Goal: Task Accomplishment & Management: Use online tool/utility

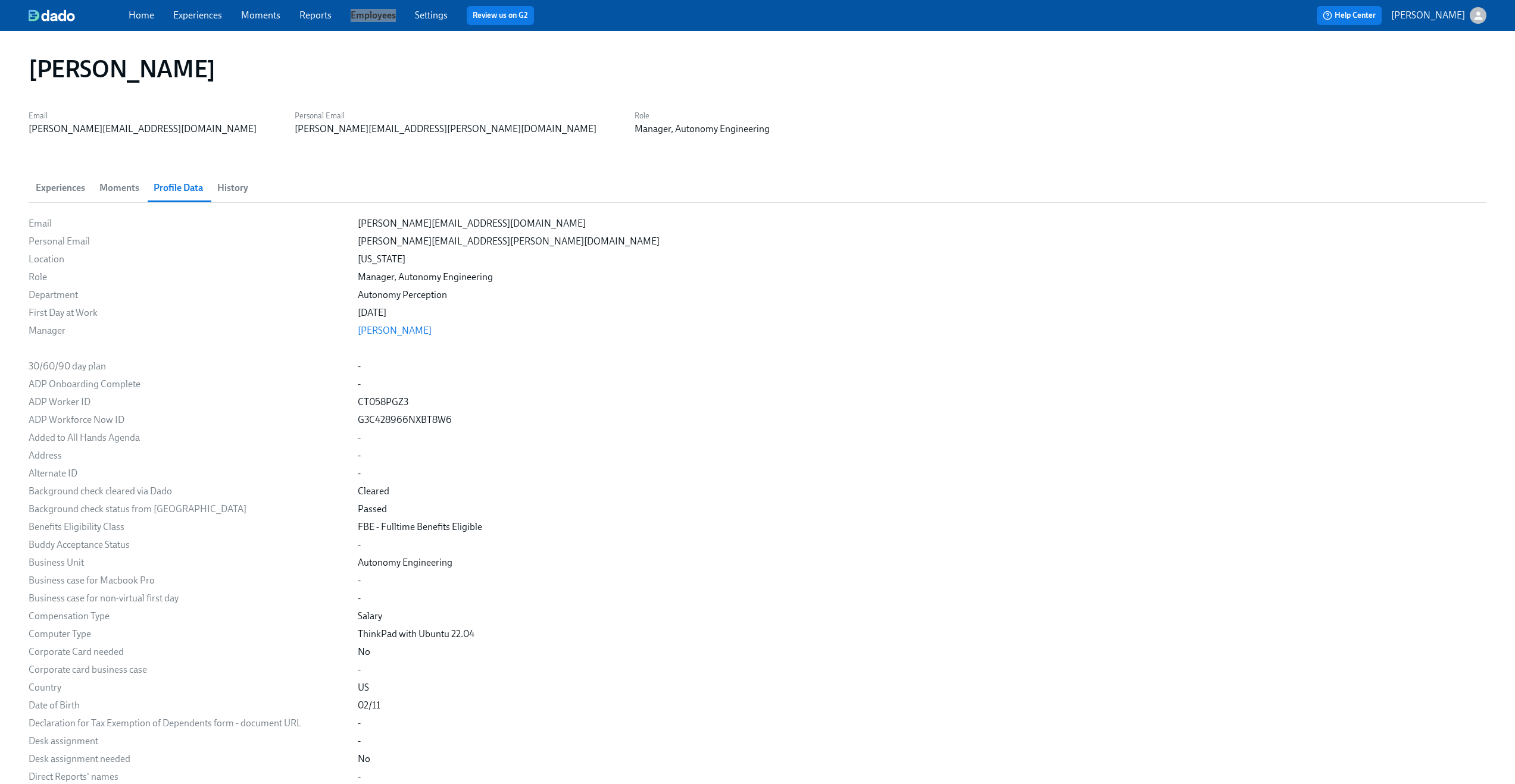
drag, startPoint x: 375, startPoint y: 15, endPoint x: 1219, endPoint y: 0, distance: 844.1
click at [0, 0] on div "Home Experiences Moments Reports Employees Settings Review us on G2 Help Center…" at bounding box center [758, 15] width 1515 height 31
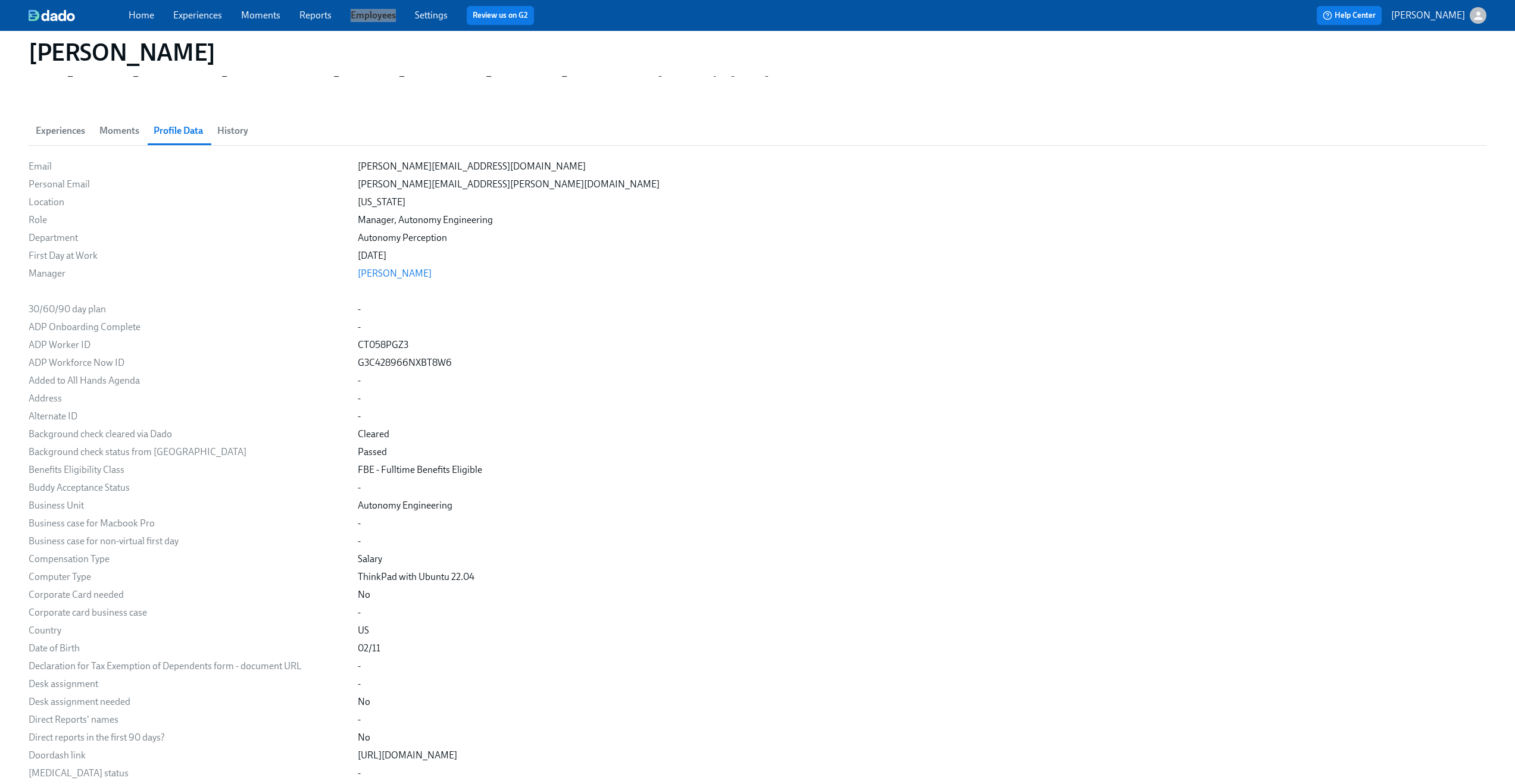
scroll to position [724, 0]
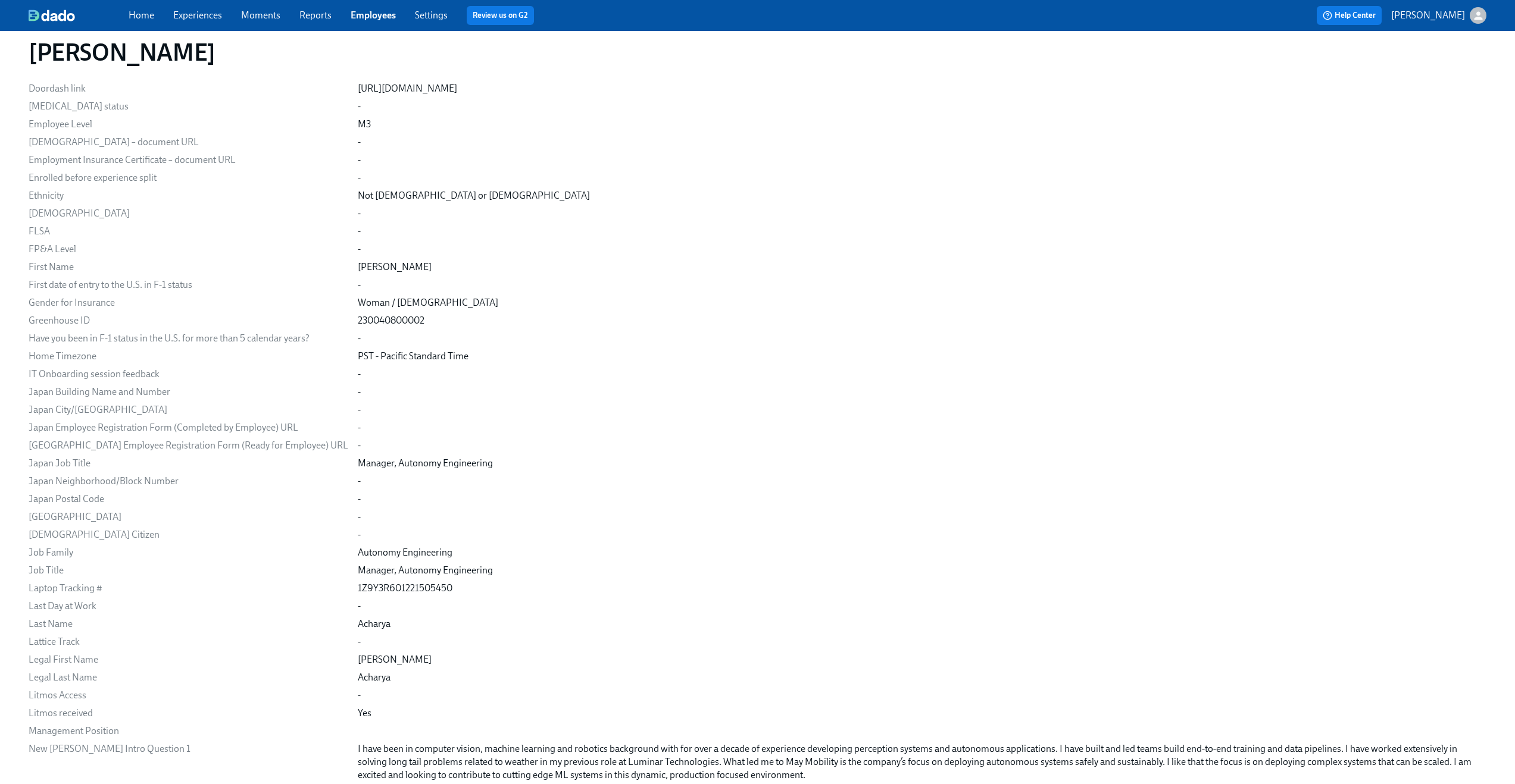
click at [896, 209] on div "-" at bounding box center [922, 214] width 1129 height 13
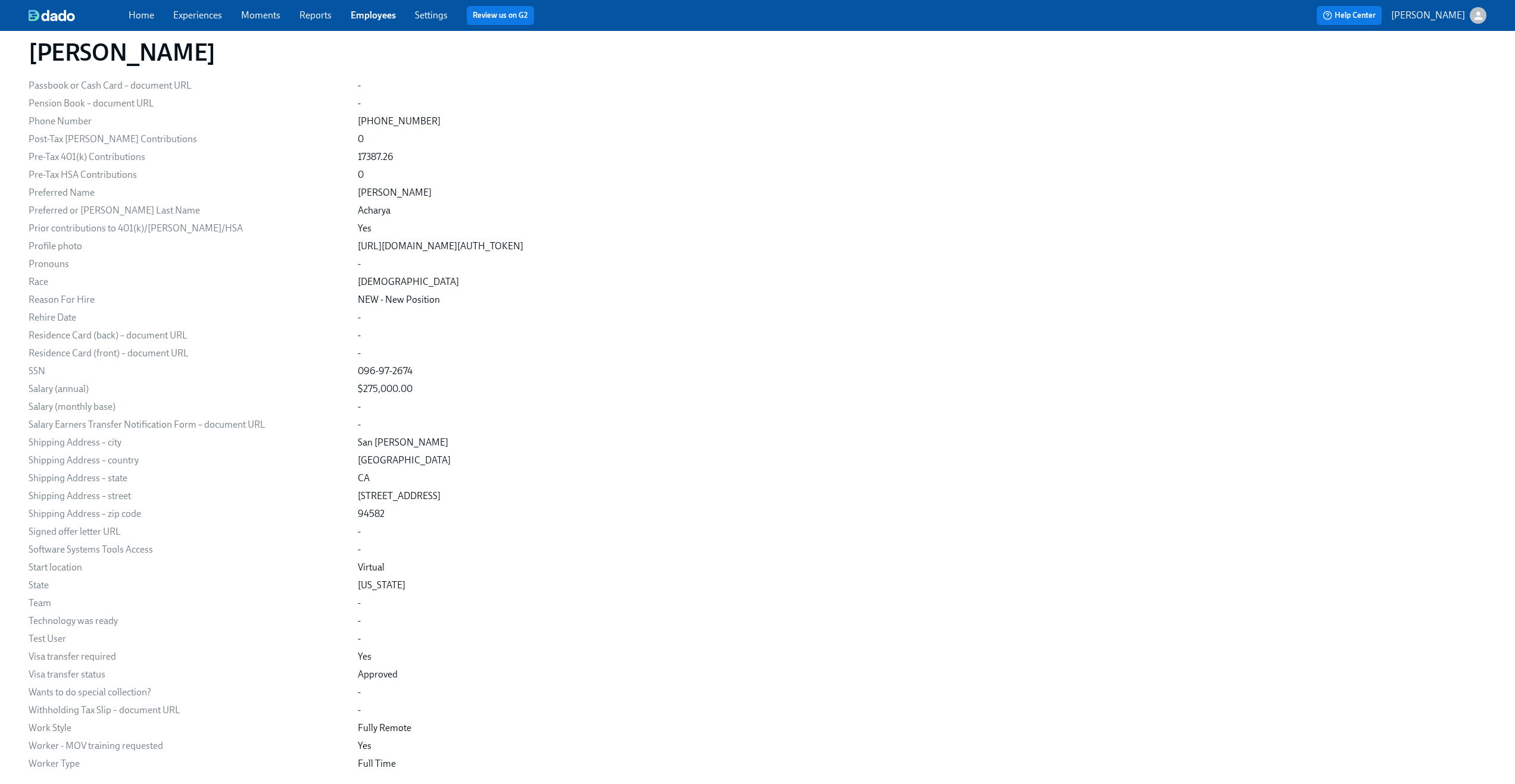
scroll to position [796, 0]
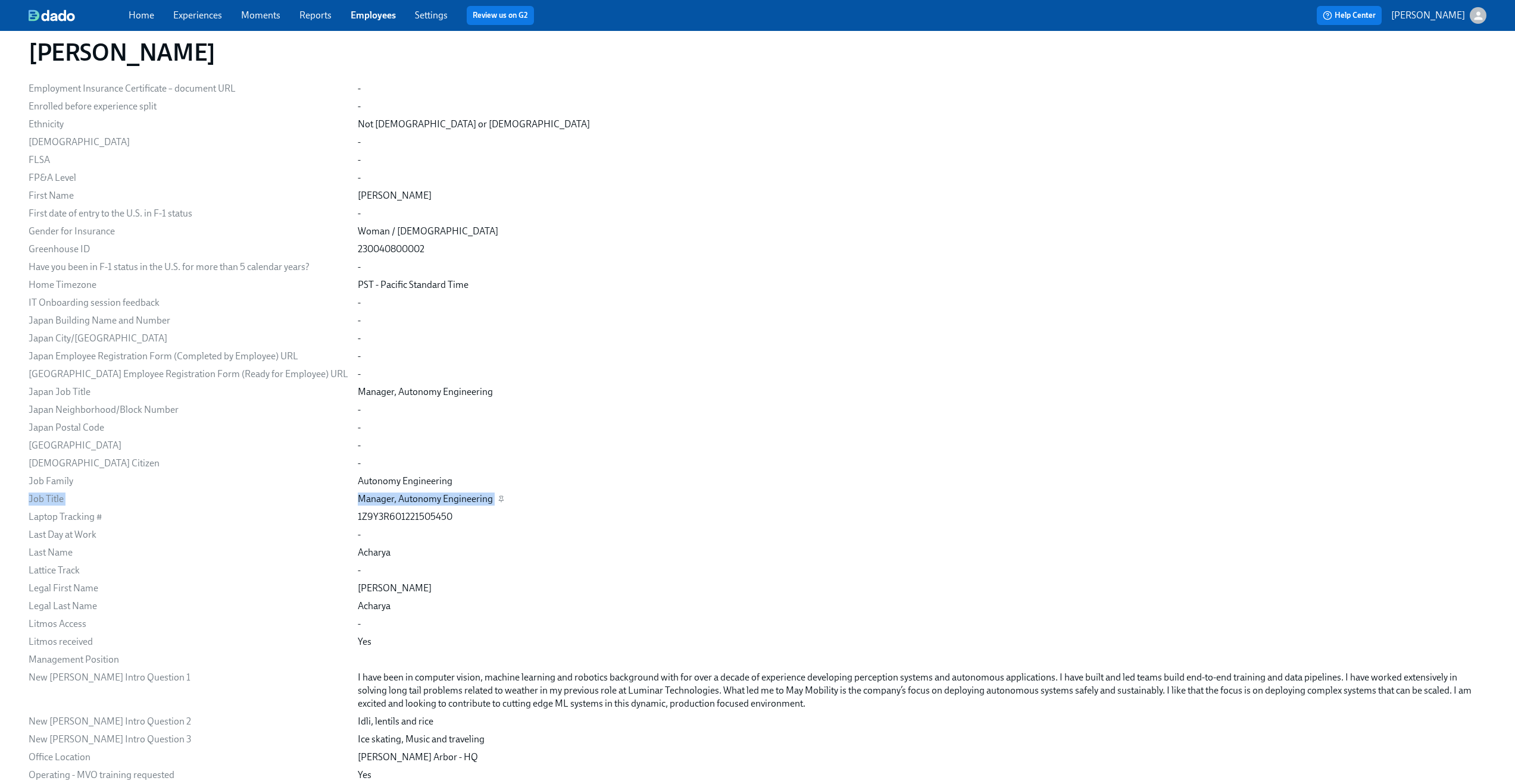
drag, startPoint x: 29, startPoint y: 504, endPoint x: 481, endPoint y: 500, distance: 452.0
click at [0, 0] on div "Job Title Manager, Autonomy Engineering" at bounding box center [0, 0] width 0 height 0
drag, startPoint x: 24, startPoint y: 404, endPoint x: 444, endPoint y: 390, distance: 420.2
click at [444, 390] on div "Rajani Acharya Email rajani.acharya@maymobility.com Personal Email rajani.aitha…" at bounding box center [758, 390] width 1515 height 2310
click at [763, 283] on div "PST - Pacific Standard Time" at bounding box center [922, 285] width 1129 height 13
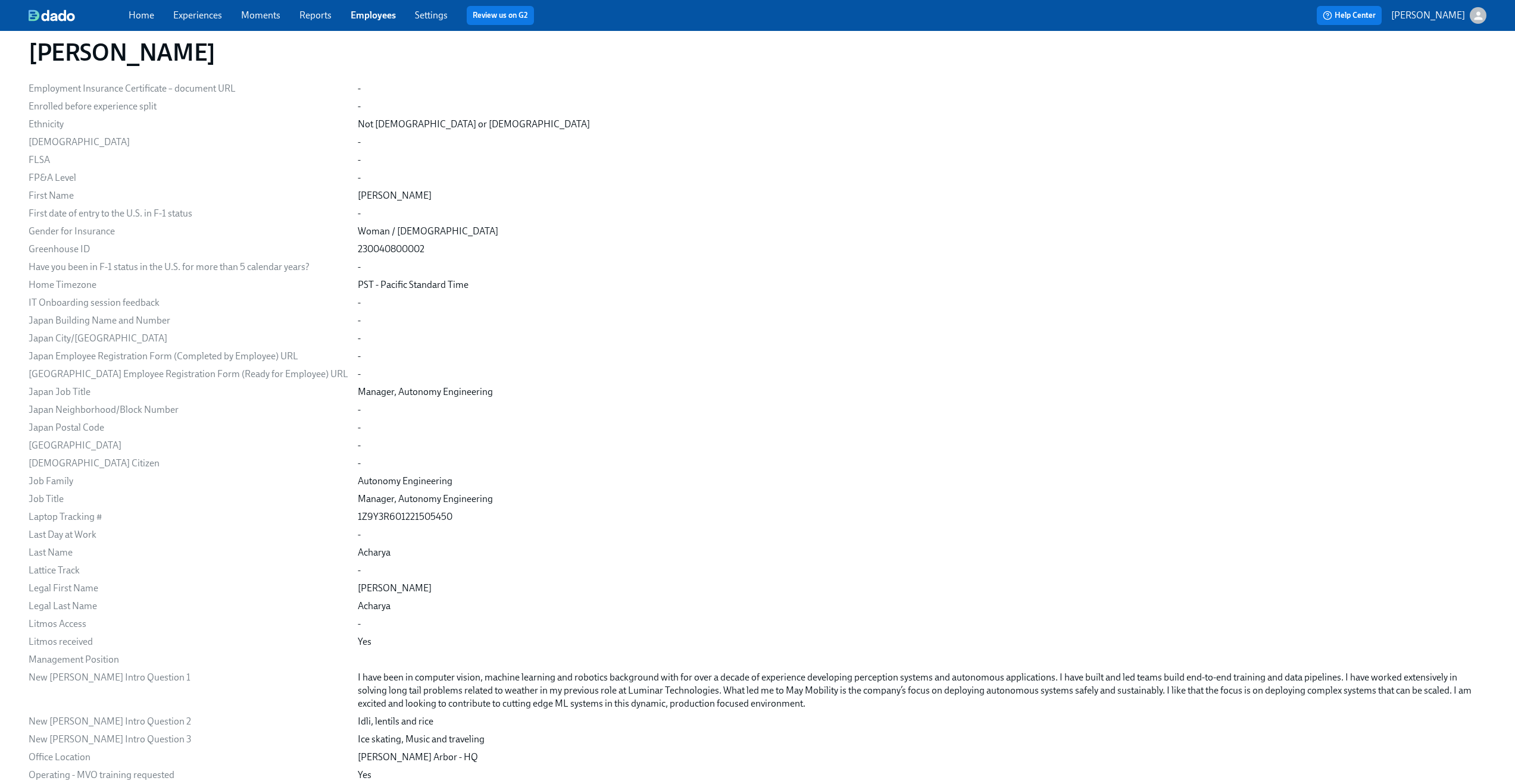
click at [151, 52] on h1 "Rajani Acharya" at bounding box center [122, 52] width 187 height 29
copy h1 "Acharya"
click at [165, 54] on h1 "Rajani Acharya" at bounding box center [122, 52] width 187 height 29
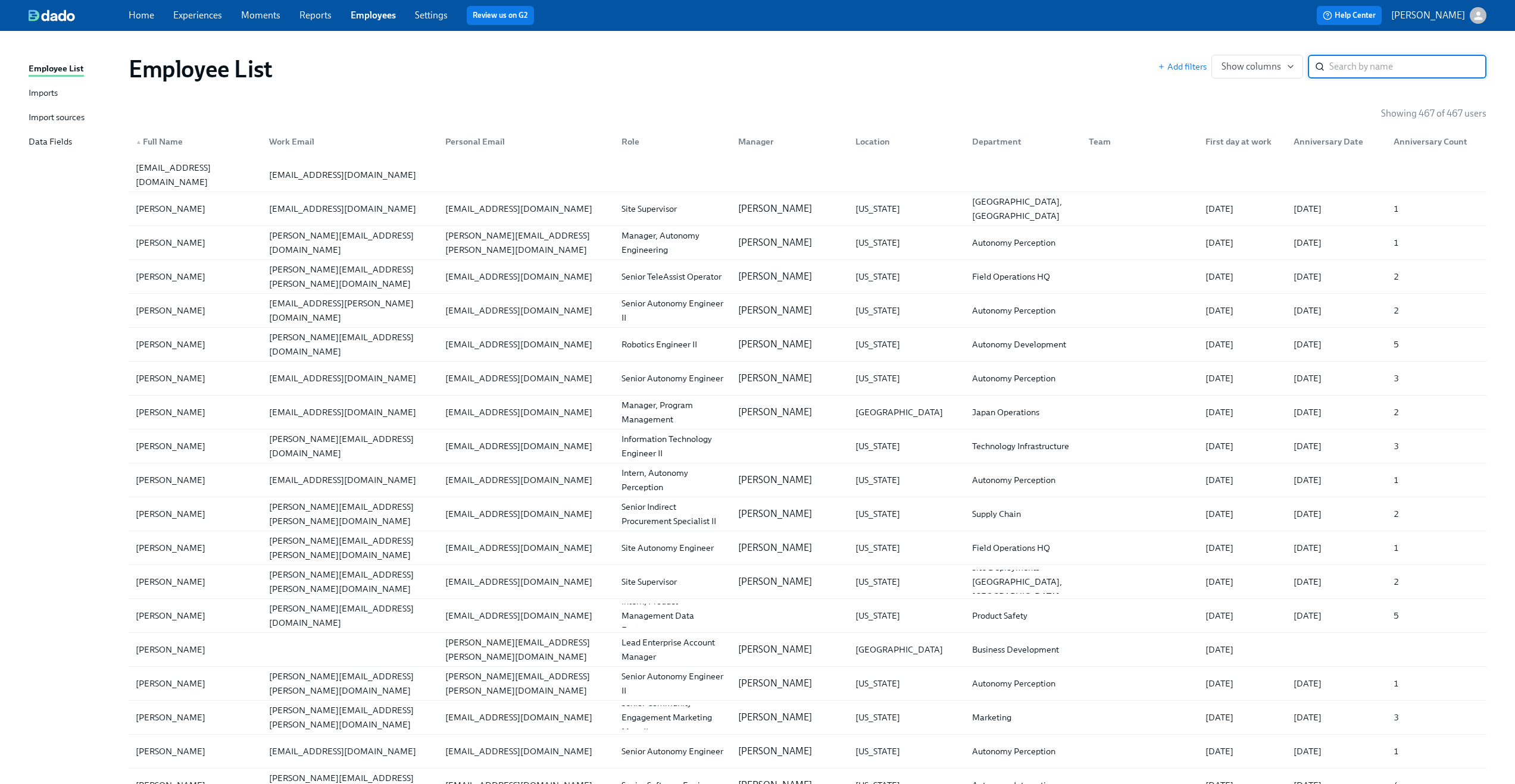
click at [50, 115] on div "Import sources" at bounding box center [56, 119] width 56 height 15
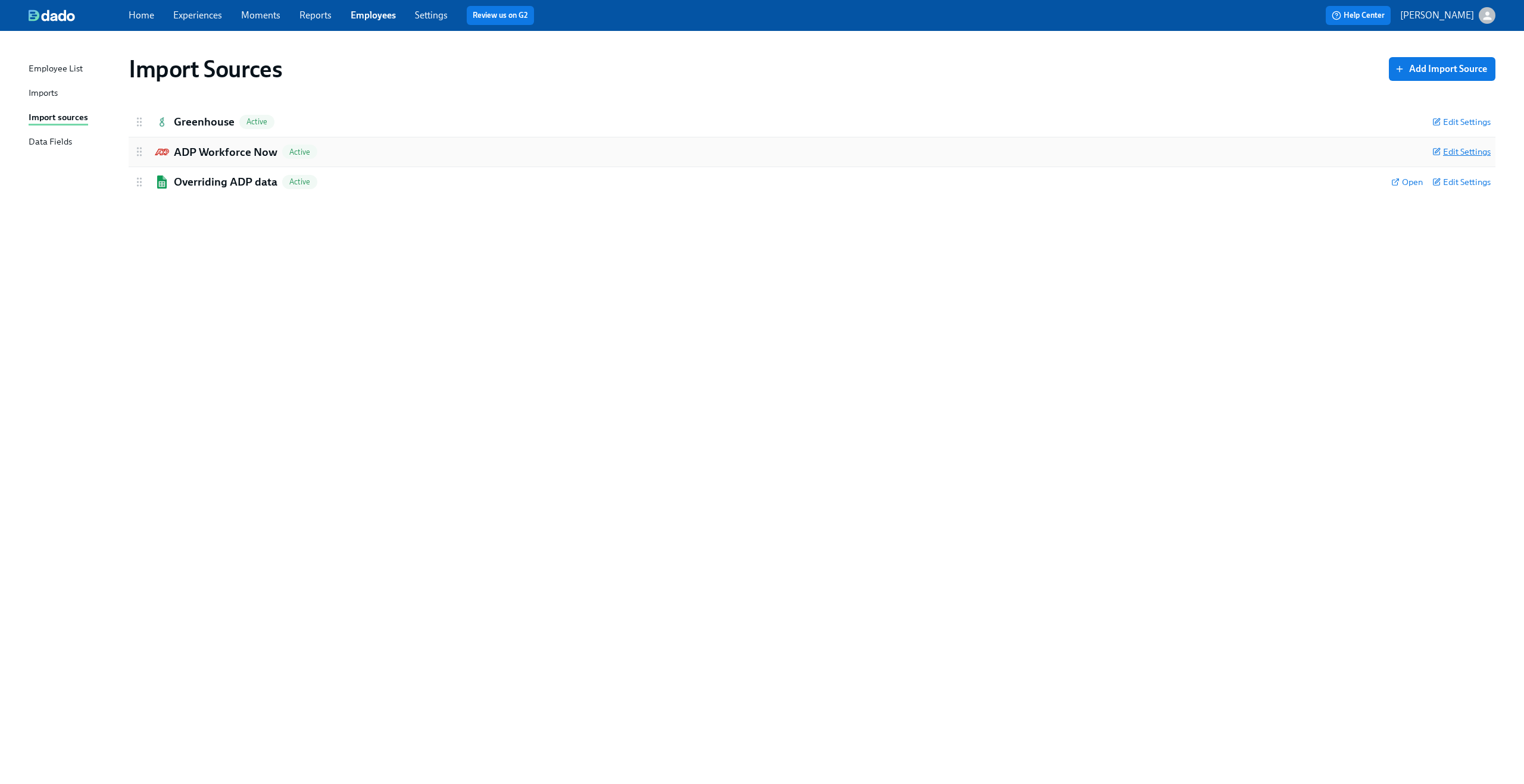
click at [1471, 151] on span "Edit Settings" at bounding box center [1461, 151] width 58 height 12
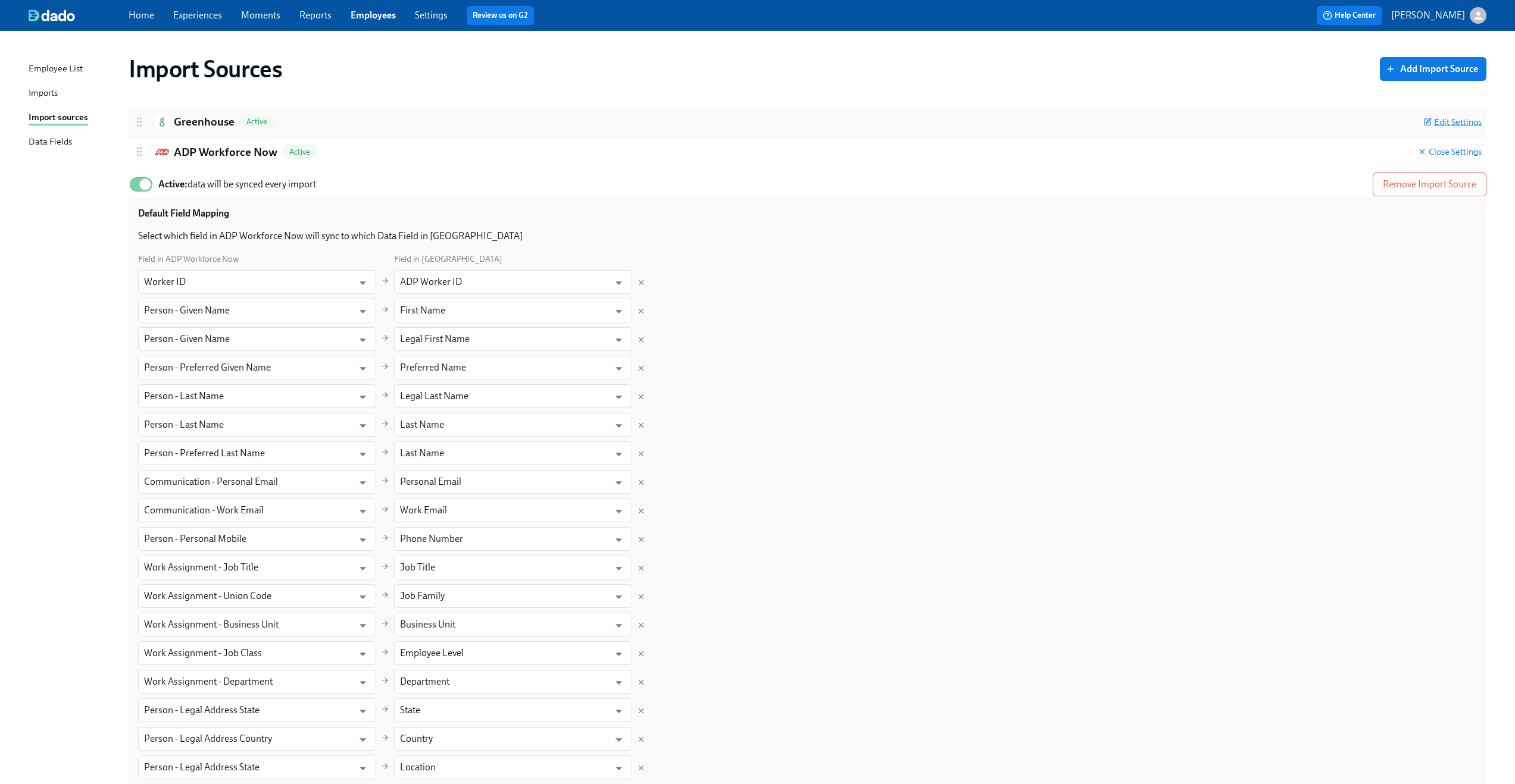
click at [1455, 121] on span "Edit Settings" at bounding box center [1453, 122] width 58 height 12
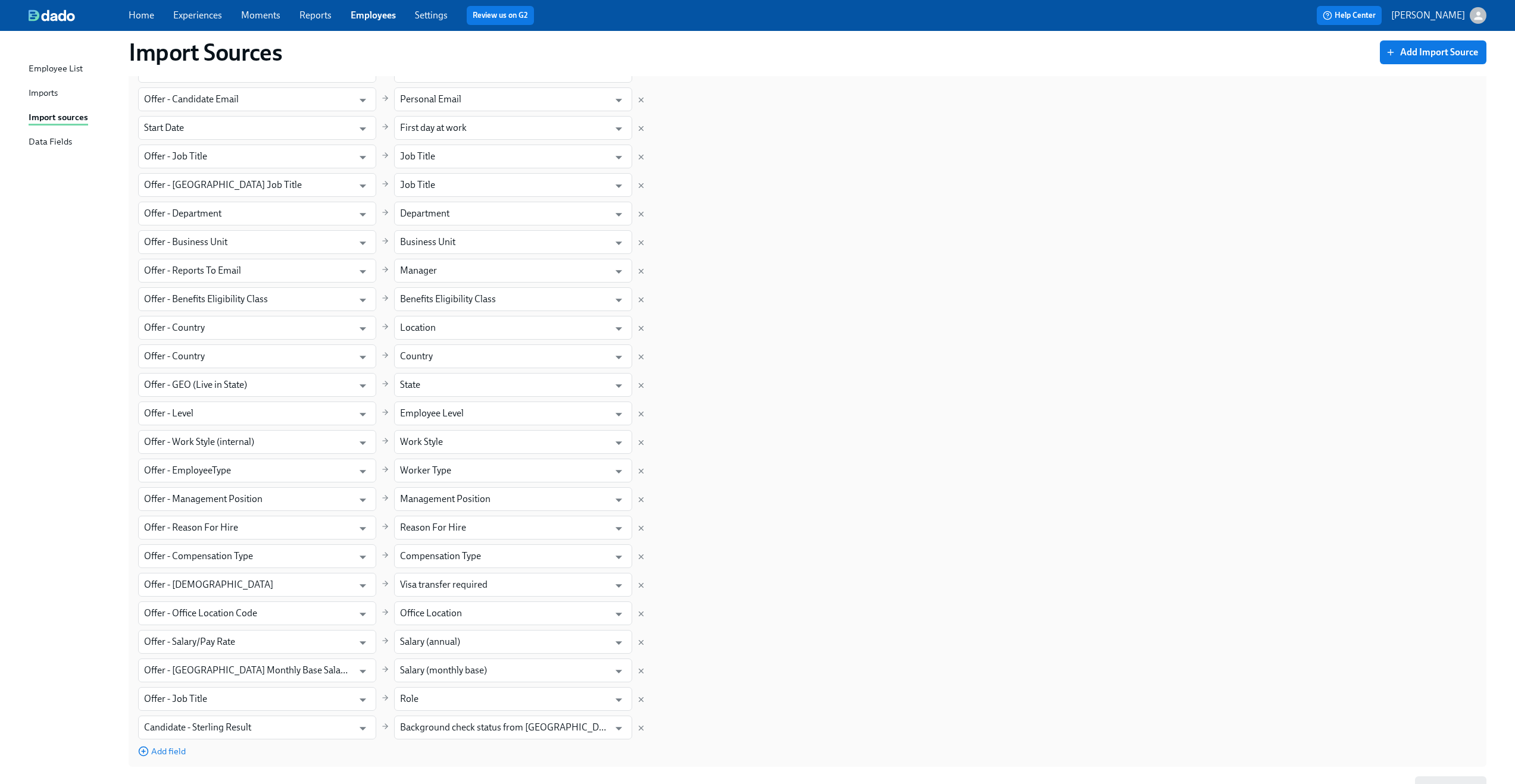
scroll to position [213, 0]
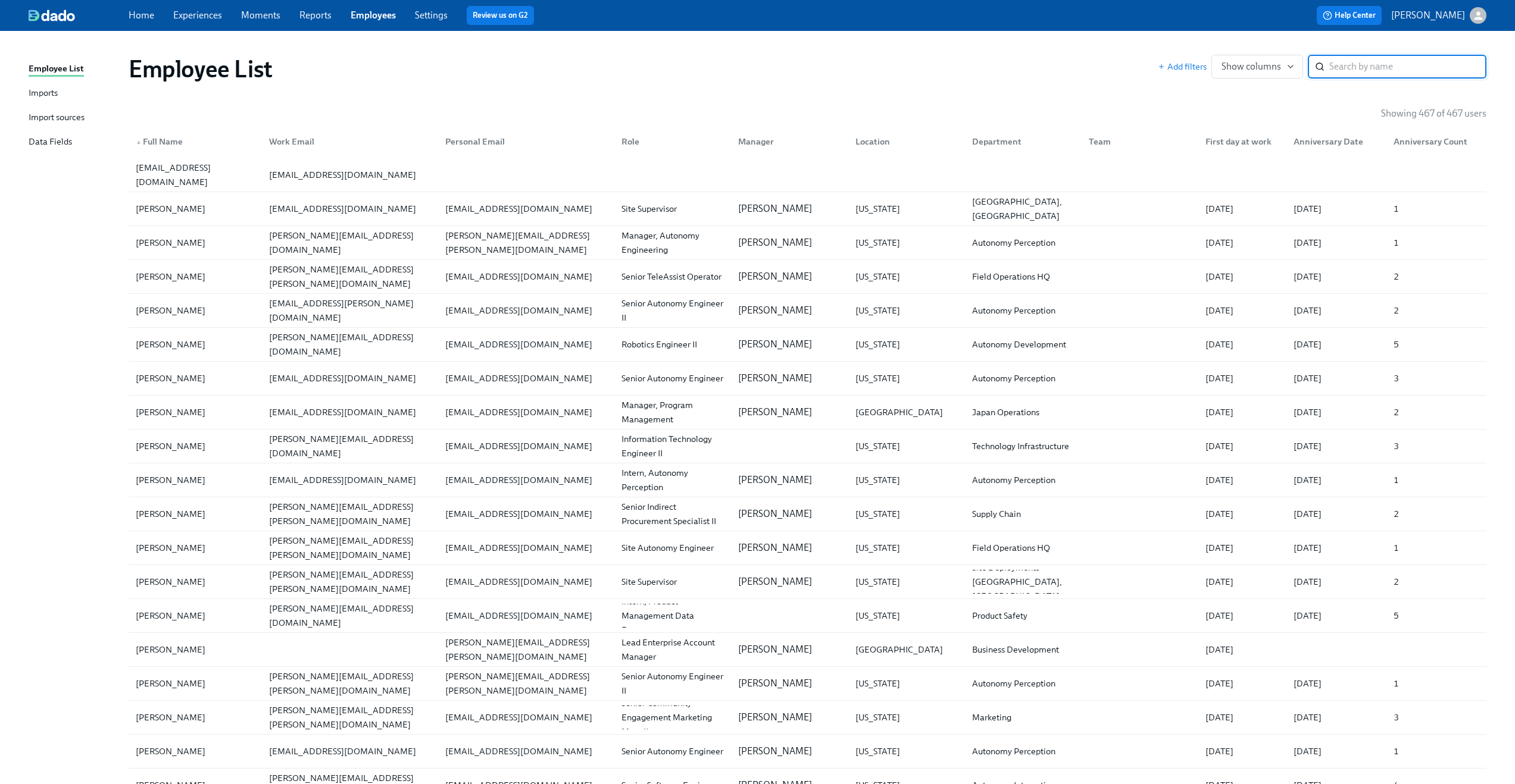
click at [61, 113] on div "Import sources" at bounding box center [56, 119] width 56 height 15
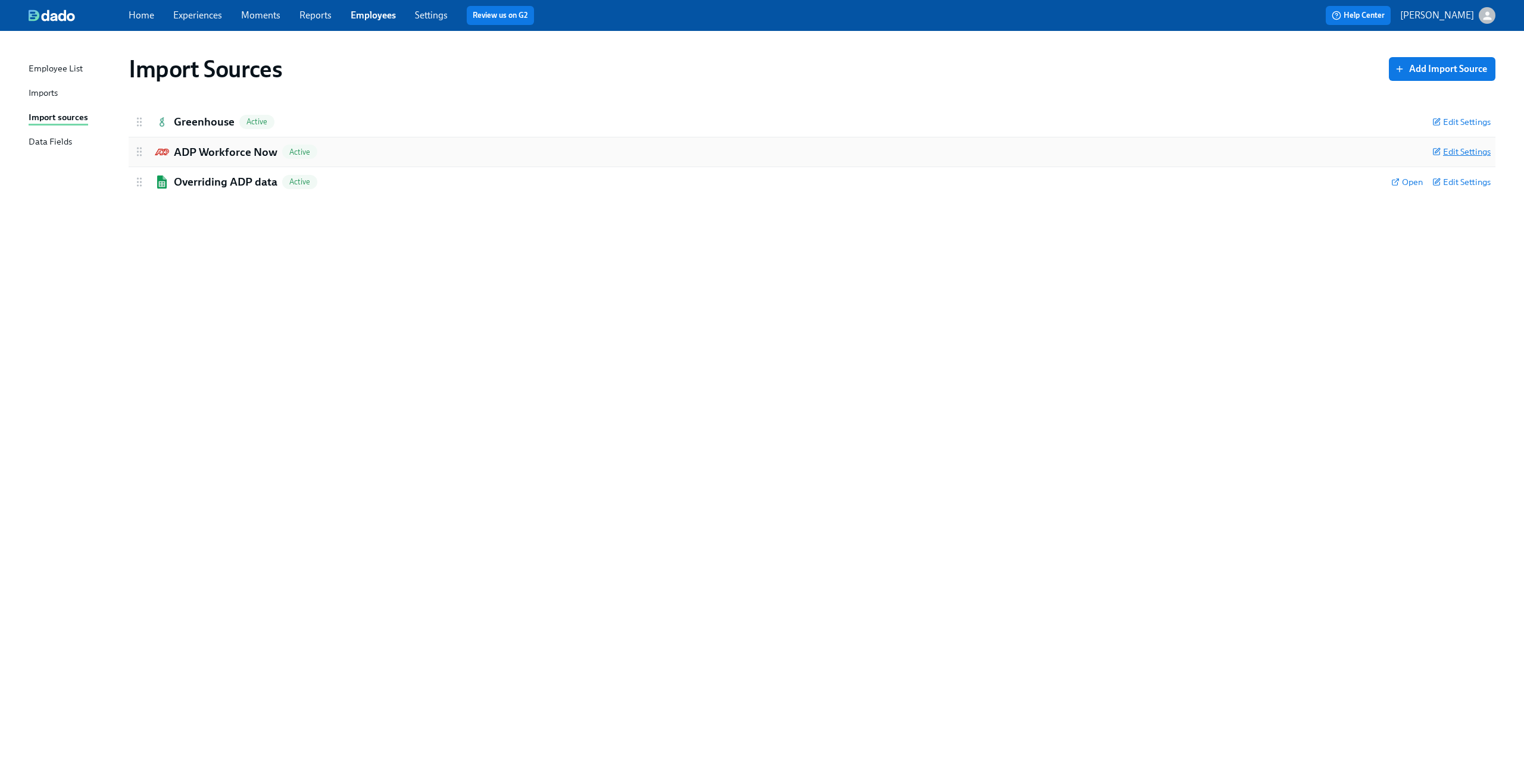
click at [1454, 151] on span "Edit Settings" at bounding box center [1461, 151] width 58 height 12
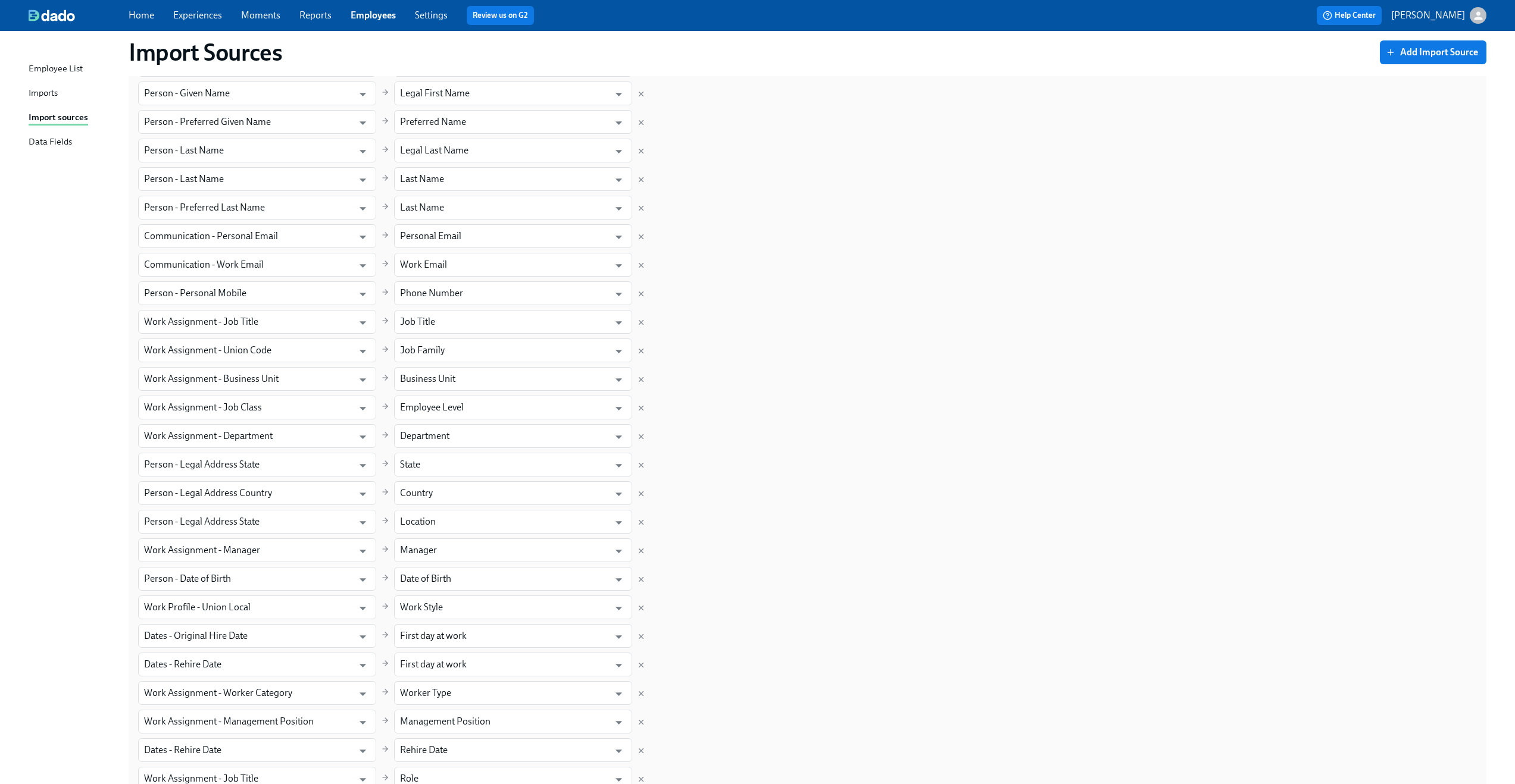
scroll to position [475, 0]
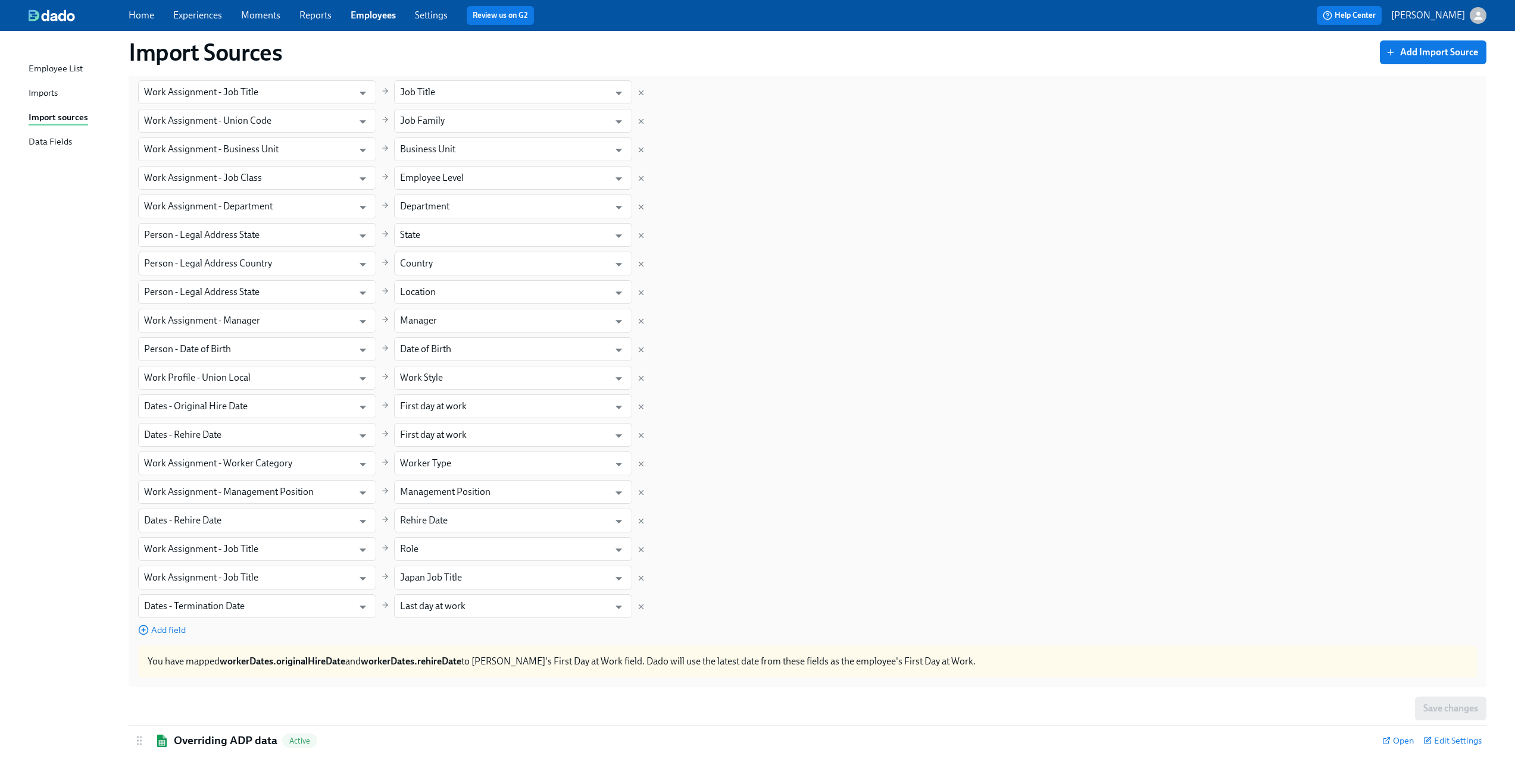
click at [1058, 413] on div "Field in ADP Workforce Now Field in Dado Worker ID ​ ADP Worker ID ​ Person - G…" at bounding box center [807, 207] width 1339 height 860
click at [1471, 747] on div "Open Edit Settings" at bounding box center [1433, 741] width 99 height 15
click at [1454, 739] on span "Edit Settings" at bounding box center [1453, 741] width 58 height 12
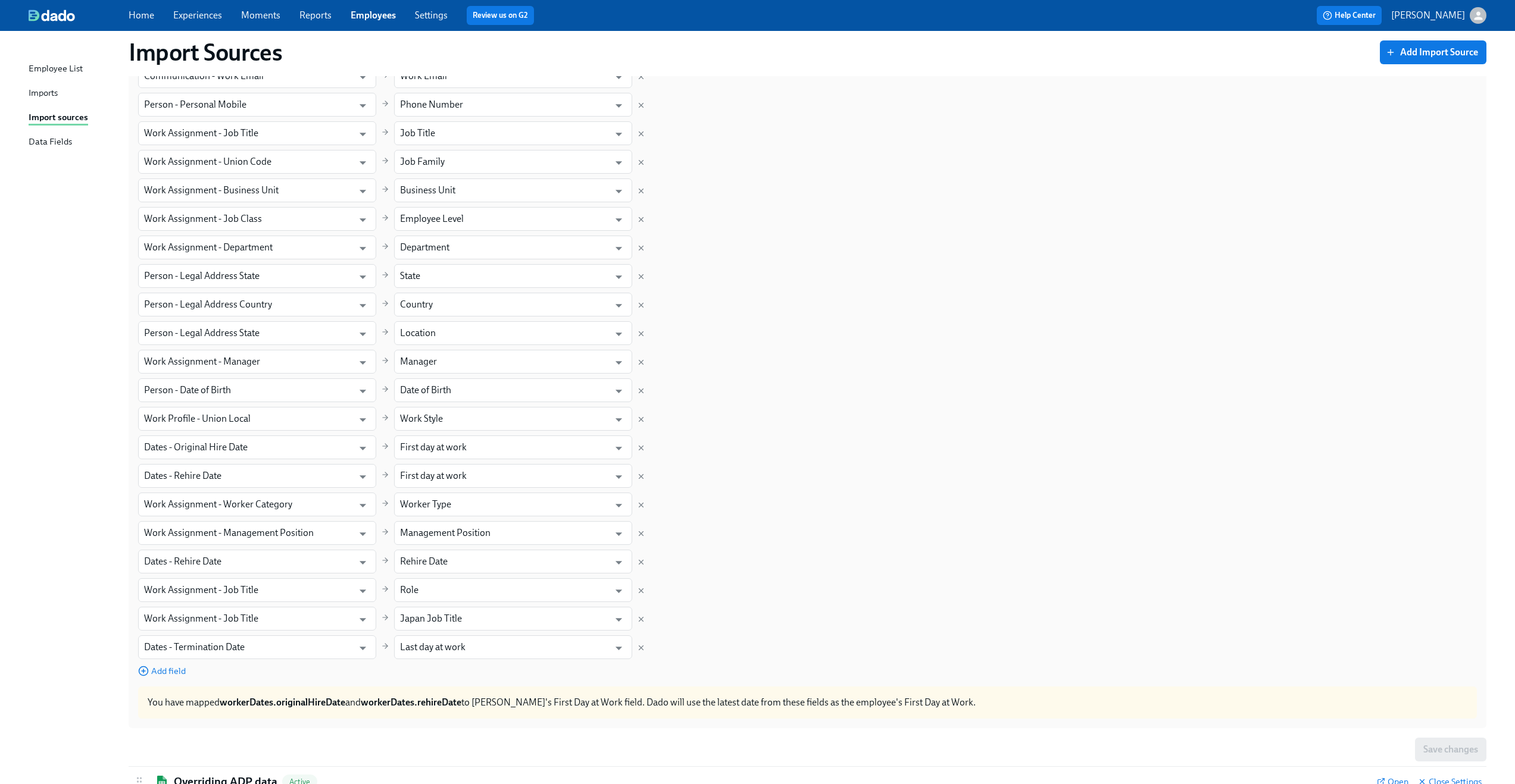
scroll to position [437, 0]
click at [909, 336] on div "Field in ADP Workforce Now Field in Dado Worker ID ​ ADP Worker ID ​ Person - G…" at bounding box center [807, 246] width 1339 height 860
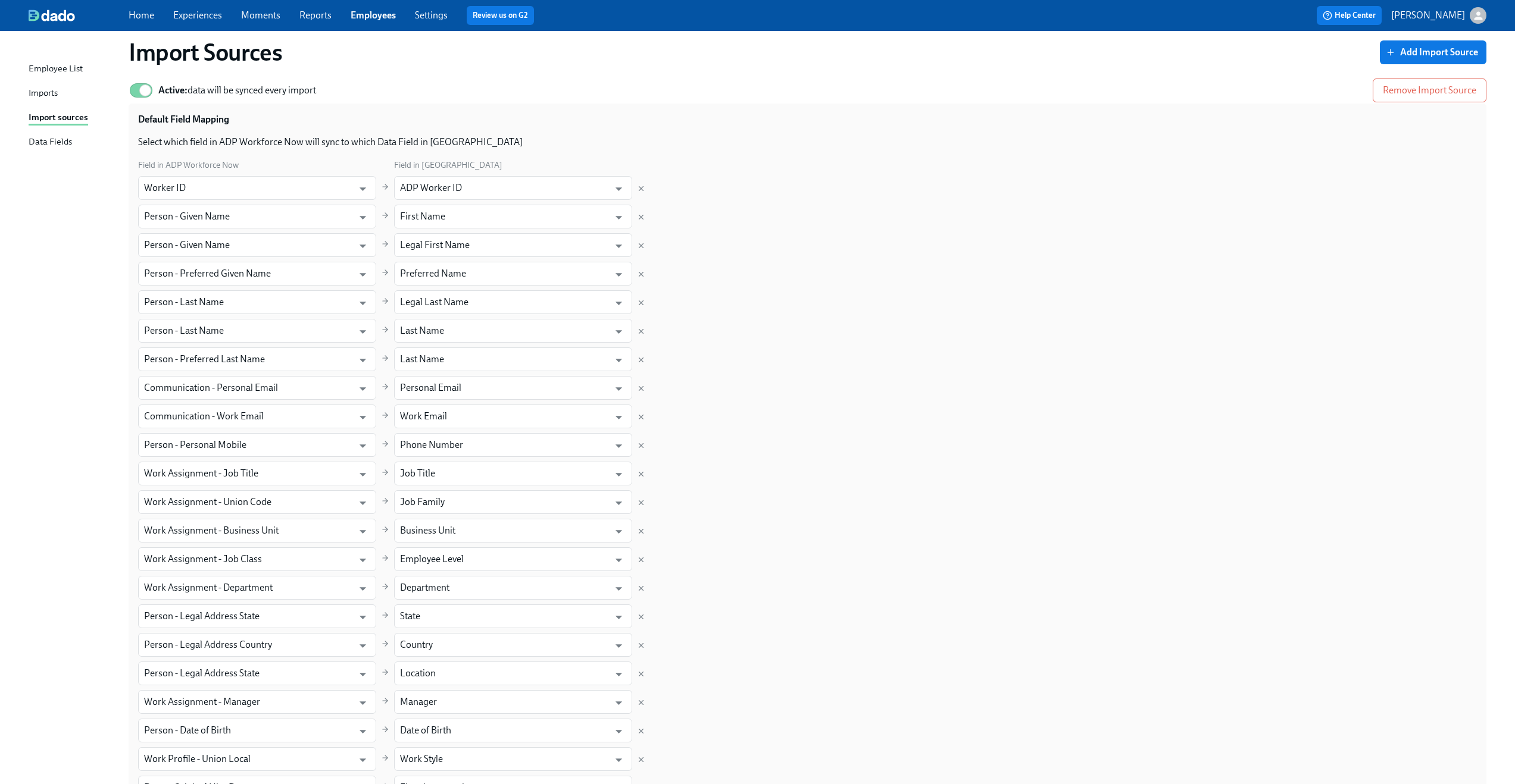
scroll to position [0, 0]
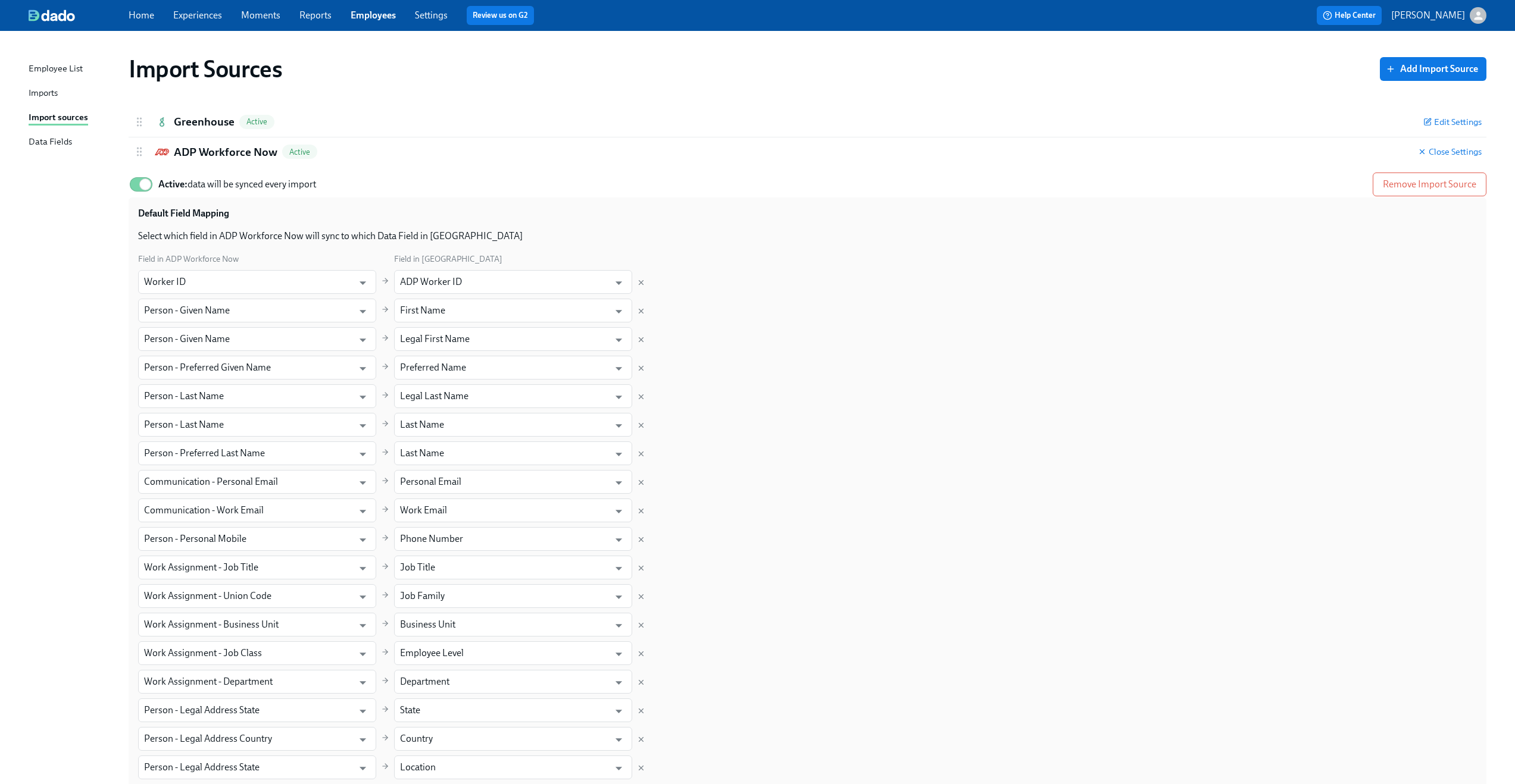
click at [949, 329] on div "Field in ADP Workforce Now Field in Dado Worker ID ​ ADP Worker ID ​ Person - G…" at bounding box center [807, 682] width 1339 height 860
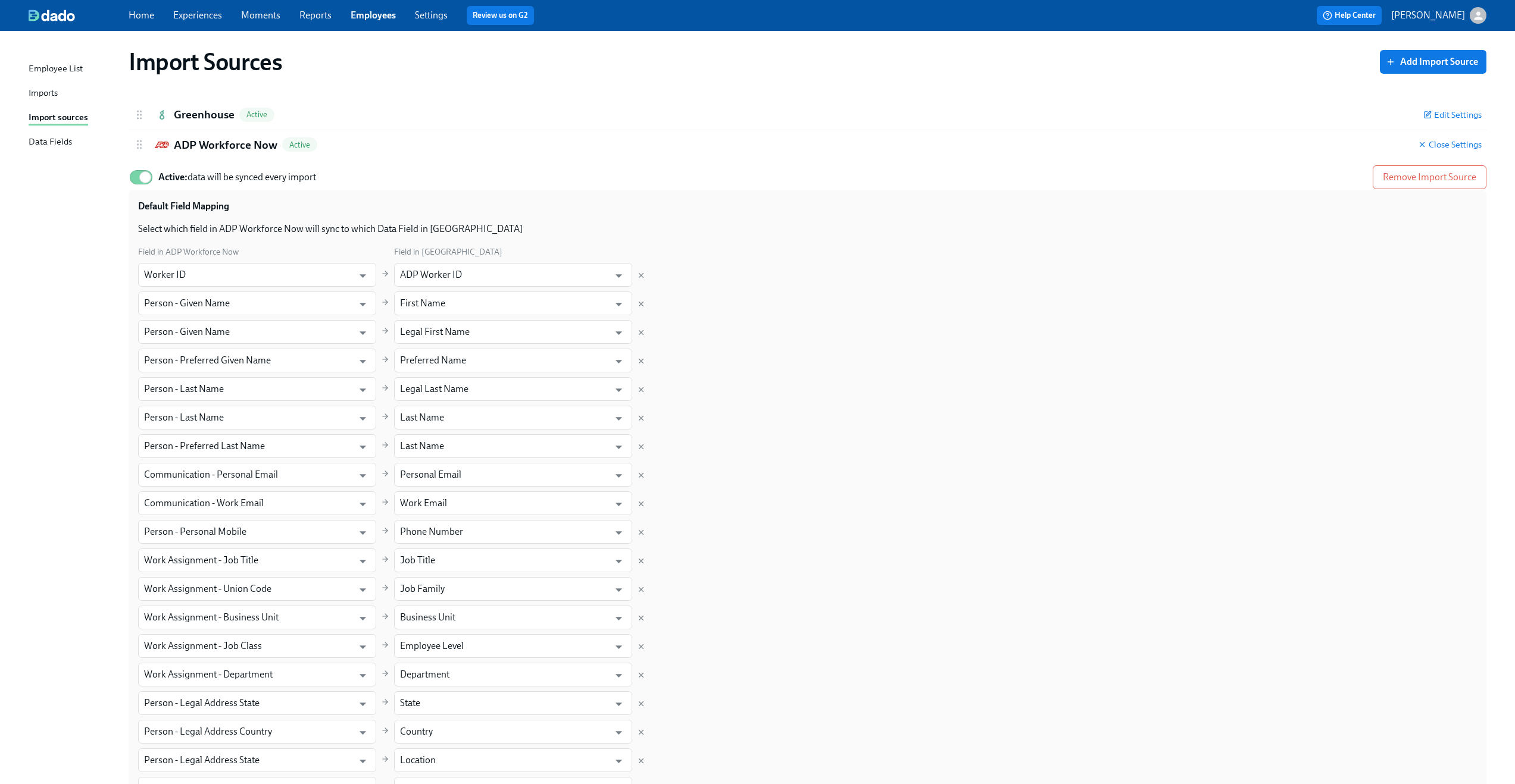
scroll to position [10, 0]
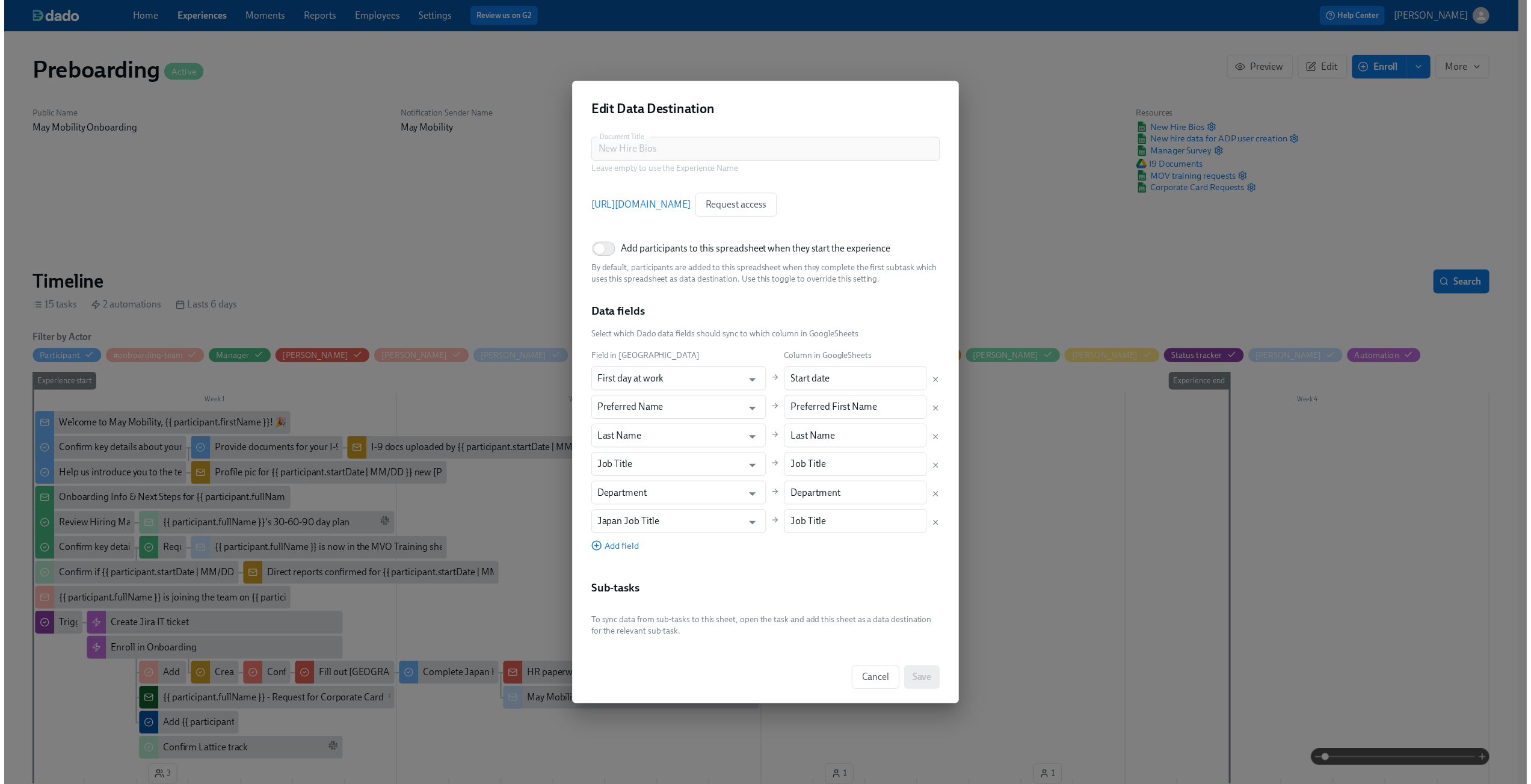
scroll to position [0, 409]
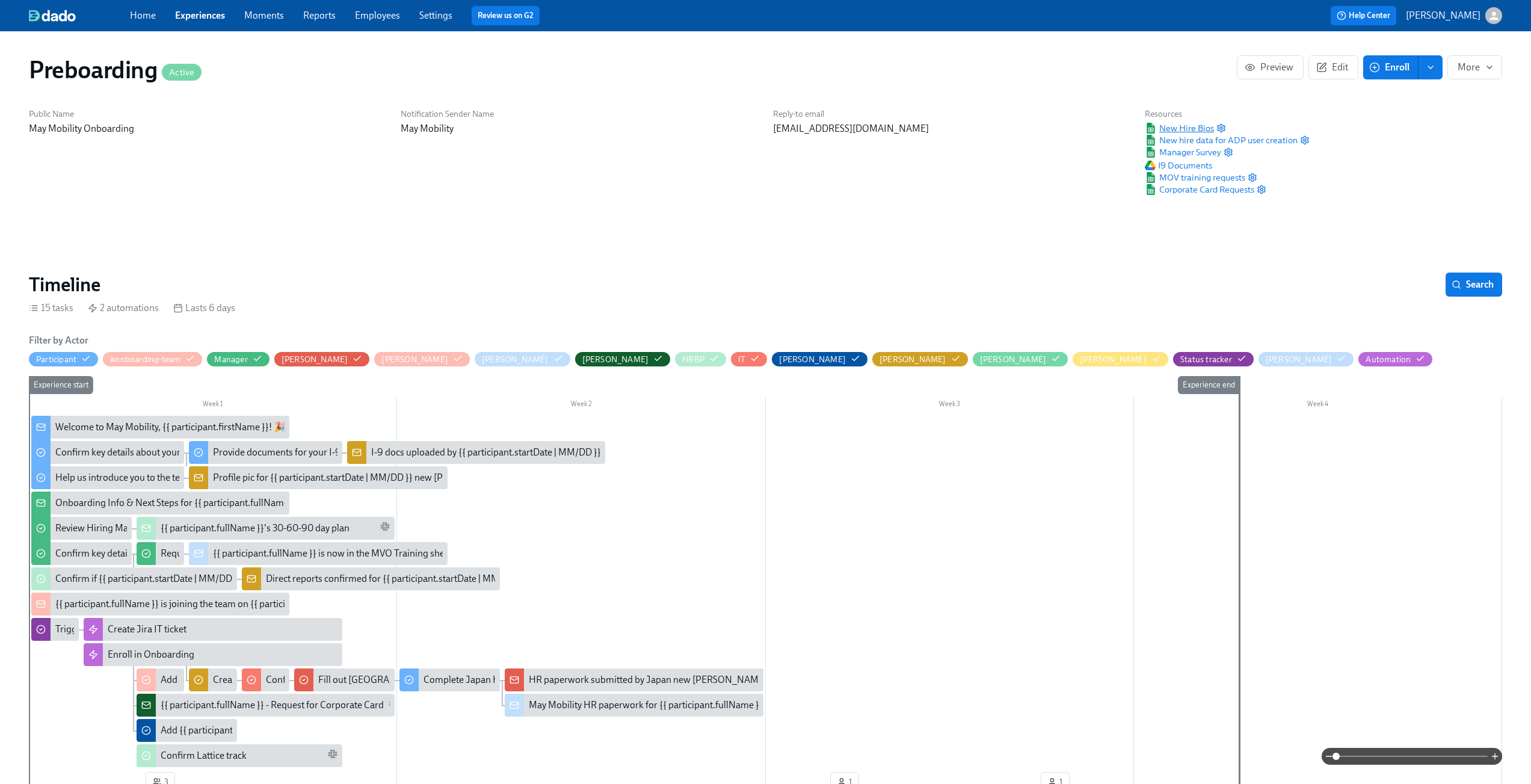
click at [1185, 126] on span "New Hire Bios" at bounding box center [1179, 128] width 69 height 12
click at [1224, 128] on icon "button" at bounding box center [1221, 128] width 7 height 8
click at [1221, 128] on circle "button" at bounding box center [1221, 128] width 3 height 3
click at [1221, 128] on circle "button" at bounding box center [1221, 128] width 3 height 3
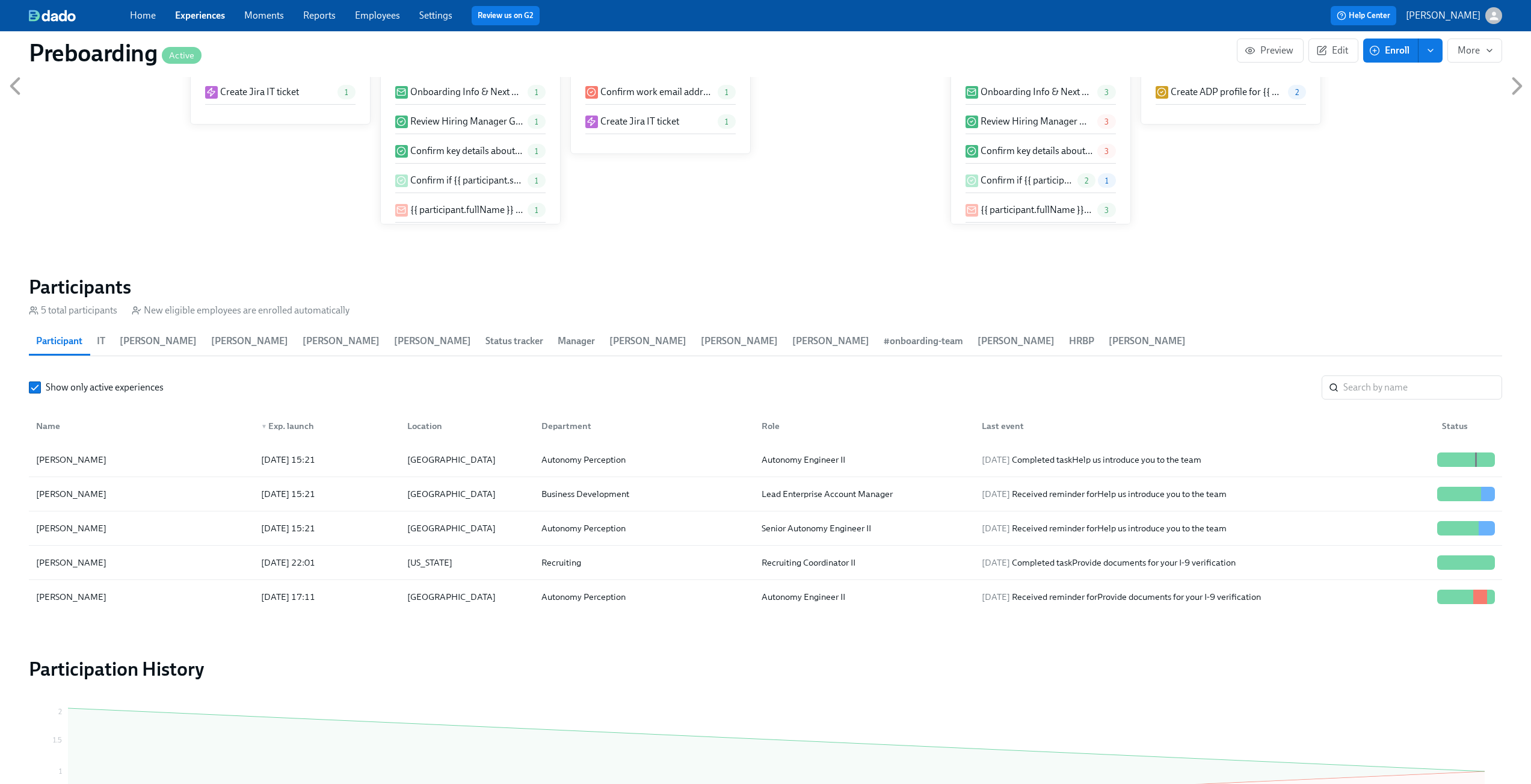
scroll to position [1099, 0]
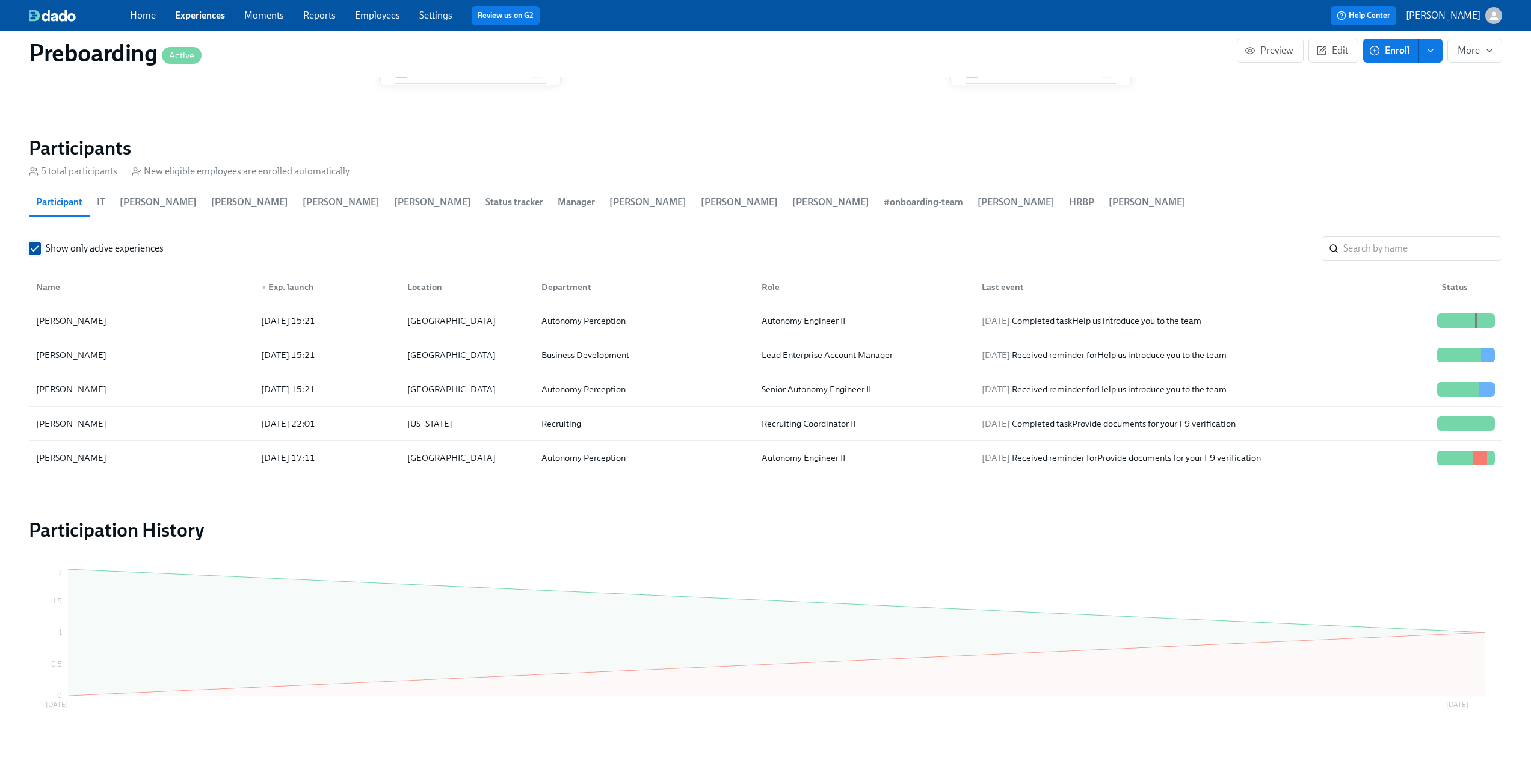
click at [30, 253] on input "Show only active experiences" at bounding box center [35, 248] width 11 height 11
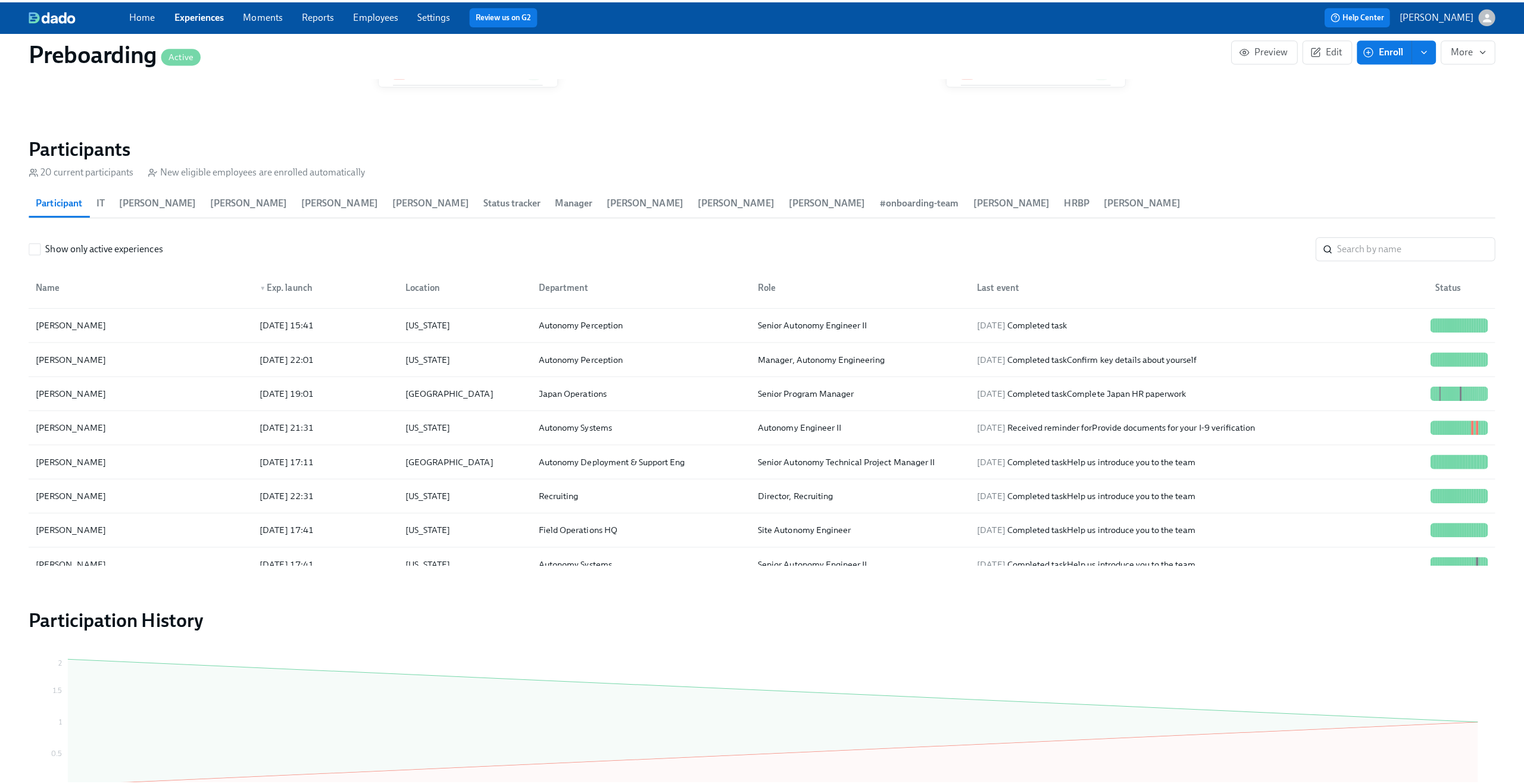
scroll to position [418, 0]
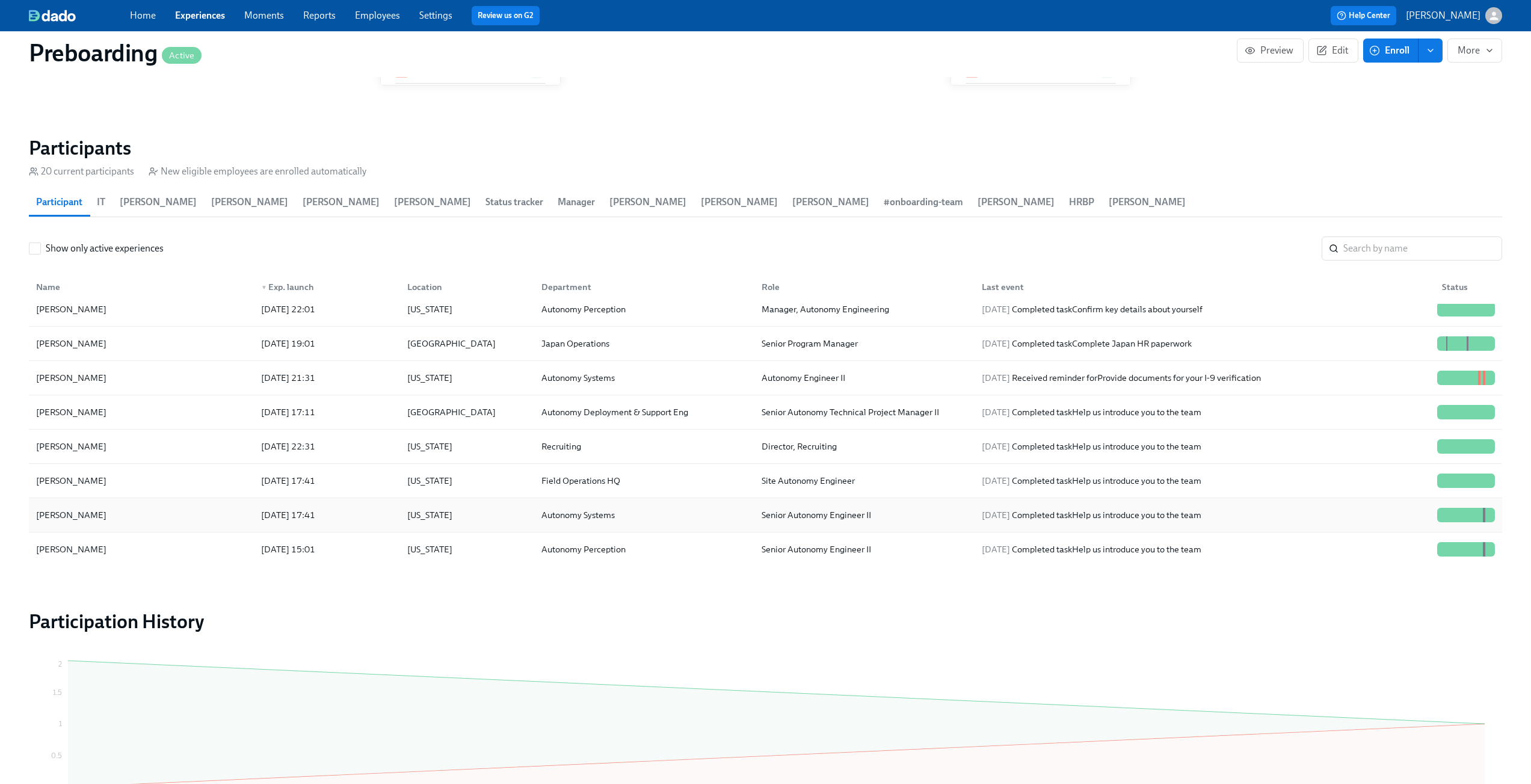
click at [152, 526] on div "[PERSON_NAME]" at bounding box center [141, 514] width 220 height 24
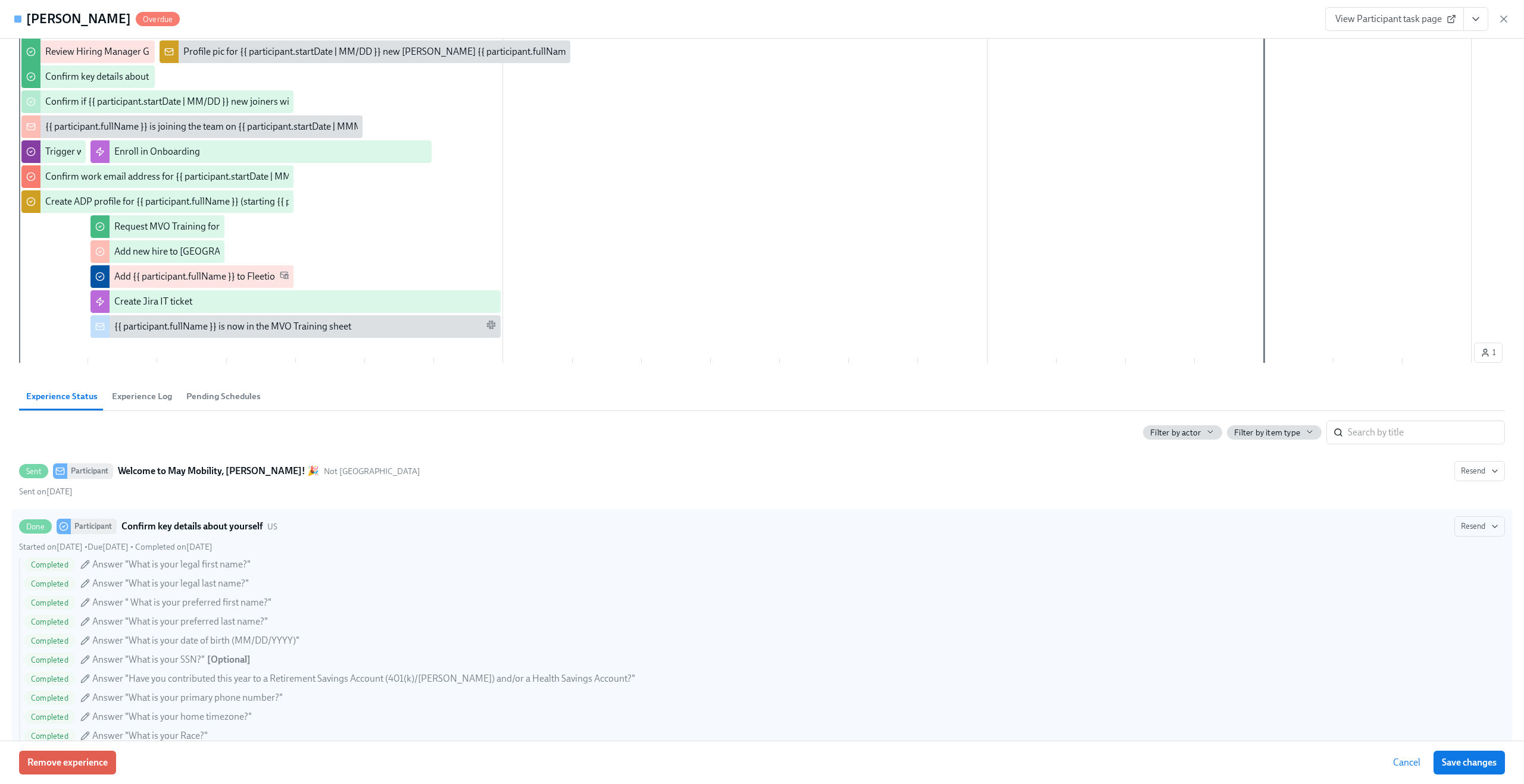
scroll to position [410, 0]
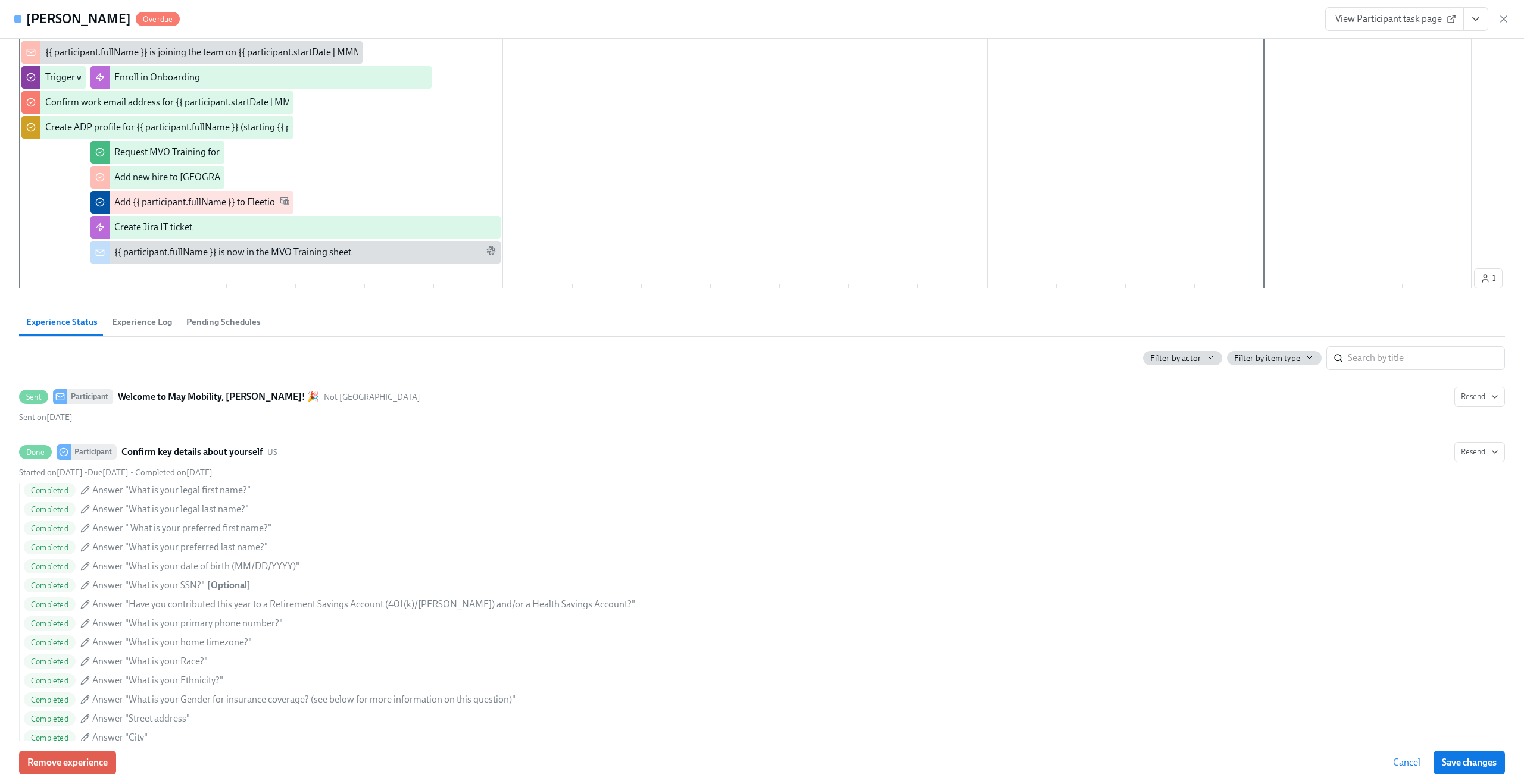
click at [143, 331] on button "Experience Log" at bounding box center [142, 322] width 74 height 29
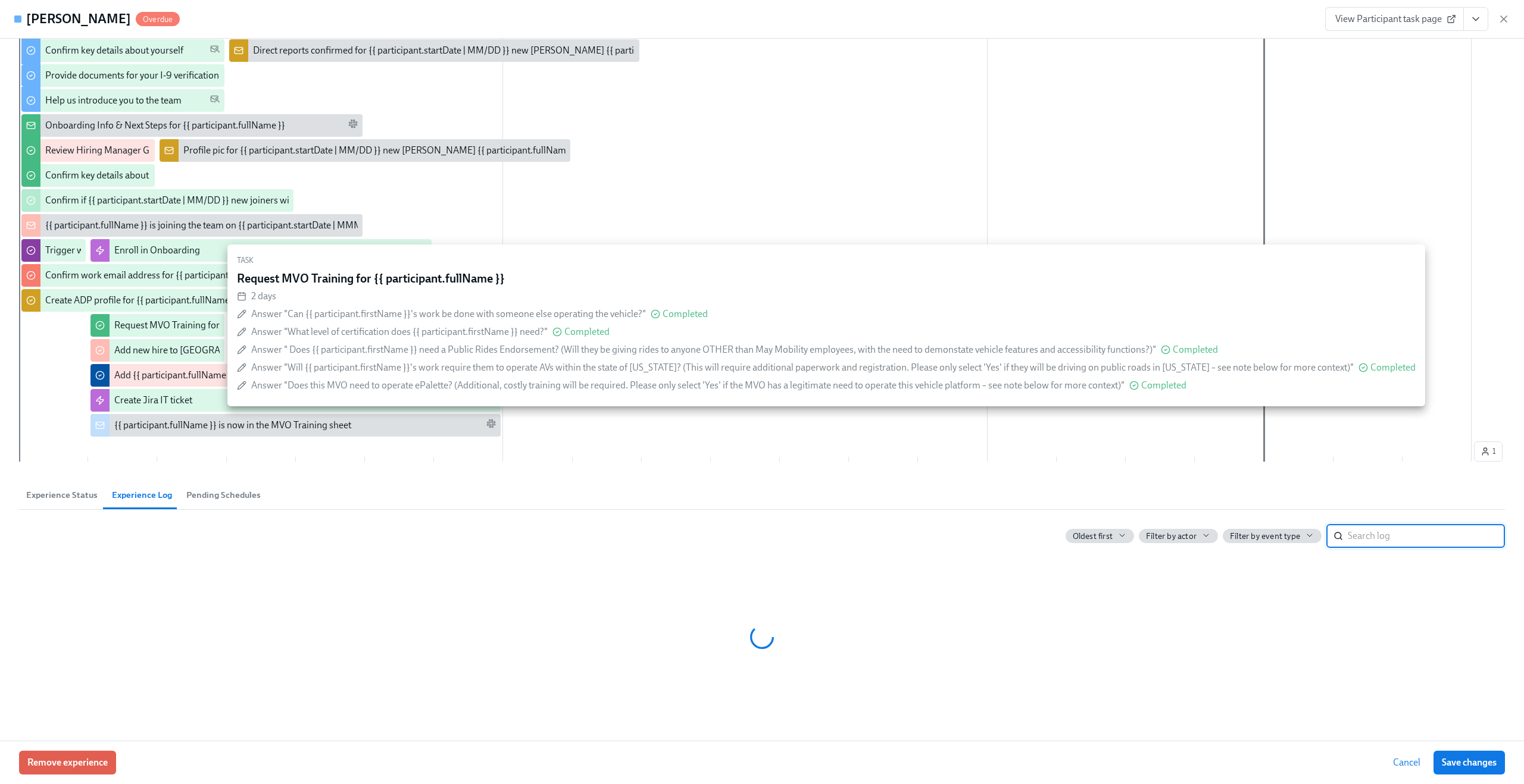
scroll to position [236, 0]
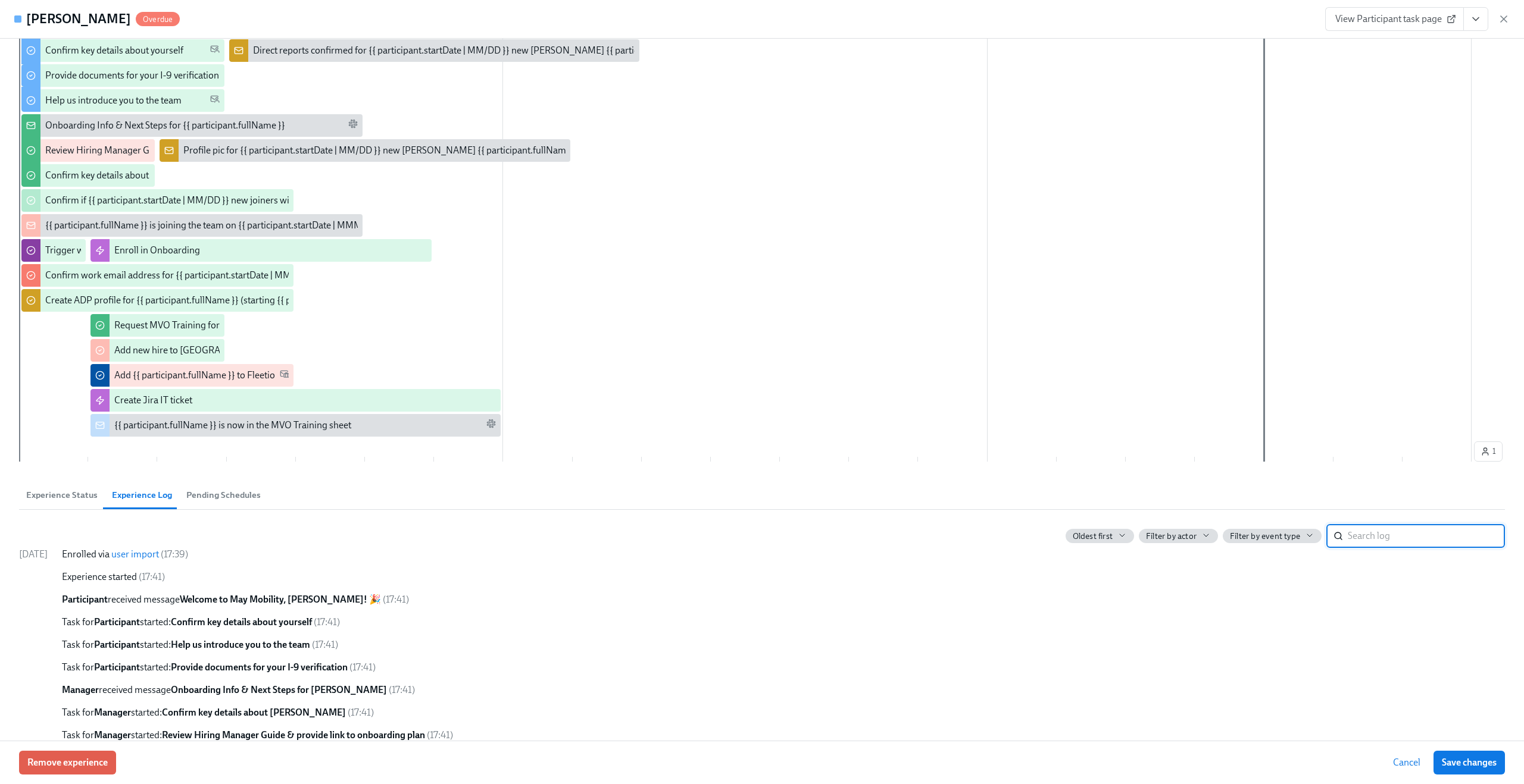
click at [147, 554] on link "user import" at bounding box center [135, 554] width 48 height 11
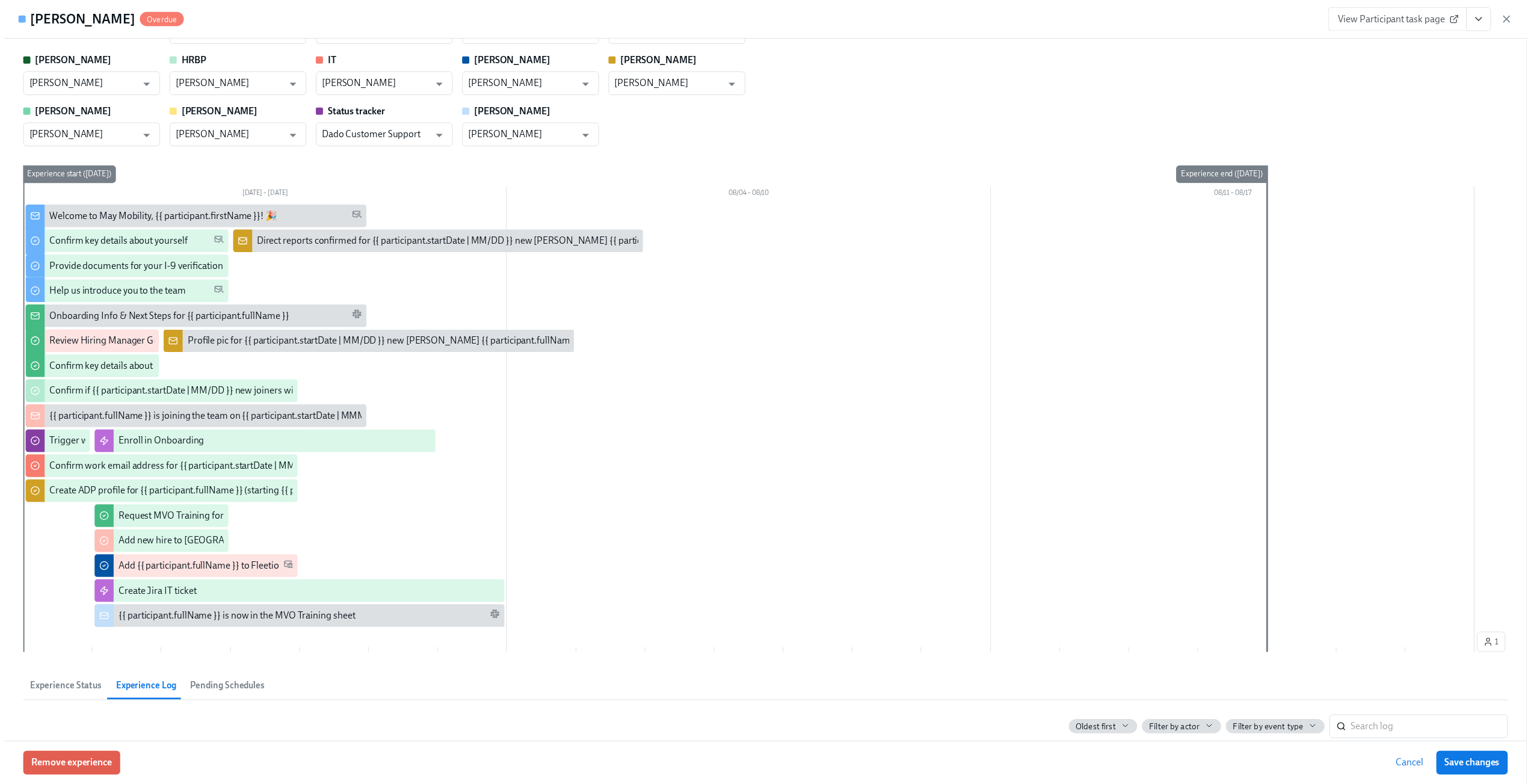
scroll to position [0, 0]
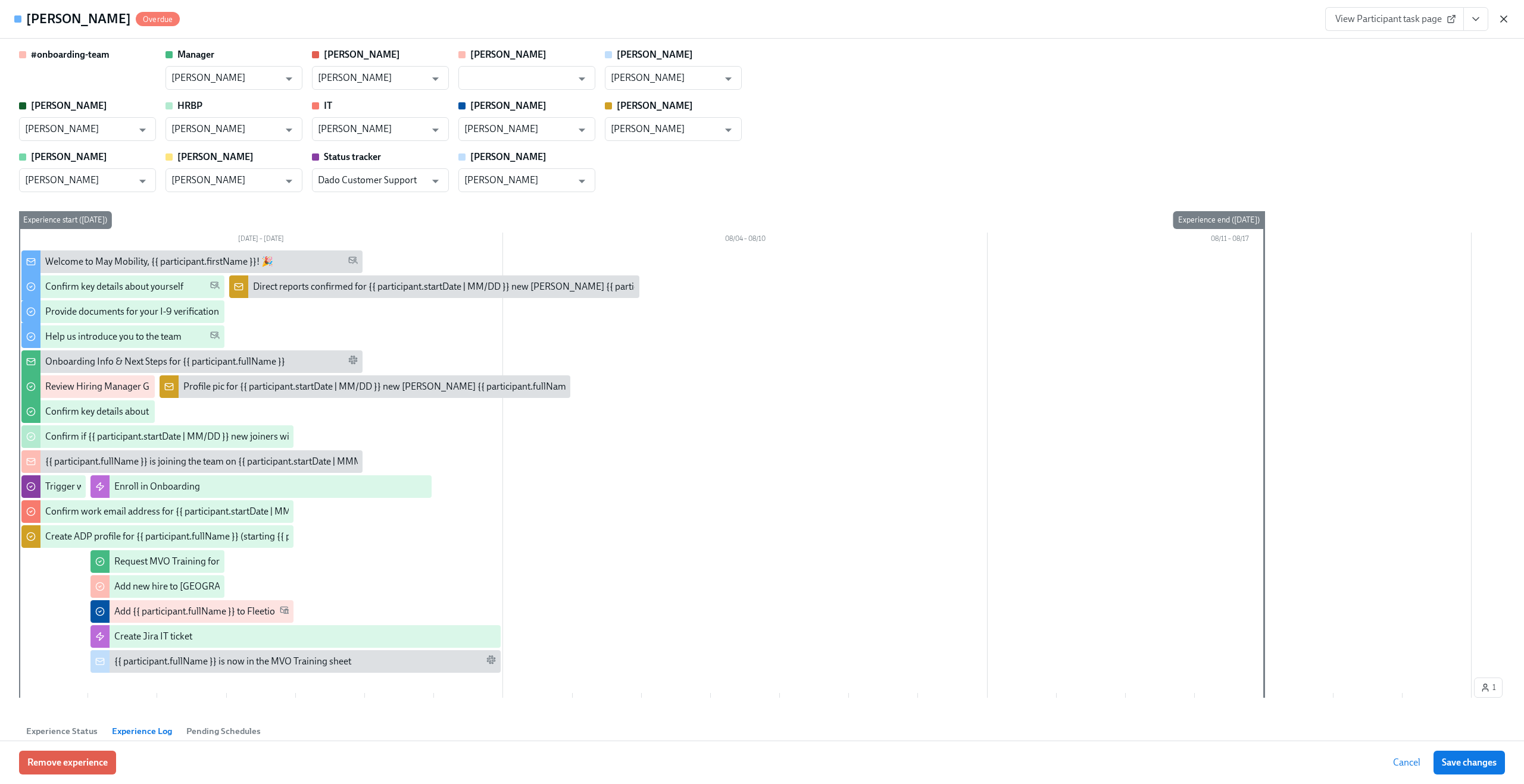
click at [1503, 15] on icon "button" at bounding box center [1504, 19] width 12 height 12
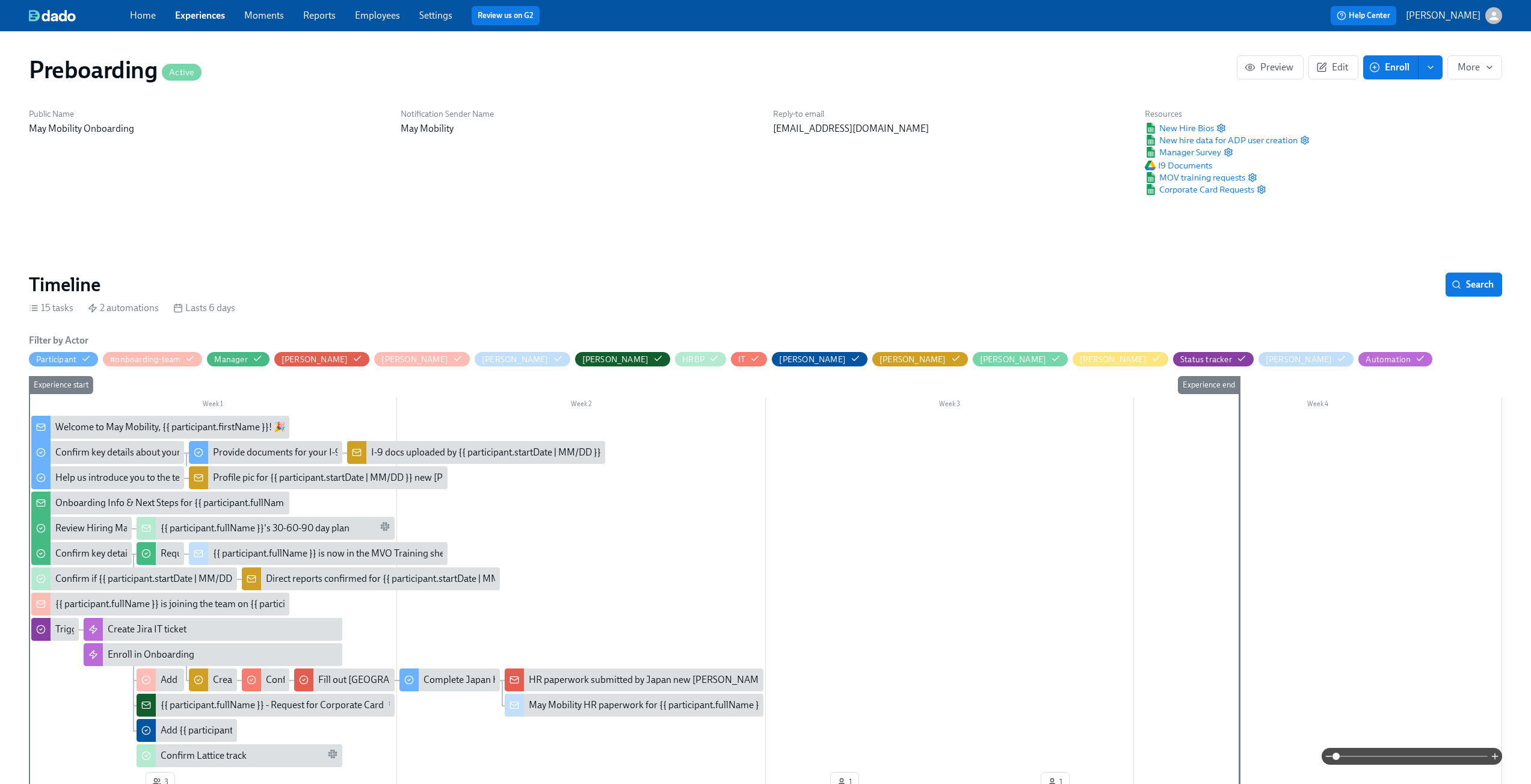
scroll to position [195, 0]
click at [1178, 123] on span "New Hire Bios" at bounding box center [1179, 128] width 69 height 12
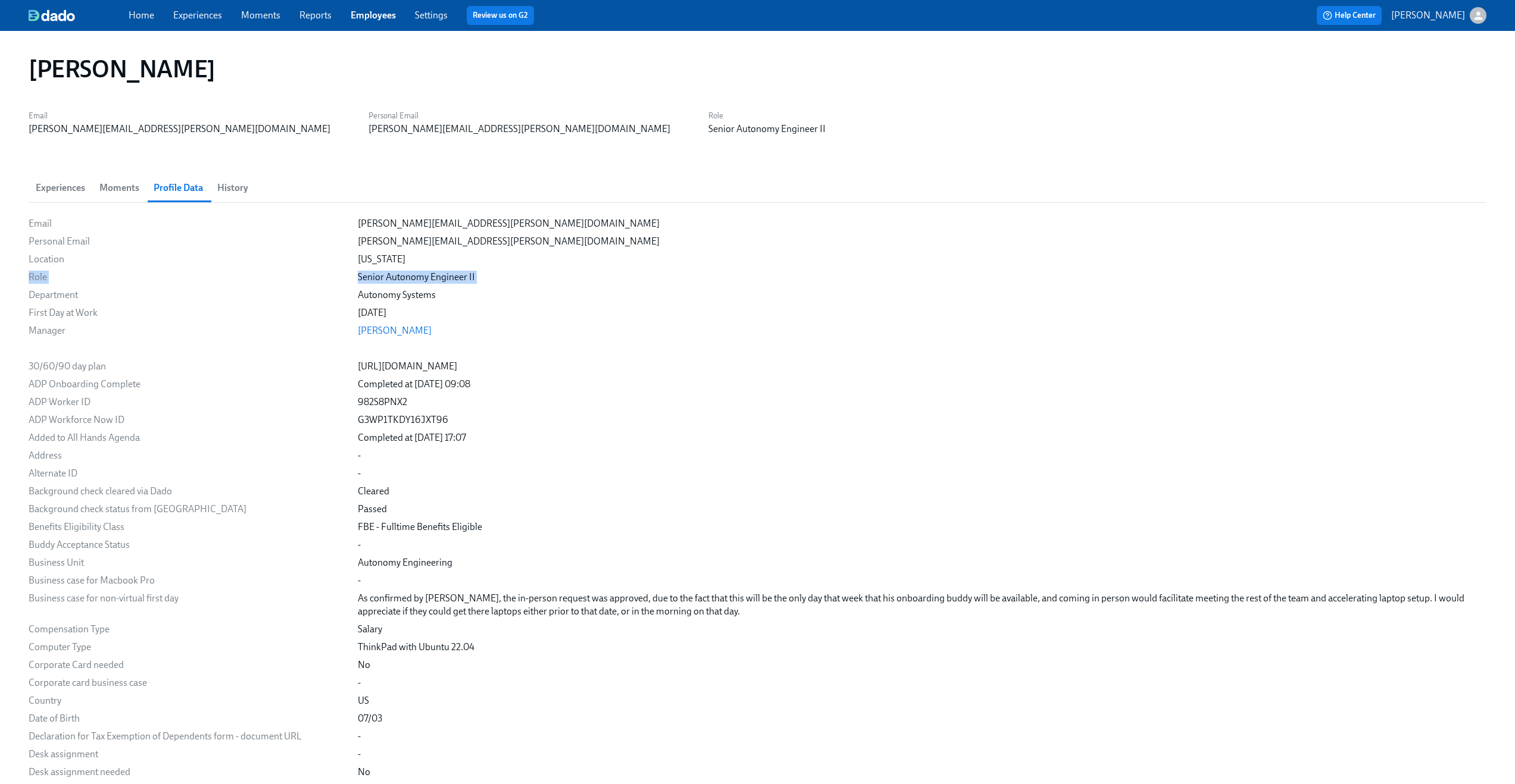
drag, startPoint x: 454, startPoint y: 276, endPoint x: 20, endPoint y: 269, distance: 434.1
click at [943, 257] on div "[US_STATE]" at bounding box center [922, 260] width 1129 height 13
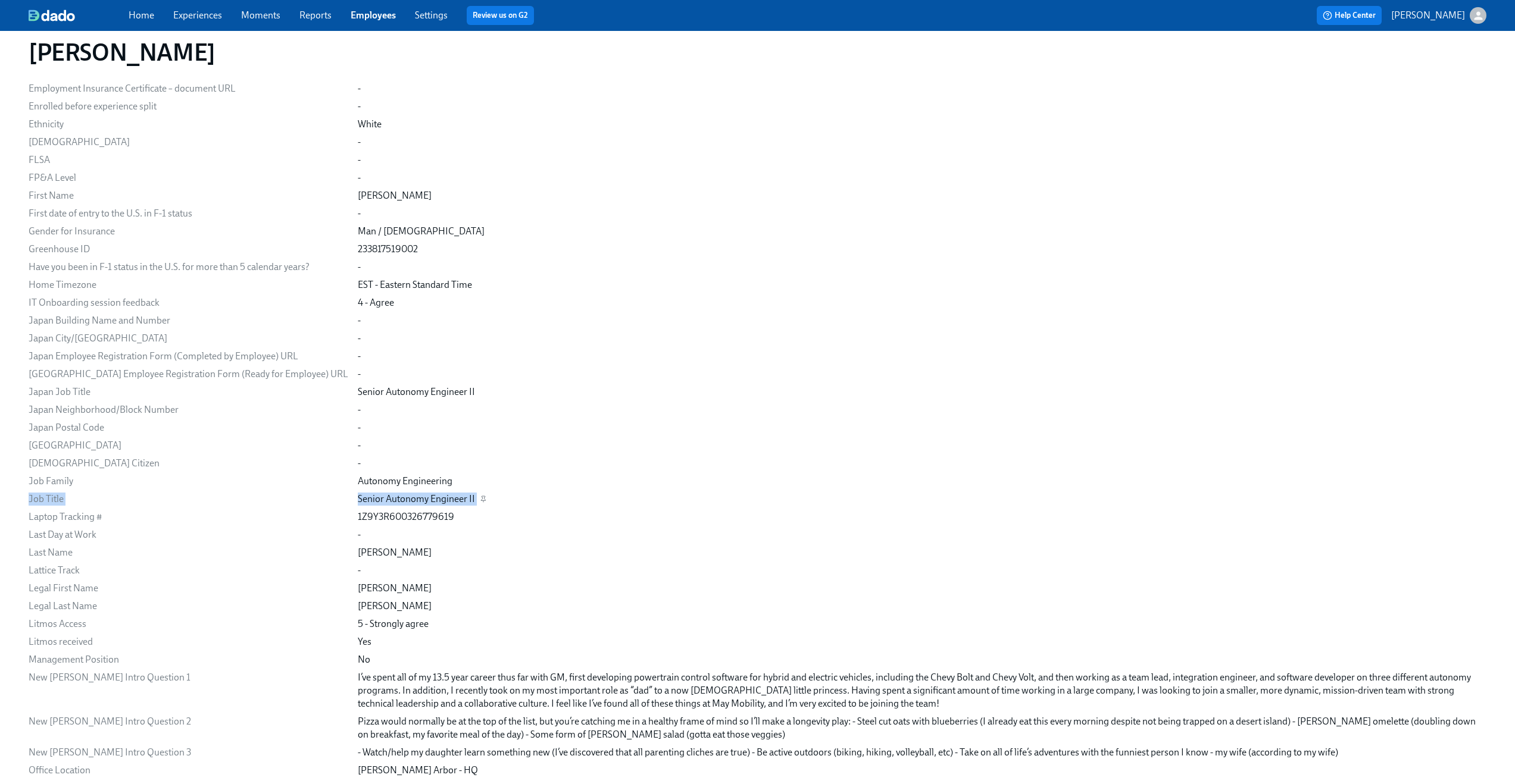
drag, startPoint x: 29, startPoint y: 500, endPoint x: 444, endPoint y: 503, distance: 415.0
click at [0, 0] on div "Job Title Senior Autonomy Engineer II" at bounding box center [0, 0] width 0 height 0
click at [464, 420] on div "Email [PERSON_NAME][EMAIL_ADDRESS][PERSON_NAME][DOMAIN_NAME] Personal Email [PE…" at bounding box center [758, 450] width 1459 height 2083
drag, startPoint x: 29, startPoint y: 395, endPoint x: 438, endPoint y: 389, distance: 409.0
click at [0, 0] on div "Japan Job Title Senior Autonomy Engineer II" at bounding box center [0, 0] width 0 height 0
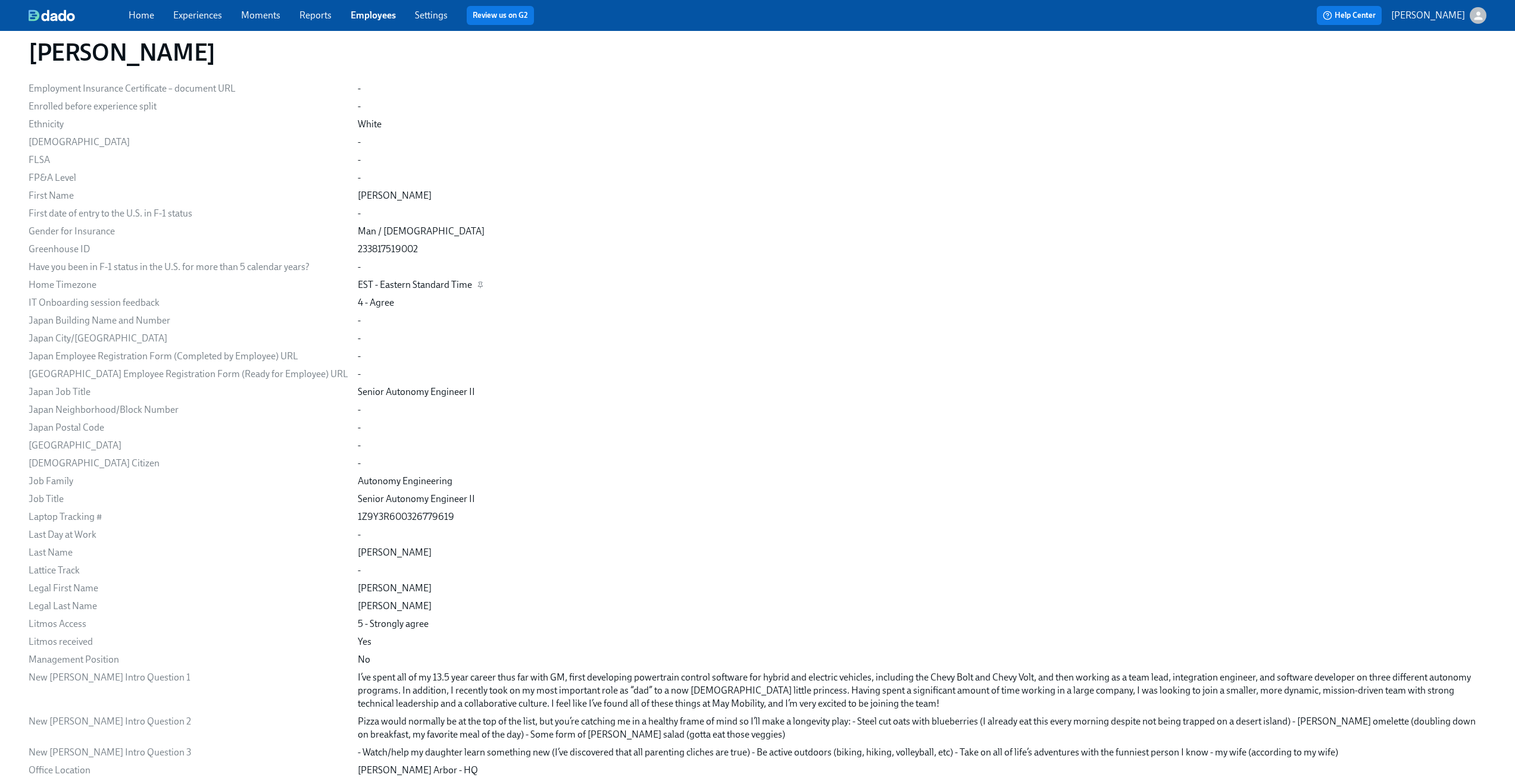
click at [811, 291] on div "EST - Eastern Standard Time" at bounding box center [922, 285] width 1129 height 13
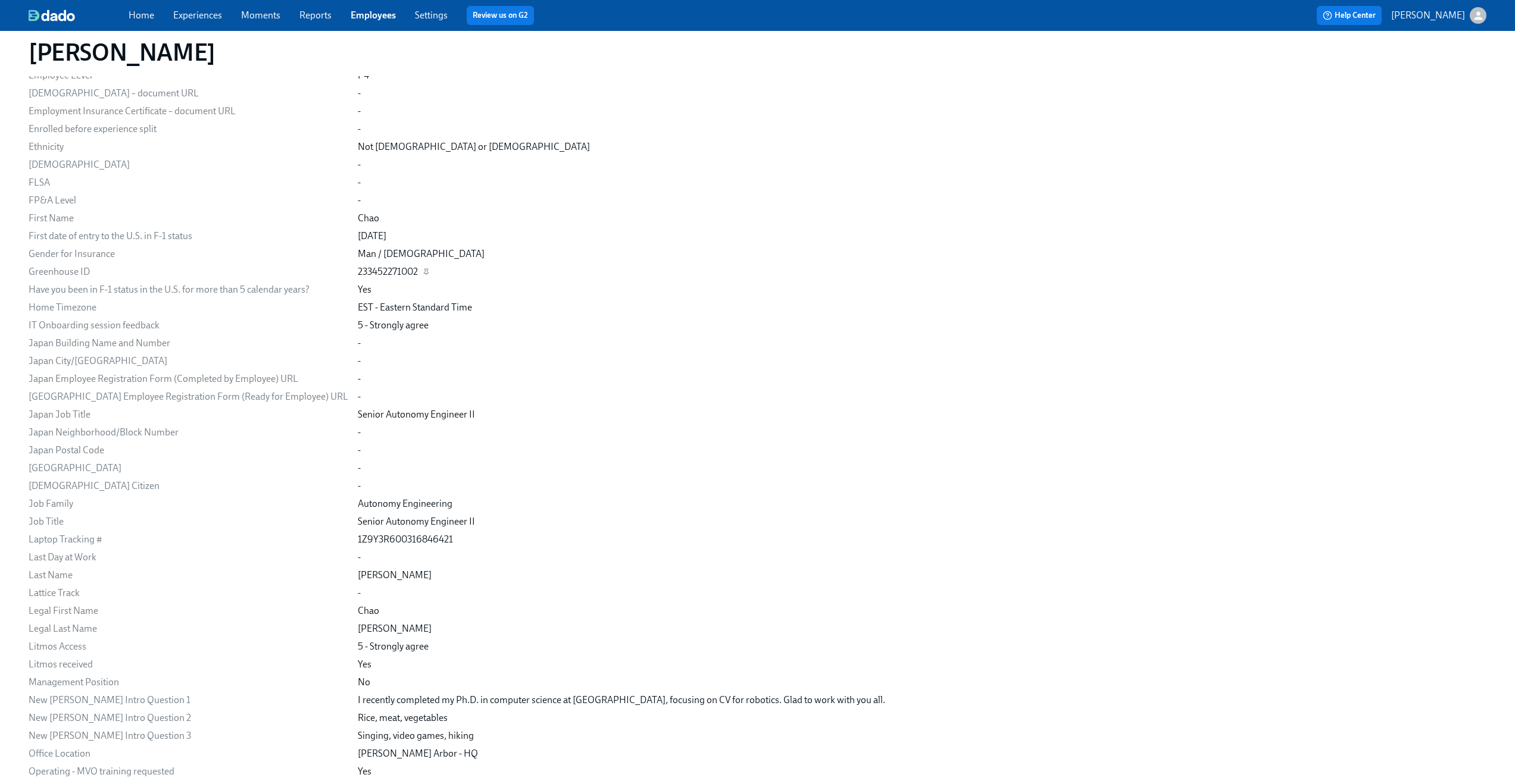
scroll to position [774, 0]
drag, startPoint x: 29, startPoint y: 522, endPoint x: 430, endPoint y: 522, distance: 401.0
click at [0, 0] on div "Job Title Senior Autonomy Engineer II" at bounding box center [0, 0] width 0 height 0
drag, startPoint x: 35, startPoint y: 414, endPoint x: 444, endPoint y: 416, distance: 409.0
click at [0, 0] on div "Japan Job Title Senior Autonomy Engineer II" at bounding box center [0, 0] width 0 height 0
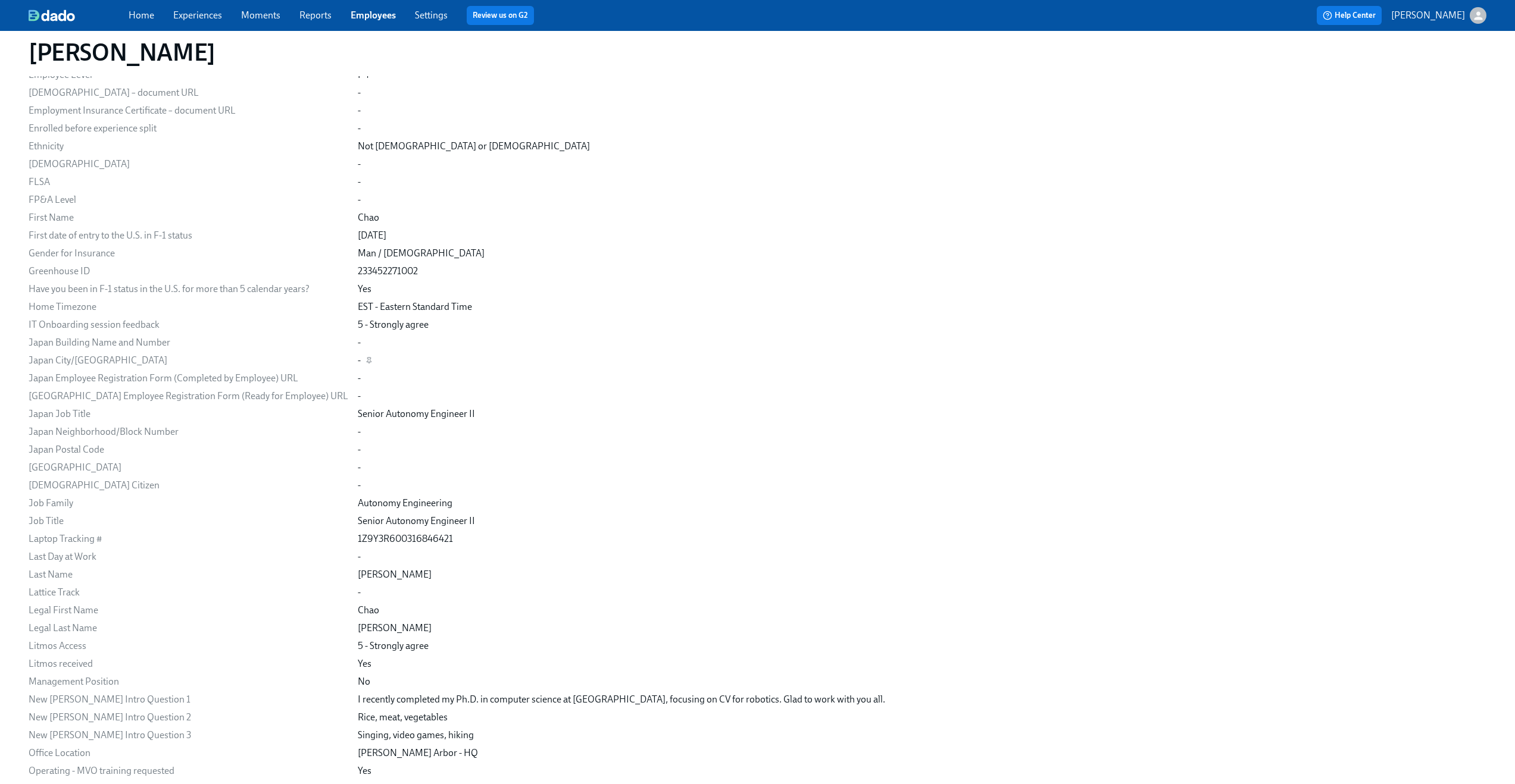
click at [862, 365] on div "-" at bounding box center [922, 361] width 1129 height 13
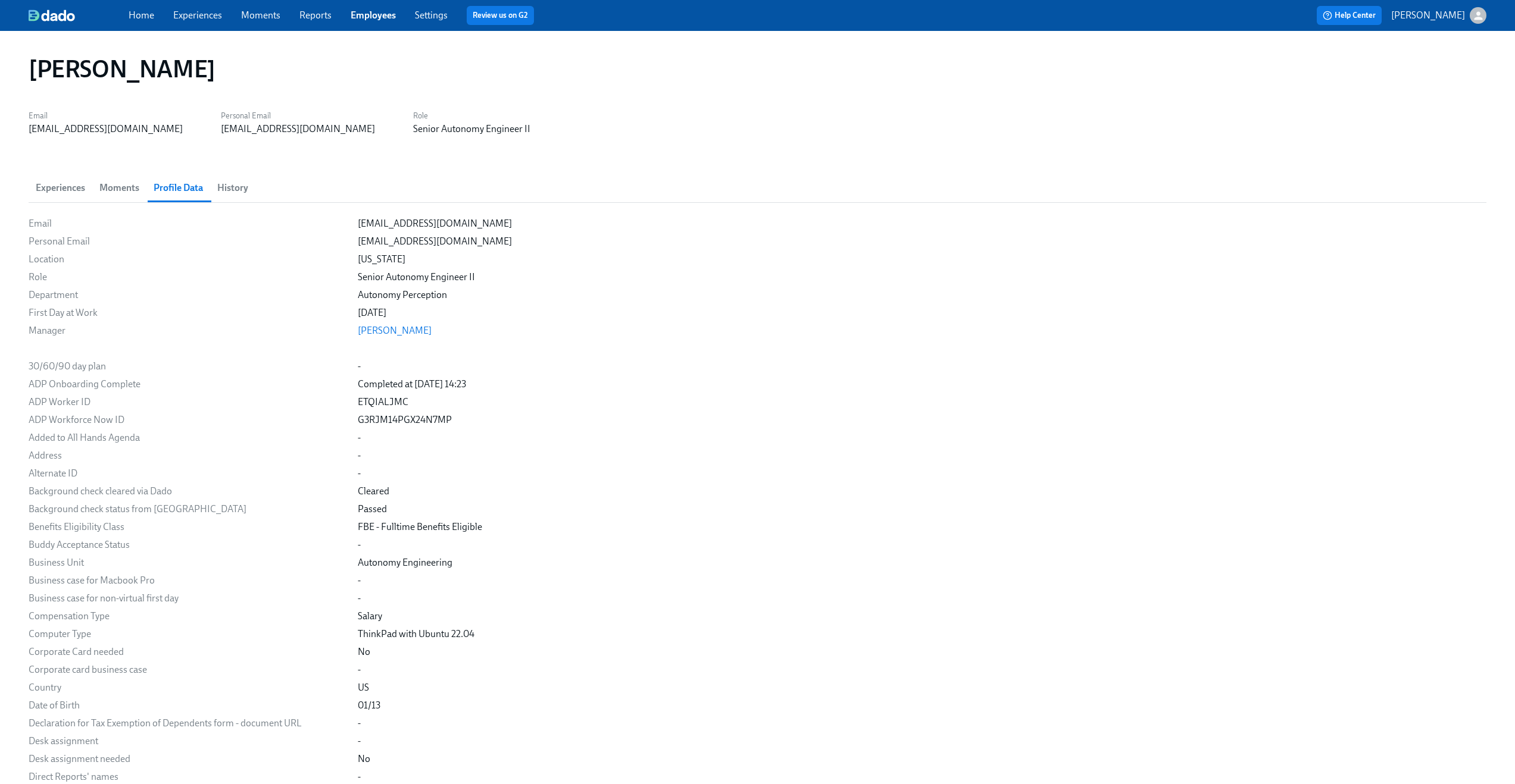
scroll to position [724, 0]
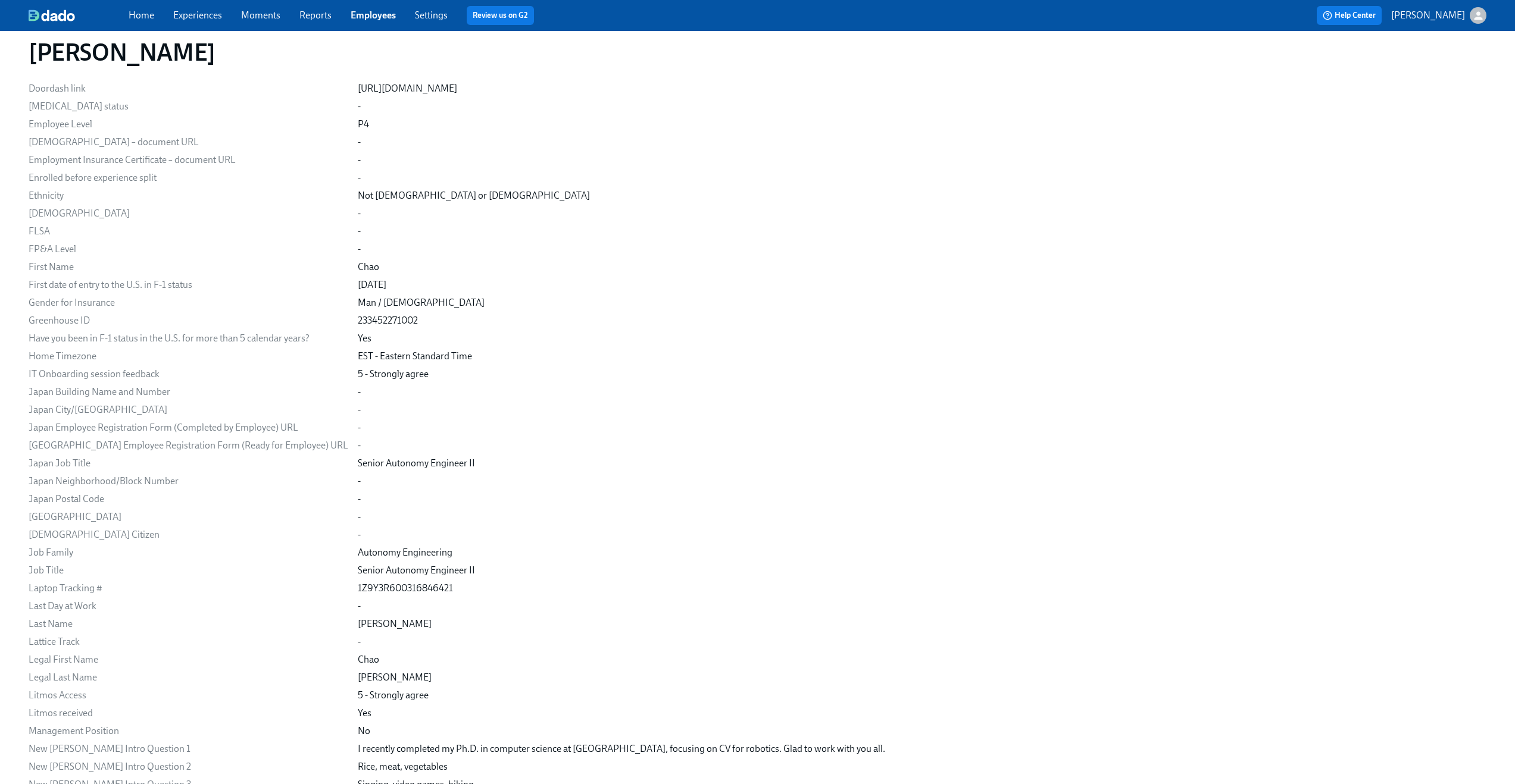
click at [779, 338] on div "Yes" at bounding box center [922, 339] width 1129 height 13
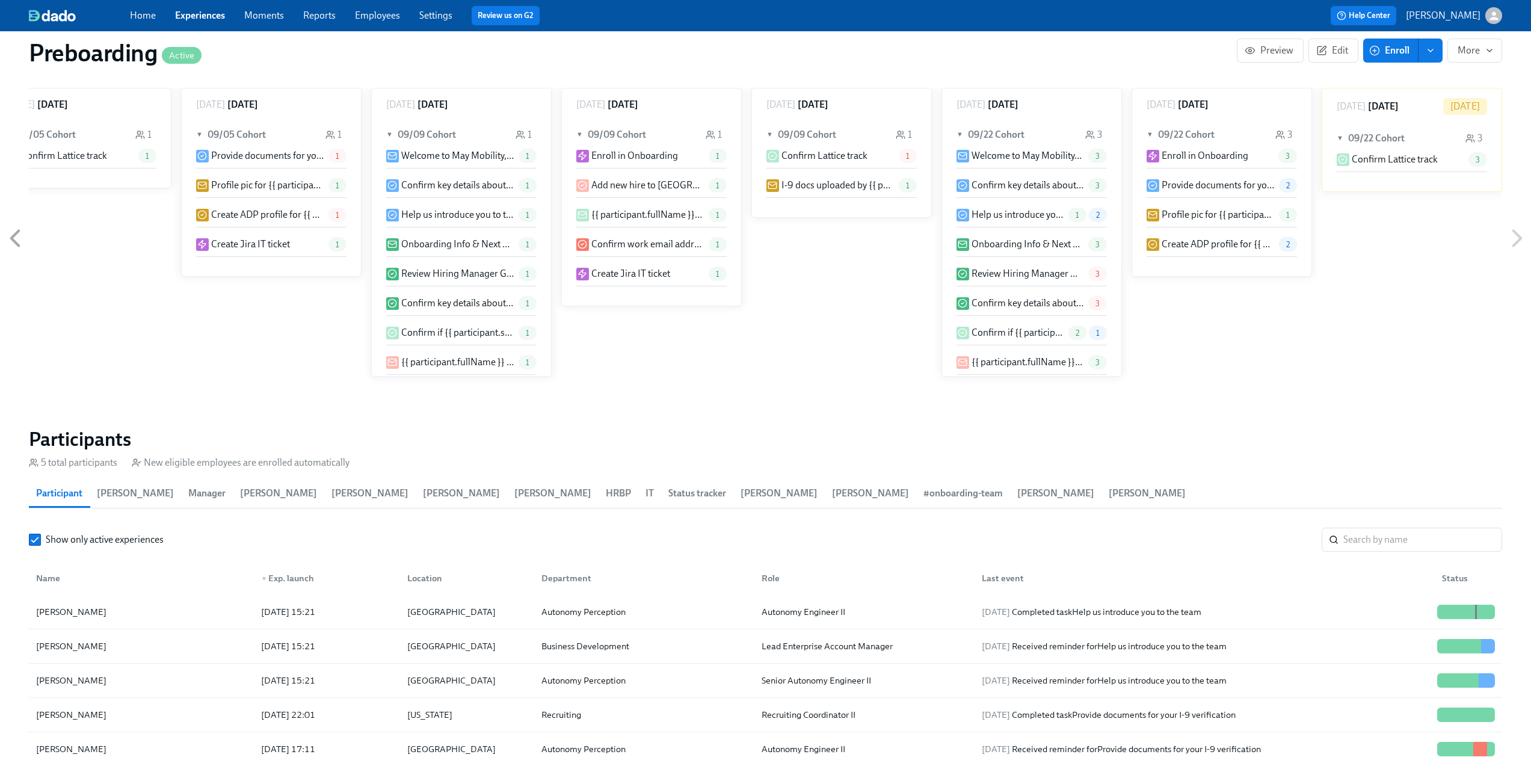
scroll to position [965, 0]
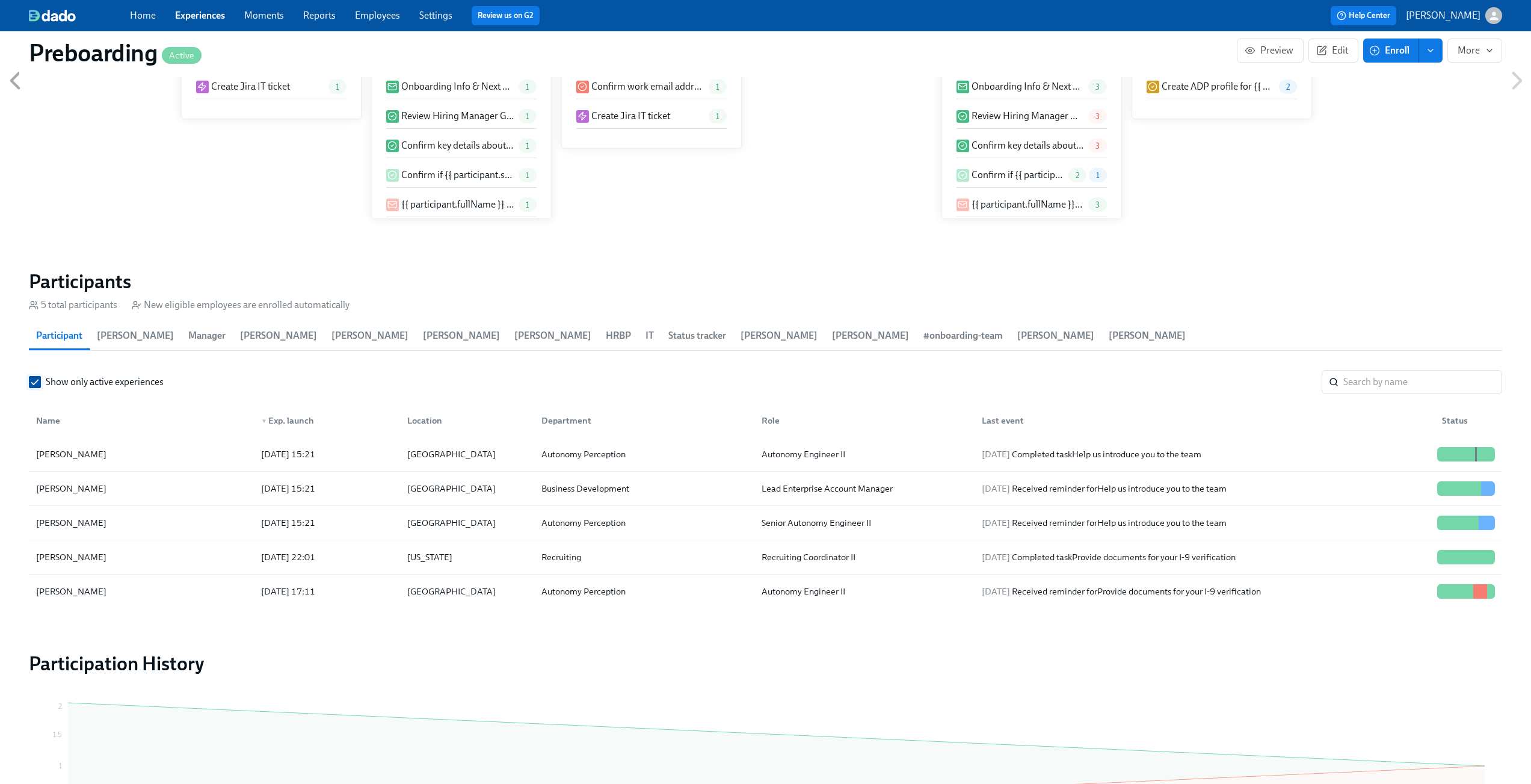
click at [38, 382] on input "Show only active experiences" at bounding box center [35, 382] width 11 height 11
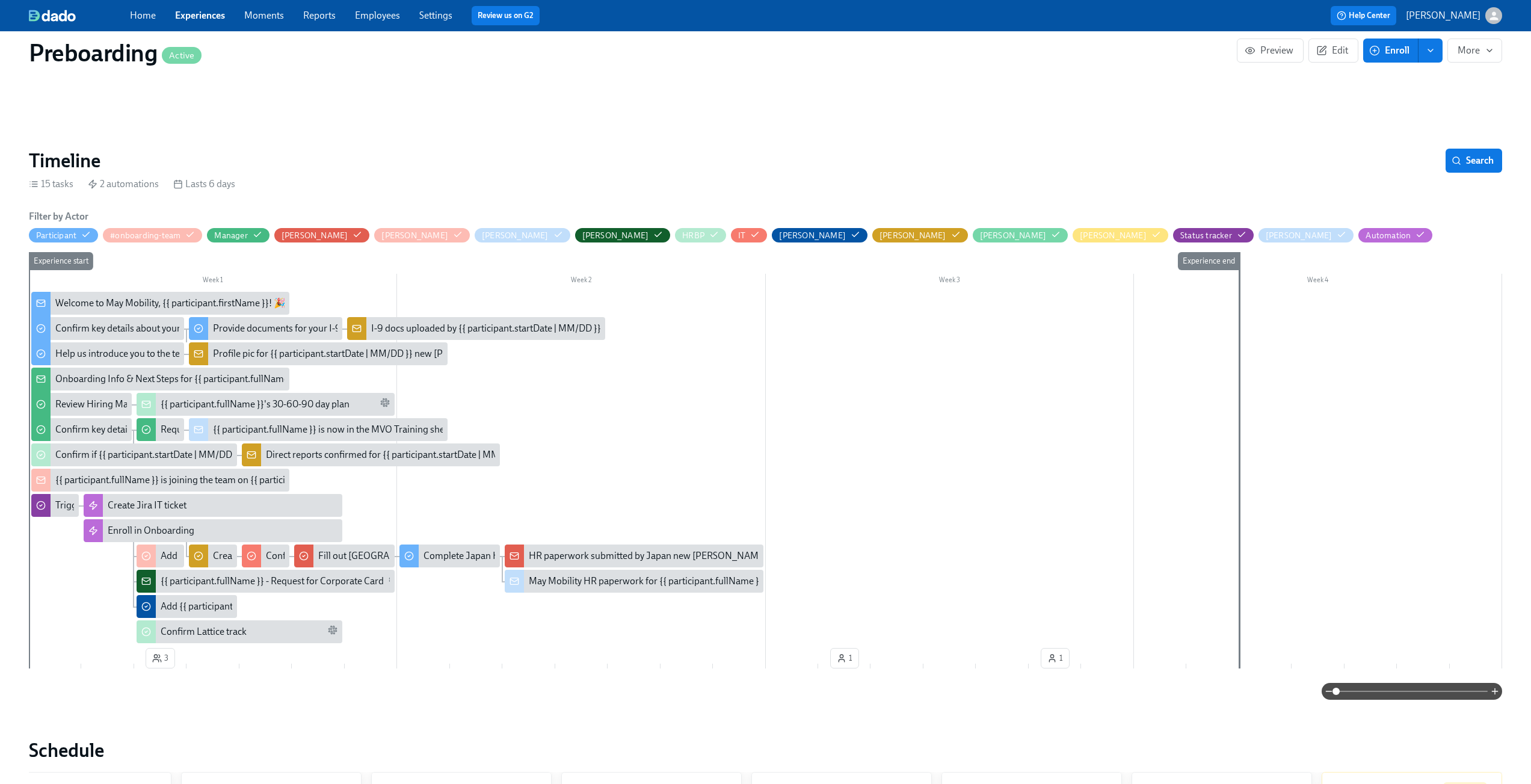
scroll to position [120, 0]
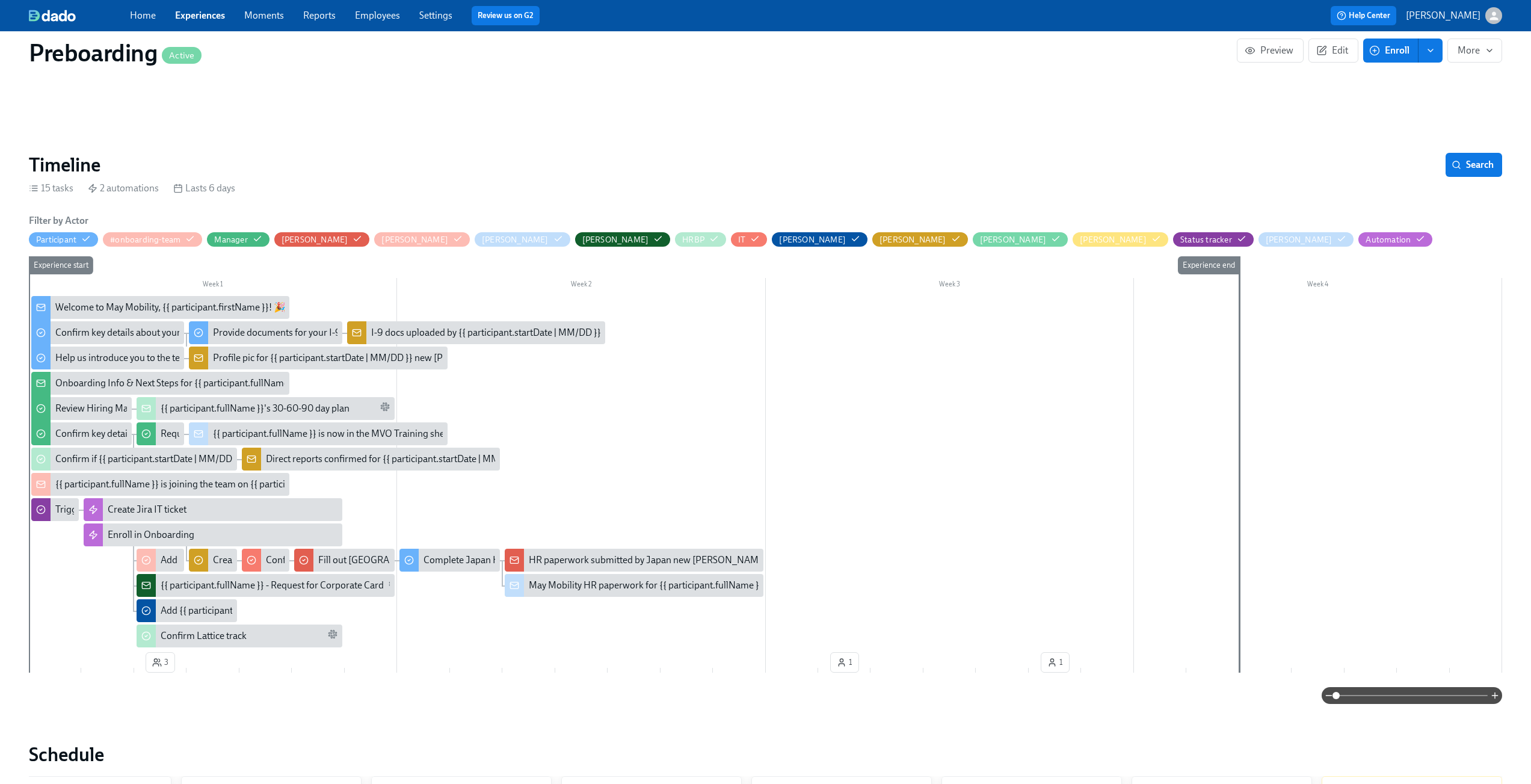
click at [963, 67] on div "Preboarding Active" at bounding box center [633, 53] width 1209 height 29
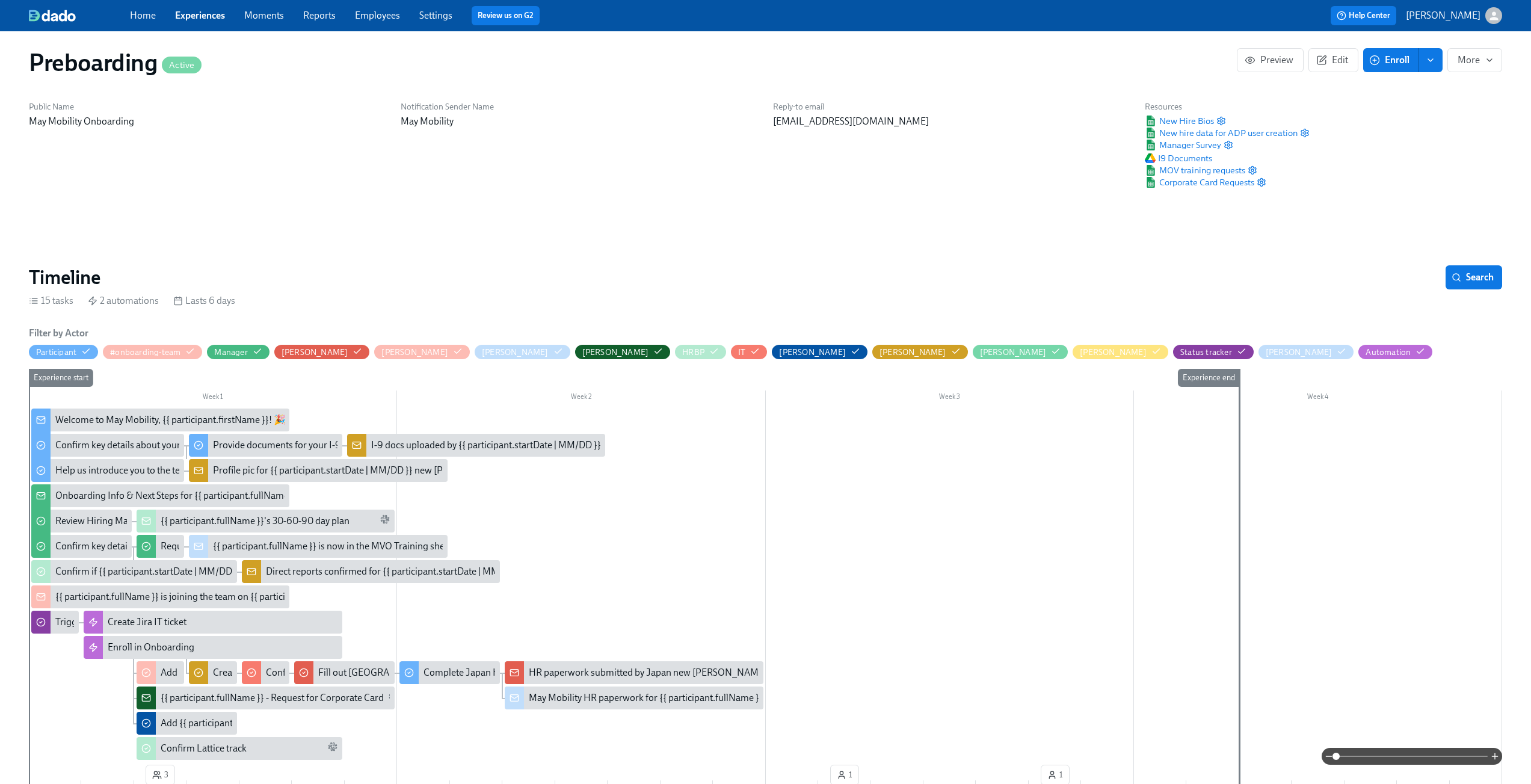
scroll to position [0, 0]
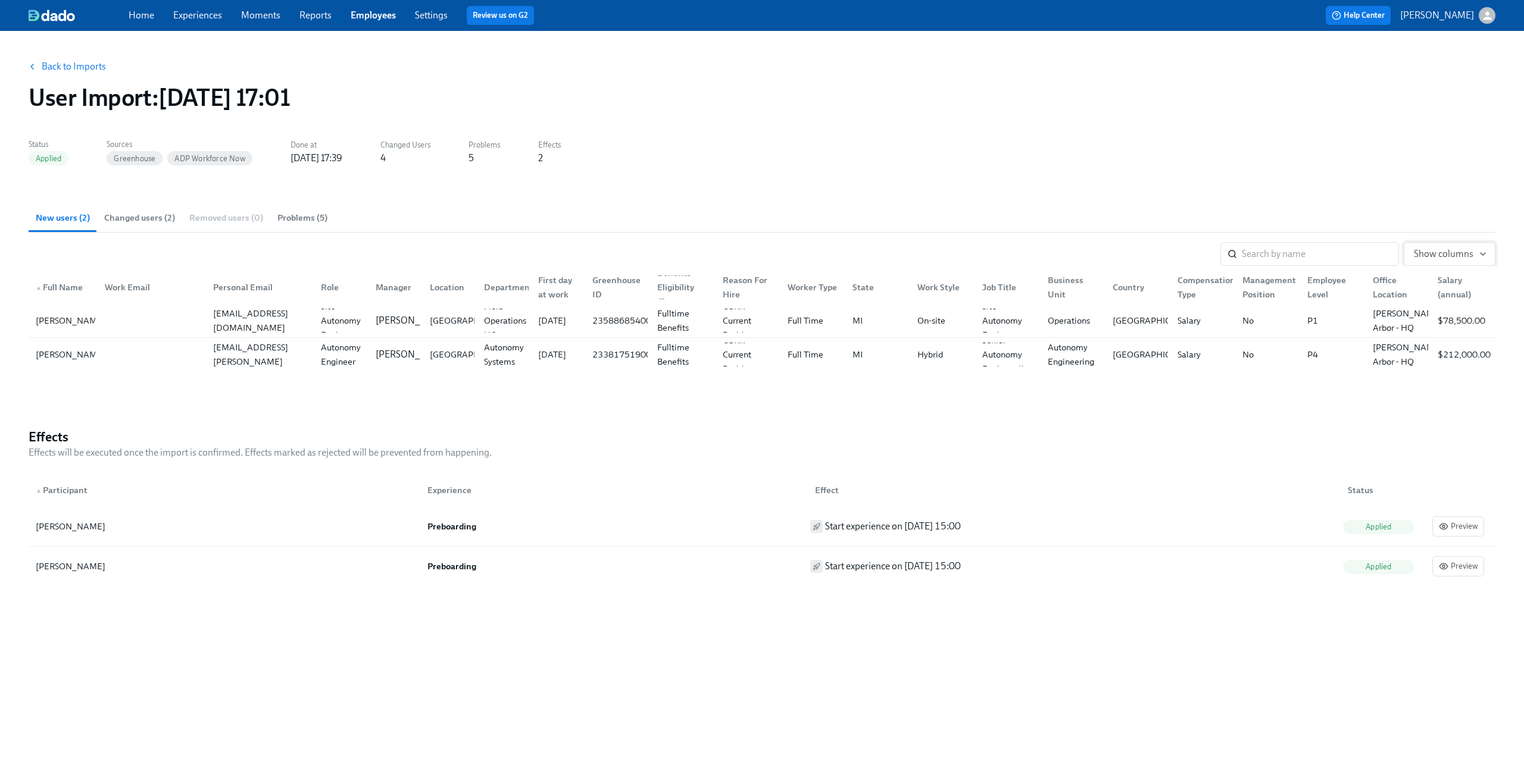
click at [1448, 252] on span "Show columns" at bounding box center [1449, 254] width 72 height 12
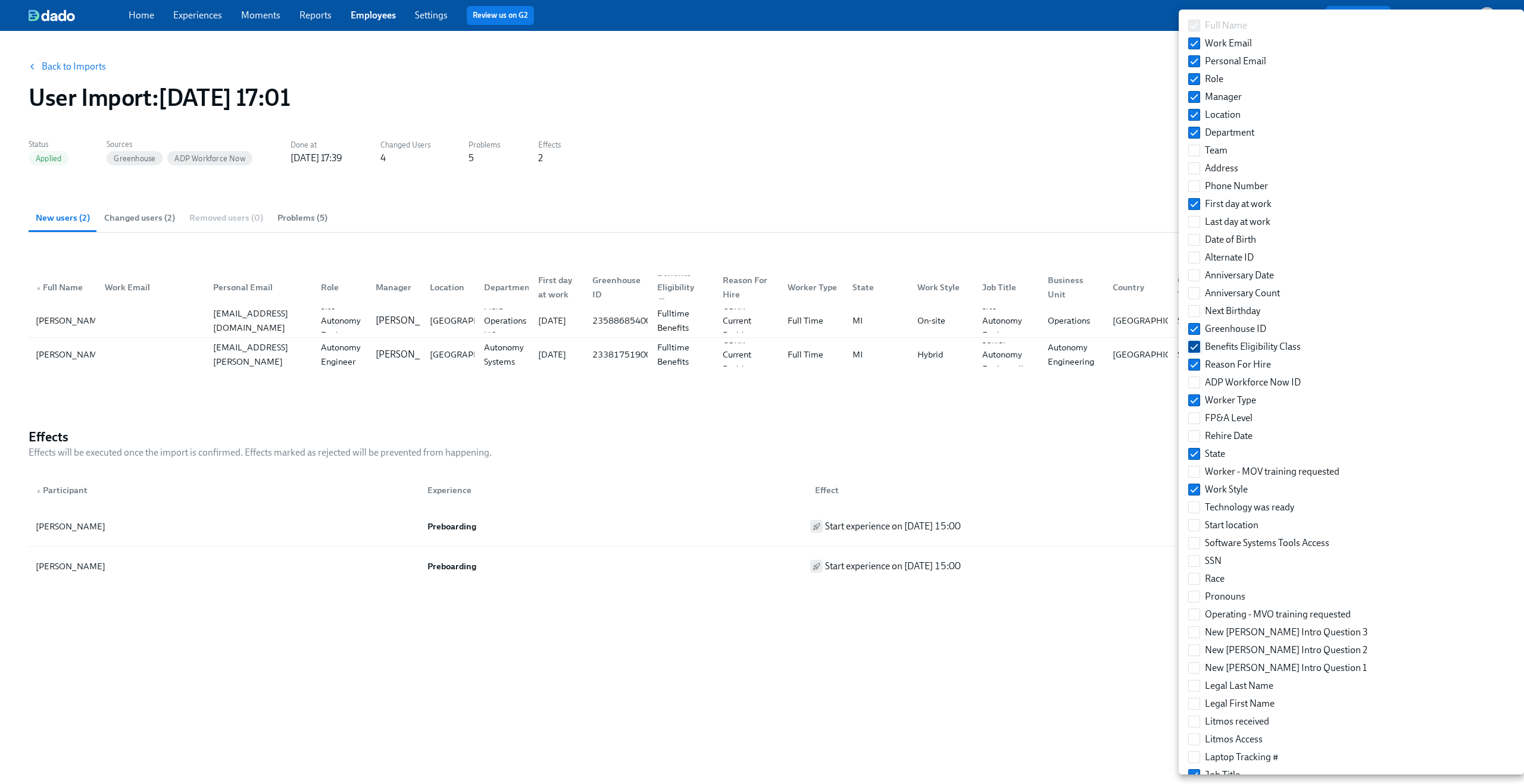
click at [1197, 351] on input "Benefits Eligibility Class" at bounding box center [1194, 347] width 11 height 11
checkbox input "false"
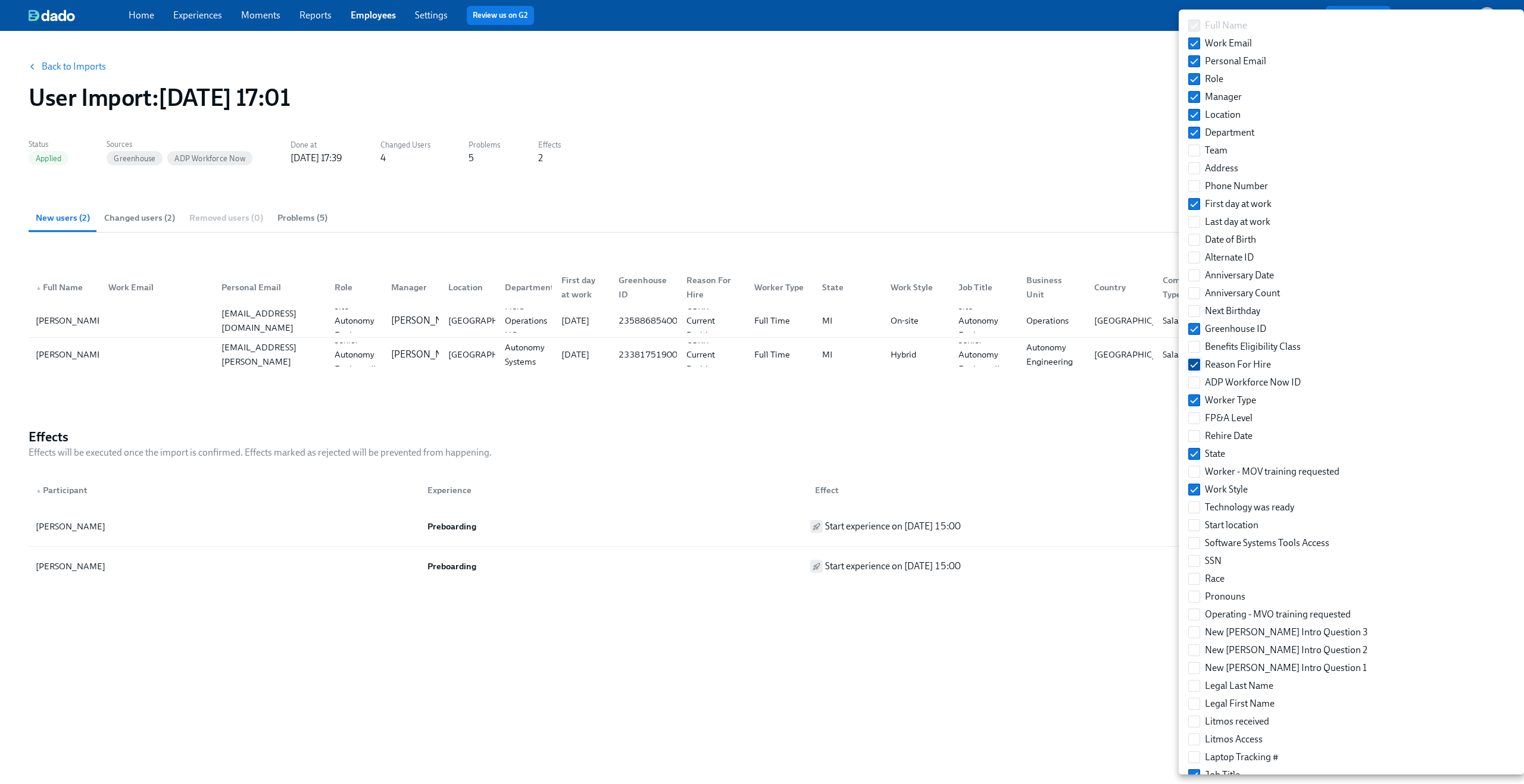
click at [1197, 365] on input "Reason For Hire" at bounding box center [1194, 364] width 11 height 11
checkbox input "false"
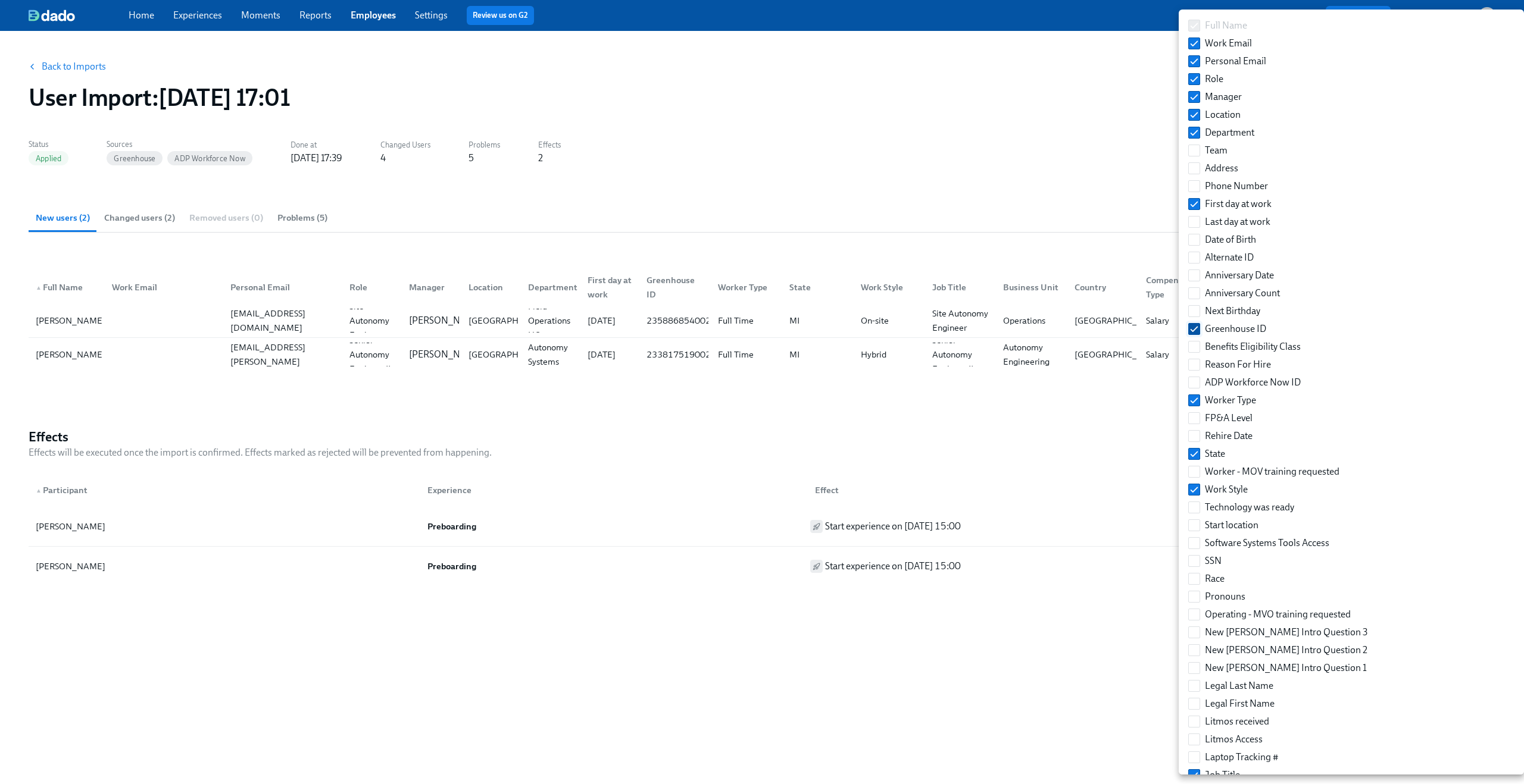
click at [1196, 331] on input "Greenhouse ID" at bounding box center [1194, 329] width 11 height 11
checkbox input "false"
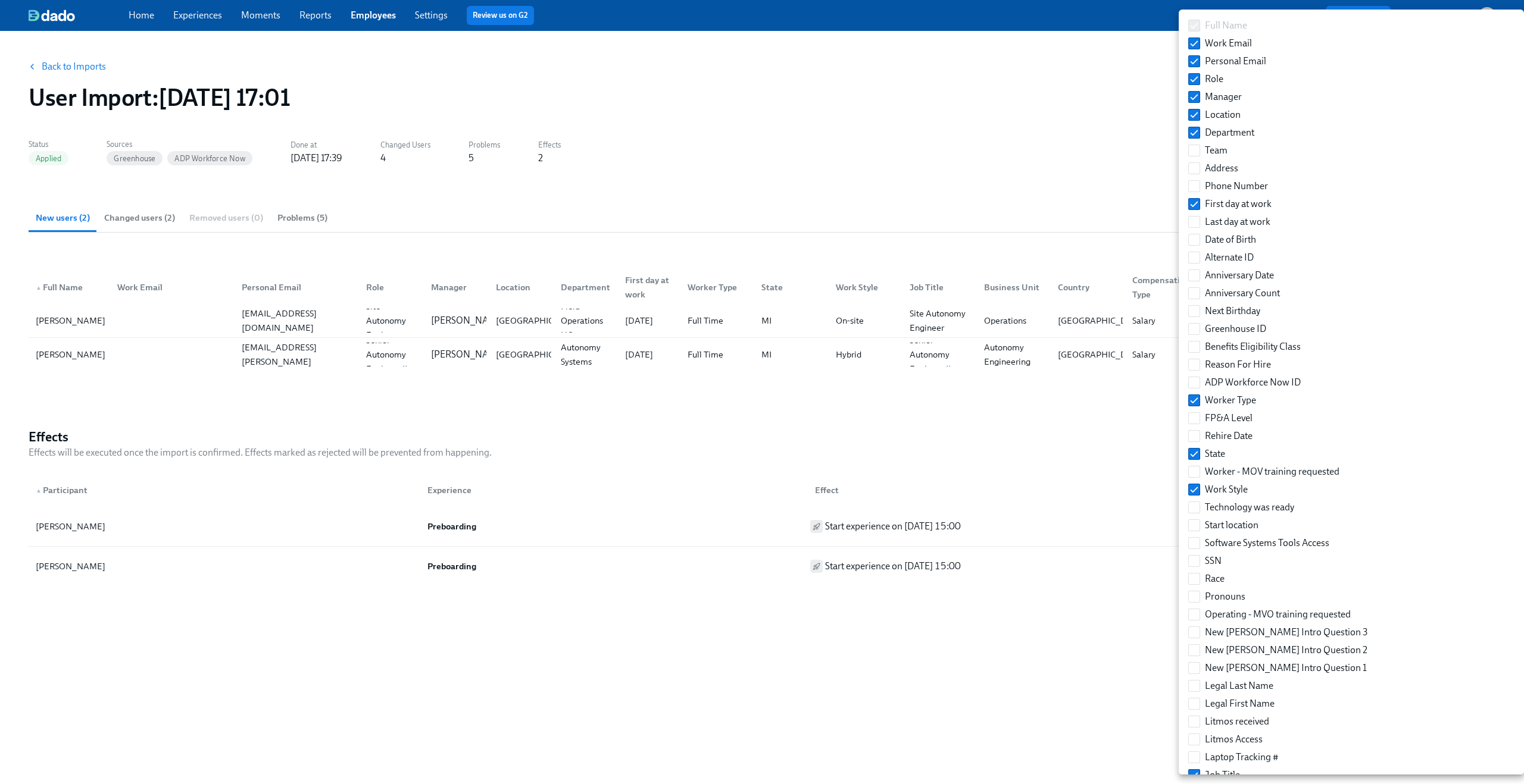
click at [1081, 405] on div at bounding box center [762, 392] width 1524 height 784
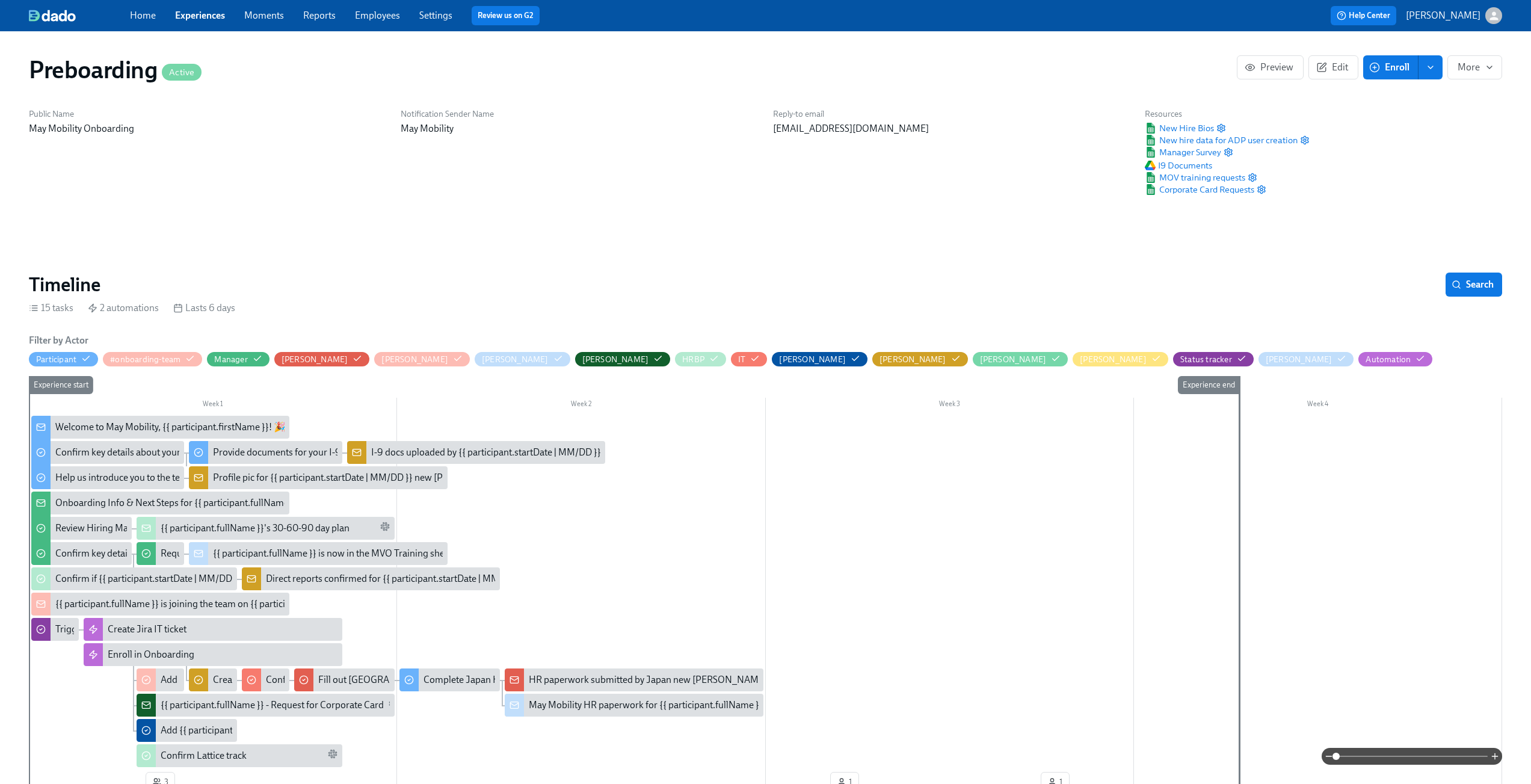
scroll to position [0, 418]
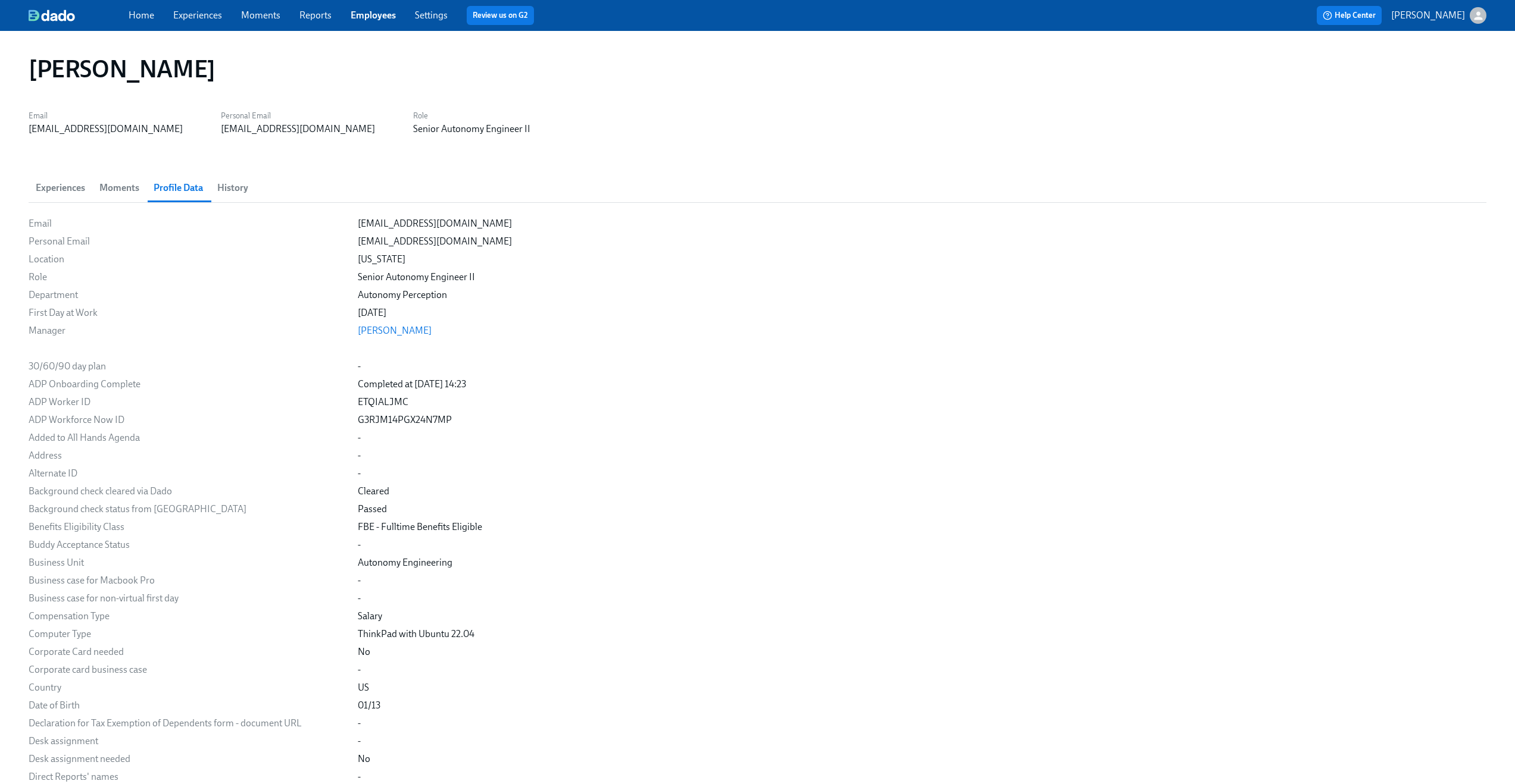
scroll to position [724, 0]
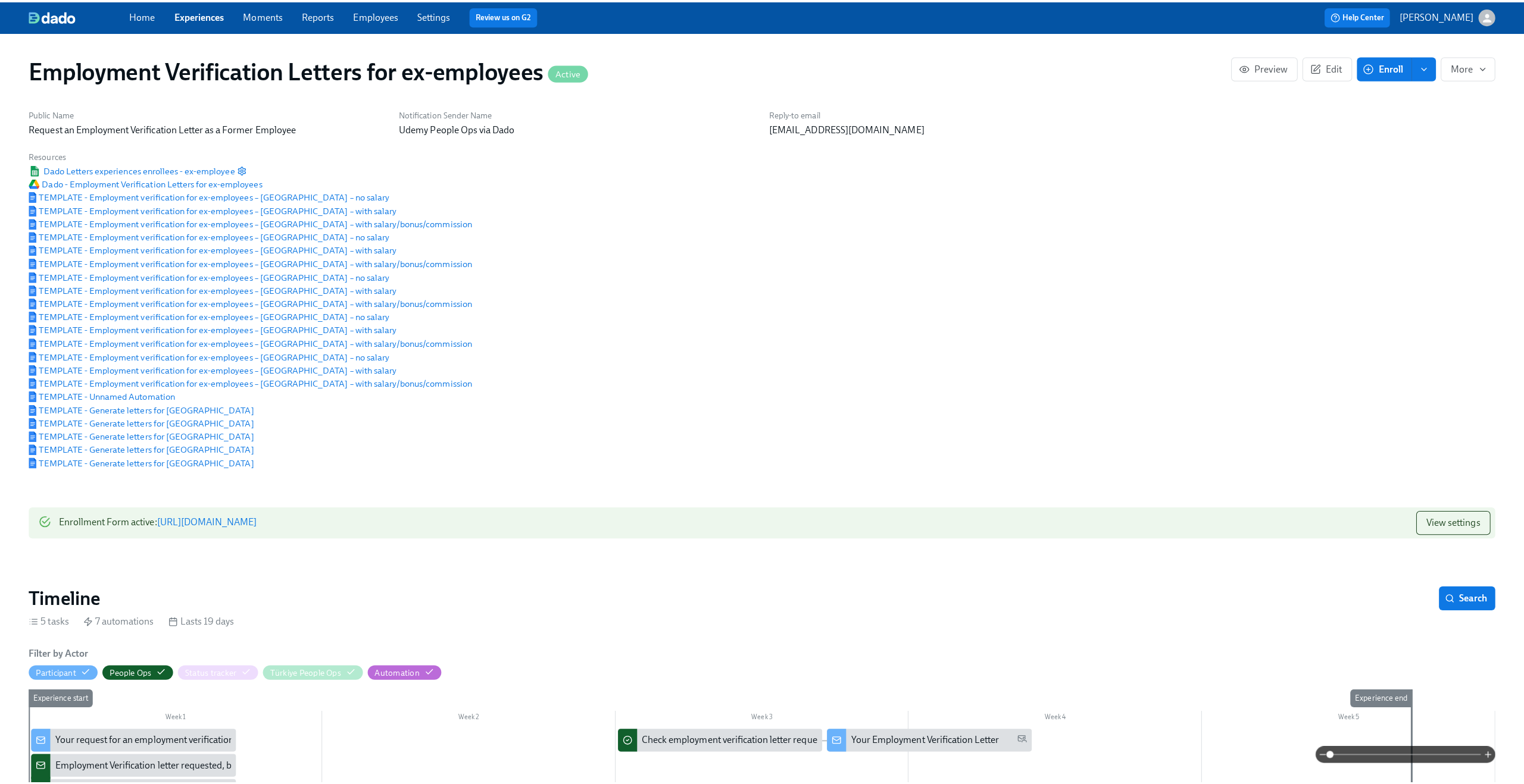
scroll to position [407, 0]
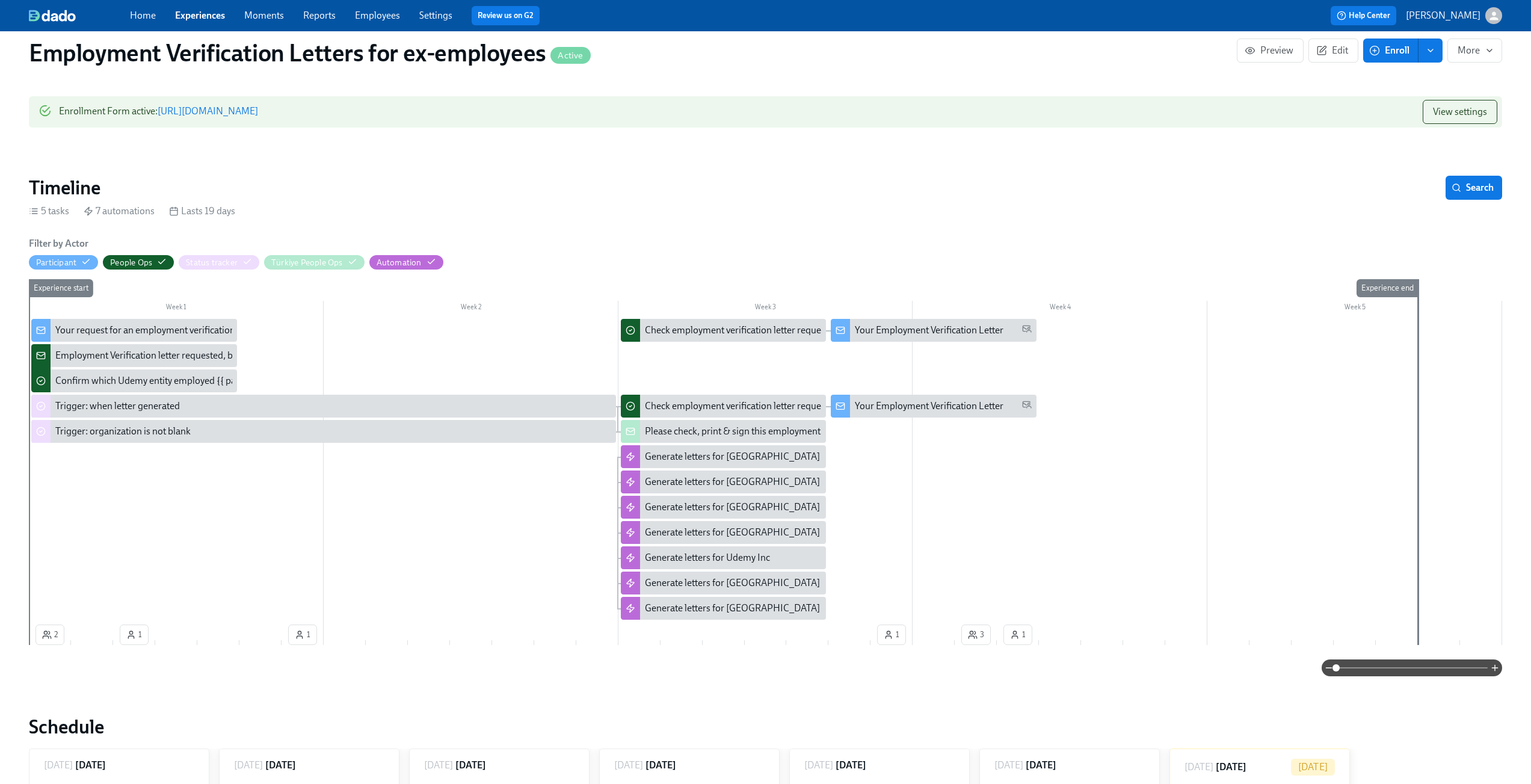
click at [1496, 16] on icon "button" at bounding box center [1494, 15] width 13 height 13
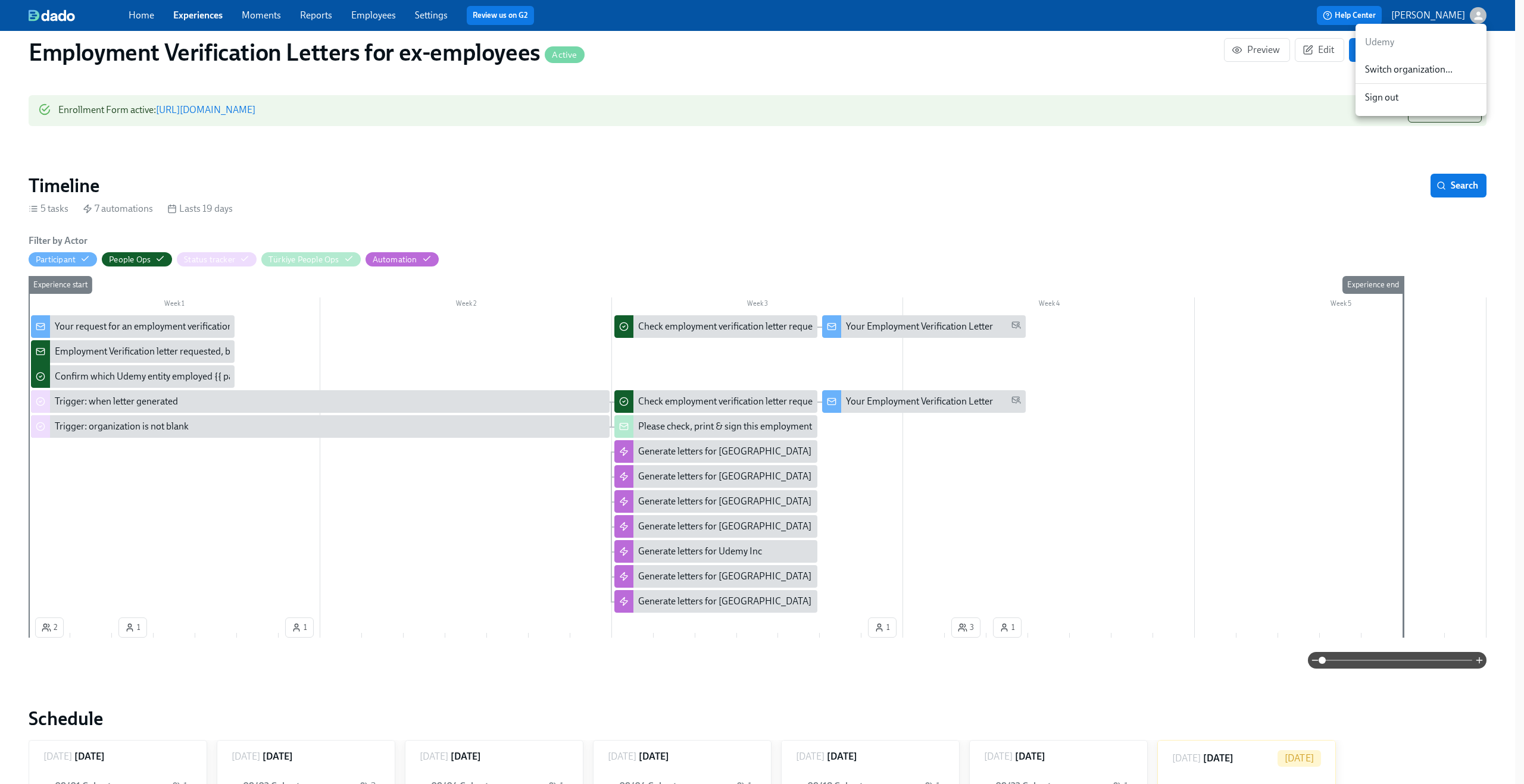
click at [1435, 72] on span "Switch organization..." at bounding box center [1420, 70] width 112 height 13
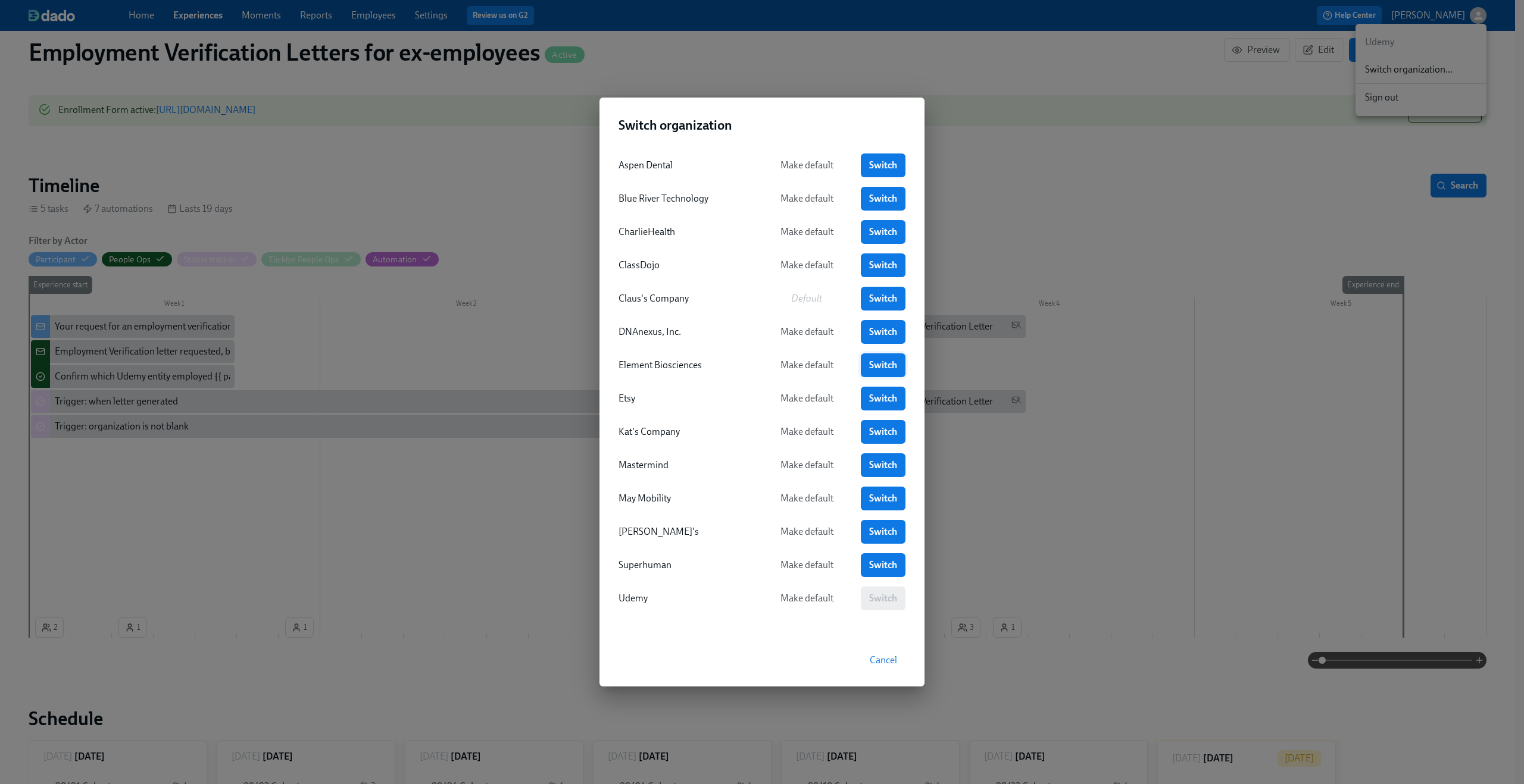
click at [877, 368] on span "Switch" at bounding box center [883, 365] width 28 height 12
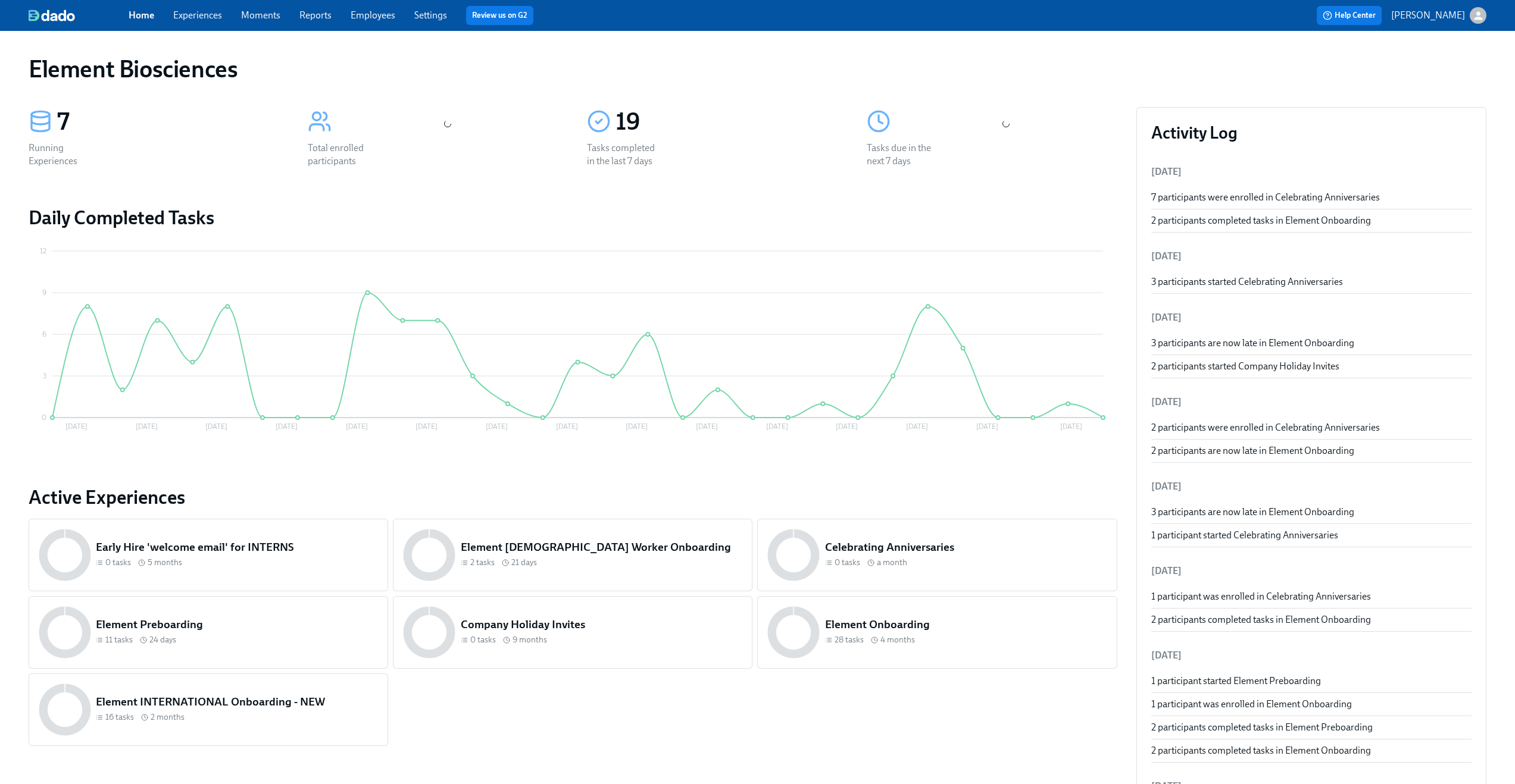
click at [190, 15] on link "Experiences" at bounding box center [198, 14] width 49 height 11
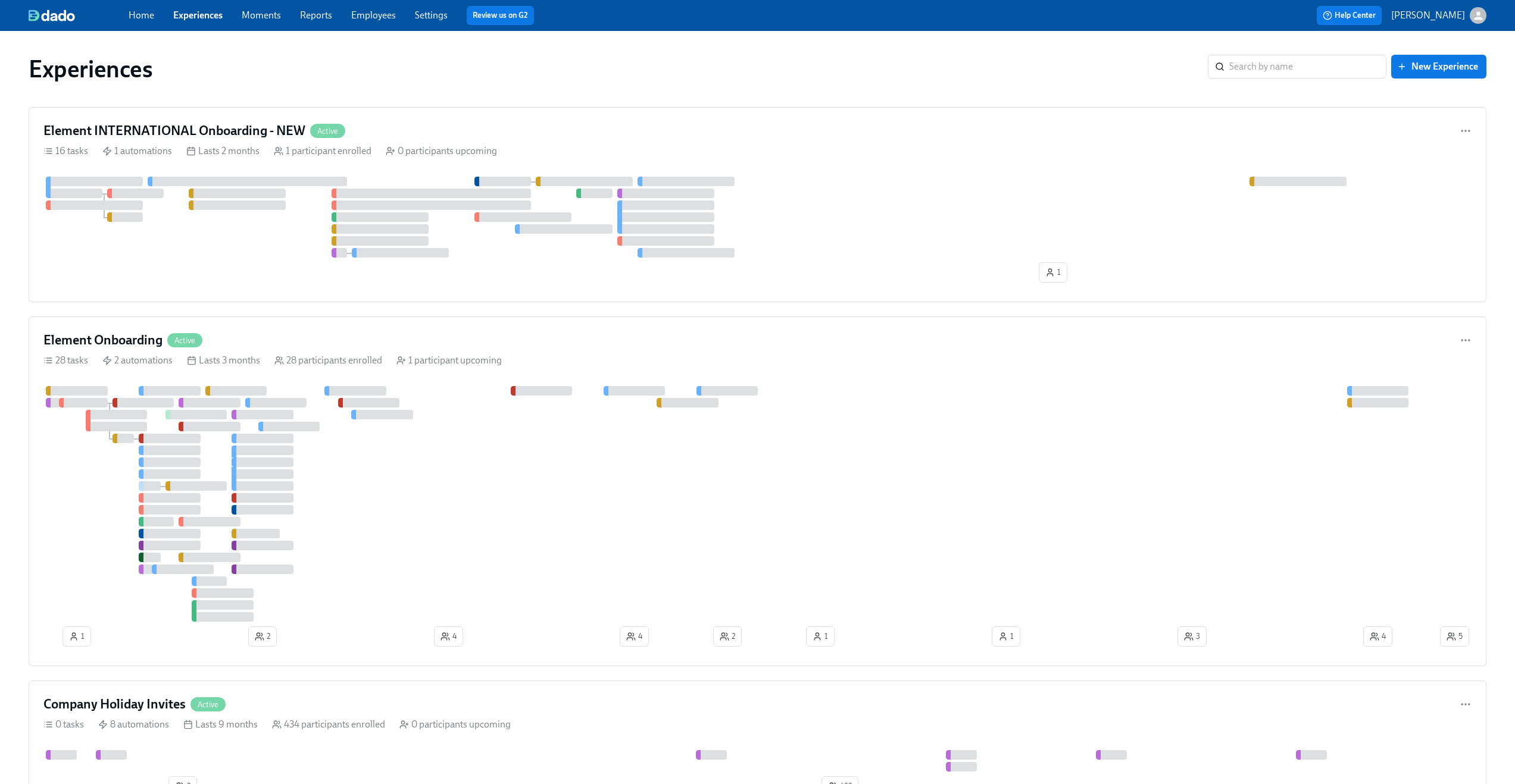
click at [65, 19] on img at bounding box center [51, 15] width 46 height 12
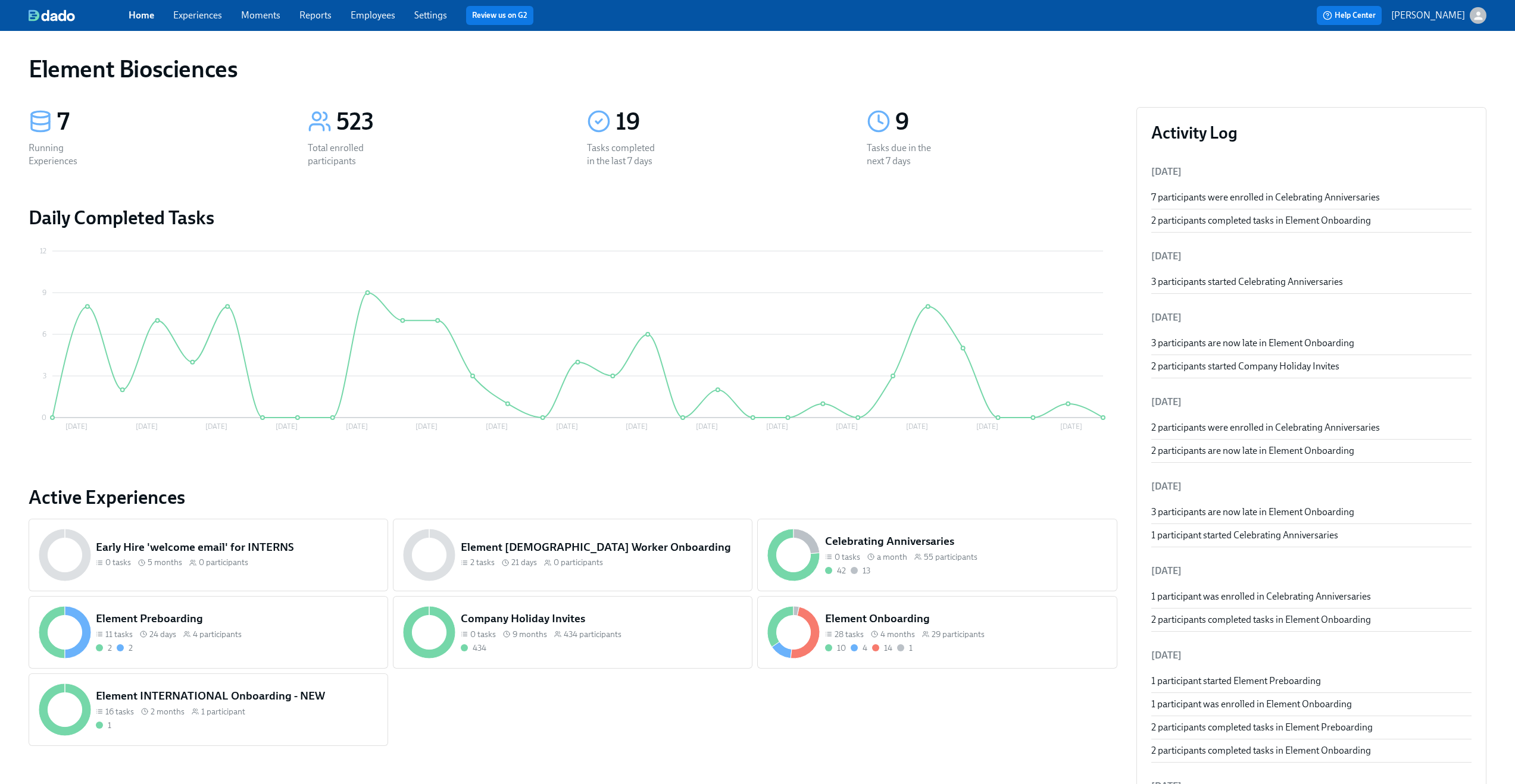
click at [195, 28] on div "Home Experiences Moments Reports Employees Settings Review us on G2 Help Center…" at bounding box center [758, 15] width 1515 height 31
click at [195, 24] on div "Home Experiences Moments Reports Employees Settings Review us on G2" at bounding box center [468, 15] width 679 height 19
click at [193, 13] on link "Experiences" at bounding box center [198, 14] width 49 height 11
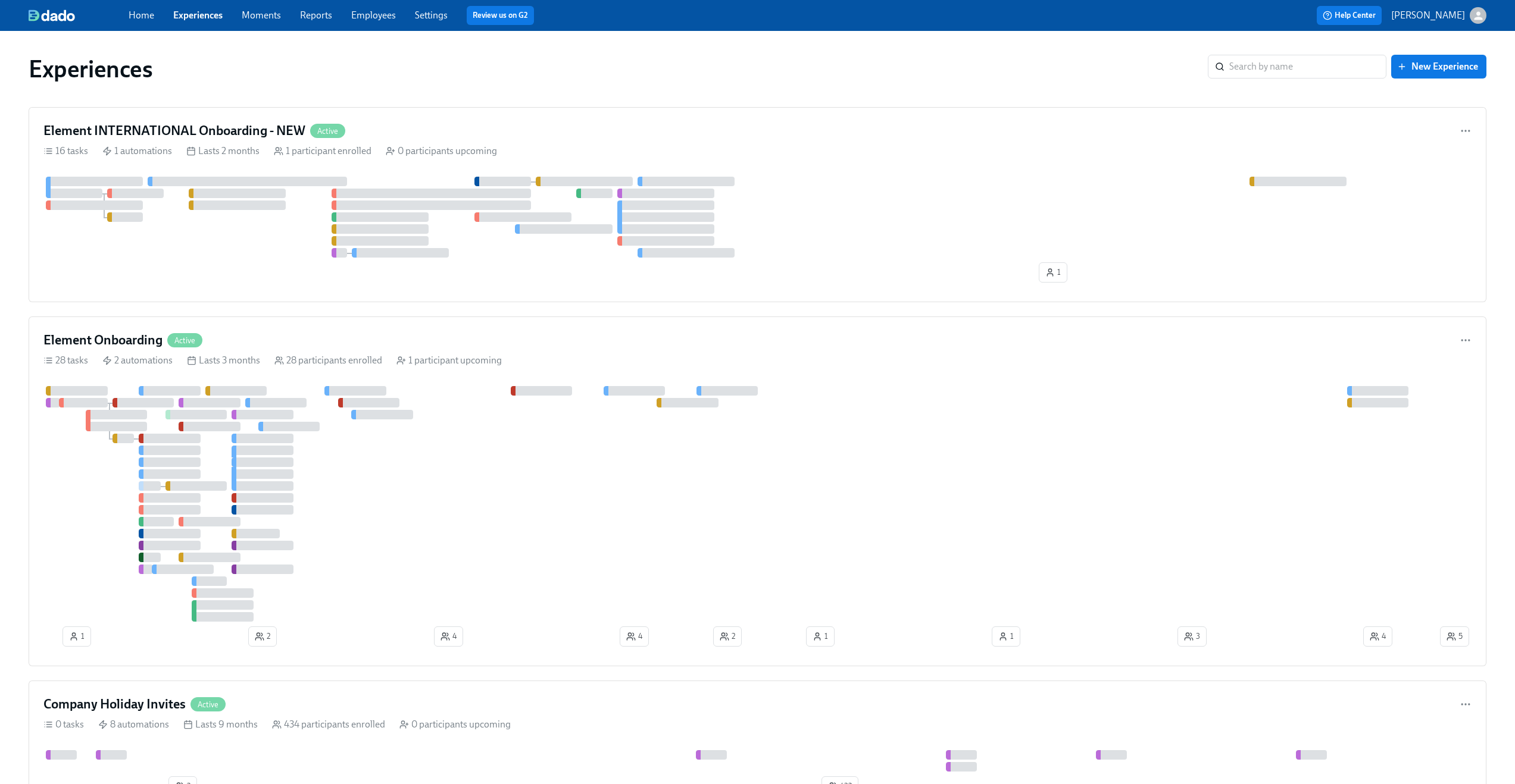
click at [1478, 13] on icon "button" at bounding box center [1479, 15] width 8 height 8
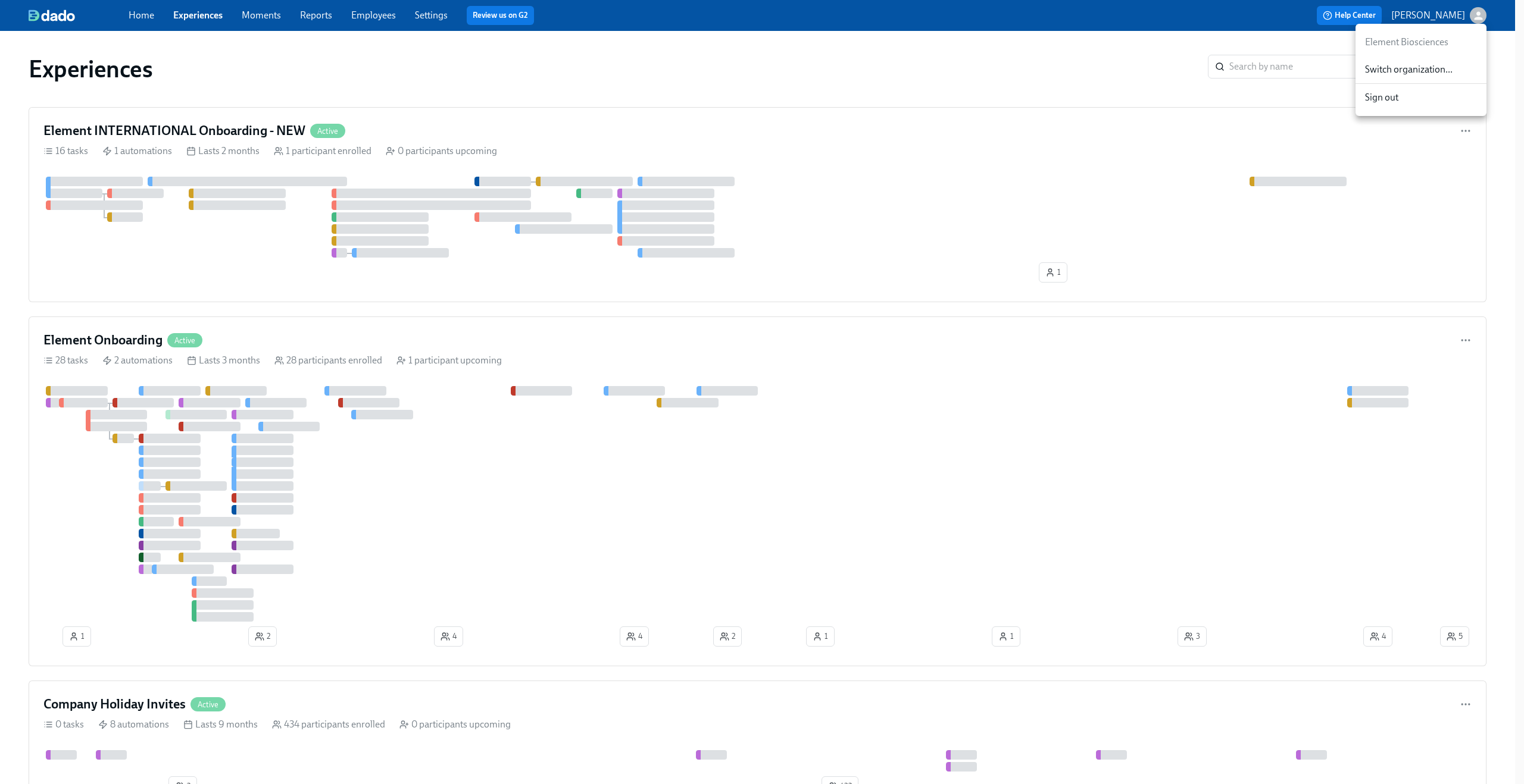
click at [1456, 69] on span "Switch organization..." at bounding box center [1420, 70] width 112 height 13
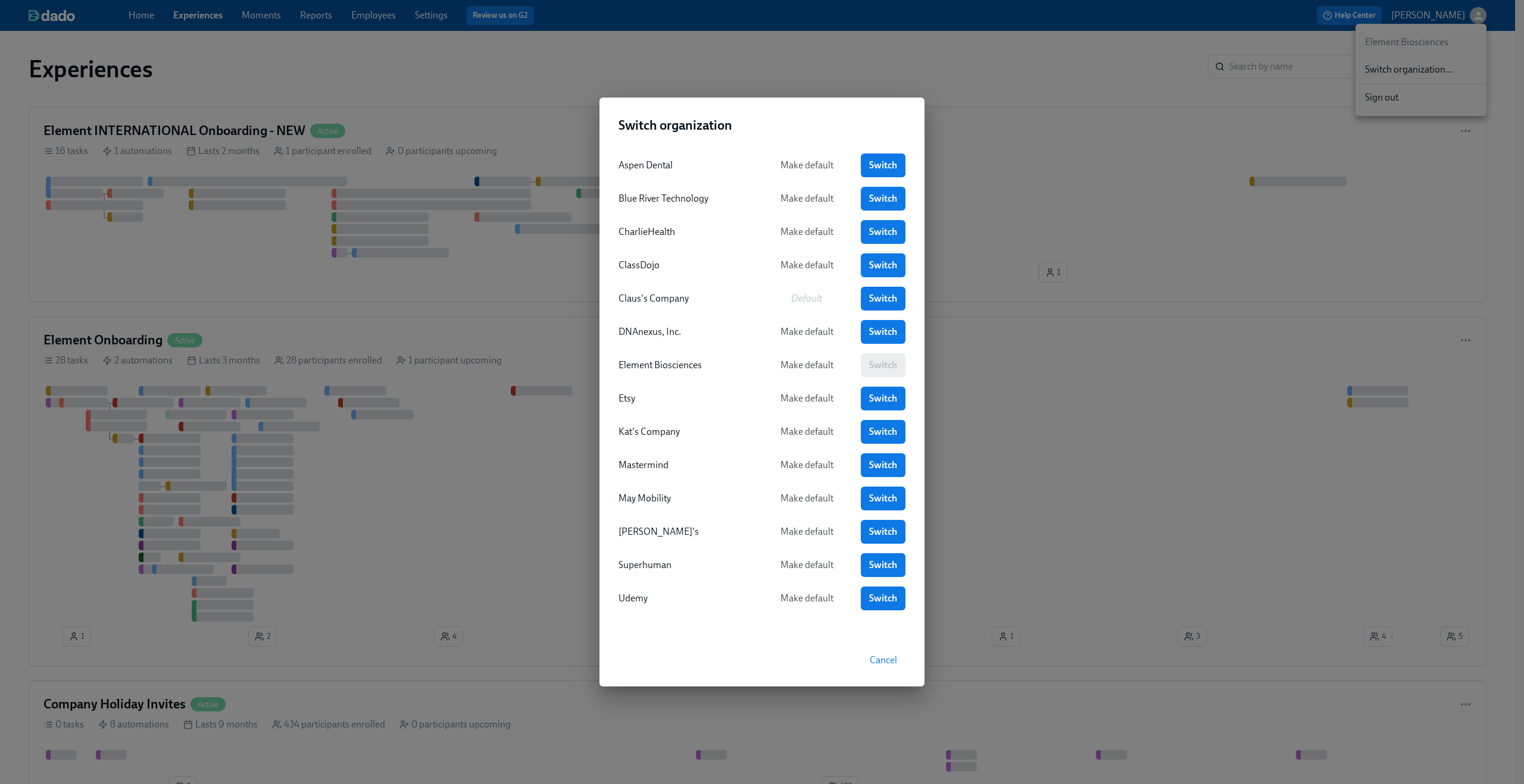
click at [881, 257] on link "Switch" at bounding box center [883, 265] width 45 height 24
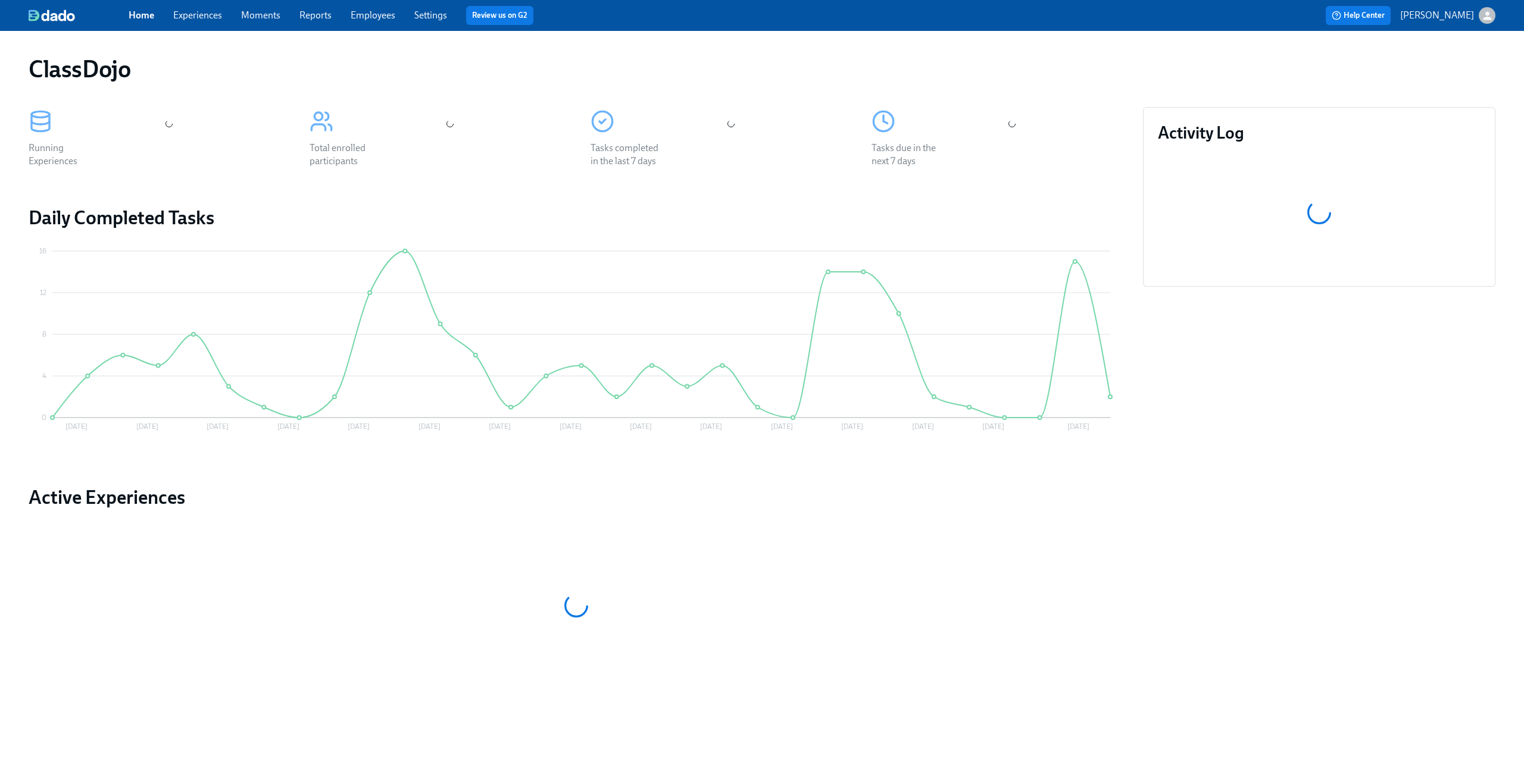
click at [184, 9] on span "Experiences" at bounding box center [198, 16] width 49 height 13
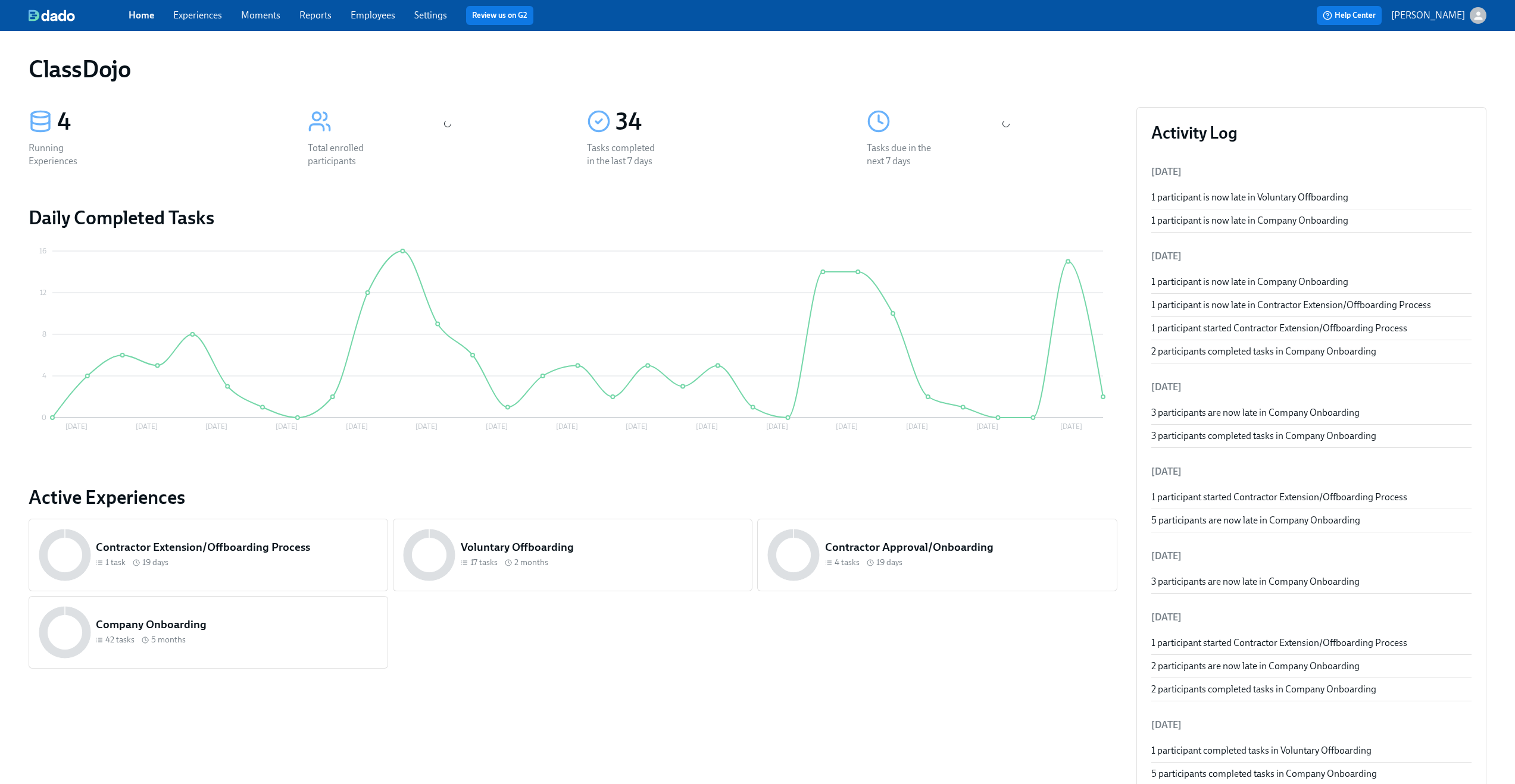
click at [189, 20] on link "Experiences" at bounding box center [198, 14] width 49 height 11
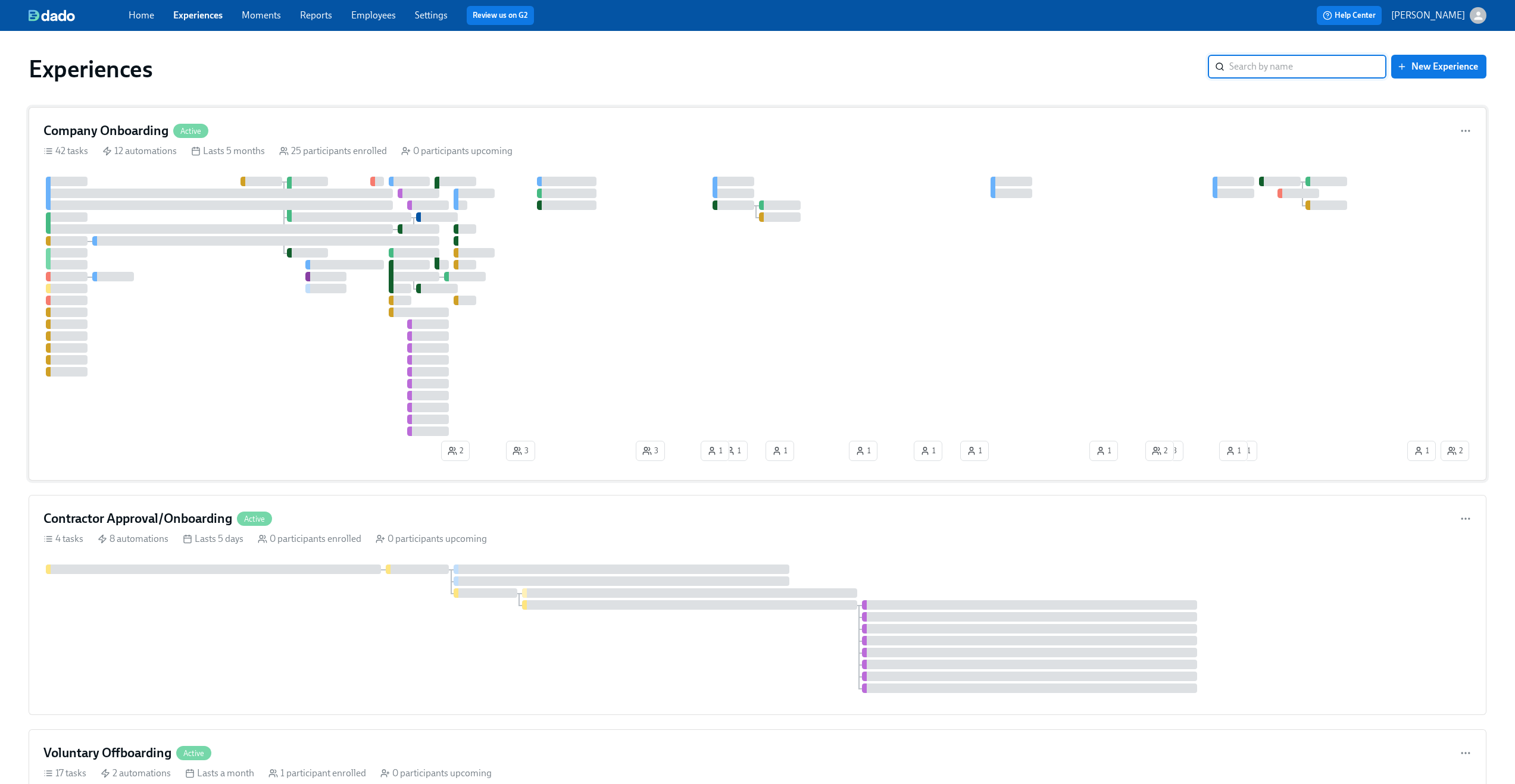
click at [842, 138] on div "Company Onboarding Active" at bounding box center [758, 130] width 1428 height 18
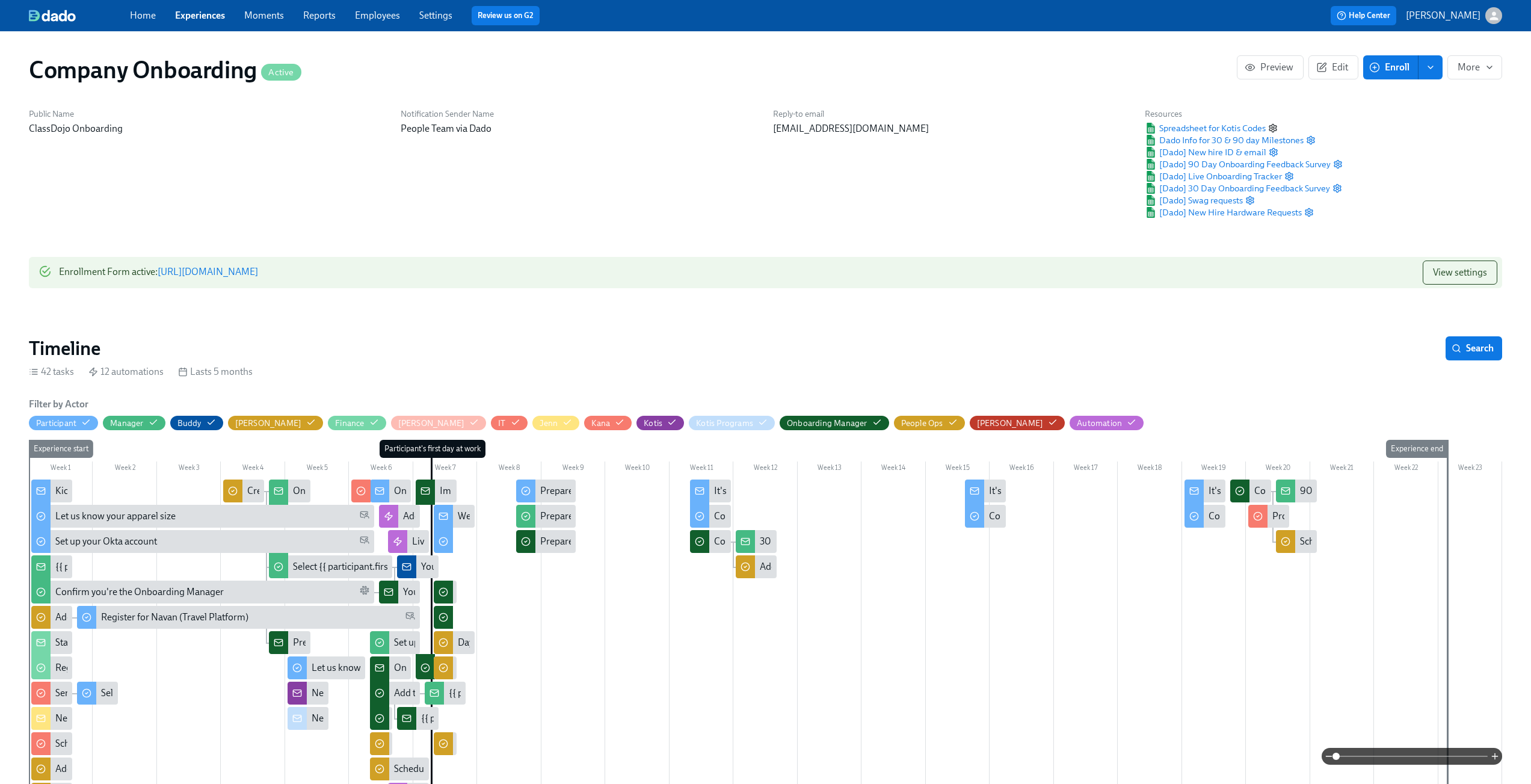
scroll to position [0, 19010]
click at [1277, 127] on icon "button" at bounding box center [1273, 128] width 7 height 8
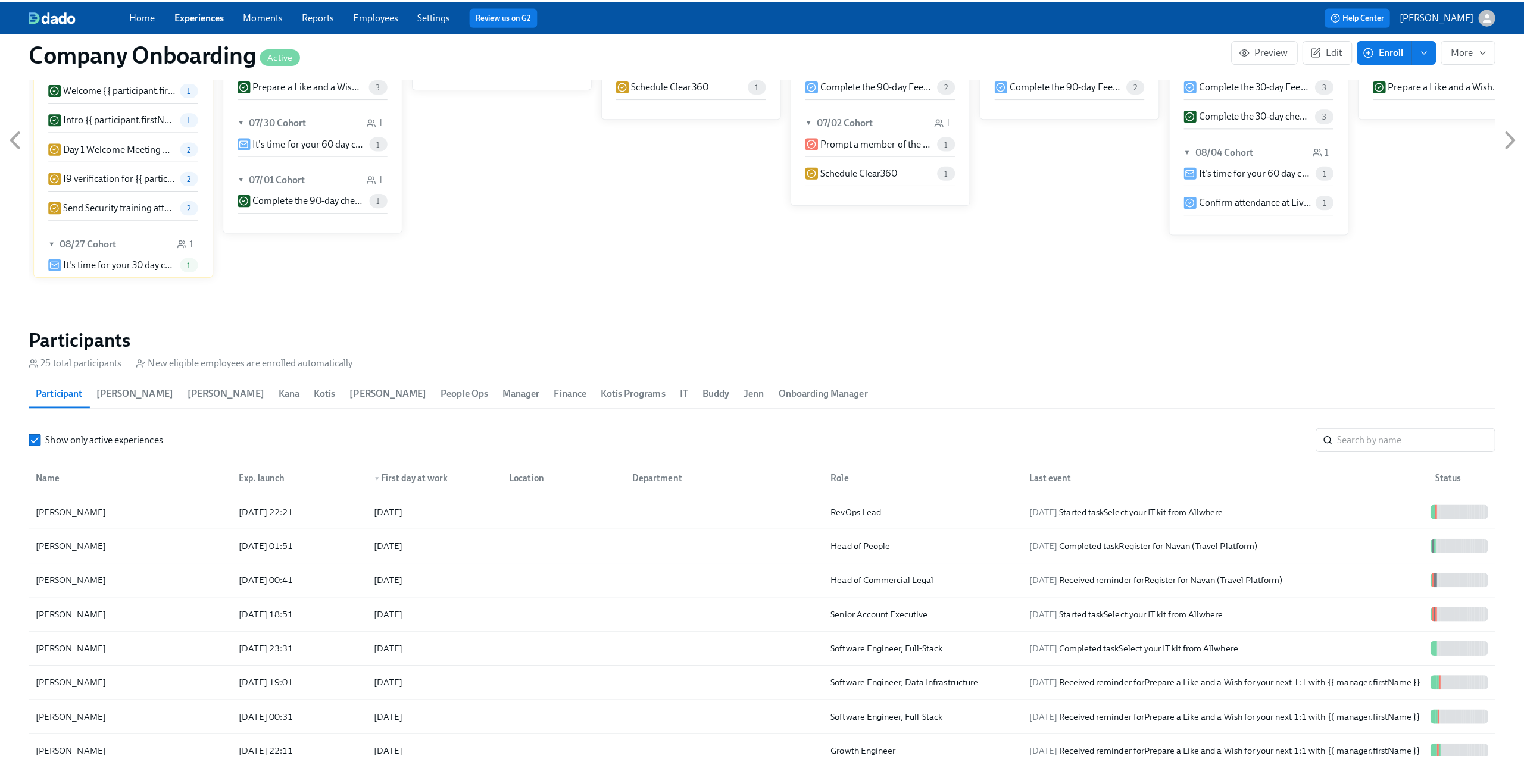
scroll to position [1297, 0]
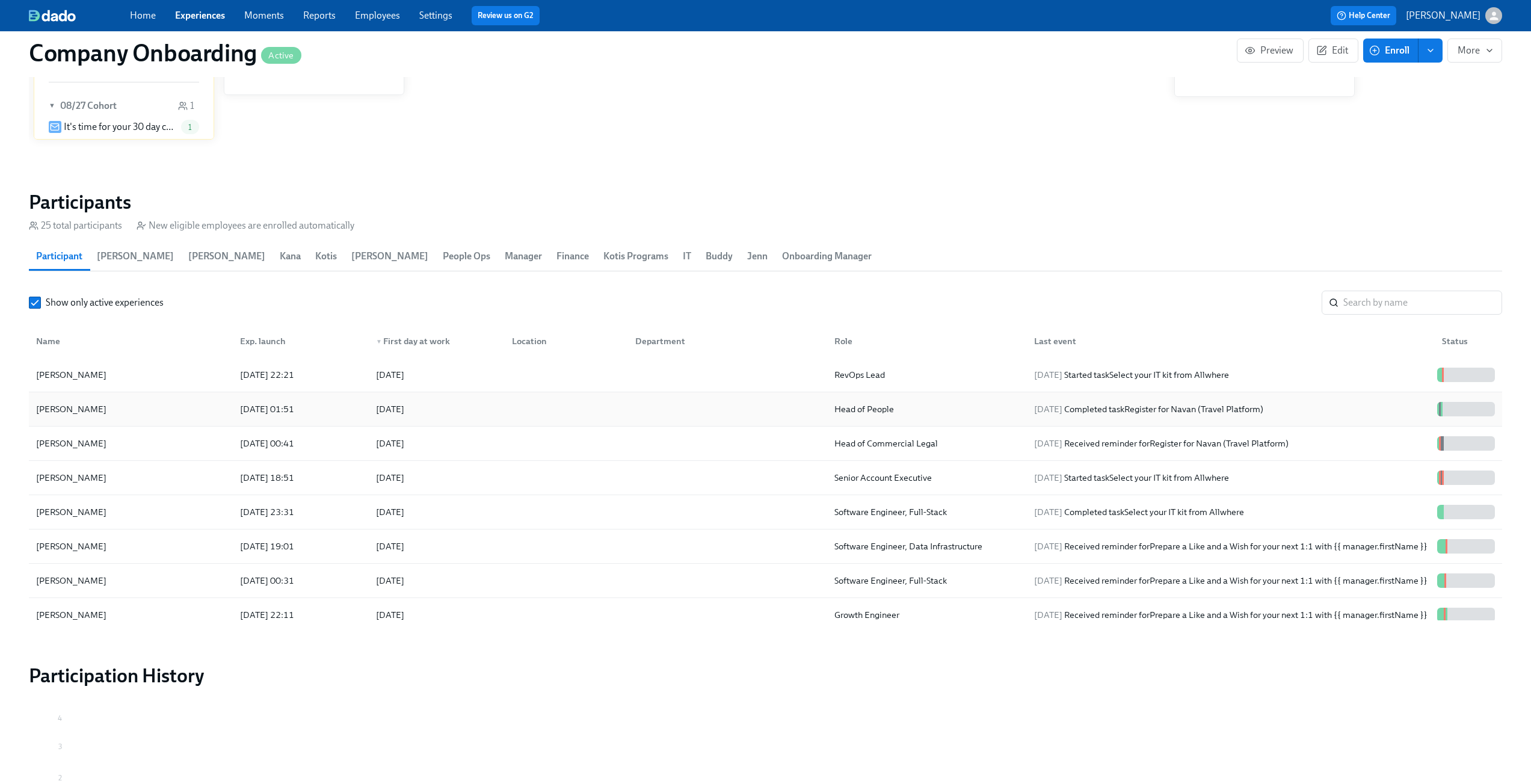
click at [124, 406] on div "Lisa Zieger" at bounding box center [131, 409] width 199 height 24
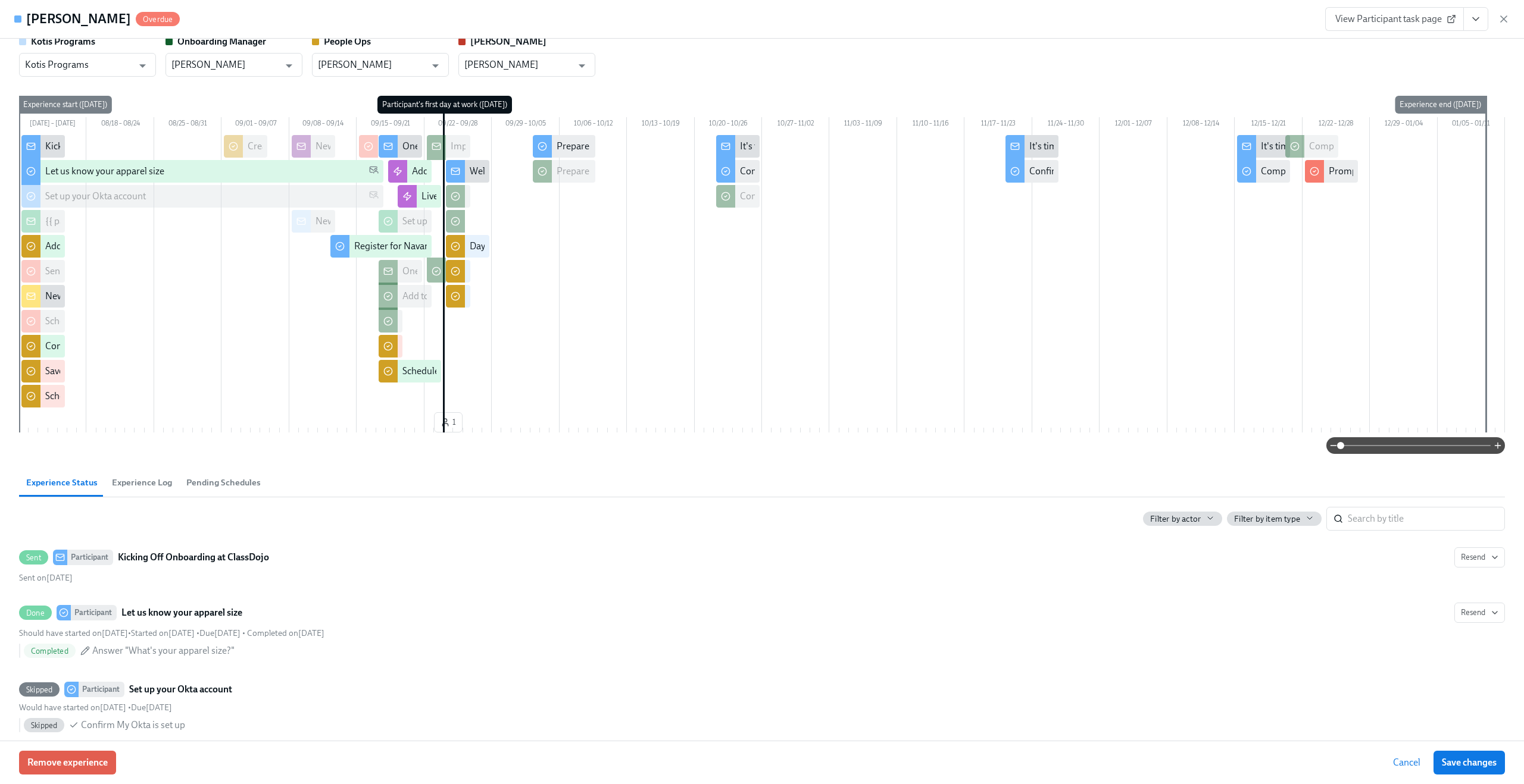
scroll to position [113, 0]
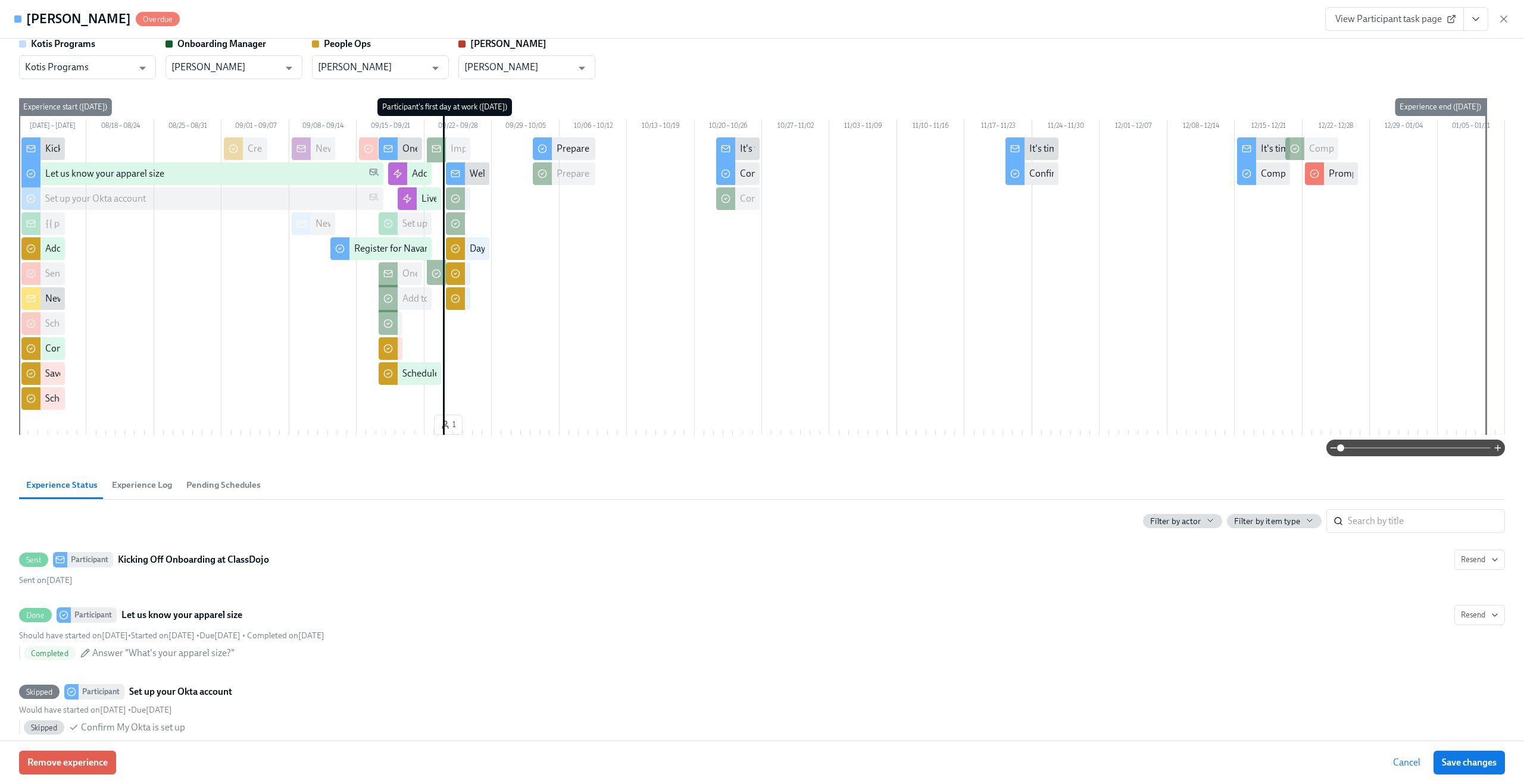
click at [157, 487] on span "Experience Log" at bounding box center [141, 485] width 60 height 13
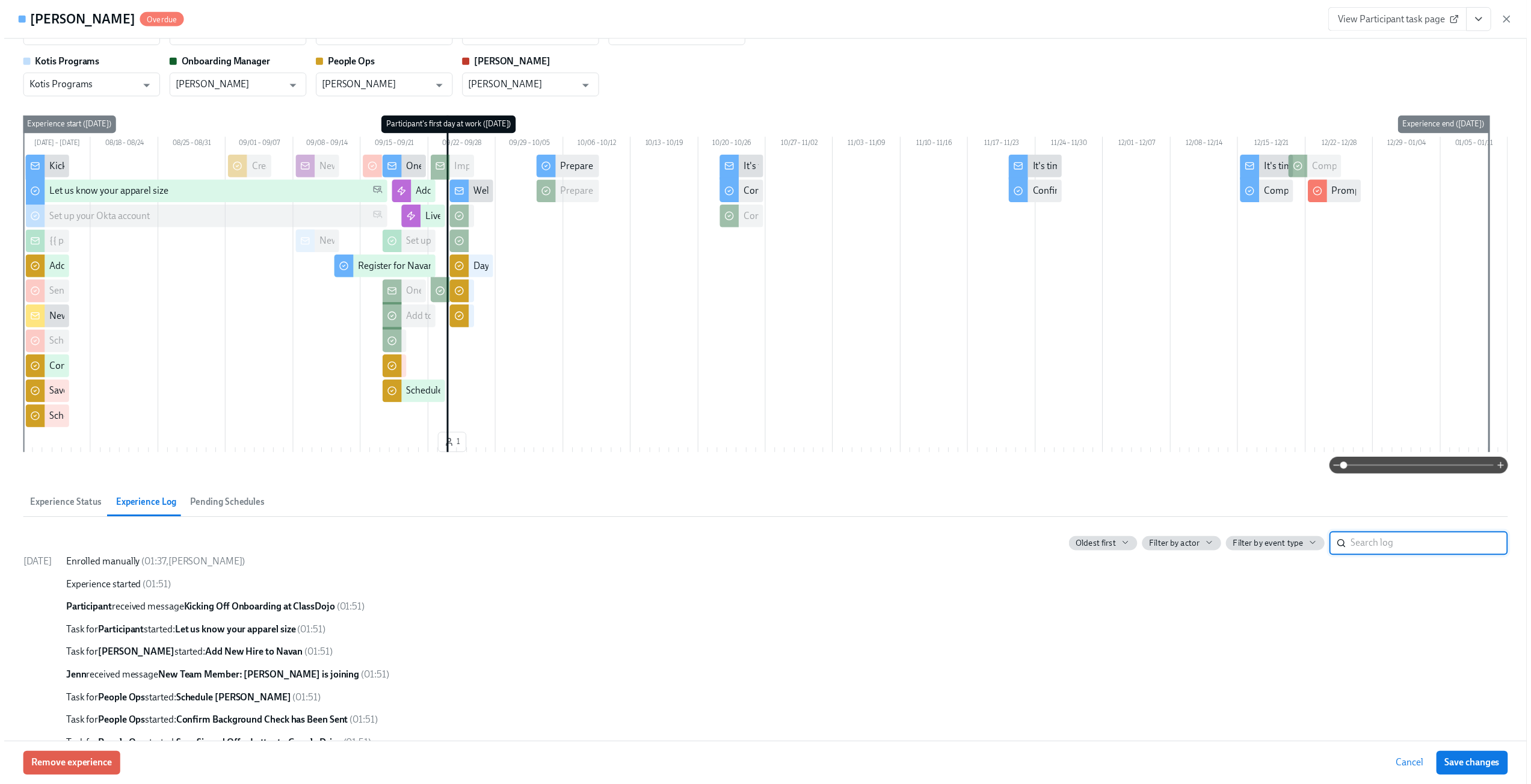
scroll to position [0, 0]
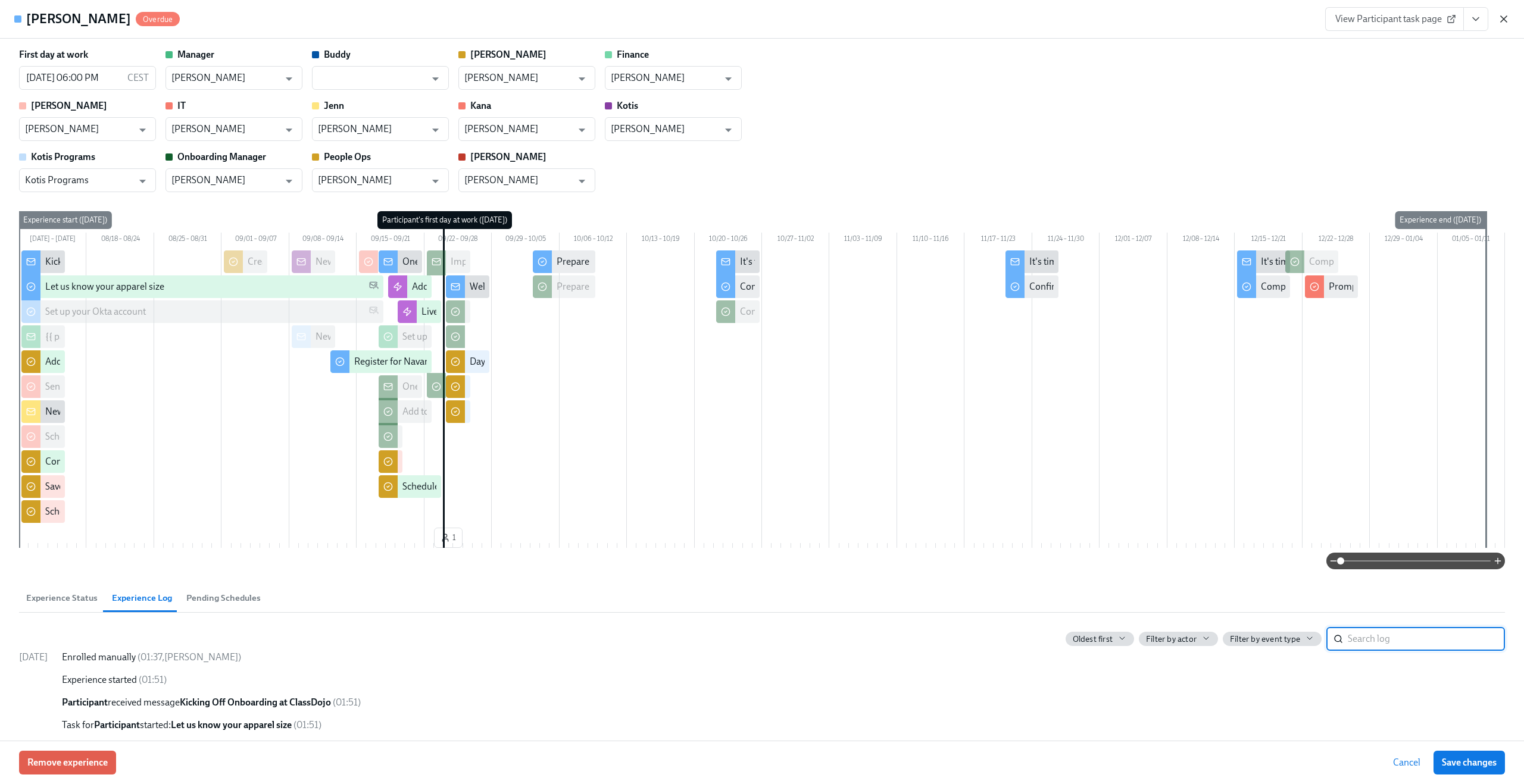
click at [1501, 13] on icon "button" at bounding box center [1504, 19] width 12 height 12
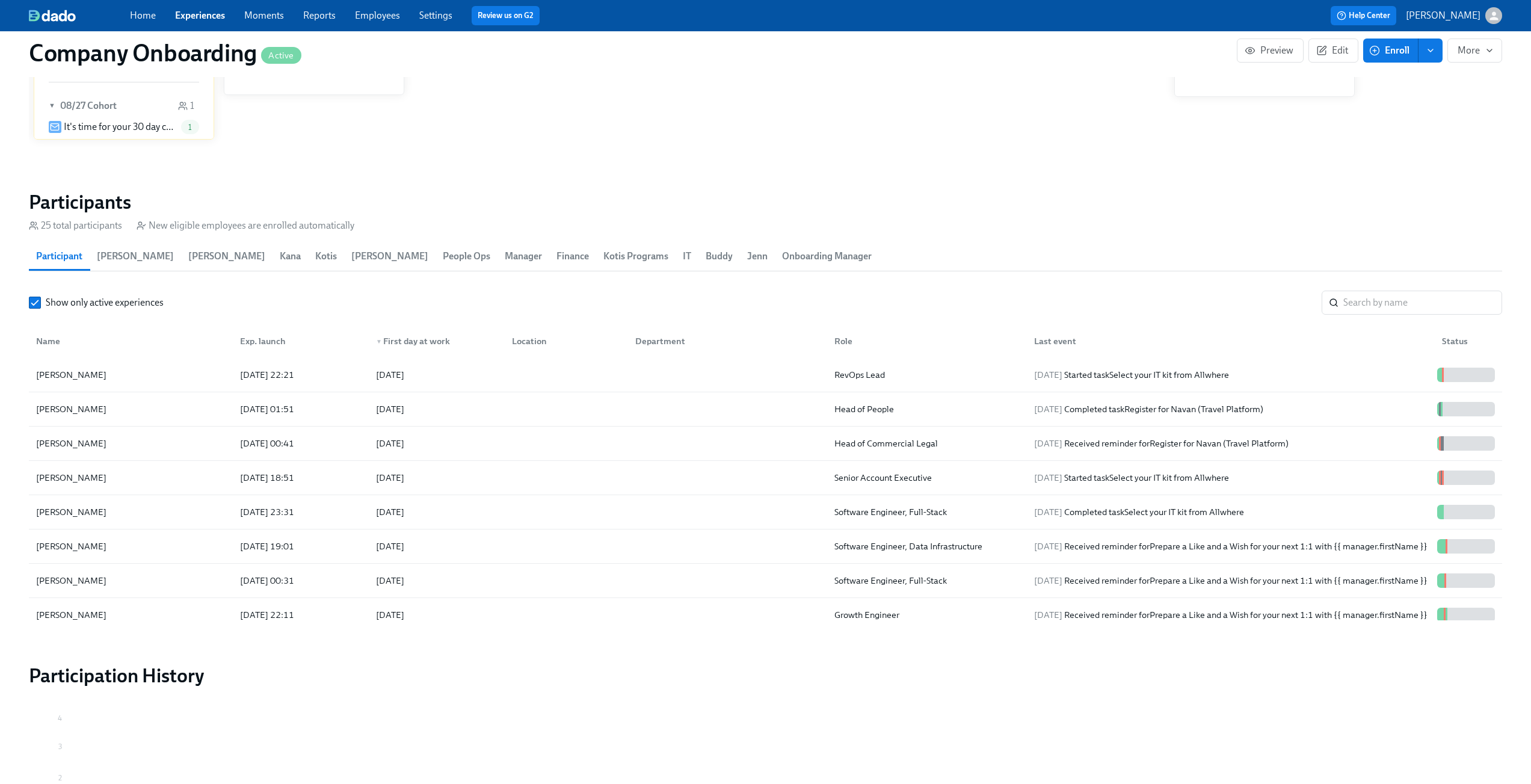
click at [385, 12] on link "Employees" at bounding box center [377, 14] width 45 height 11
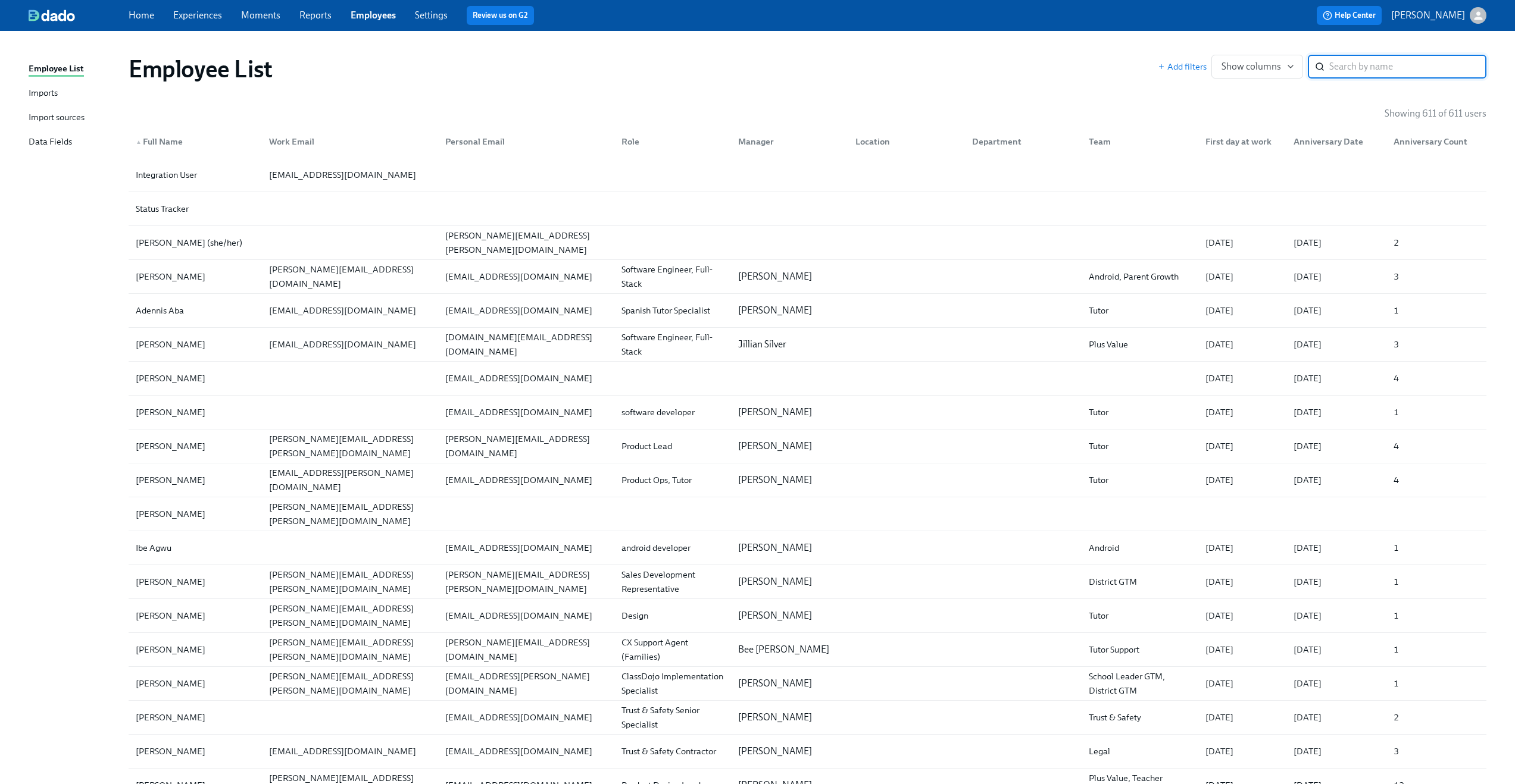
click at [1371, 72] on input "search" at bounding box center [1408, 66] width 157 height 24
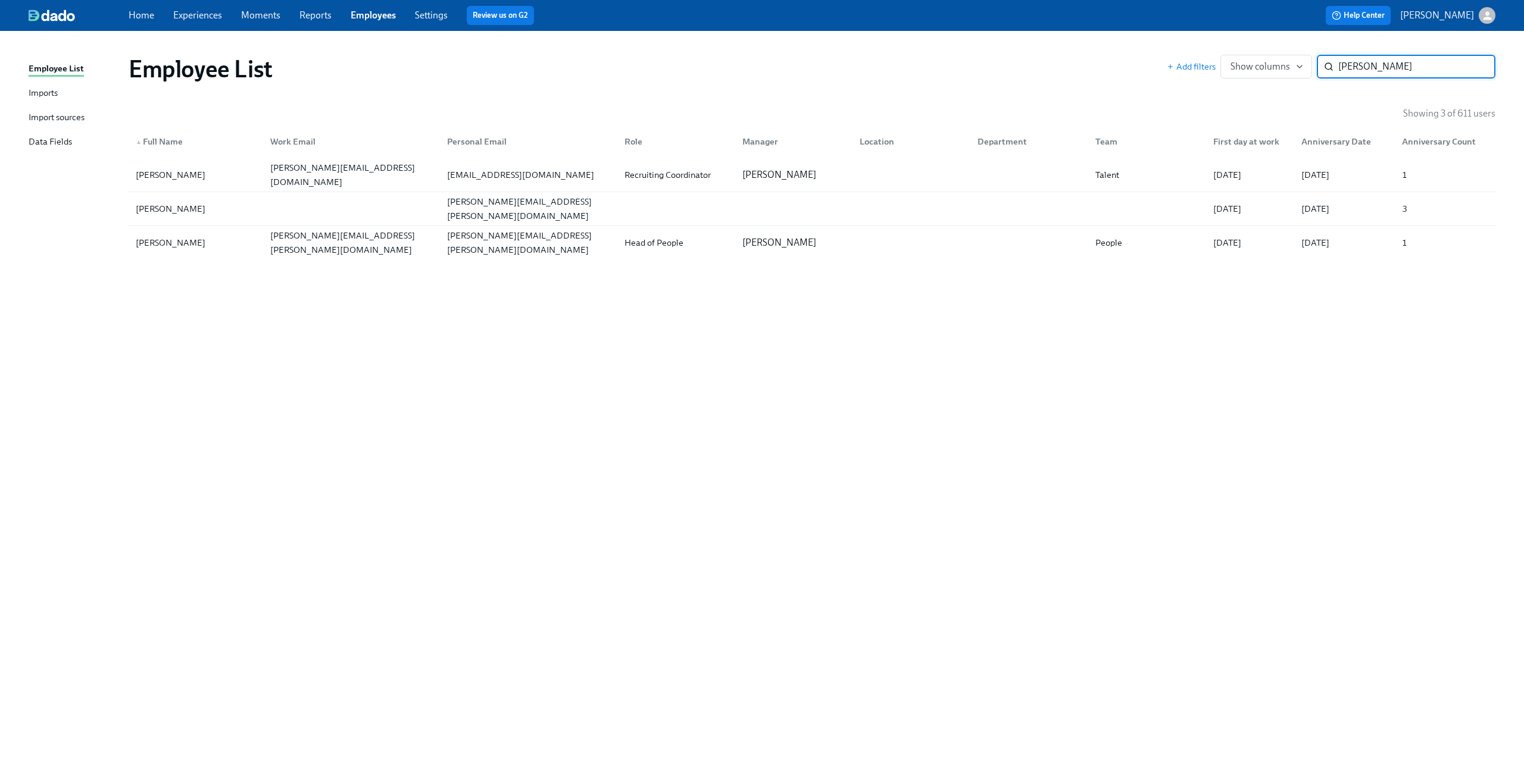
type input "lisa"
click at [1478, 63] on input "lisa" at bounding box center [1416, 66] width 157 height 24
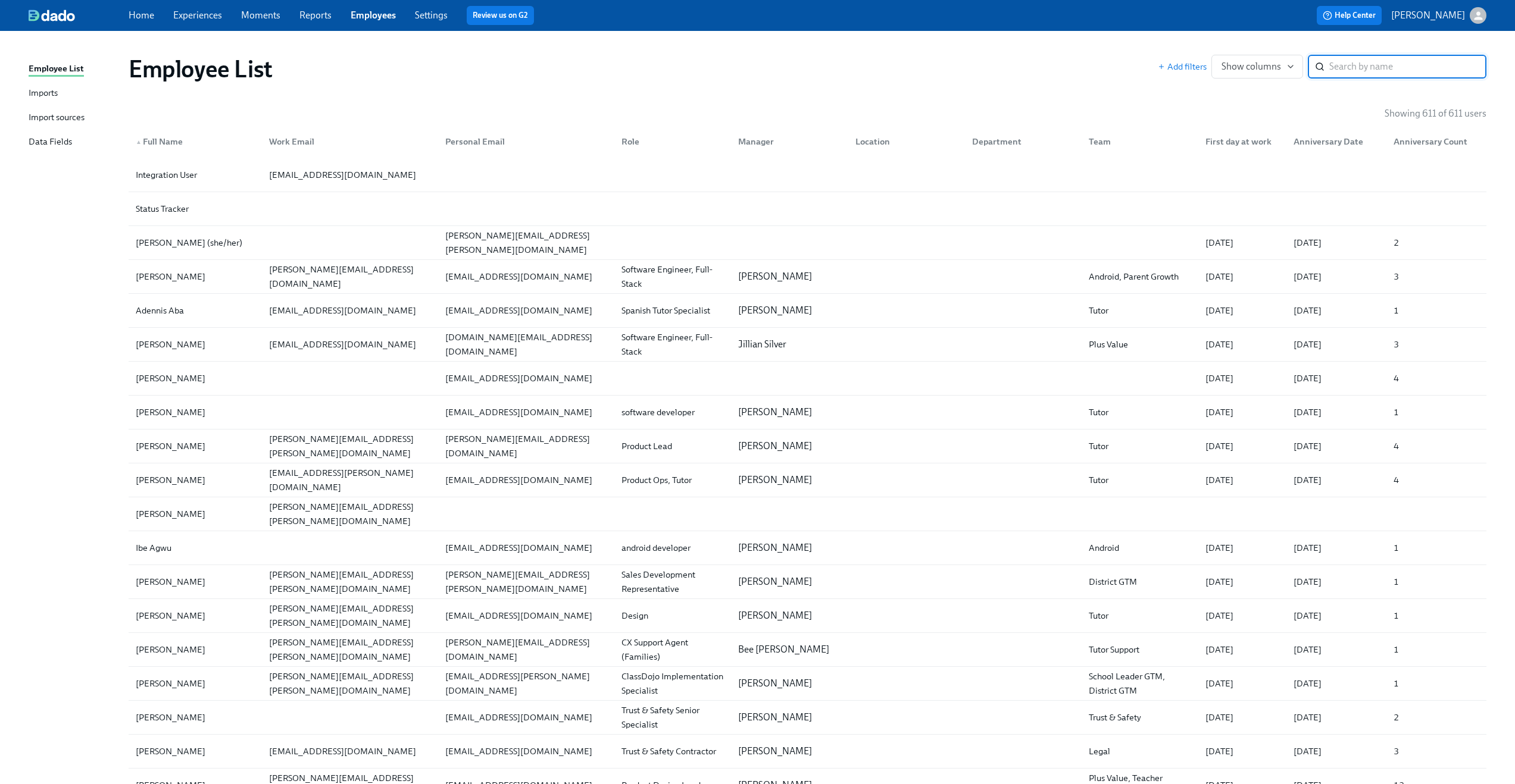
click at [193, 13] on link "Experiences" at bounding box center [198, 14] width 49 height 11
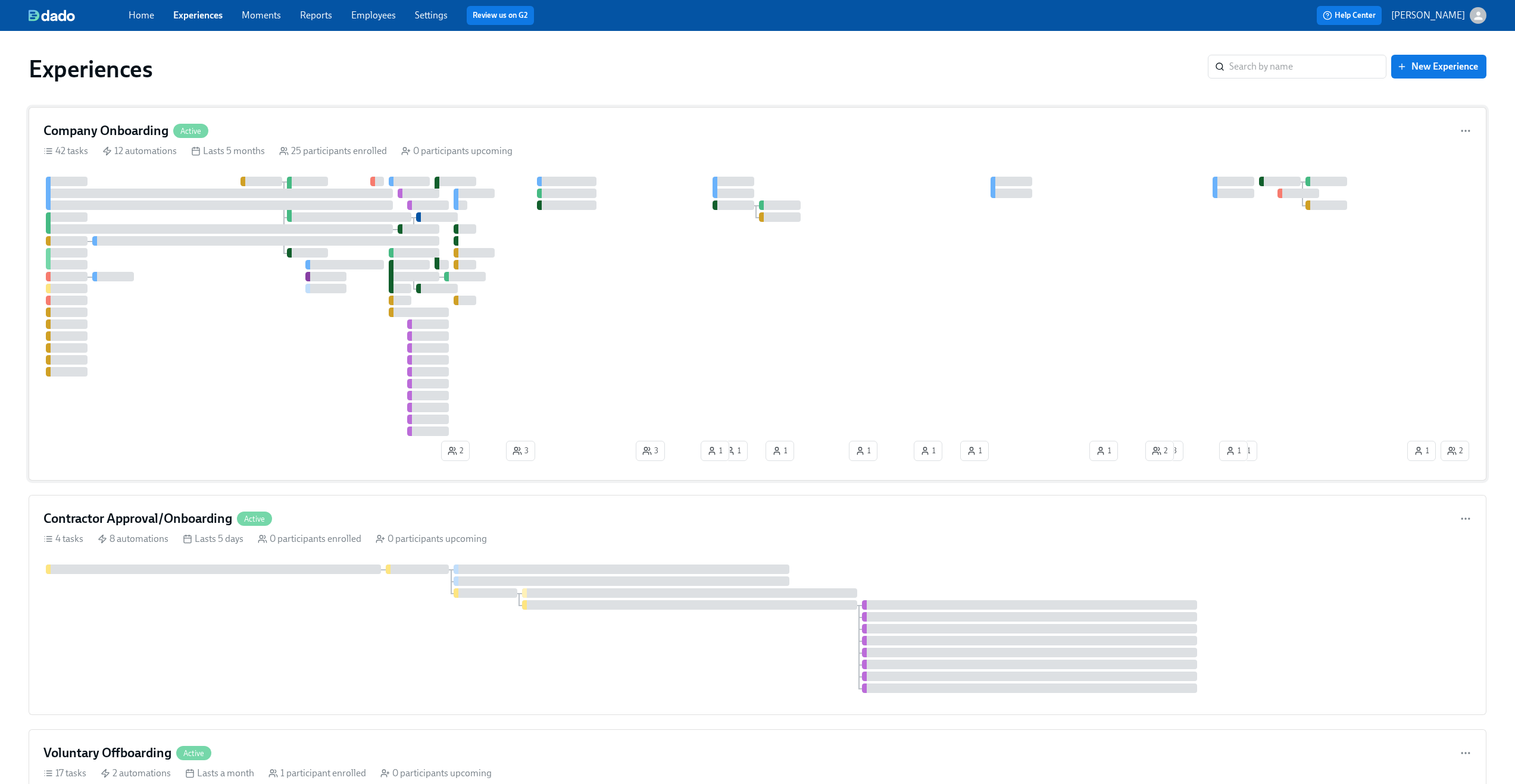
click at [1088, 151] on div "42 tasks 12 automations Lasts 5 months 25 participants enrolled 0 participants …" at bounding box center [758, 151] width 1428 height 13
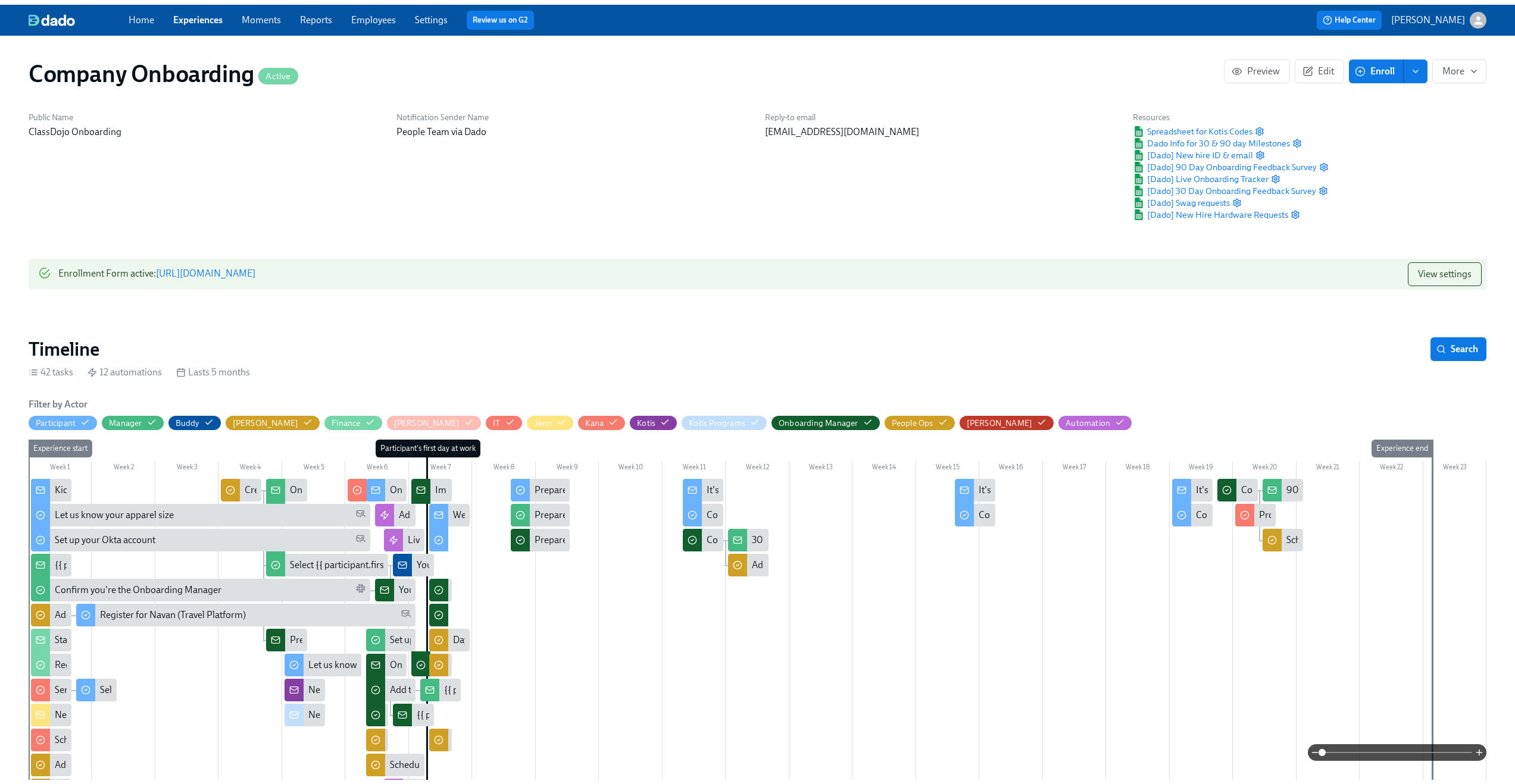
scroll to position [0, 18811]
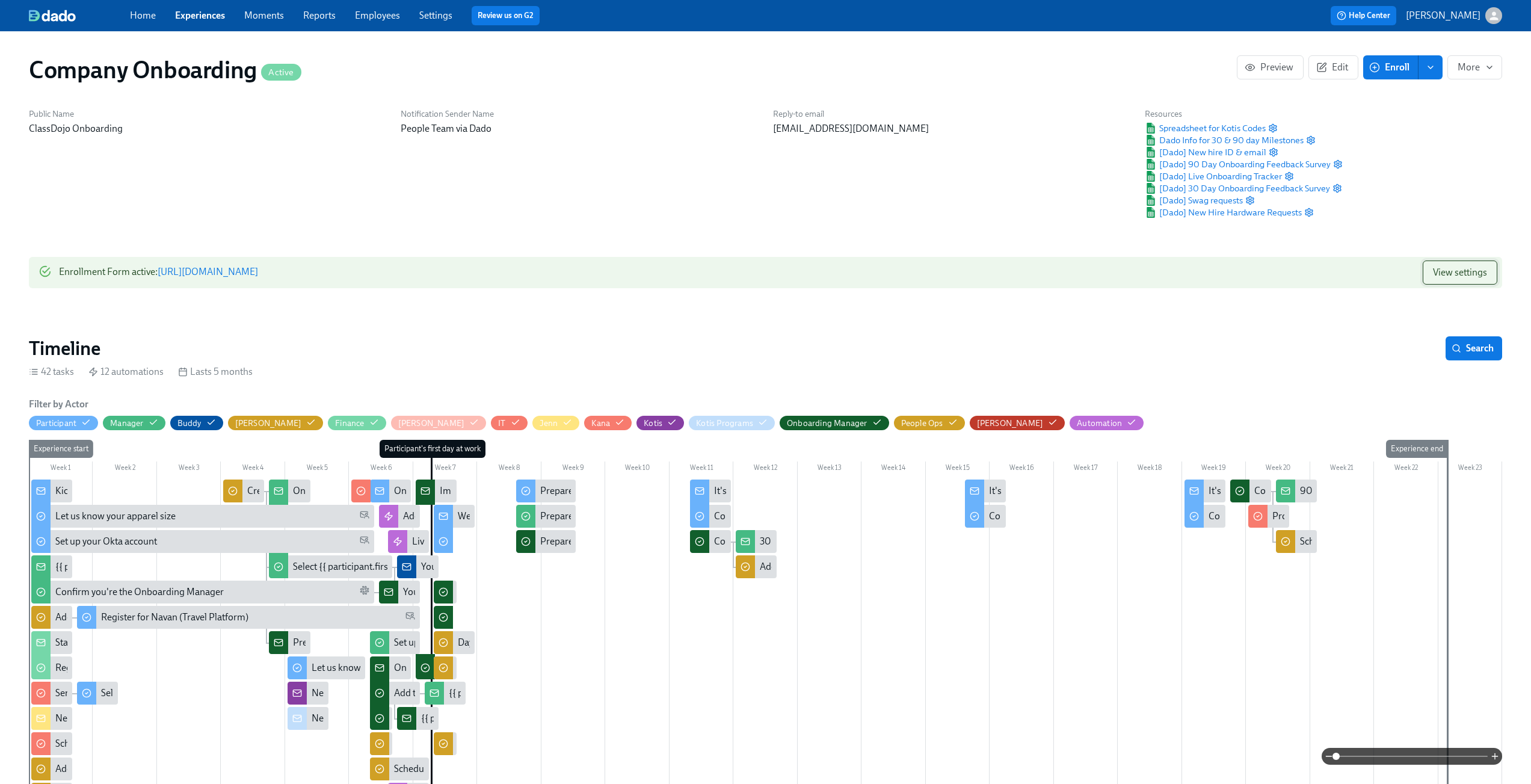
click at [1484, 271] on span "View settings" at bounding box center [1460, 272] width 54 height 12
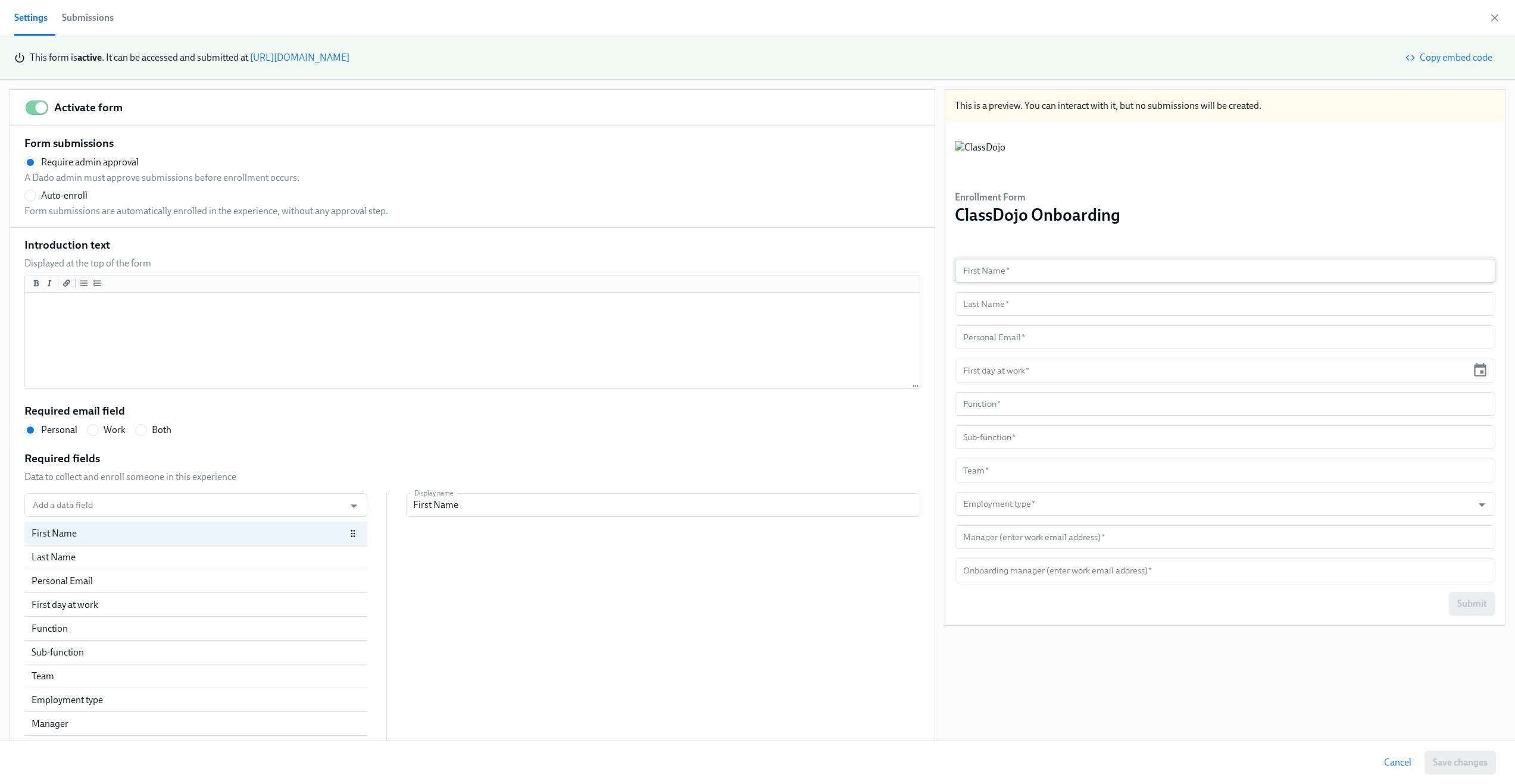
click at [965, 268] on input "text" at bounding box center [1225, 271] width 540 height 24
click at [991, 242] on div "Enrollment Form ClassDojo Onboarding" at bounding box center [1225, 190] width 540 height 118
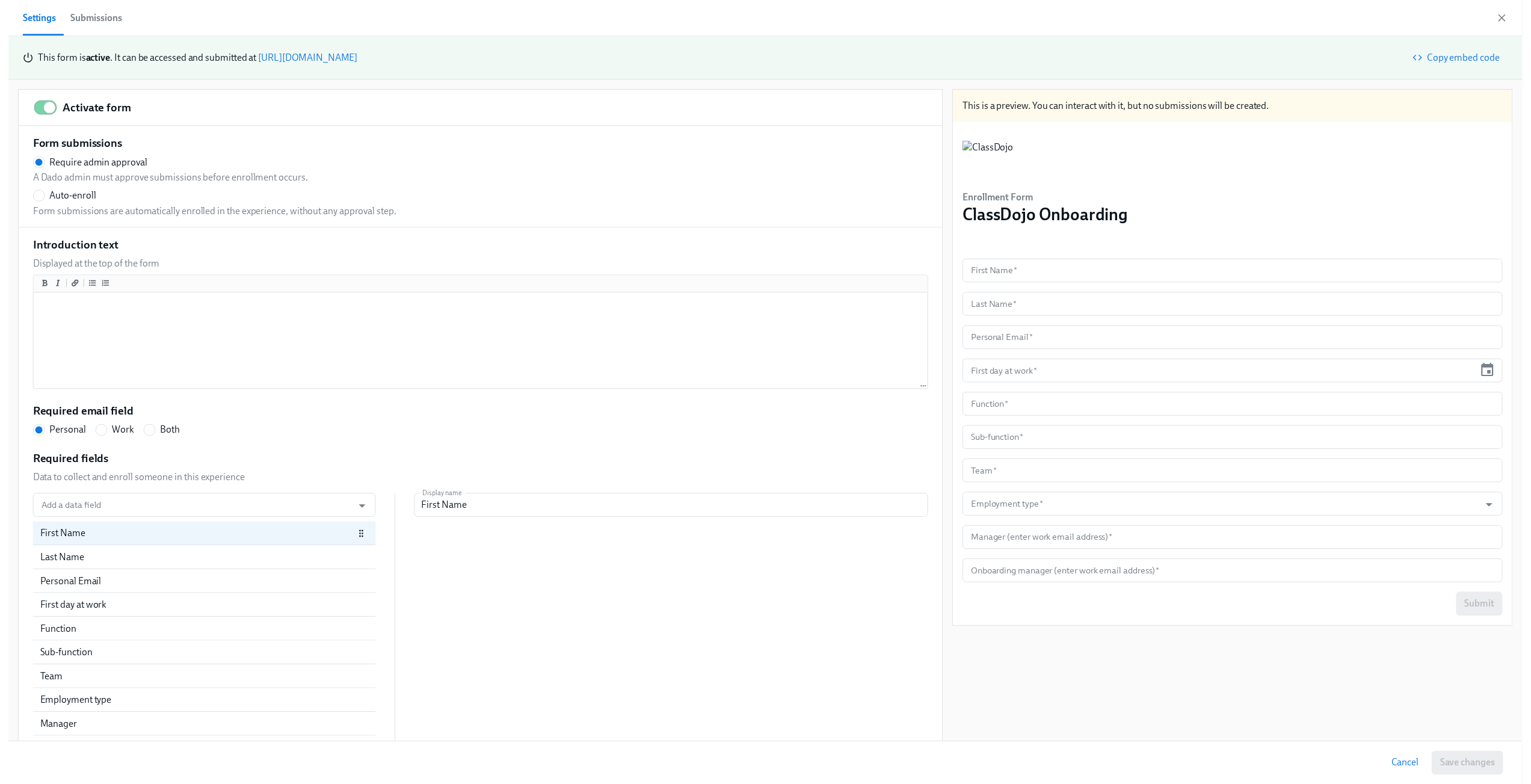
scroll to position [11, 0]
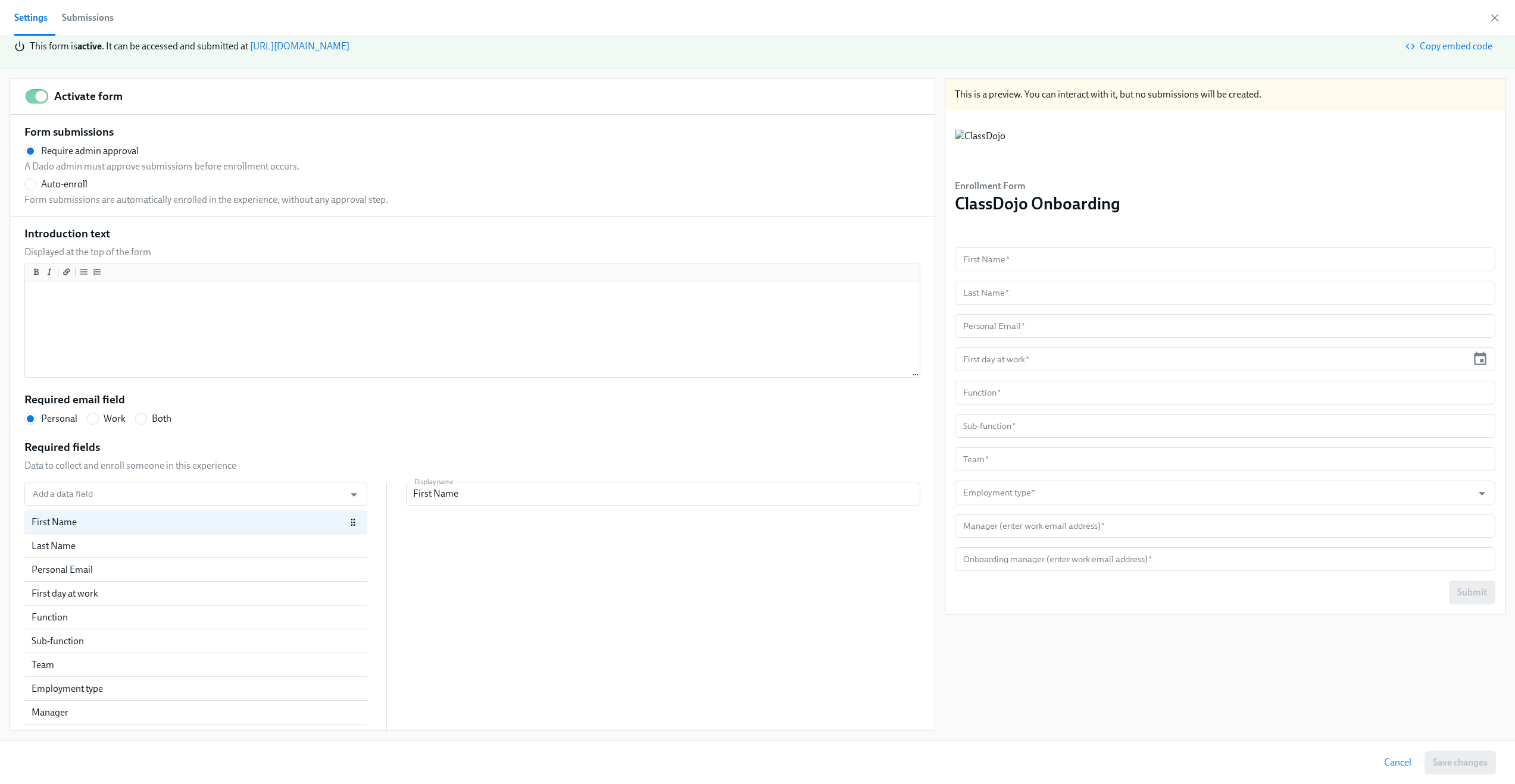
click at [1389, 764] on span "Cancel" at bounding box center [1398, 763] width 28 height 12
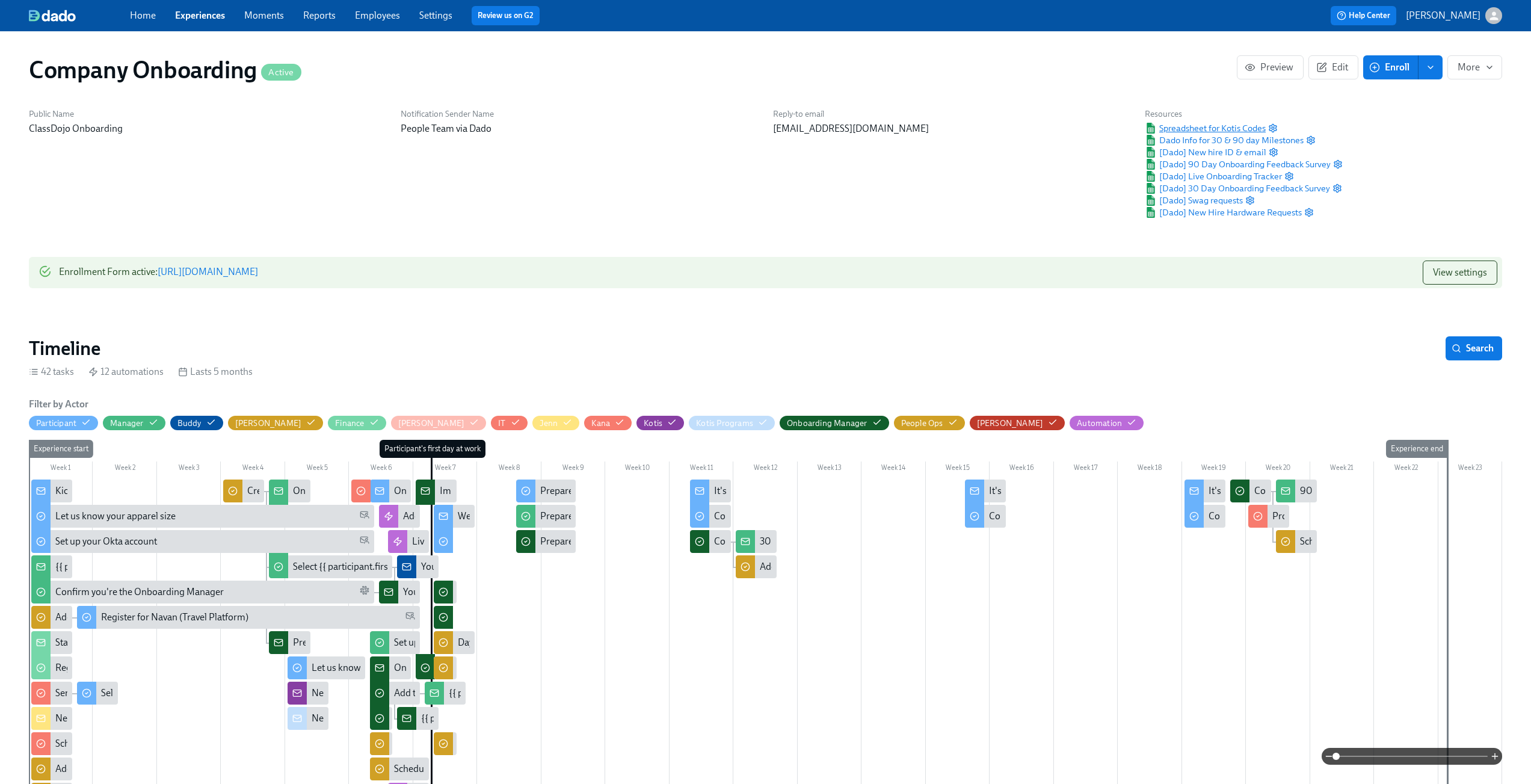
click at [1192, 124] on span "Spreadsheet for Kotis Codes" at bounding box center [1205, 128] width 121 height 12
click at [396, 18] on link "Employees" at bounding box center [377, 14] width 45 height 11
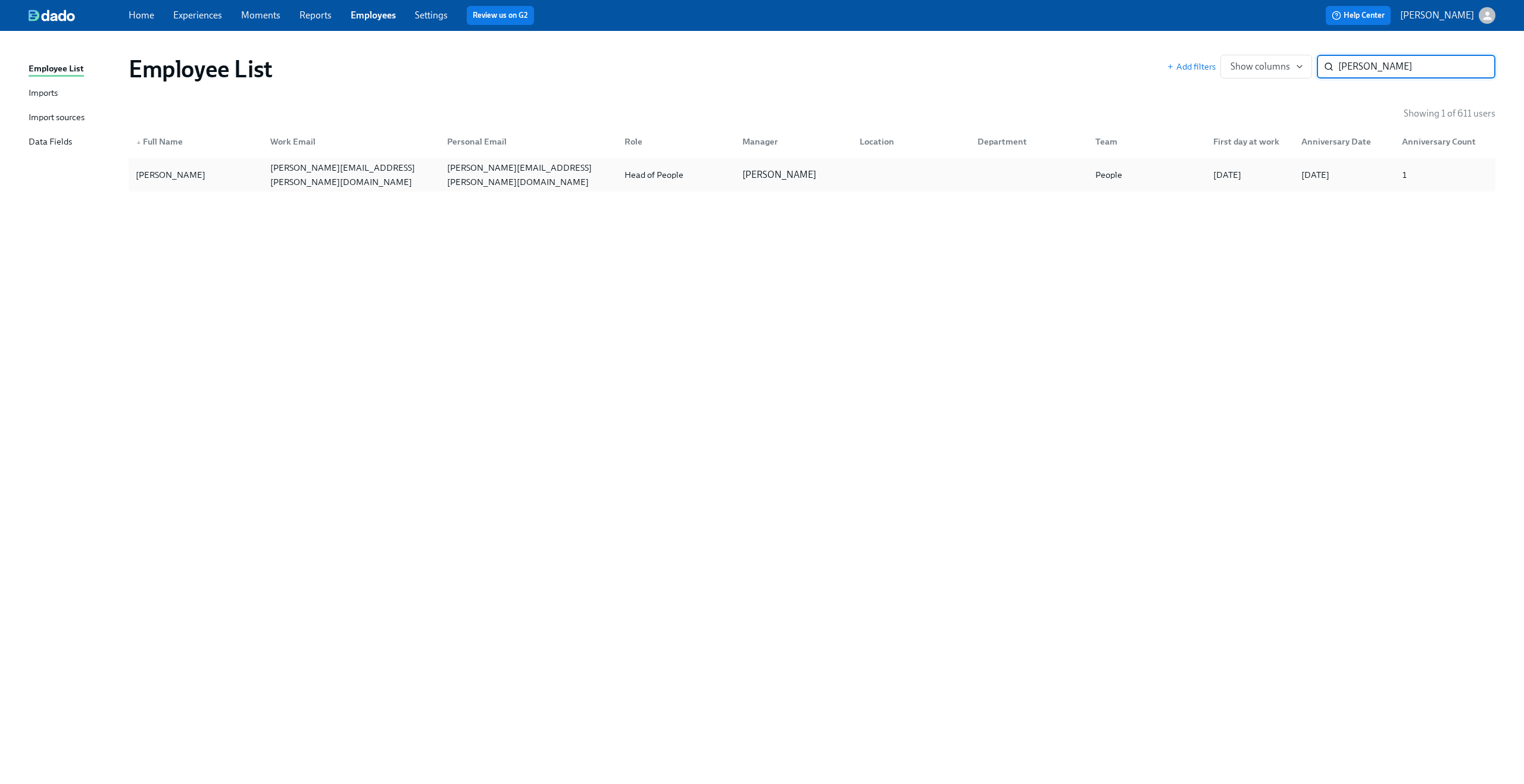
type input "zieger"
click at [372, 177] on div "lisa.zieger@classdojo.com" at bounding box center [352, 175] width 173 height 29
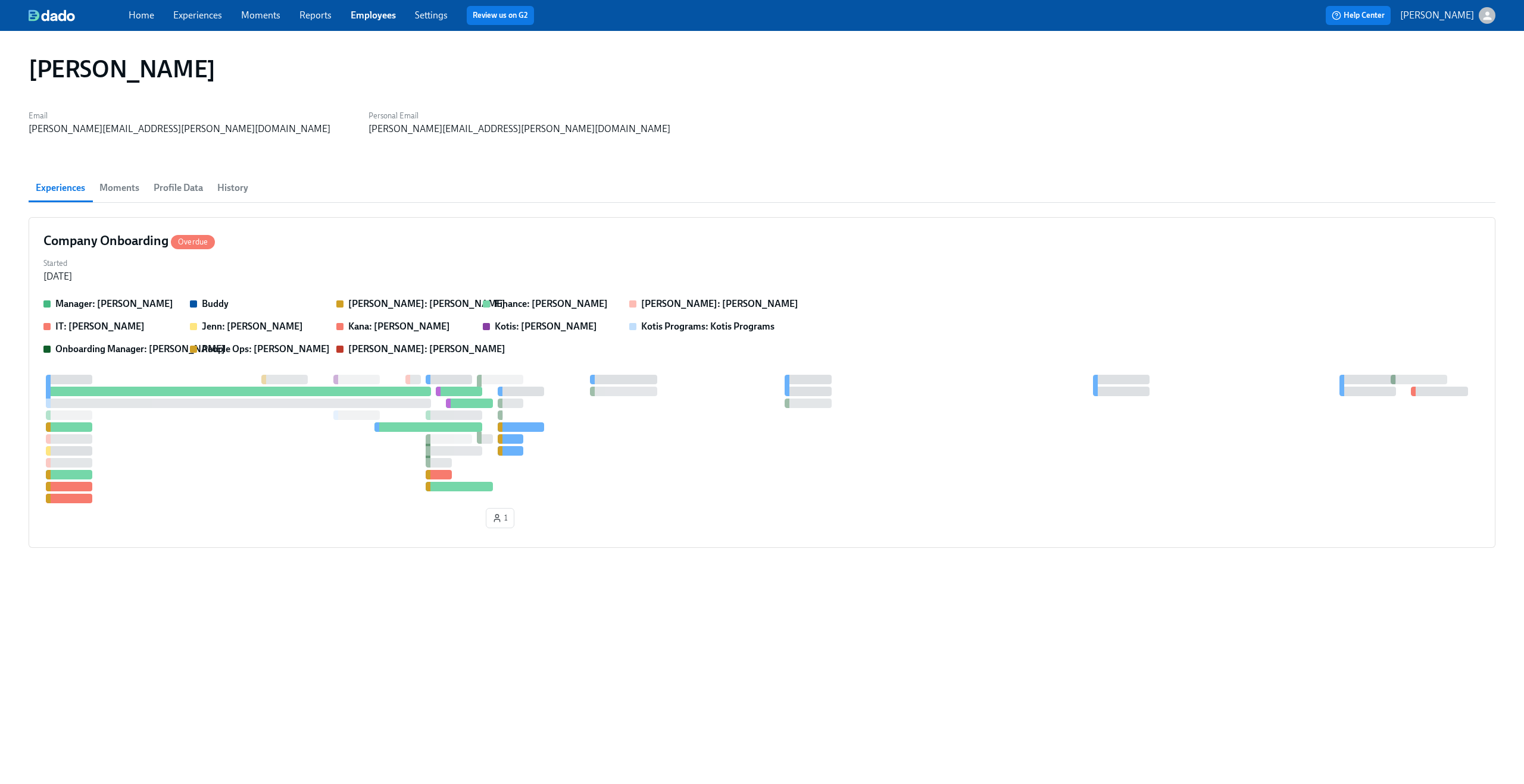
click at [172, 183] on span "Profile Data" at bounding box center [178, 188] width 50 height 17
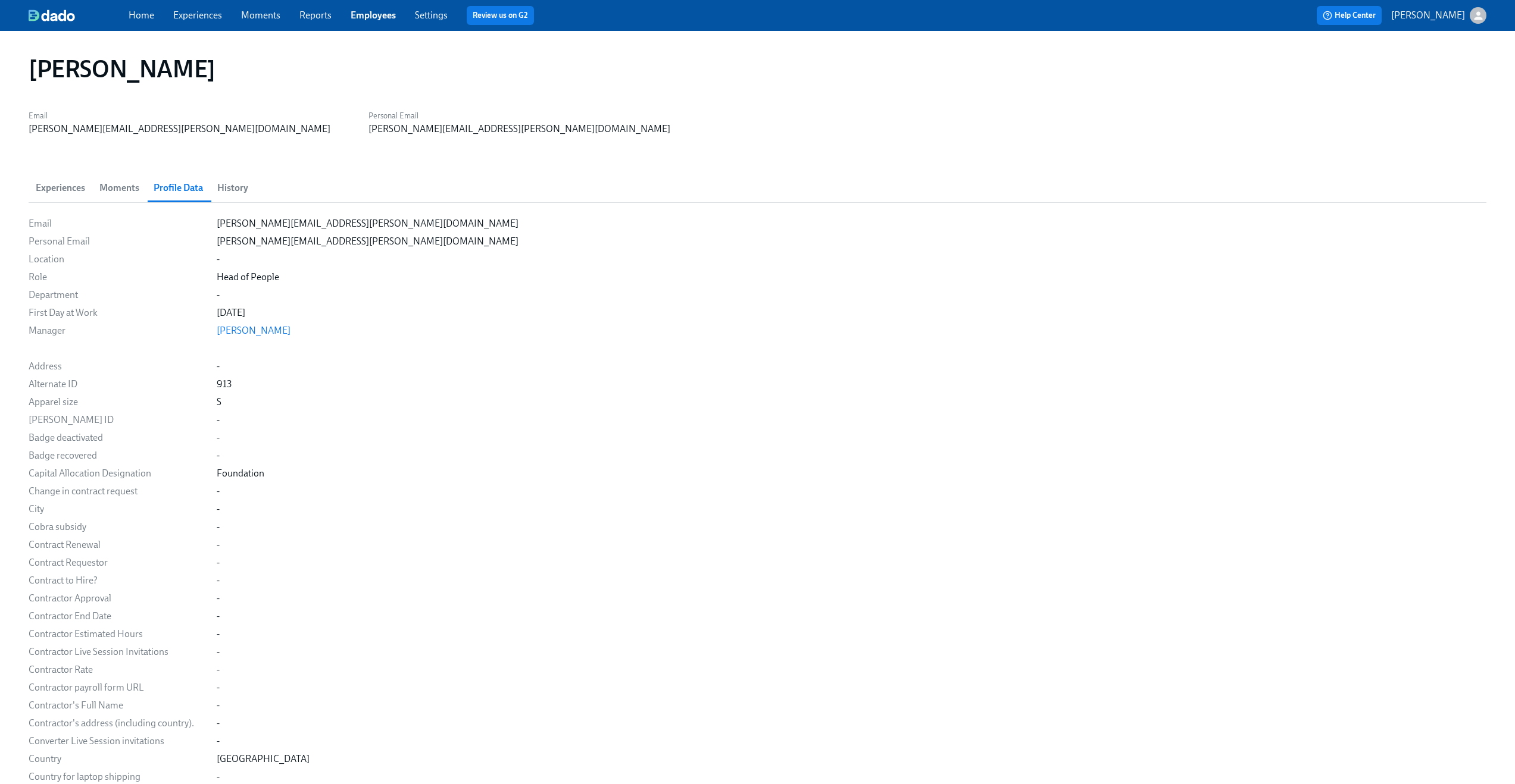
click at [54, 16] on img at bounding box center [51, 15] width 46 height 12
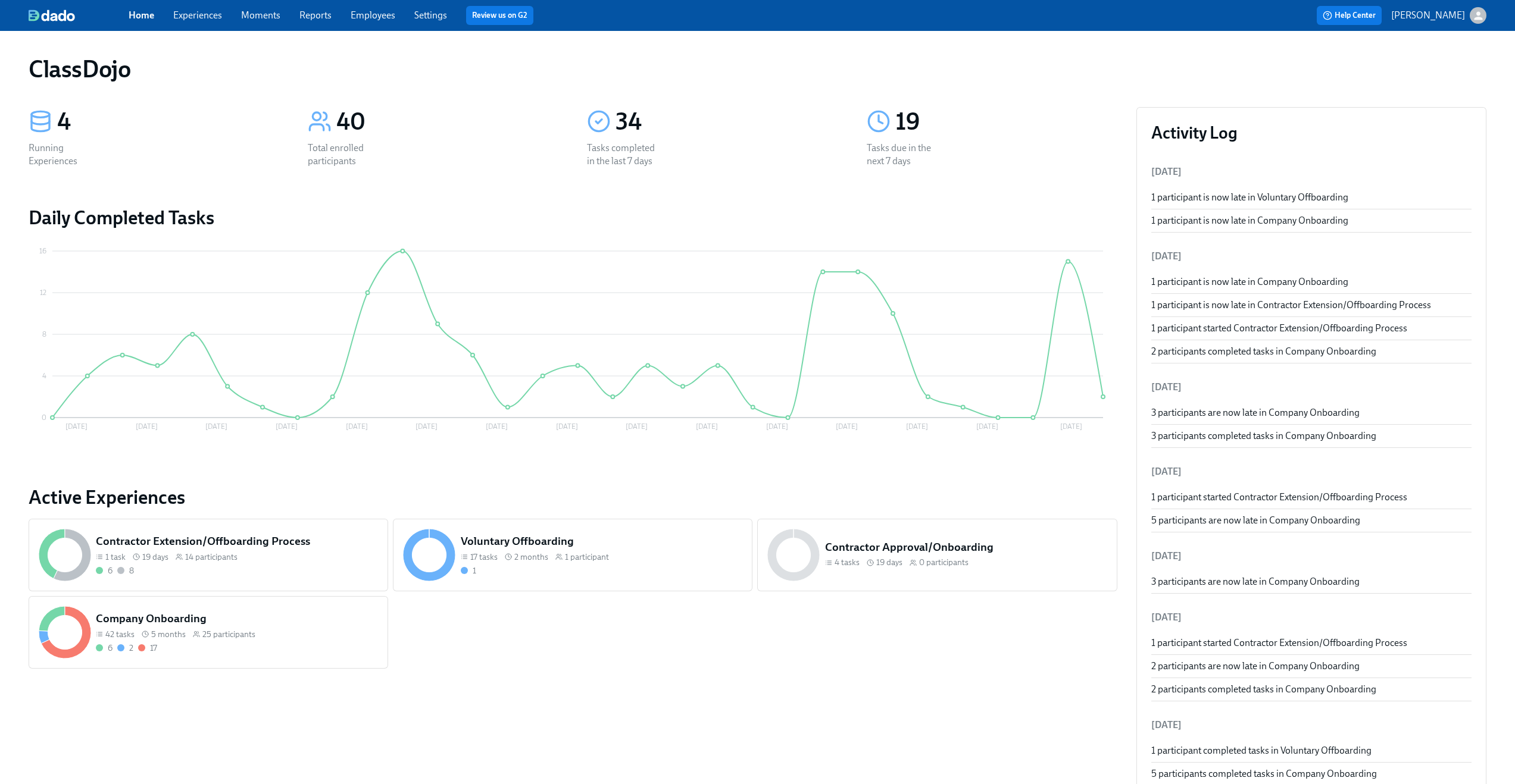
click at [210, 14] on link "Experiences" at bounding box center [198, 14] width 49 height 11
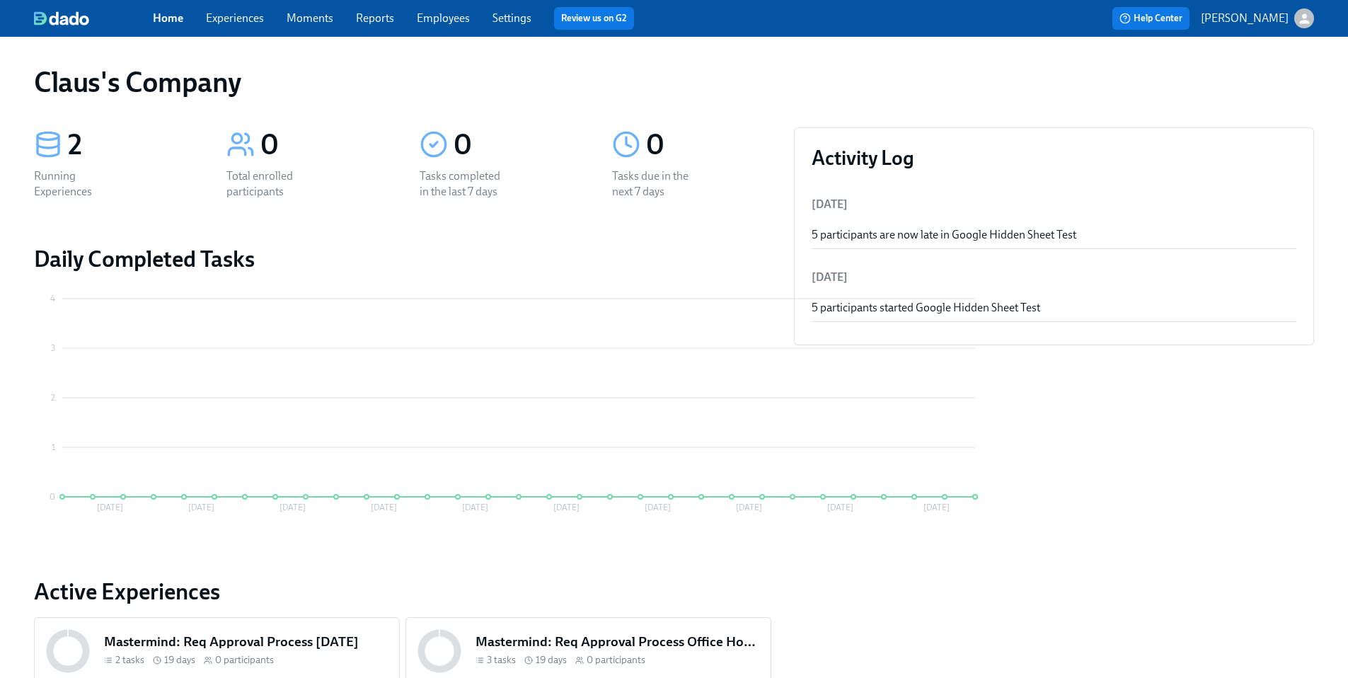
click at [224, 12] on link "Experiences" at bounding box center [235, 17] width 58 height 13
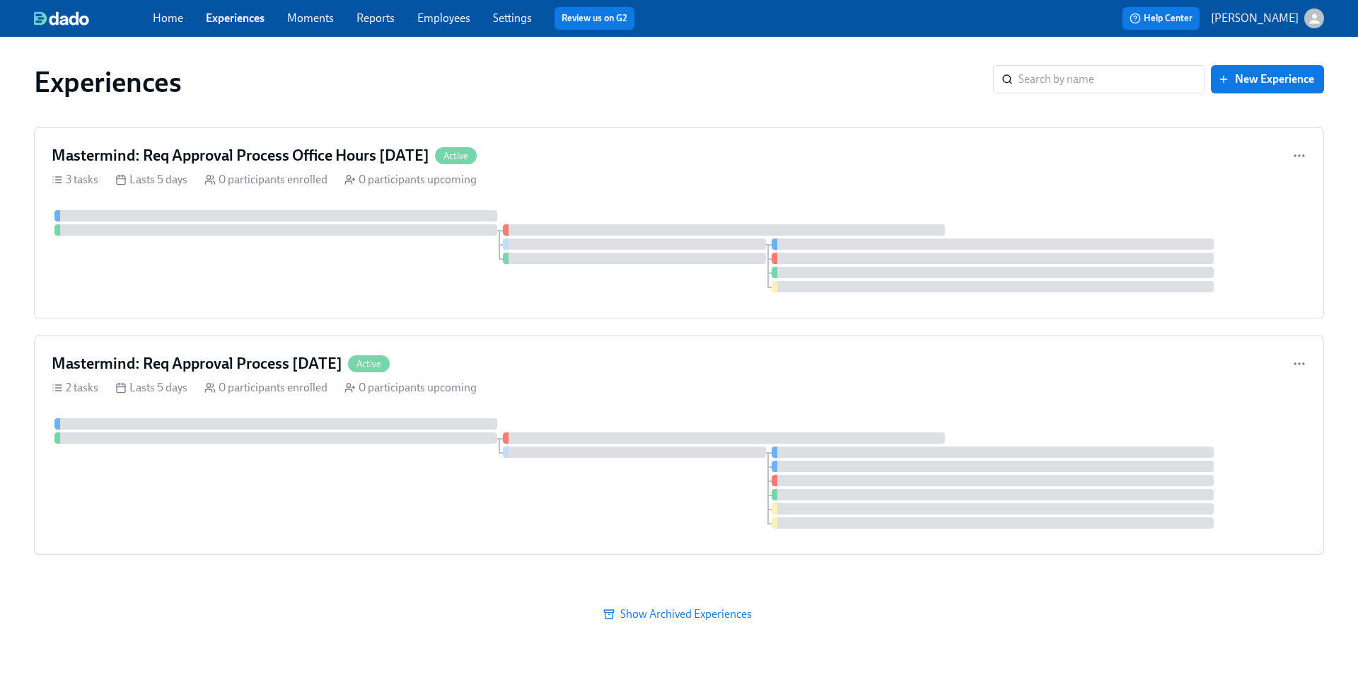
click at [1319, 9] on div "button" at bounding box center [1315, 18] width 20 height 20
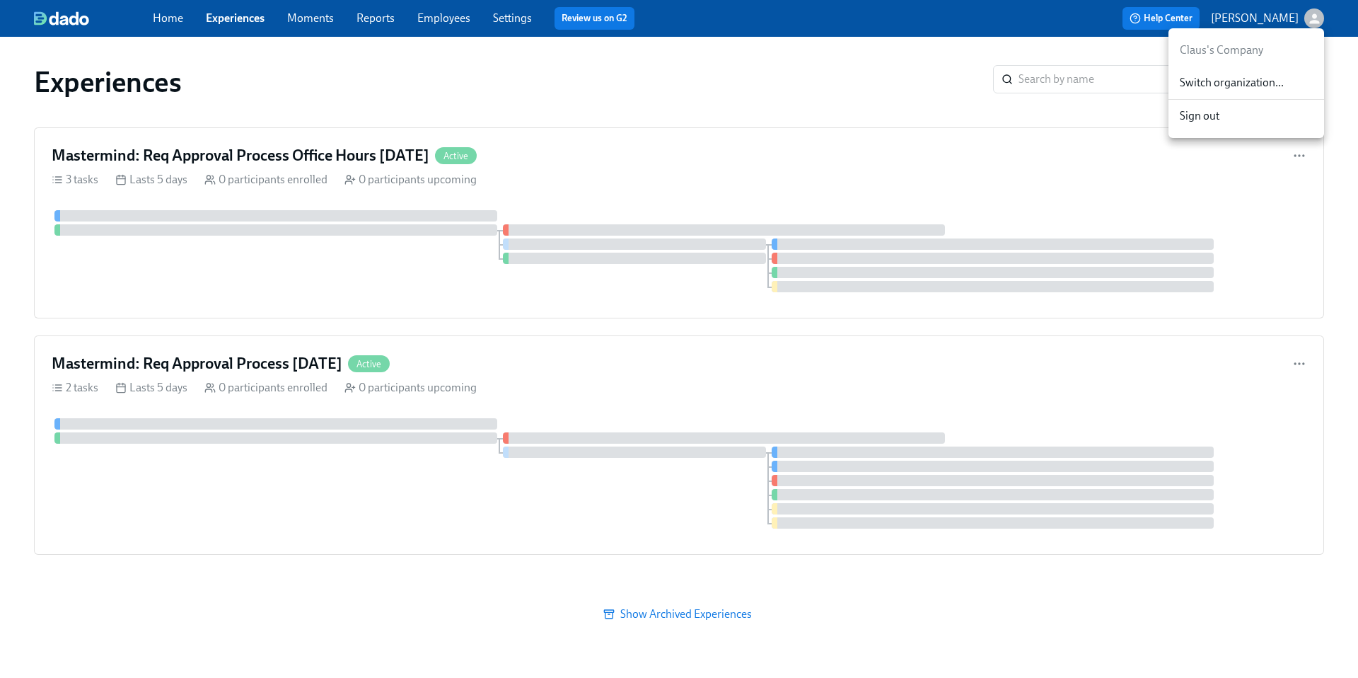
click at [1259, 75] on span "Switch organization..." at bounding box center [1246, 83] width 133 height 16
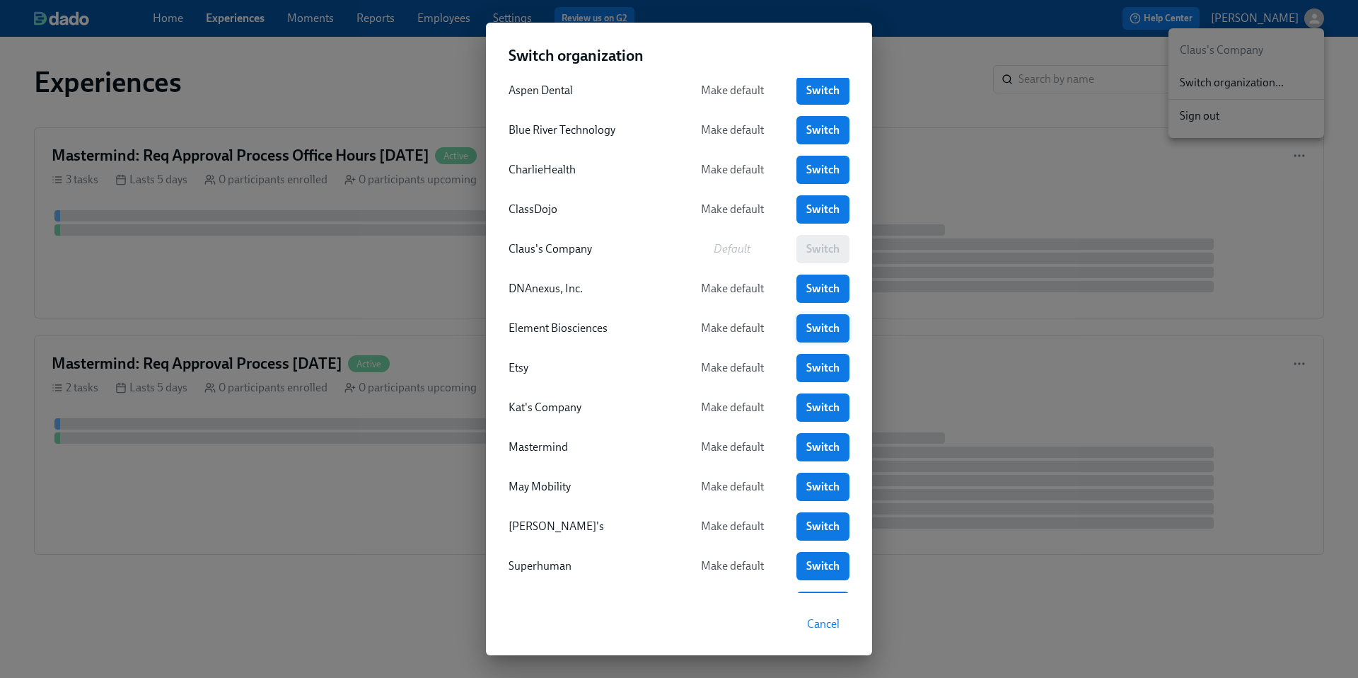
scroll to position [68, 0]
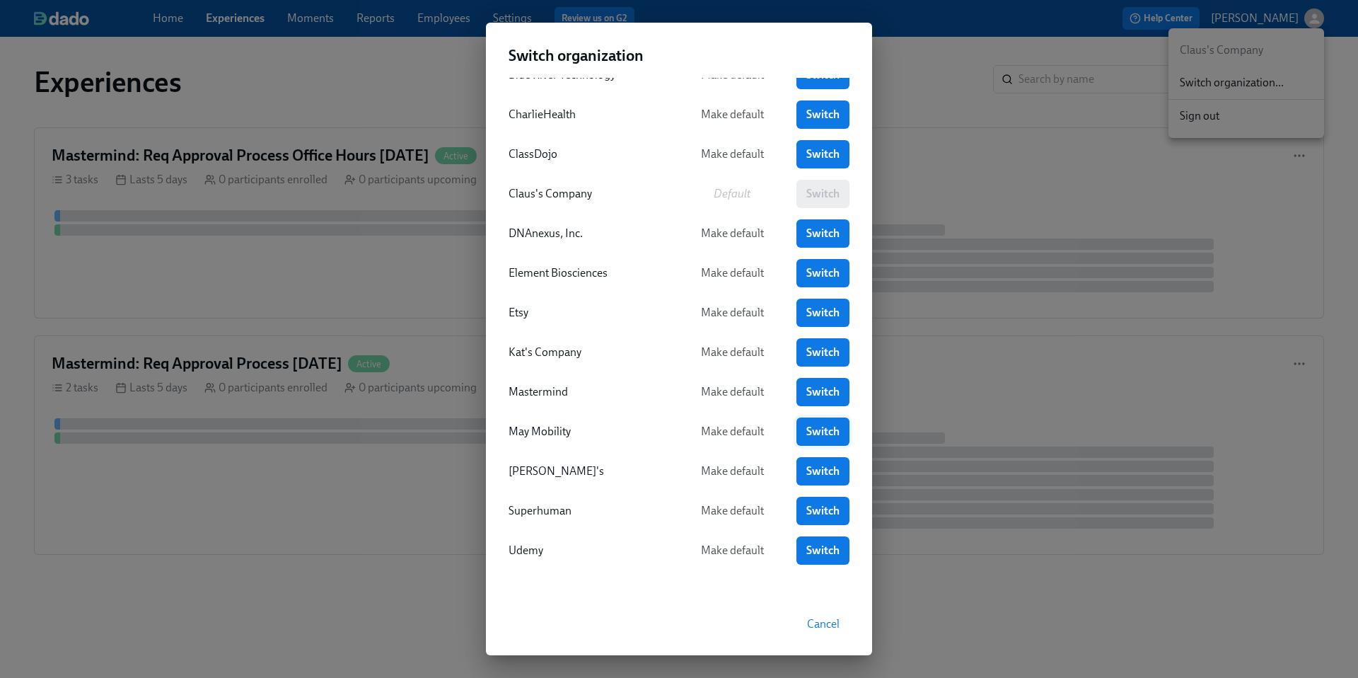
click at [814, 423] on link "Switch" at bounding box center [823, 431] width 53 height 28
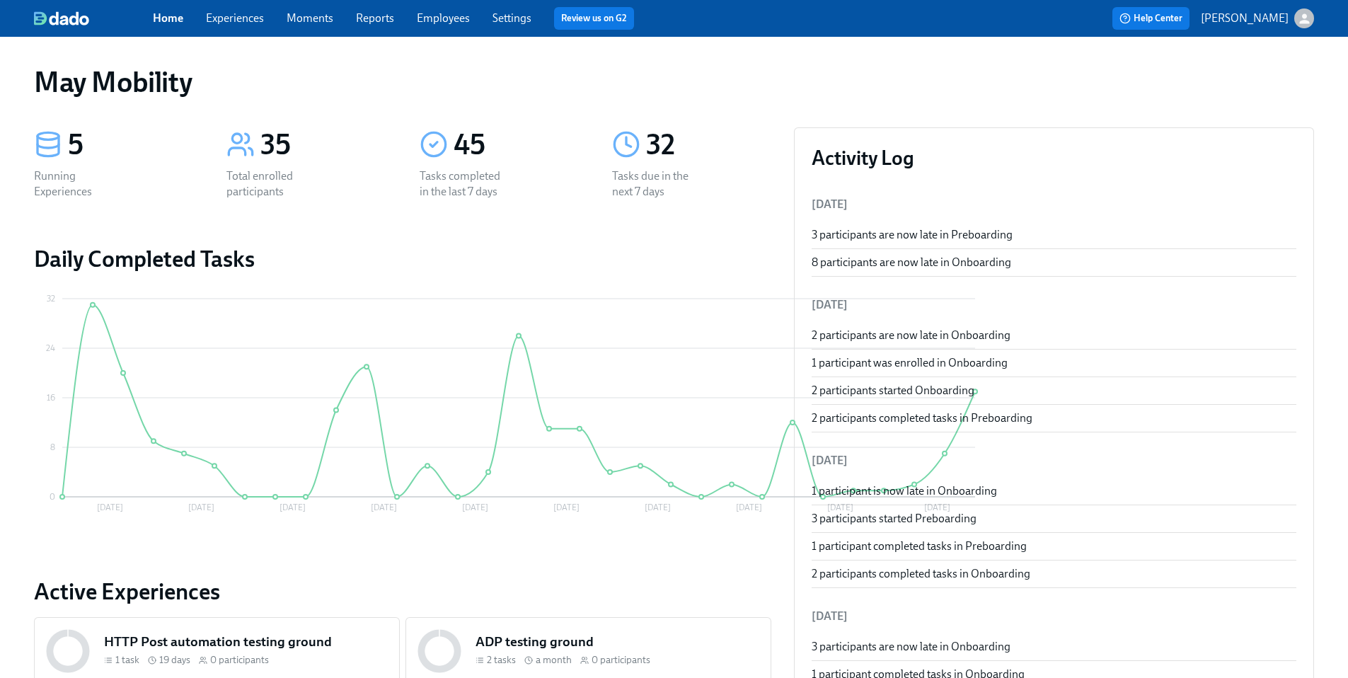
click at [231, 7] on div "Home Experiences Moments Reports Employees Settings Review us on G2" at bounding box center [443, 18] width 581 height 23
click at [231, 11] on link "Experiences" at bounding box center [235, 17] width 58 height 13
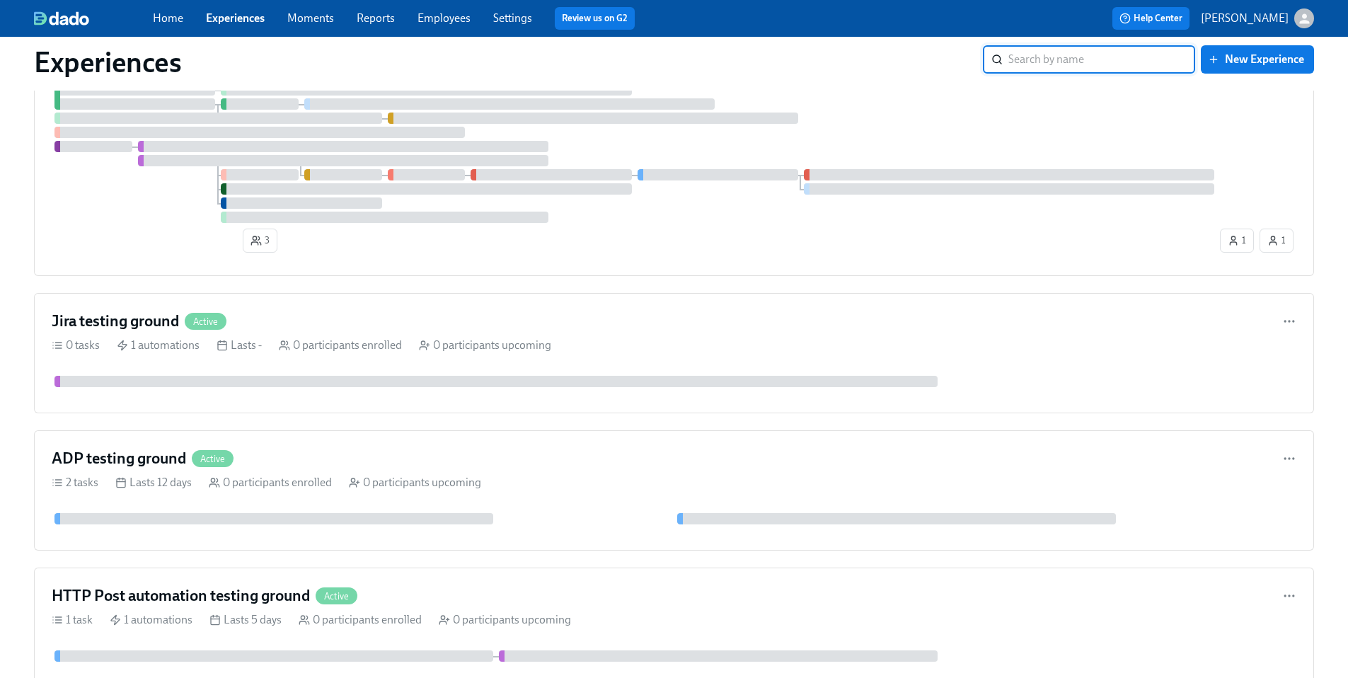
scroll to position [467, 0]
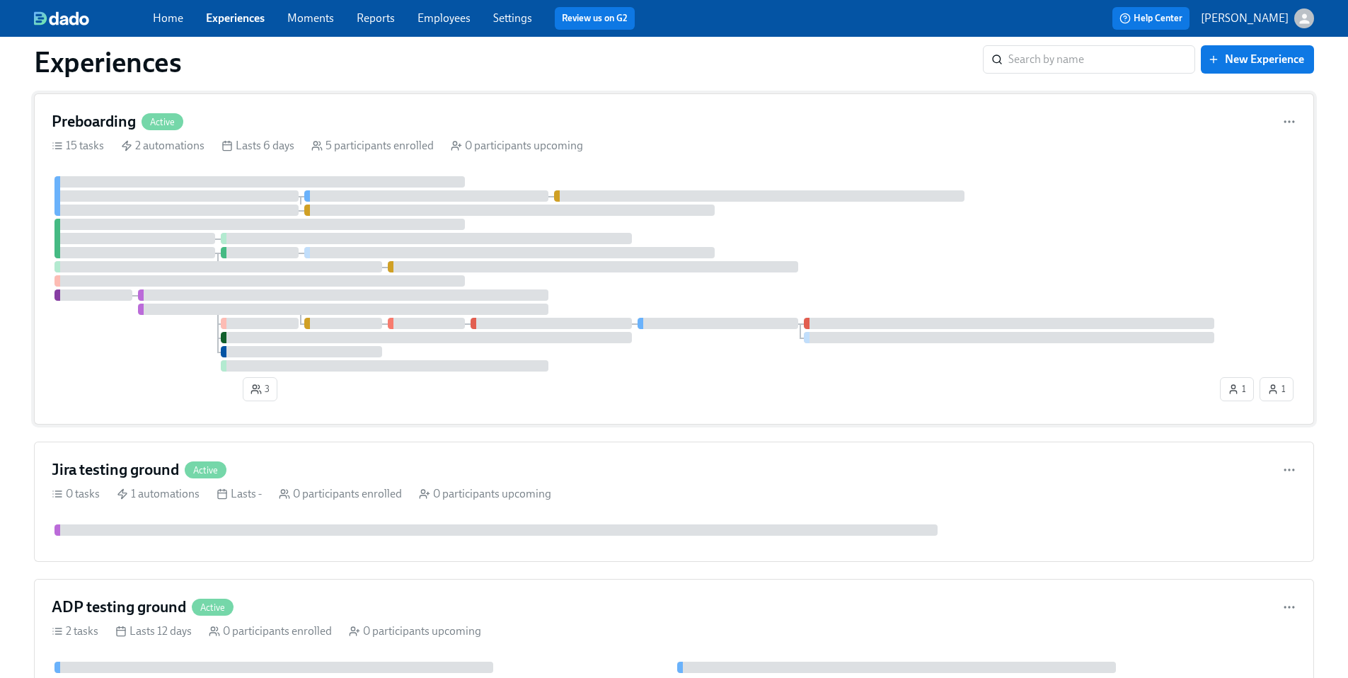
click at [449, 112] on div "Preboarding Active" at bounding box center [674, 121] width 1244 height 21
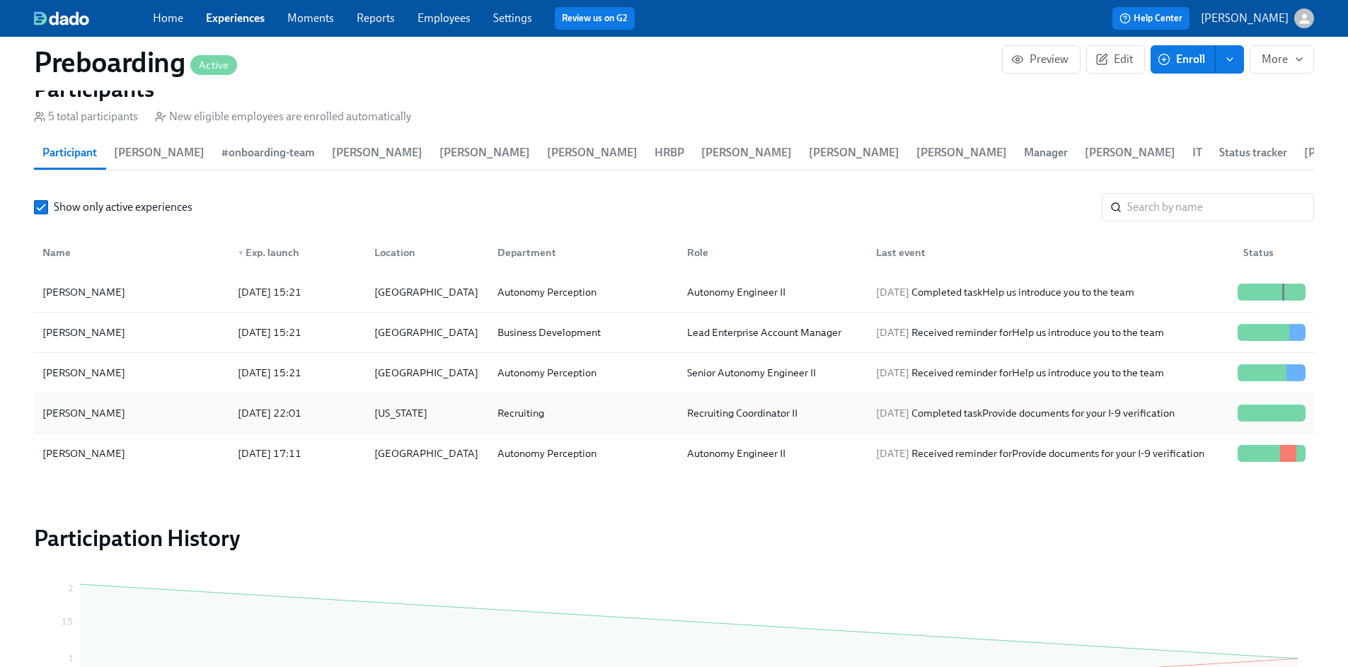
scroll to position [1438, 0]
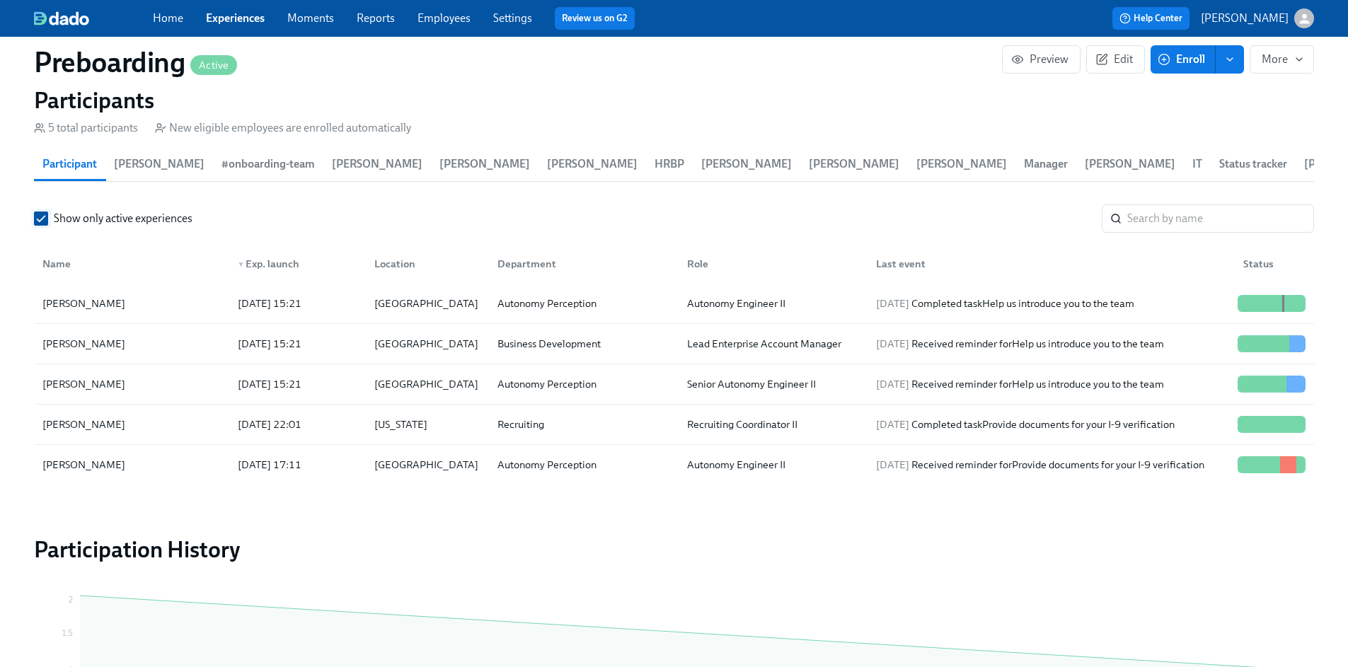
click at [43, 212] on input "Show only active experiences" at bounding box center [41, 218] width 13 height 13
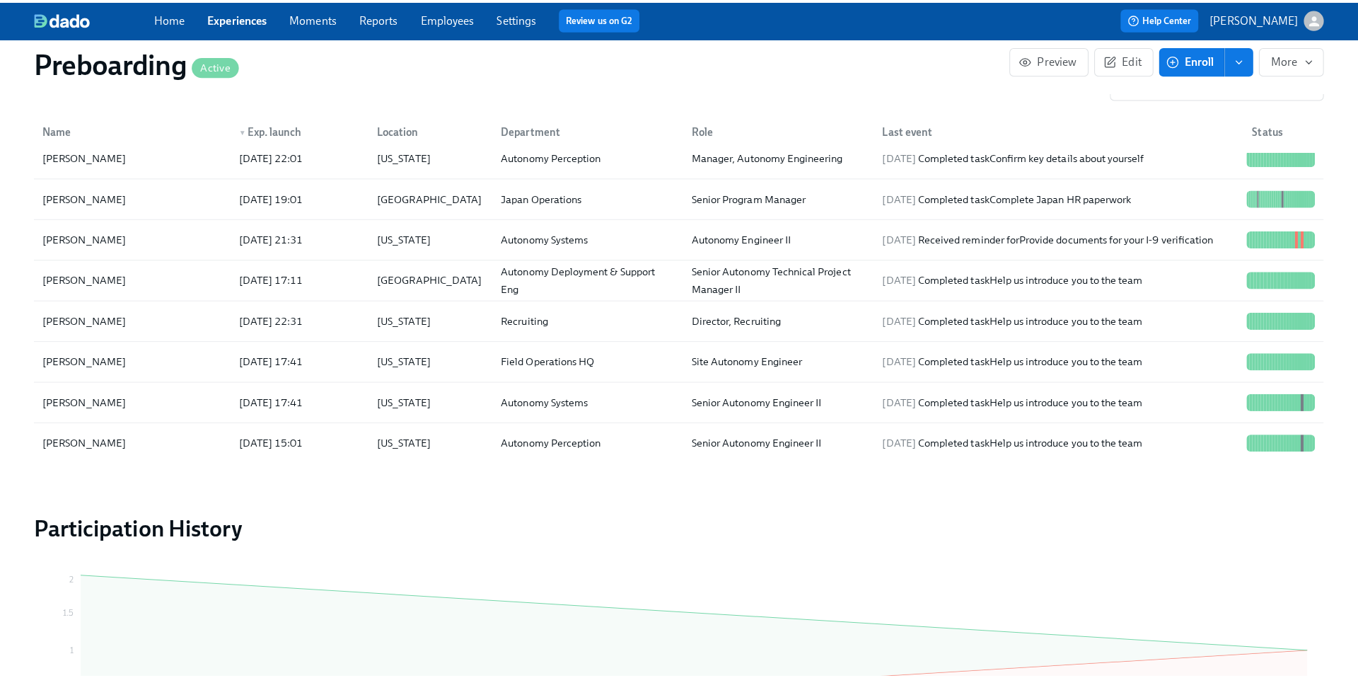
scroll to position [497, 0]
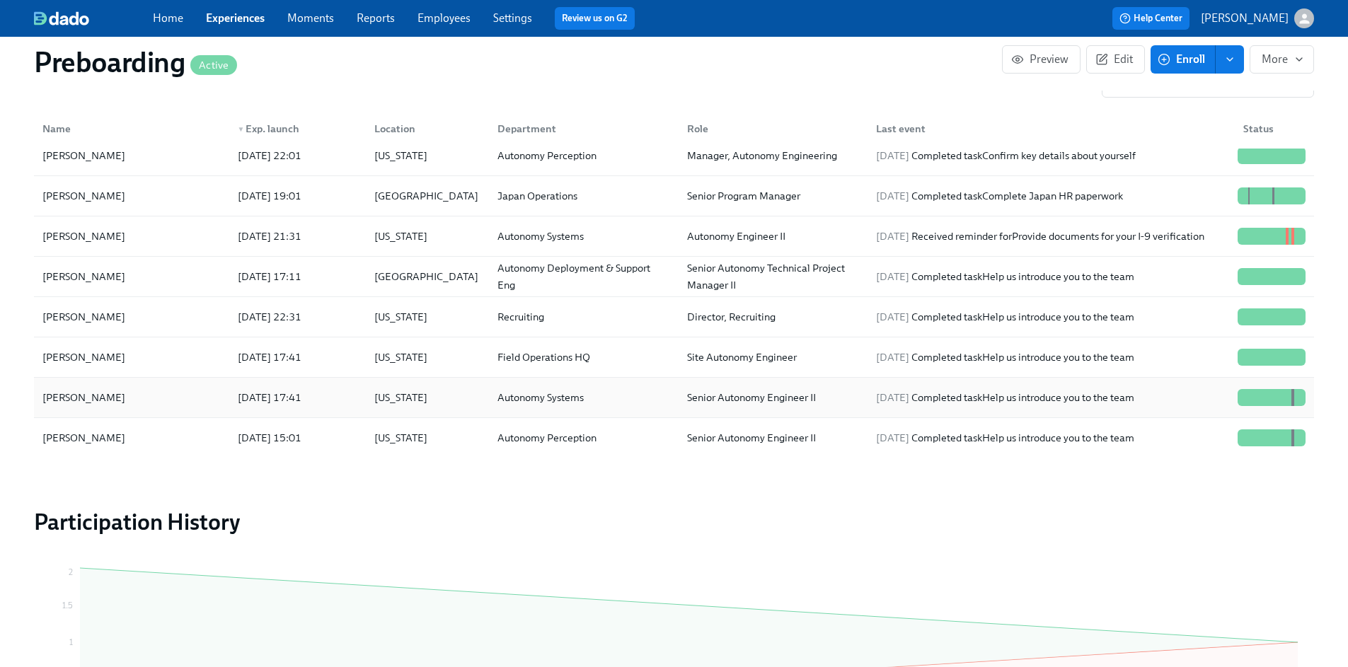
click at [183, 383] on div "[PERSON_NAME]" at bounding box center [132, 397] width 190 height 28
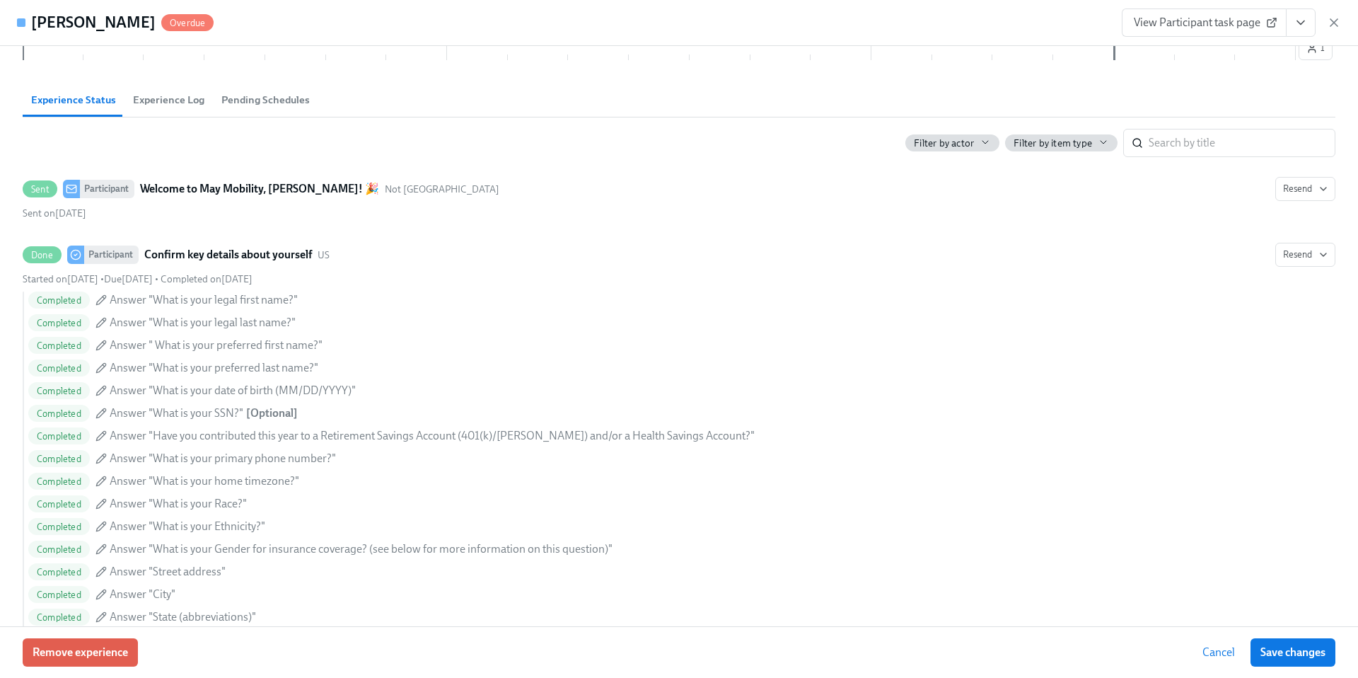
click at [164, 97] on span "Experience Log" at bounding box center [168, 100] width 71 height 16
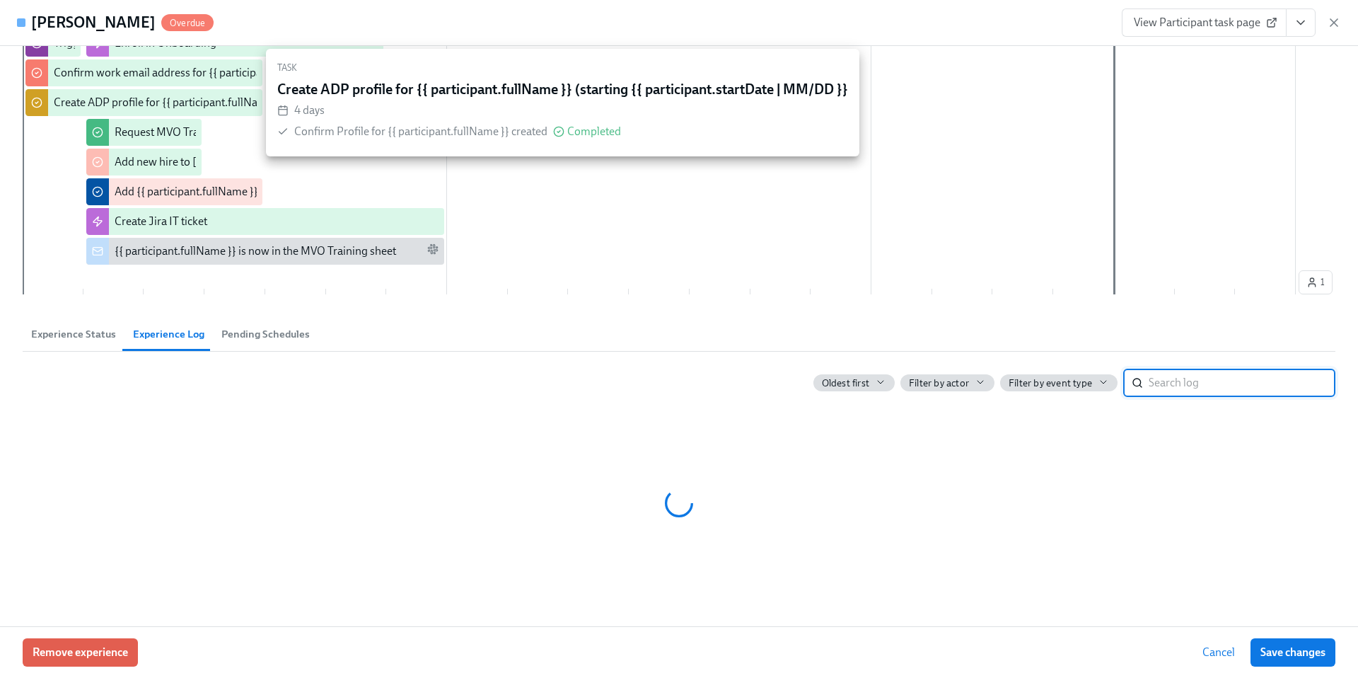
scroll to position [536, 0]
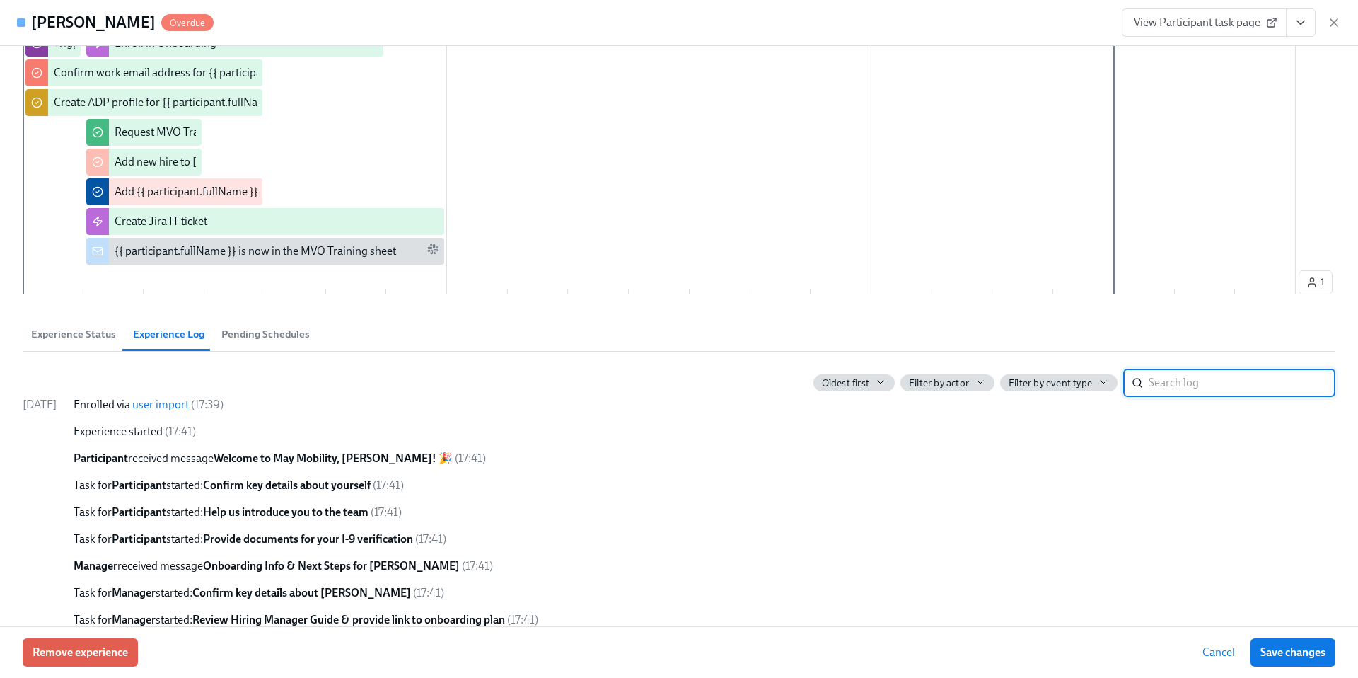
click at [189, 407] on link "user import" at bounding box center [160, 404] width 57 height 13
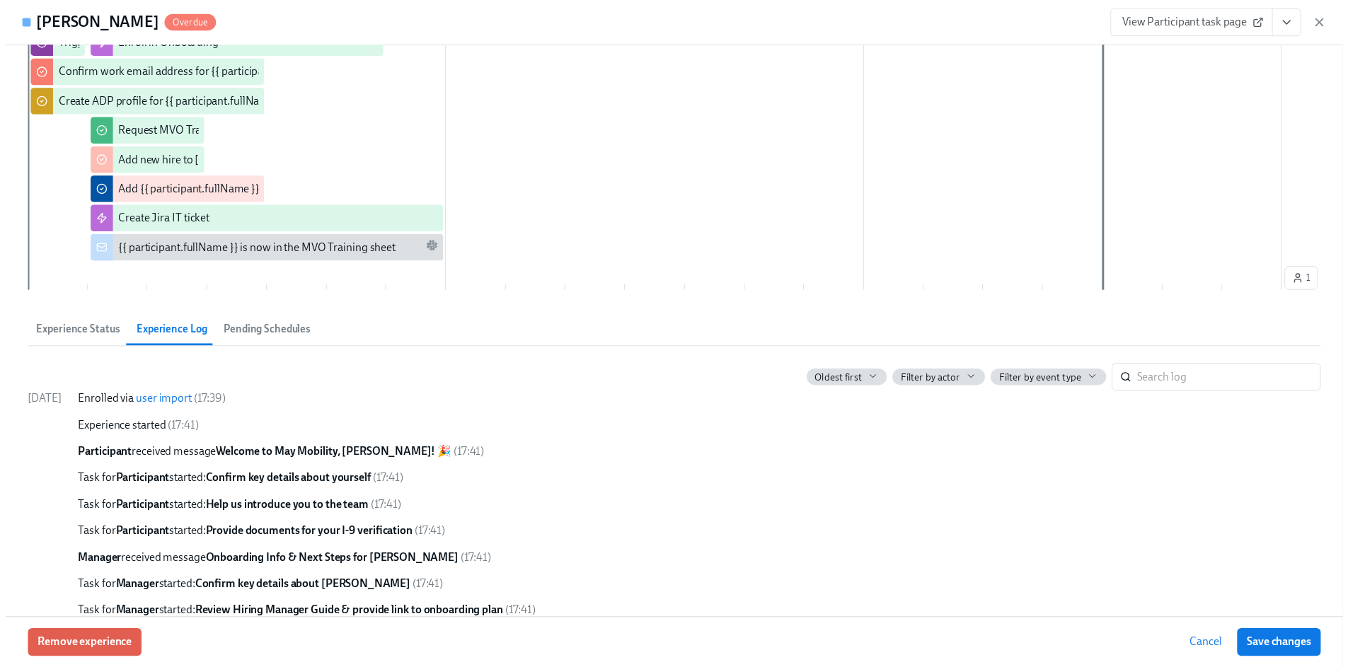
scroll to position [0, 0]
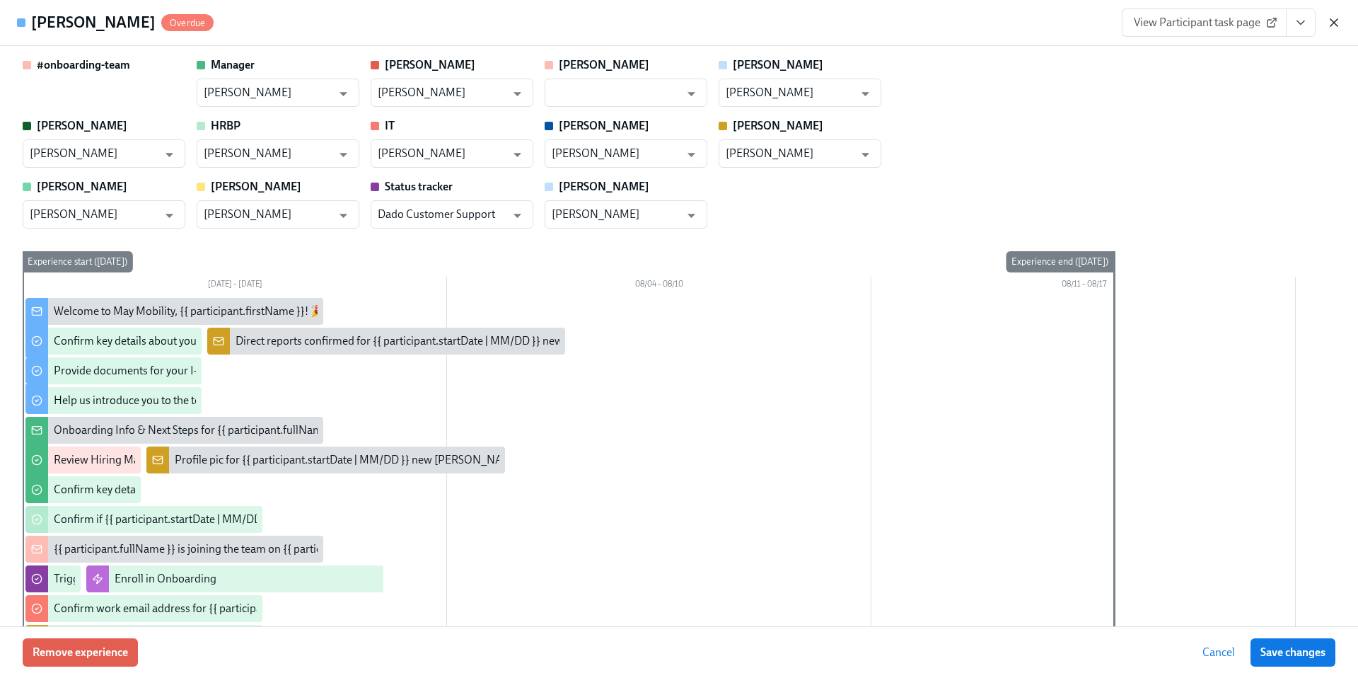
click at [1331, 18] on icon "button" at bounding box center [1334, 23] width 14 height 14
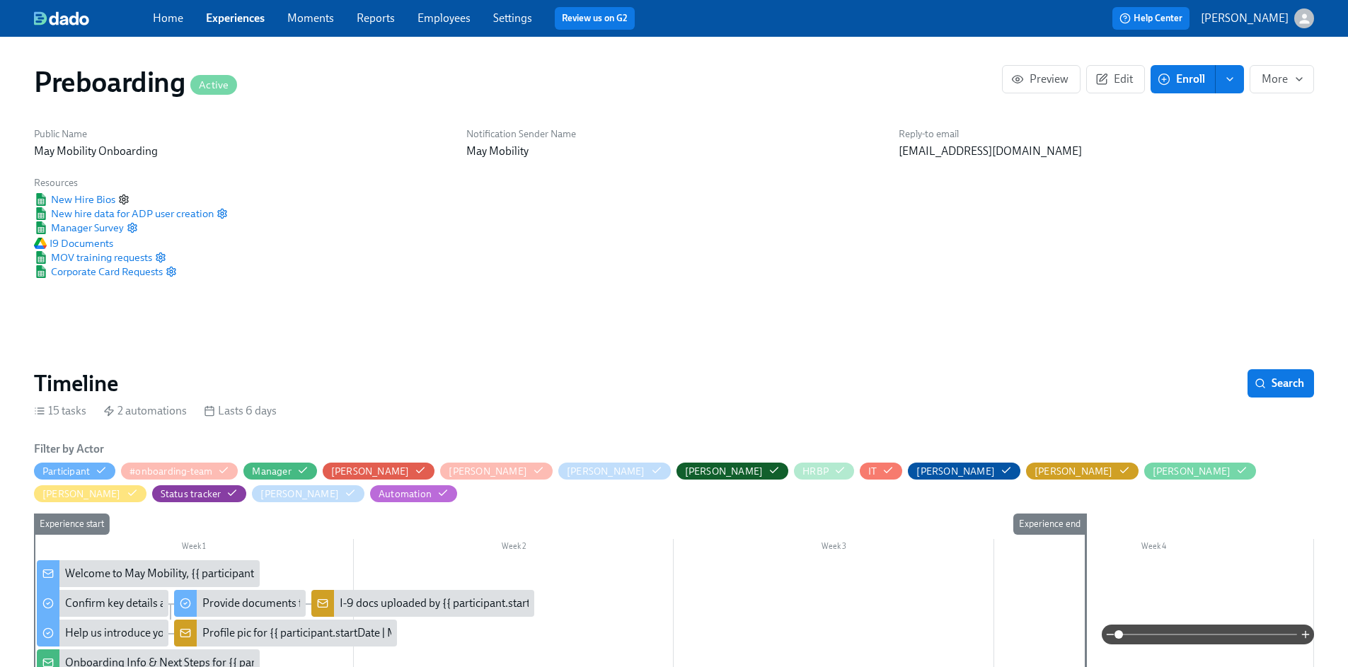
click at [129, 194] on icon "button" at bounding box center [123, 199] width 11 height 11
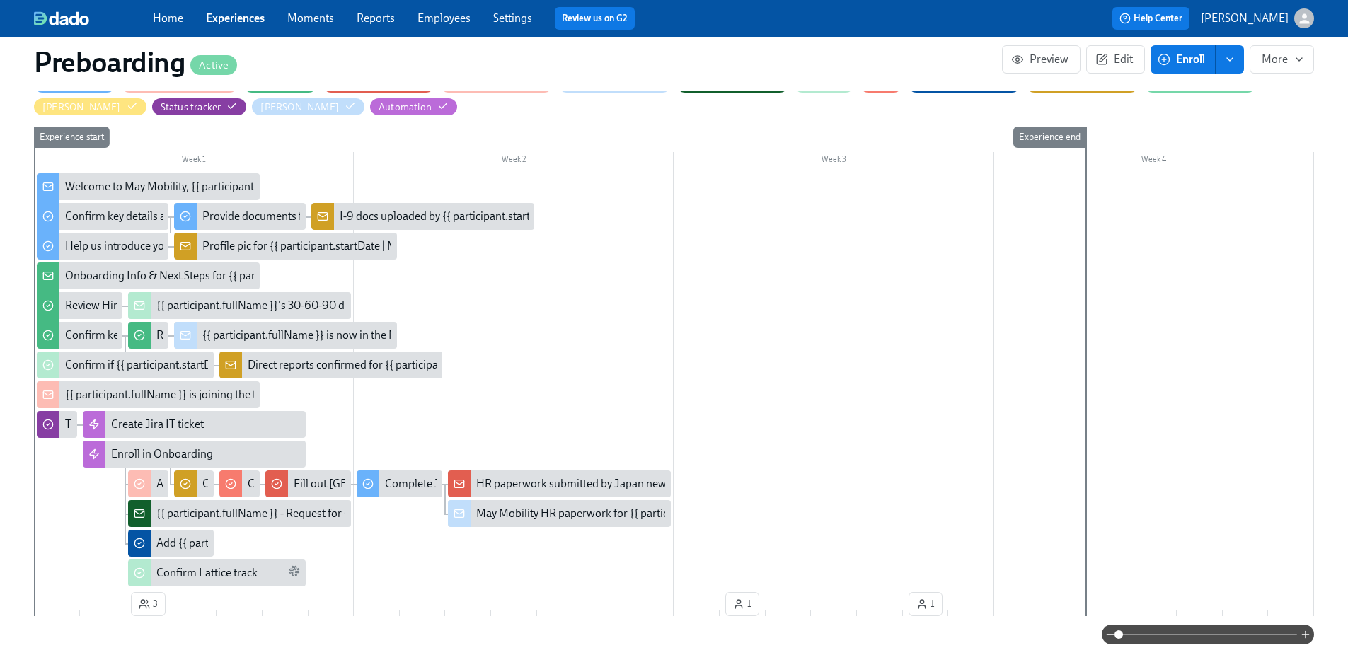
scroll to position [469, 0]
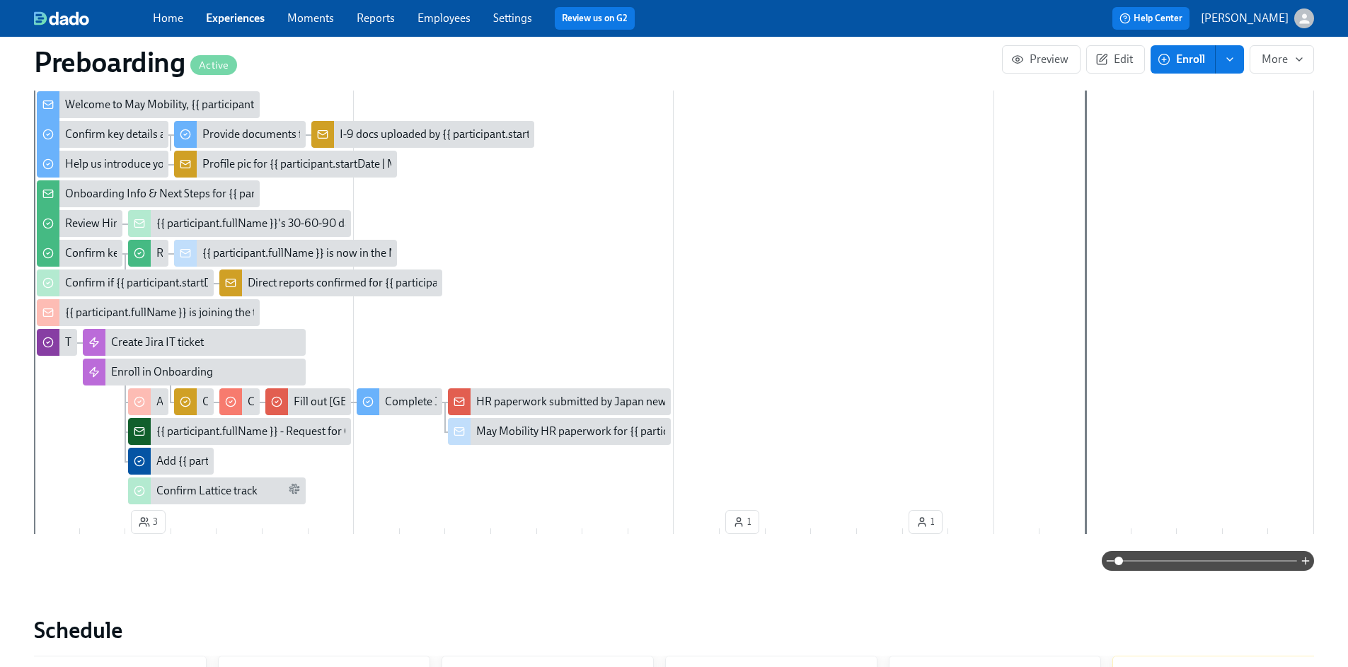
click at [1222, 551] on span at bounding box center [1208, 561] width 178 height 20
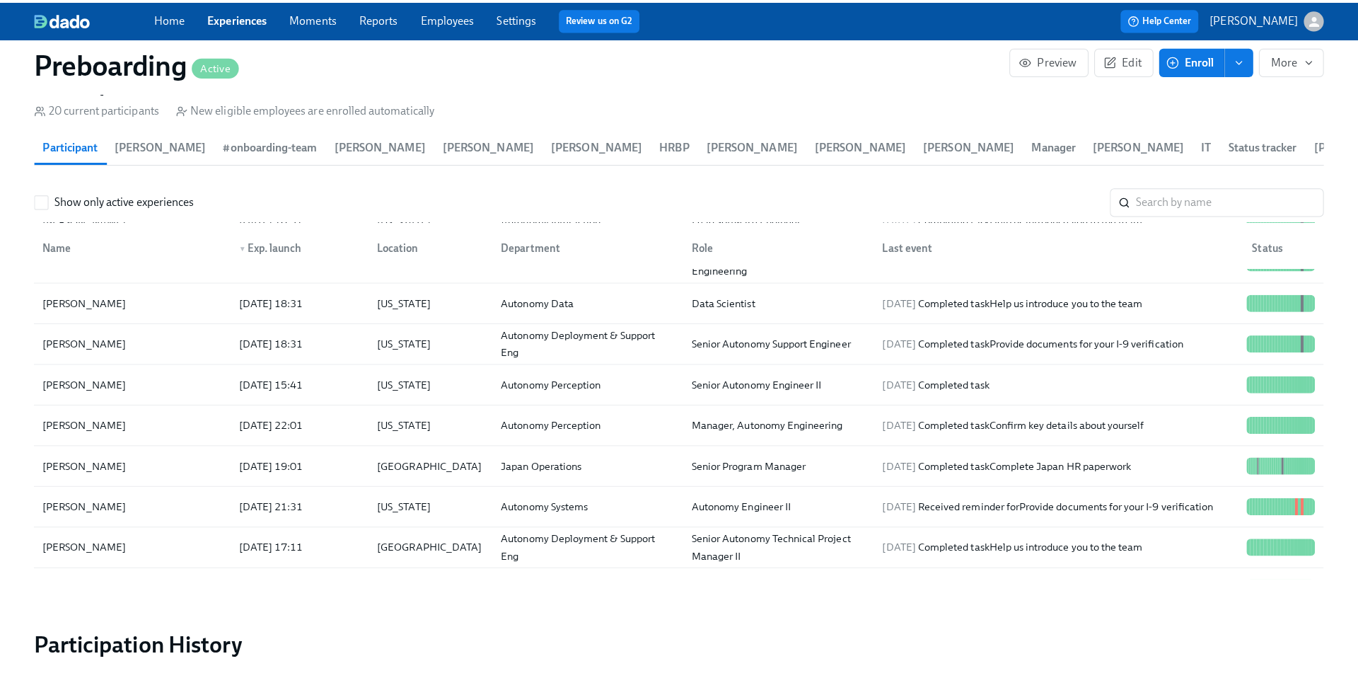
scroll to position [373, 0]
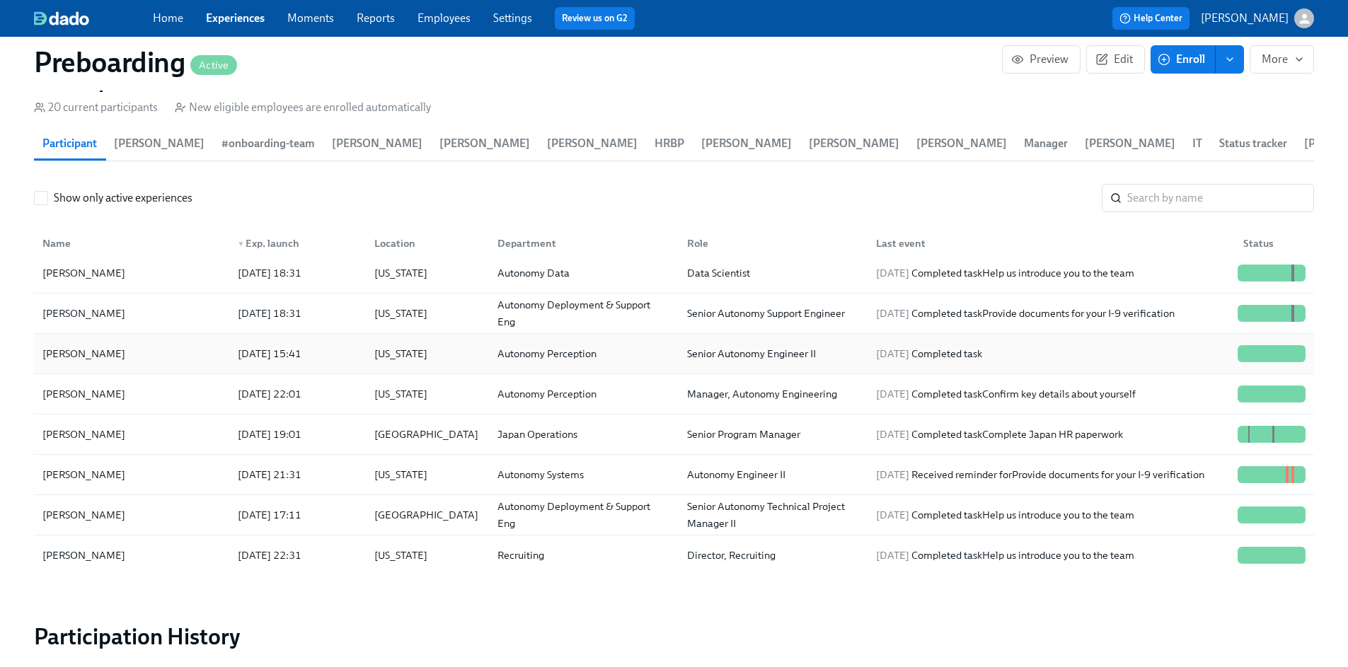
click at [107, 340] on div "Chao Chen" at bounding box center [132, 354] width 190 height 28
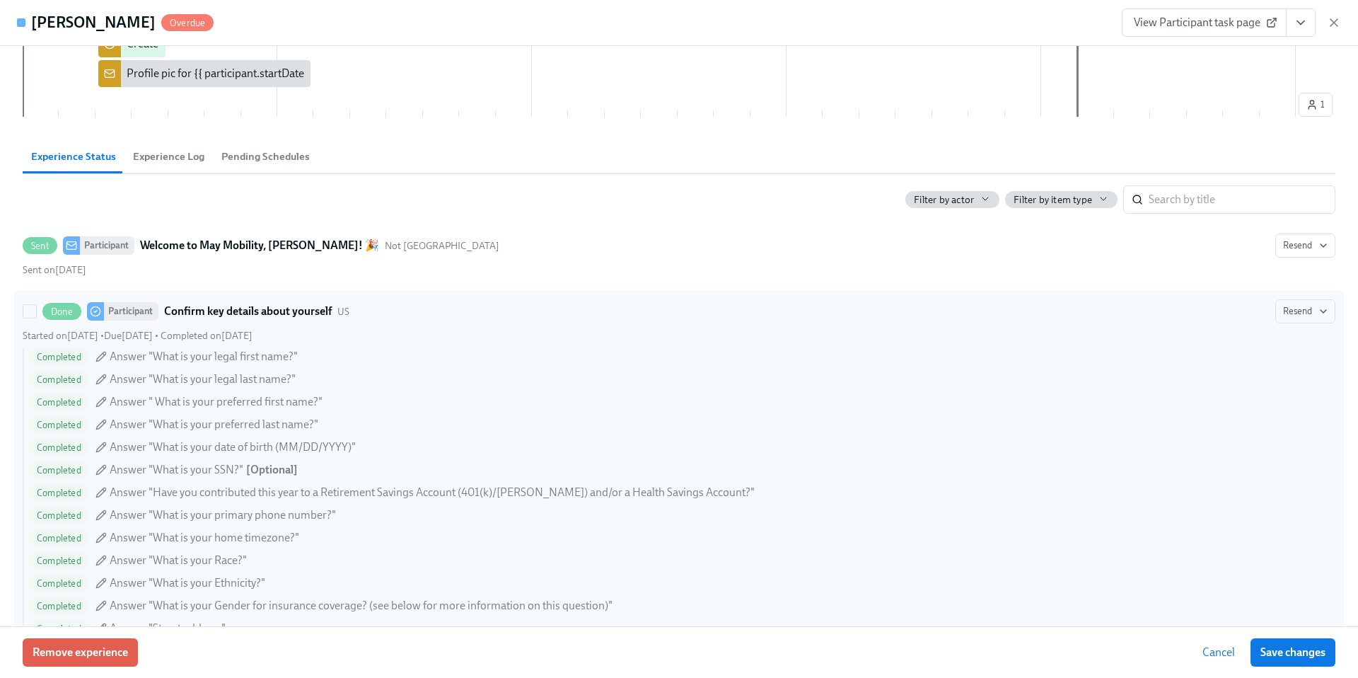
scroll to position [630, 0]
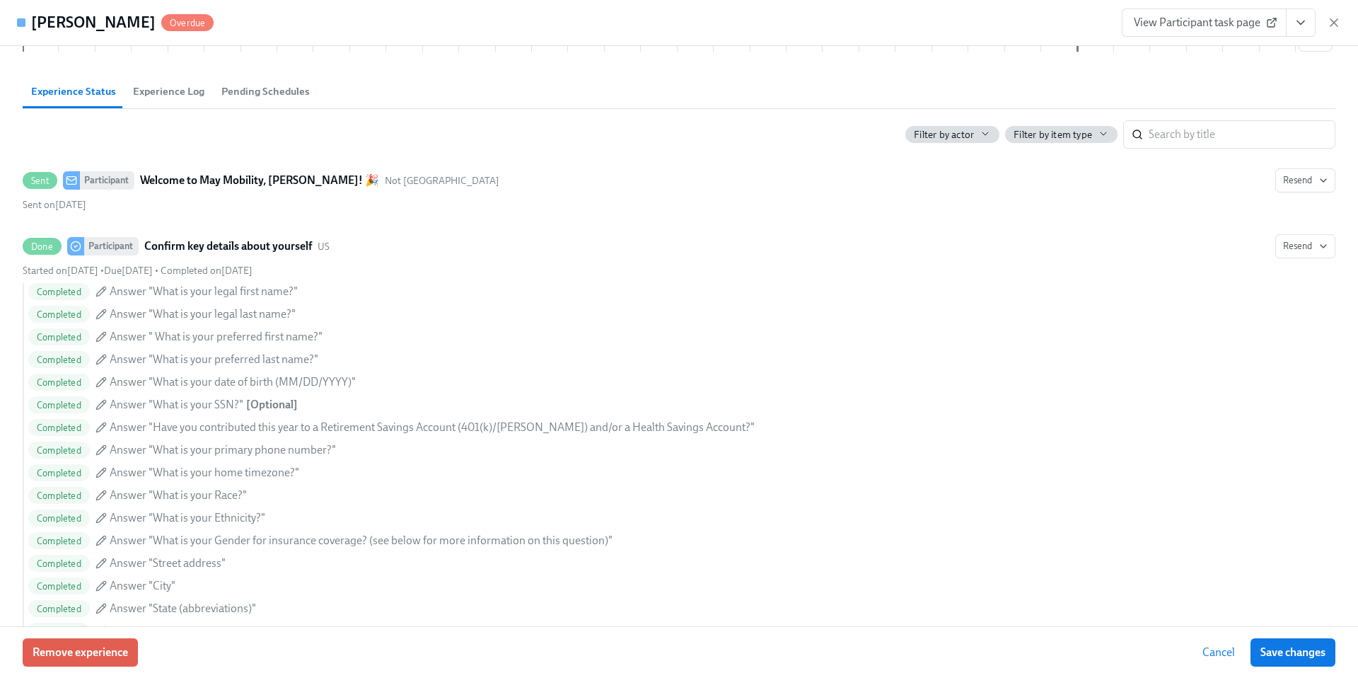
click at [156, 99] on button "Experience Log" at bounding box center [169, 91] width 88 height 34
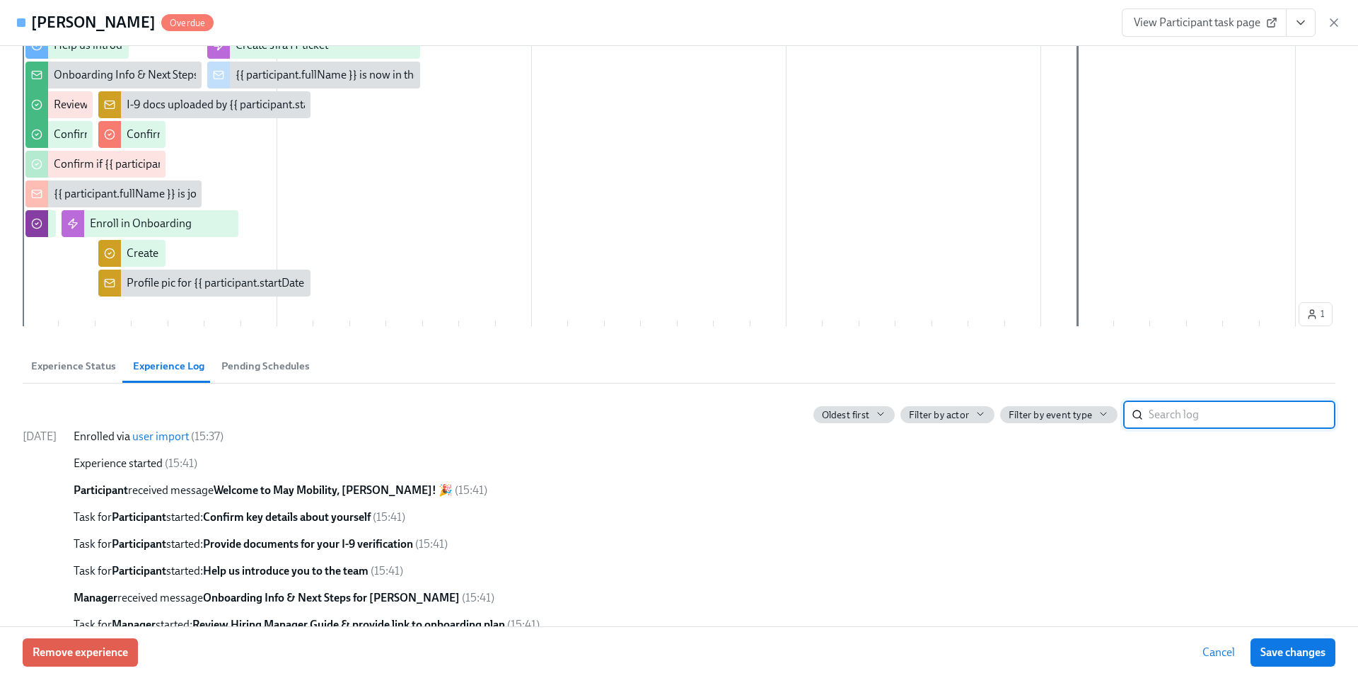
scroll to position [356, 0]
click at [189, 437] on link "user import" at bounding box center [160, 435] width 57 height 13
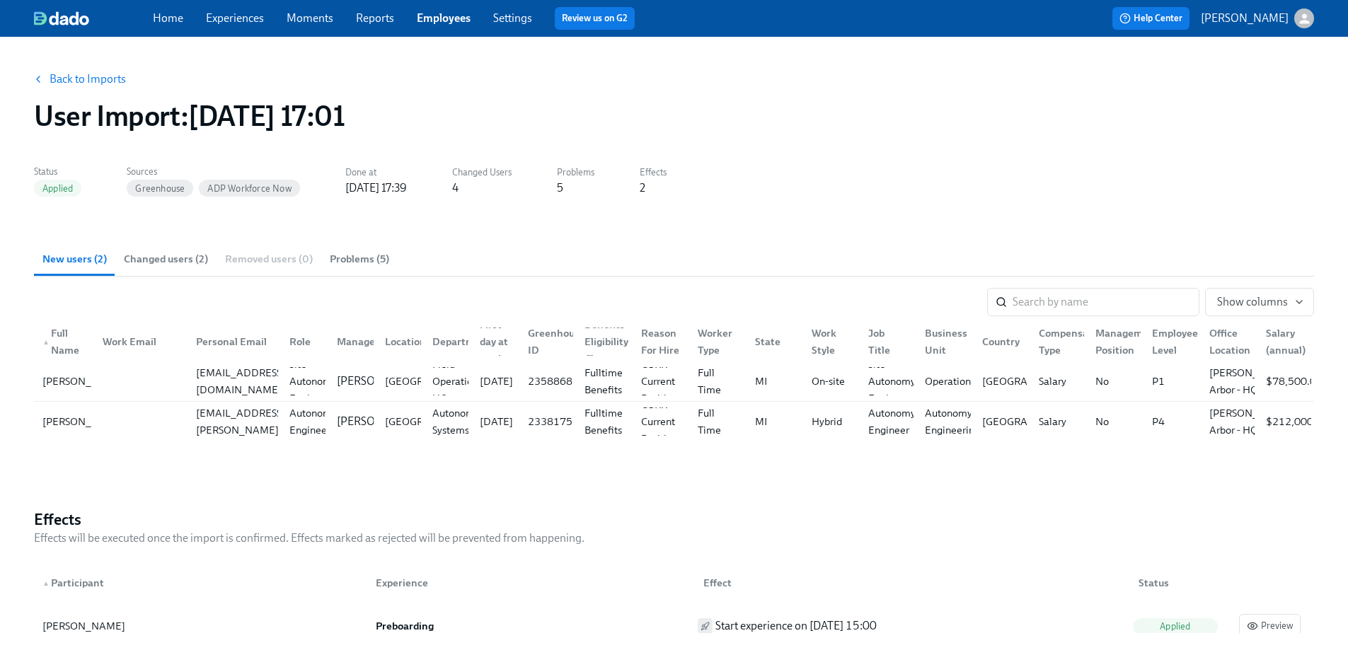
scroll to position [0, 11]
click at [1251, 299] on span "Show columns" at bounding box center [1259, 302] width 85 height 14
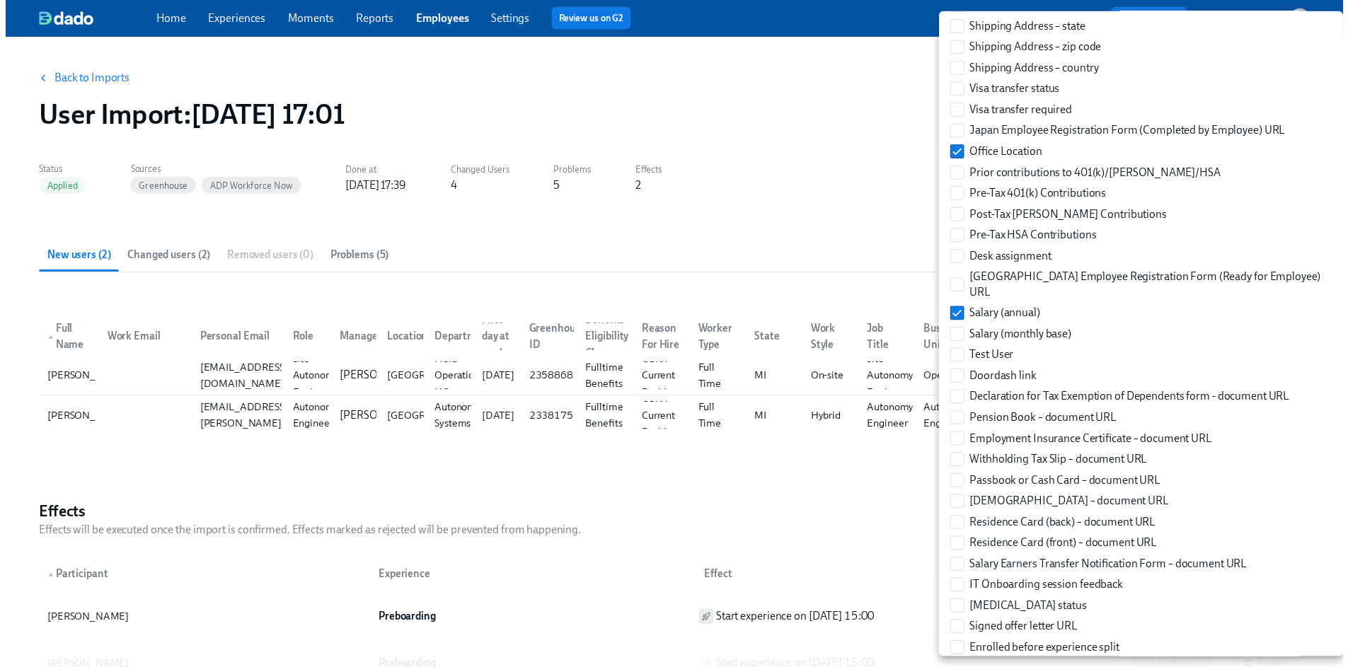
scroll to position [1781, 0]
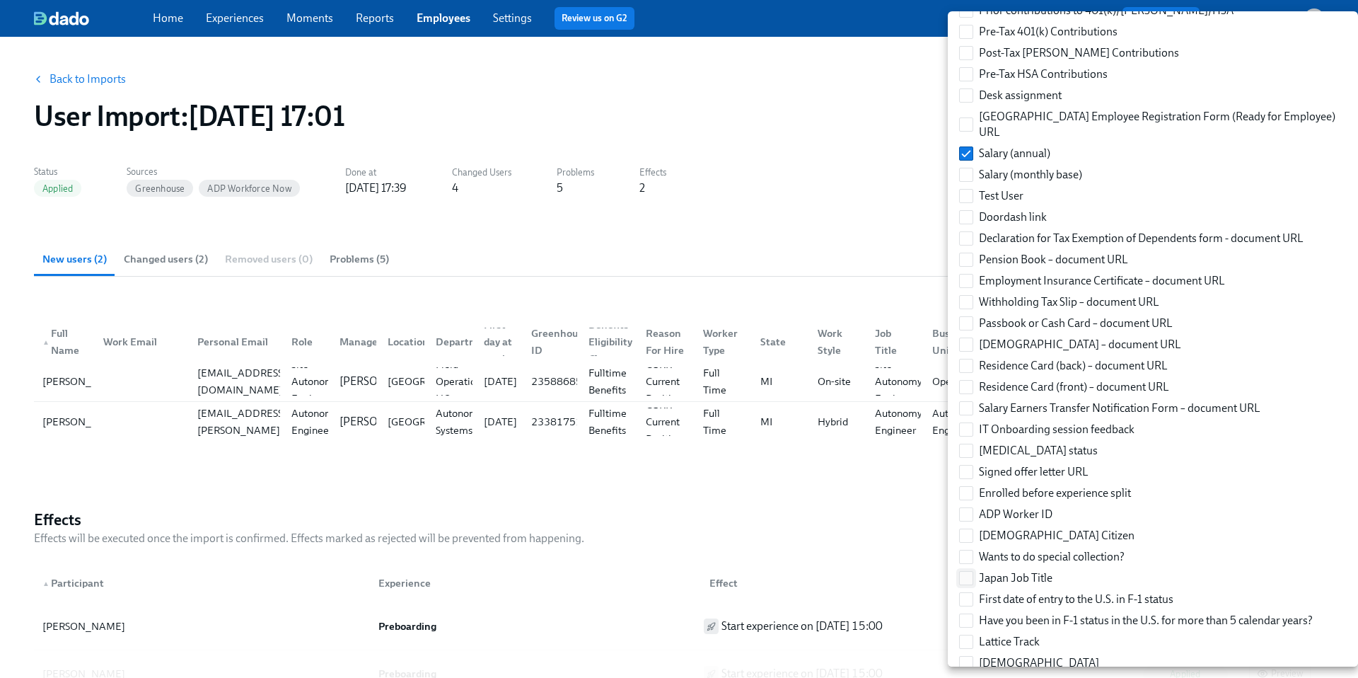
click at [964, 572] on input "Japan Job Title" at bounding box center [966, 578] width 13 height 13
checkbox input "true"
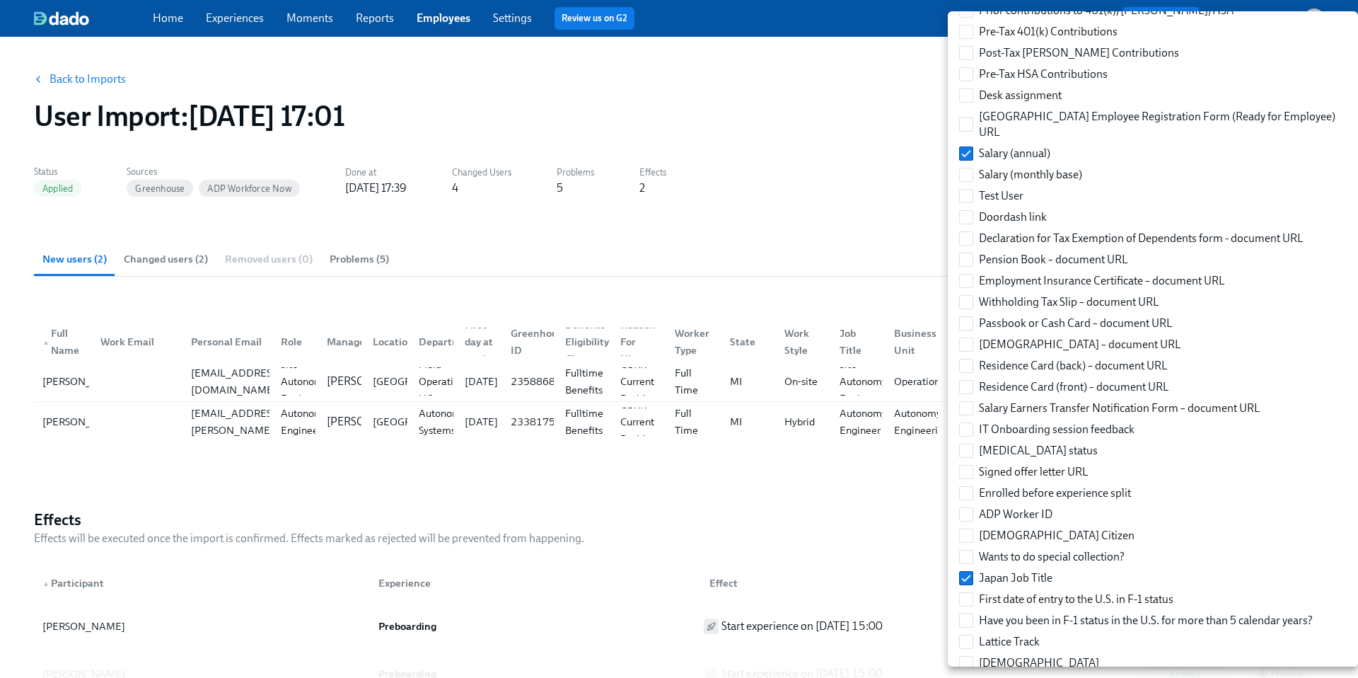
click at [862, 494] on div at bounding box center [679, 339] width 1358 height 678
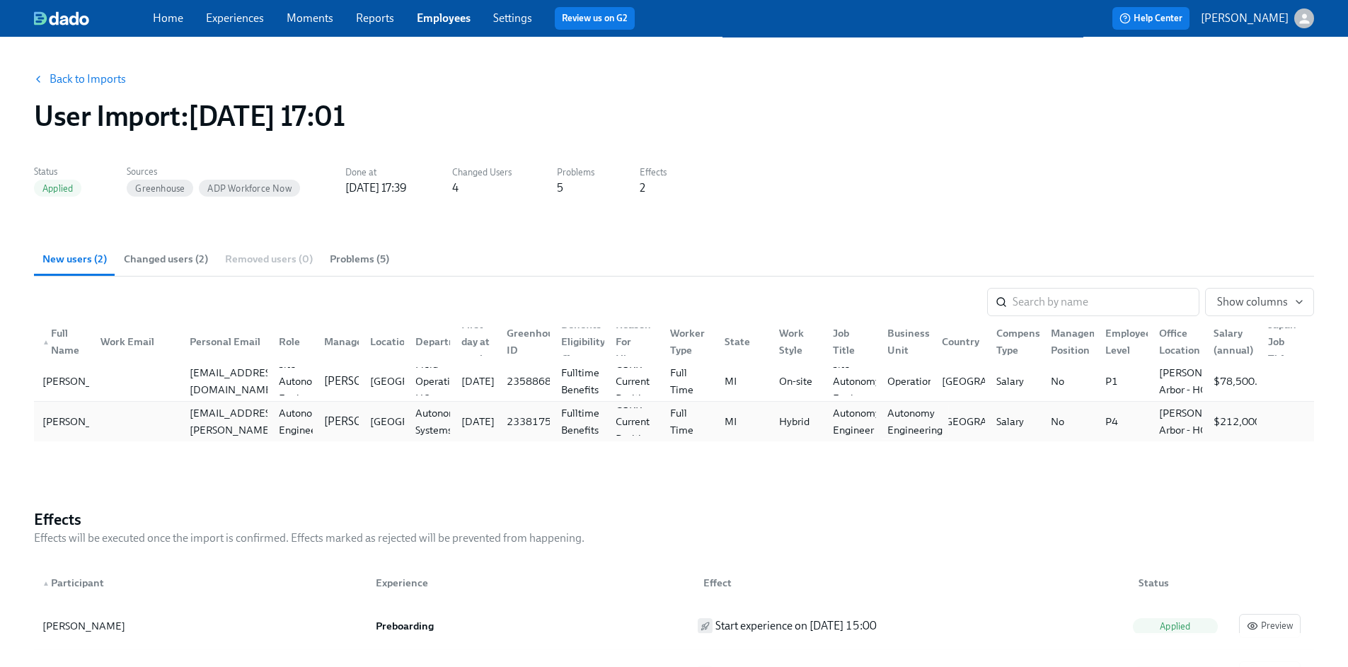
scroll to position [0, 11]
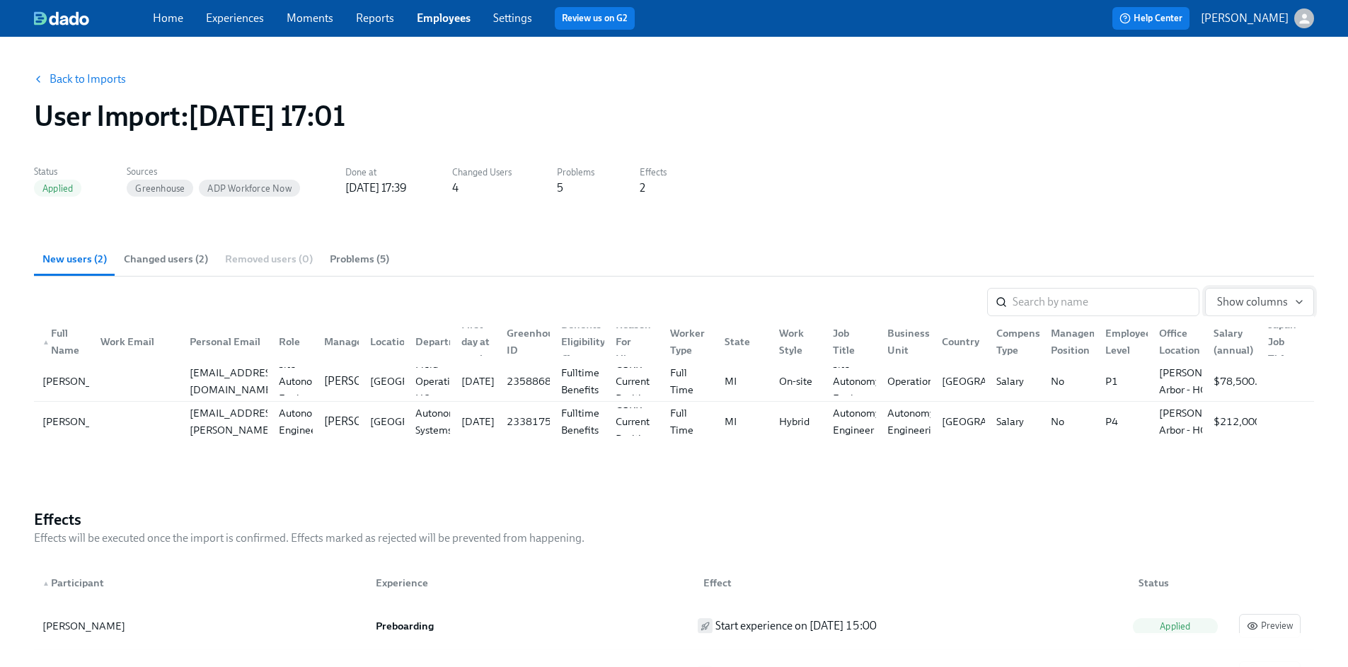
click at [1252, 306] on span "Show columns" at bounding box center [1259, 302] width 85 height 14
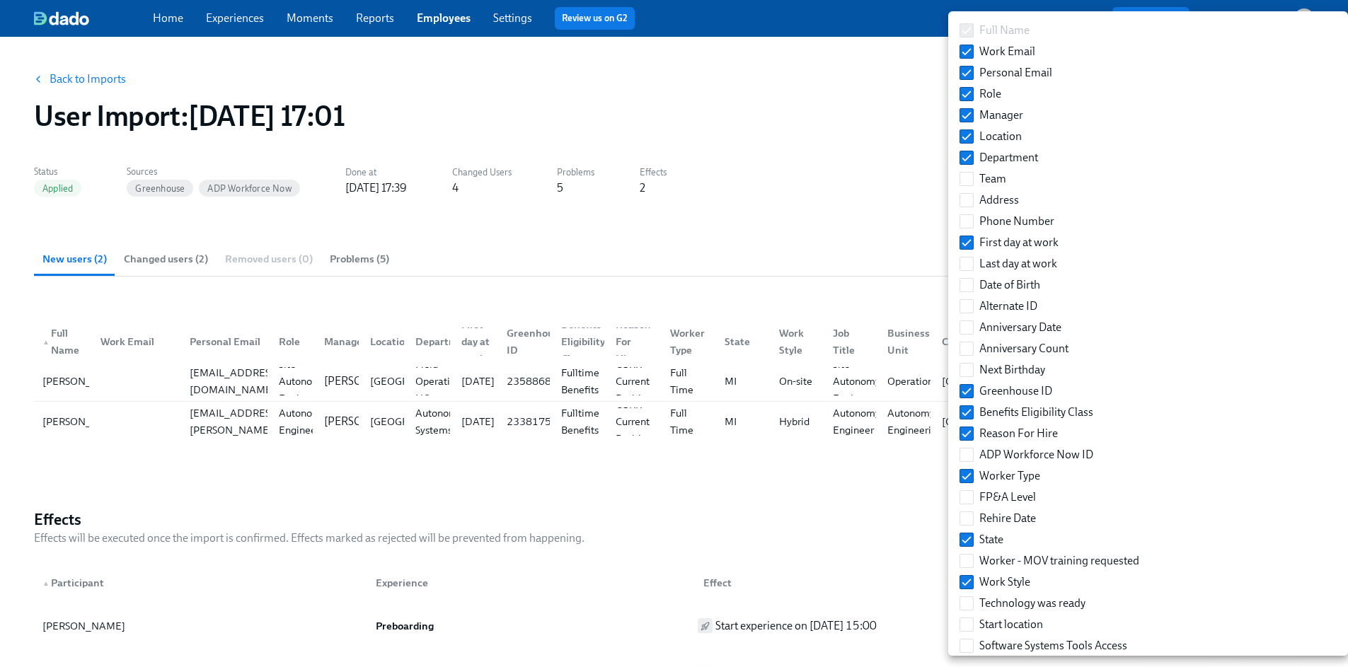
scroll to position [0, 0]
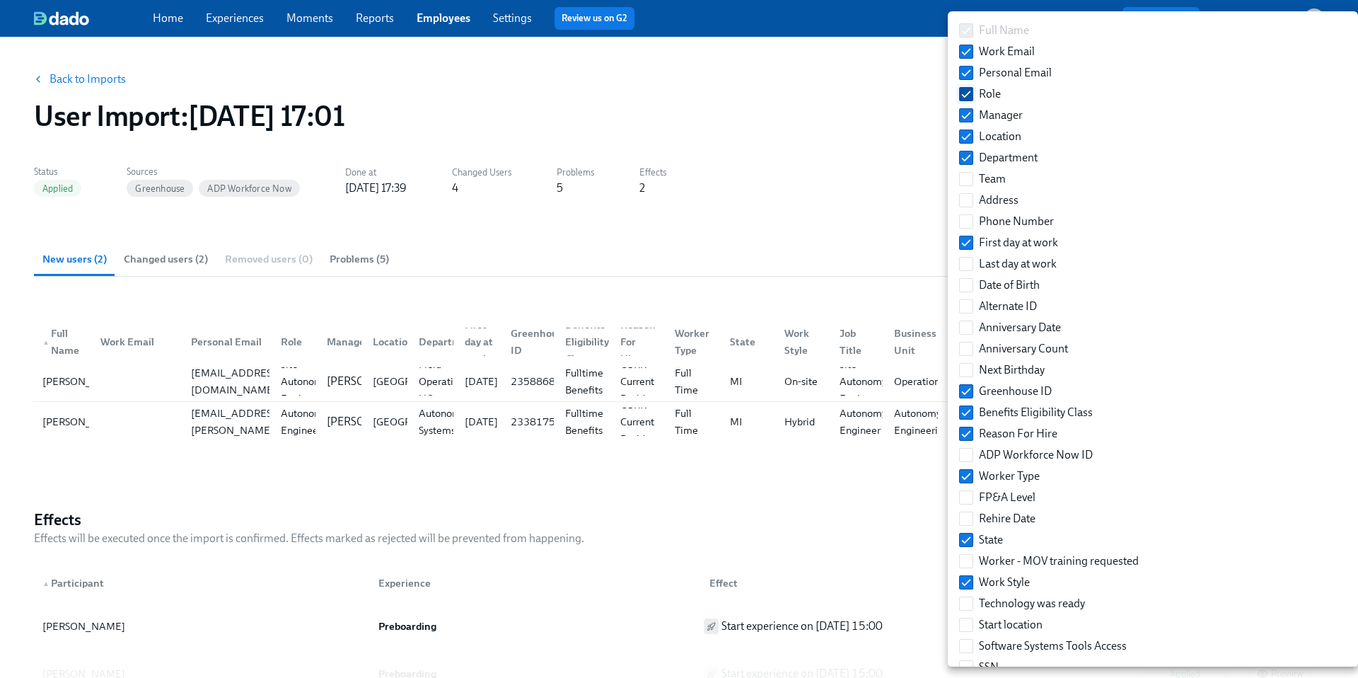
click at [966, 89] on input "Role" at bounding box center [966, 94] width 13 height 13
checkbox input "false"
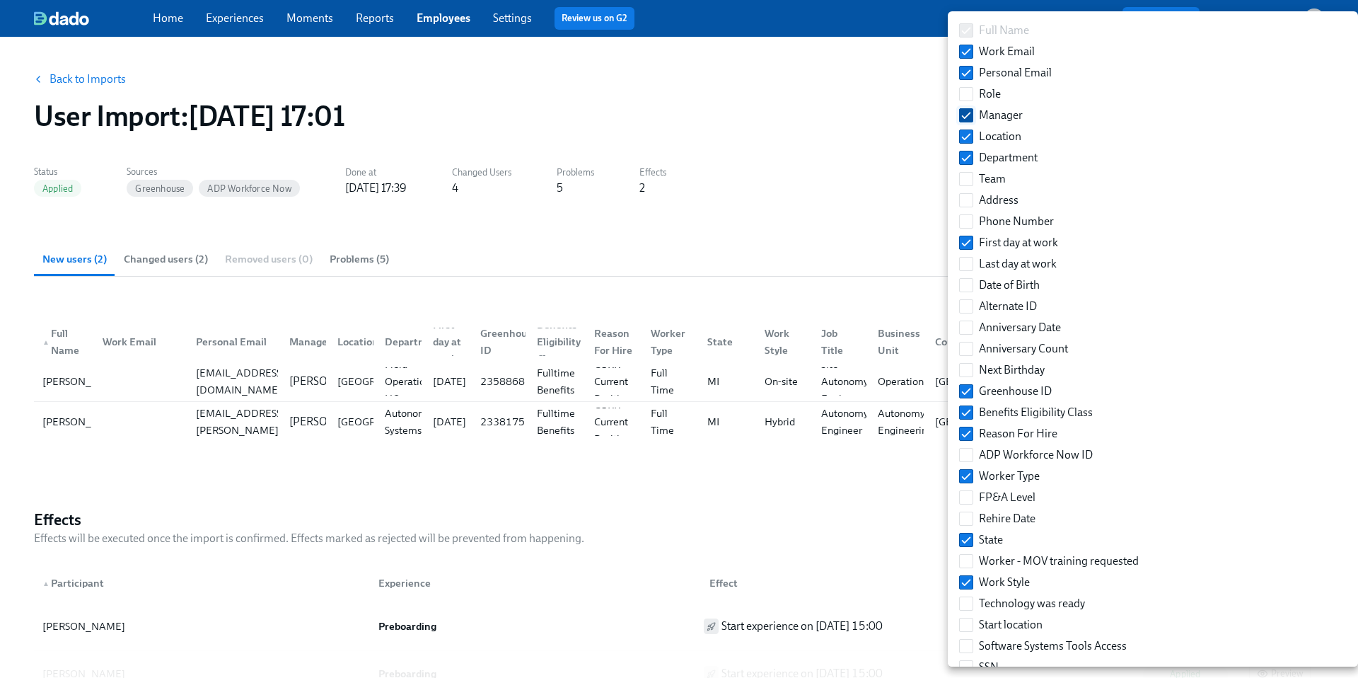
click at [966, 117] on input "Manager" at bounding box center [966, 115] width 13 height 13
checkbox input "false"
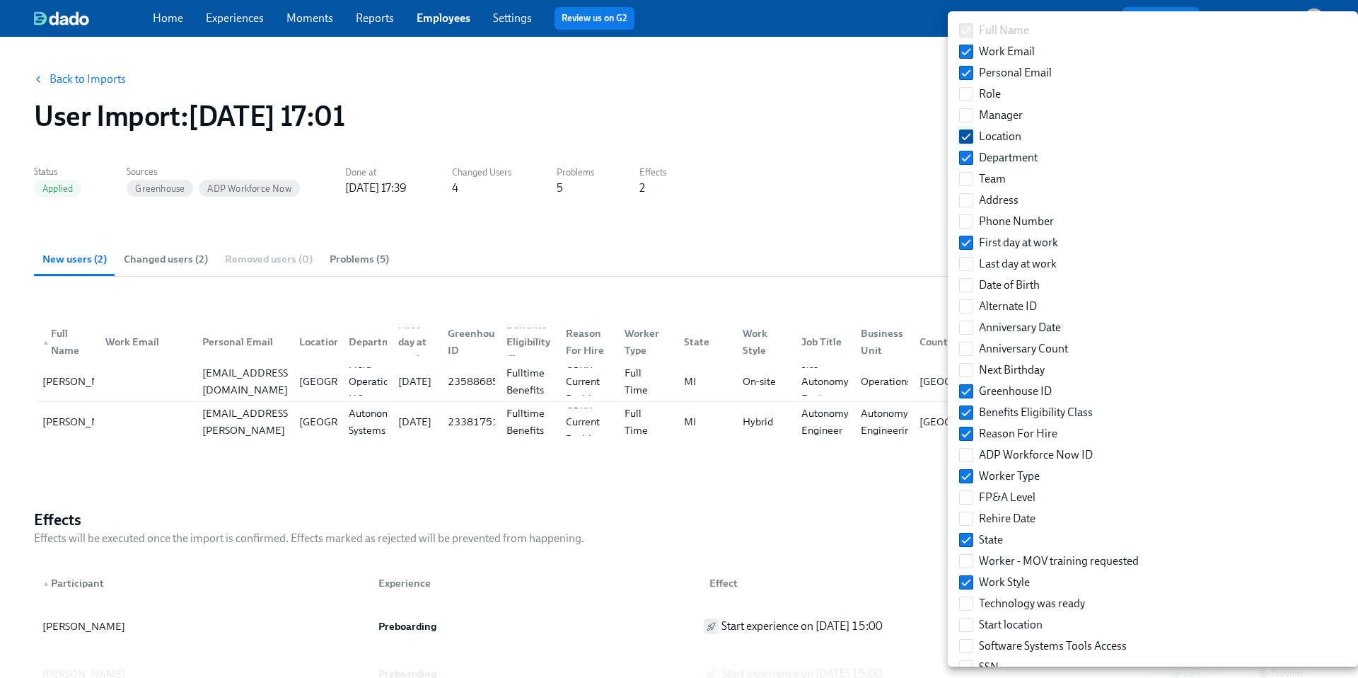
click at [964, 132] on input "Location" at bounding box center [966, 136] width 13 height 13
checkbox input "false"
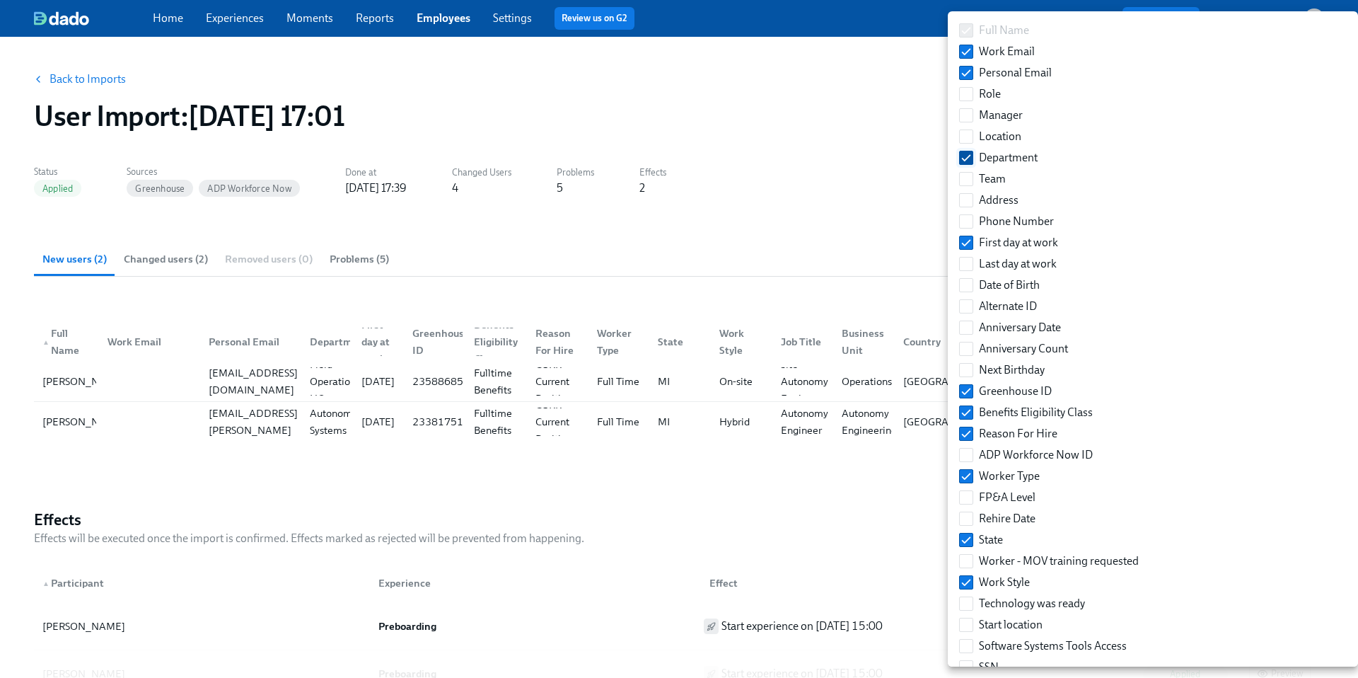
click at [962, 156] on input "Department" at bounding box center [966, 157] width 13 height 13
checkbox input "false"
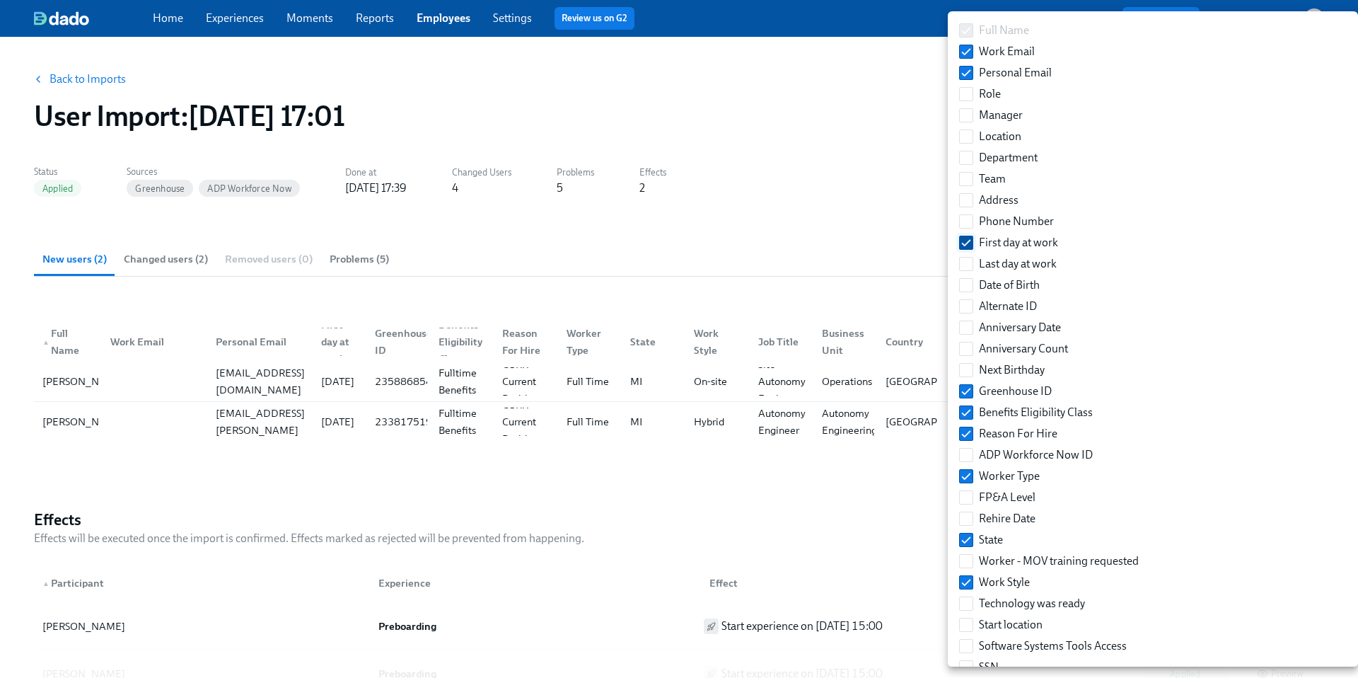
click at [966, 240] on input "First day at work" at bounding box center [966, 242] width 13 height 13
checkbox input "false"
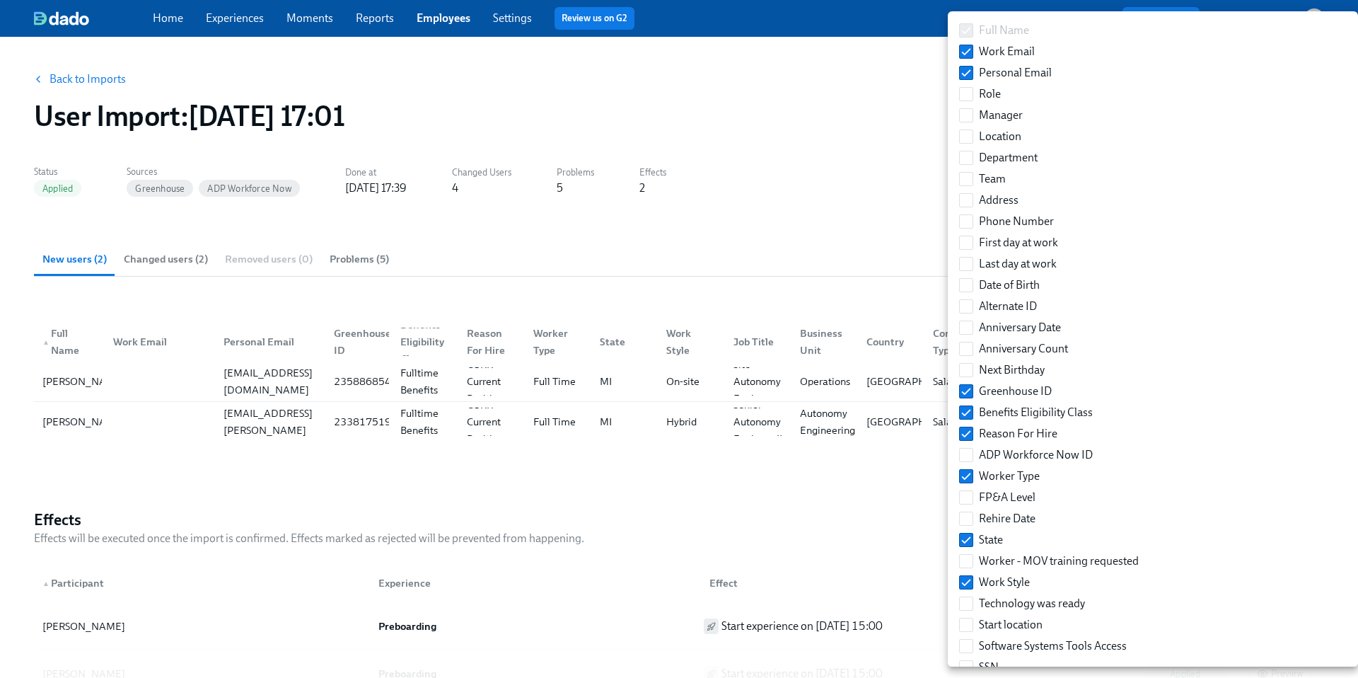
click at [796, 234] on div at bounding box center [679, 339] width 1358 height 678
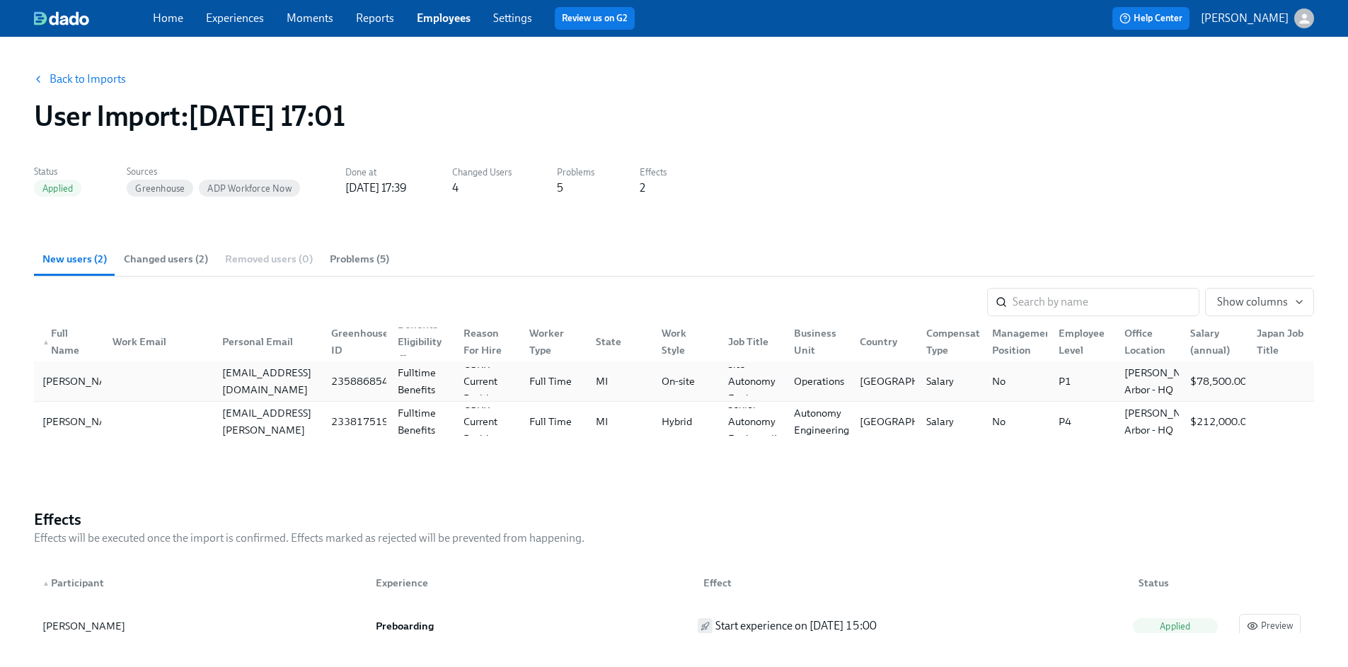
scroll to position [0, 11]
click at [437, 16] on link "Employees" at bounding box center [444, 17] width 54 height 13
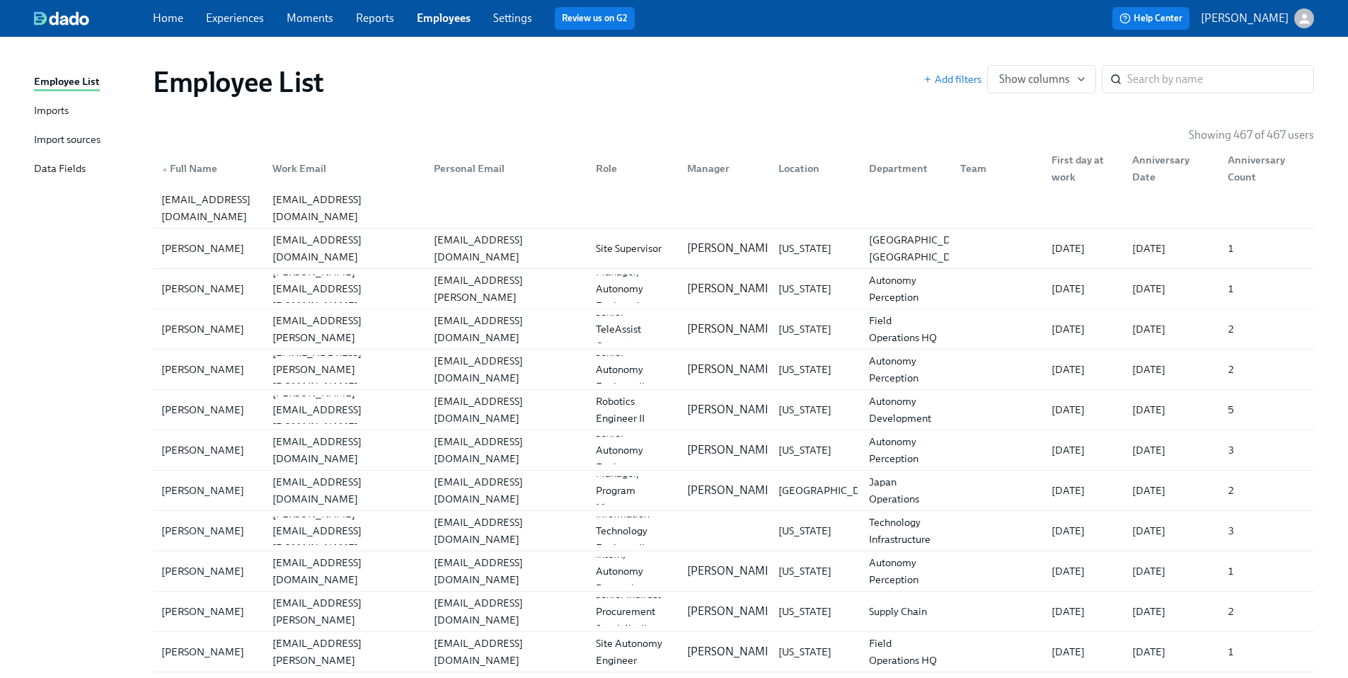
click at [74, 139] on div "Import sources" at bounding box center [67, 141] width 67 height 18
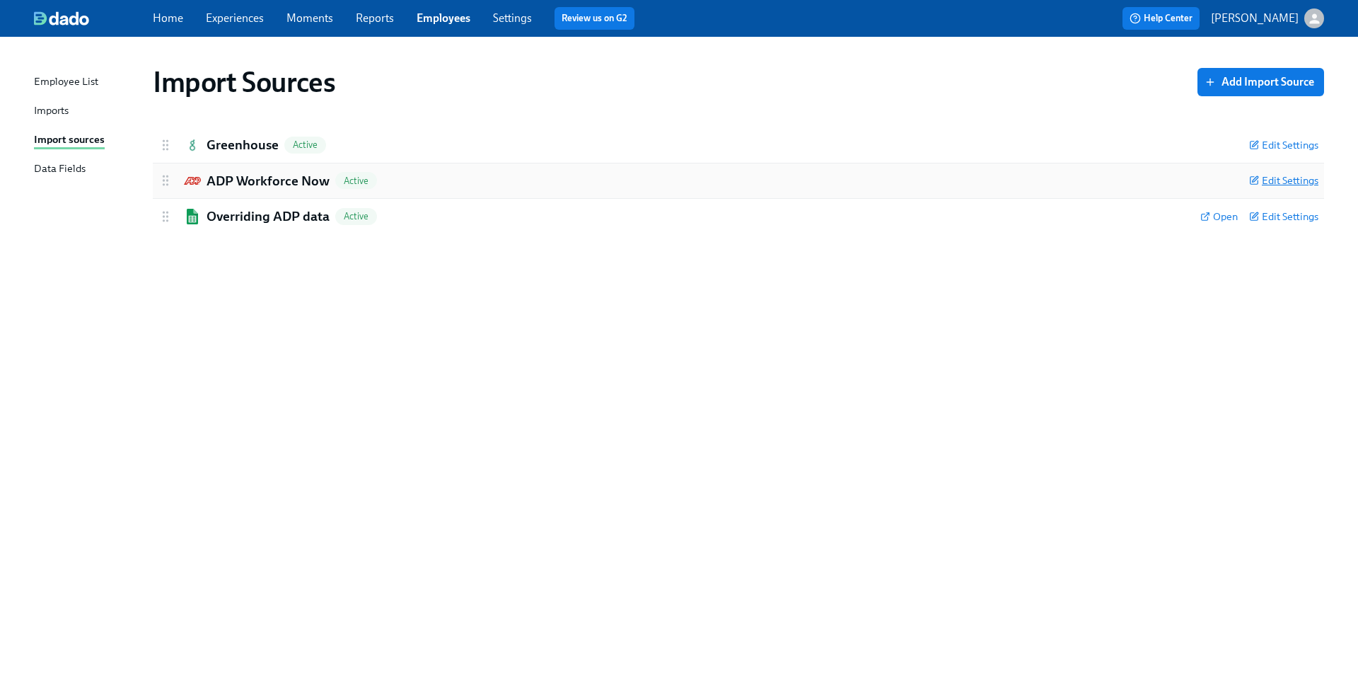
click at [1272, 178] on span "Edit Settings" at bounding box center [1283, 180] width 69 height 14
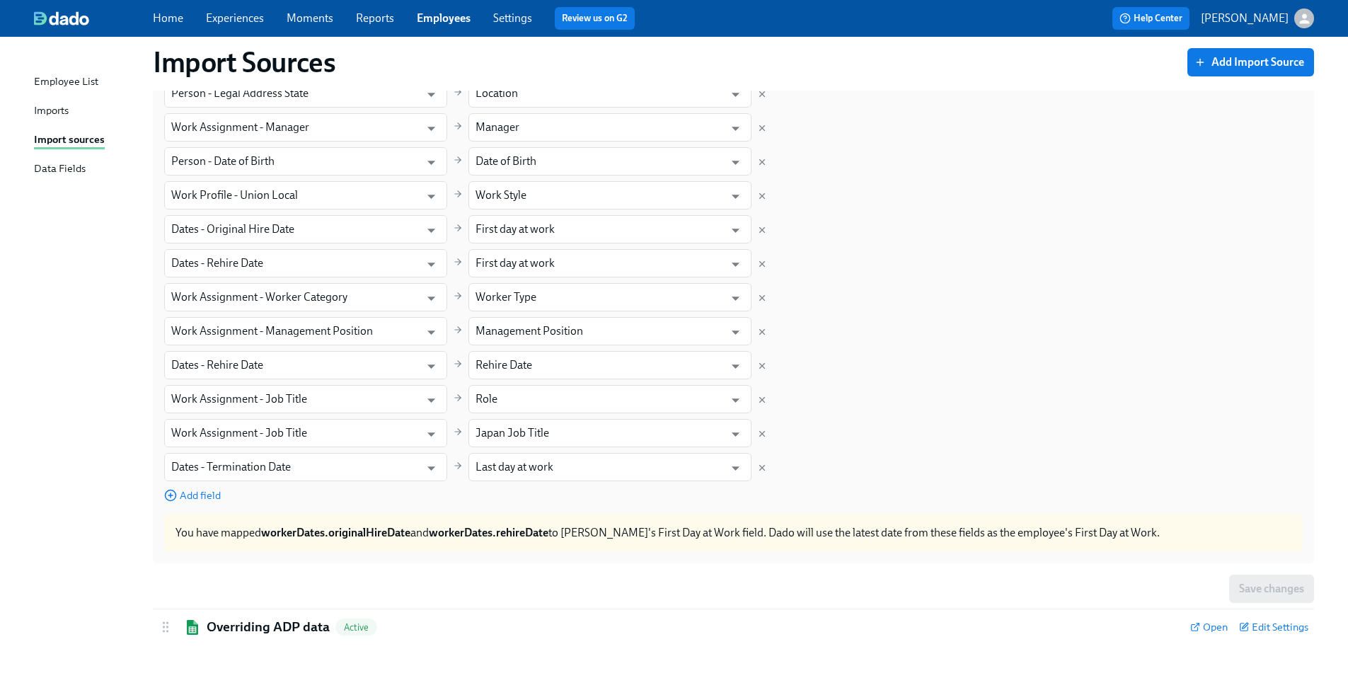
scroll to position [820, 0]
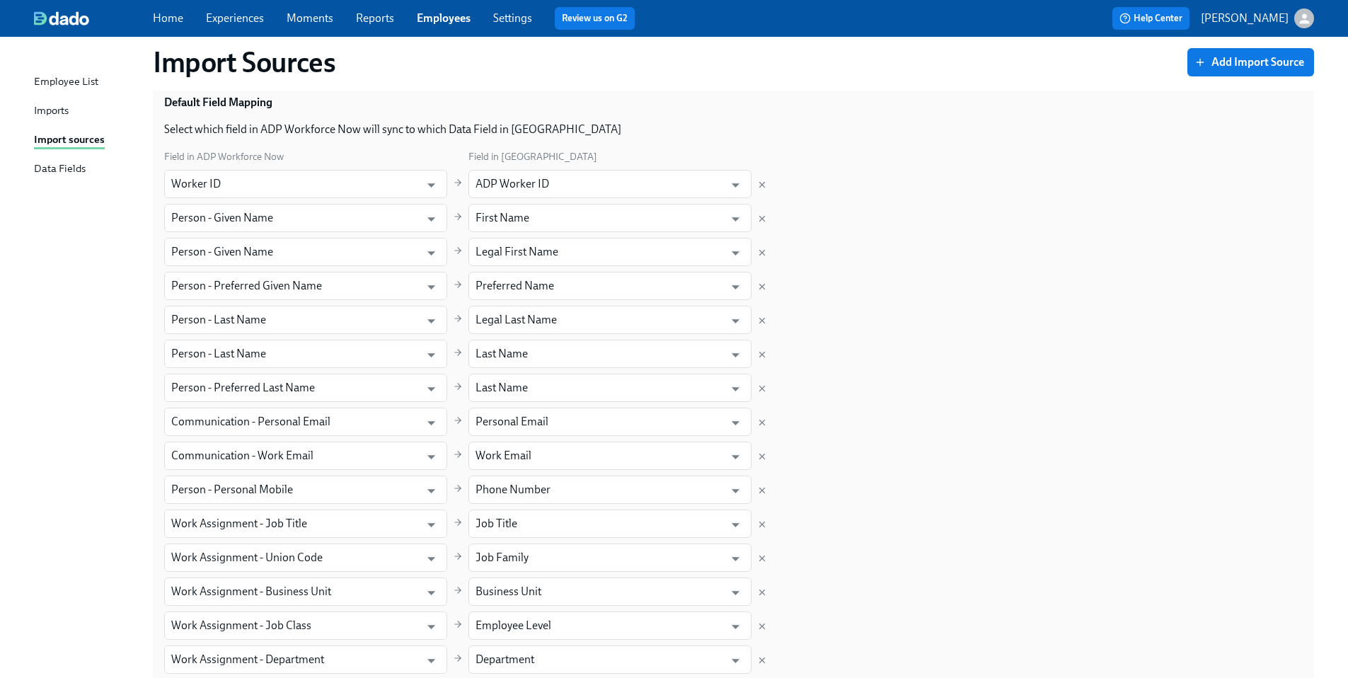
scroll to position [0, 0]
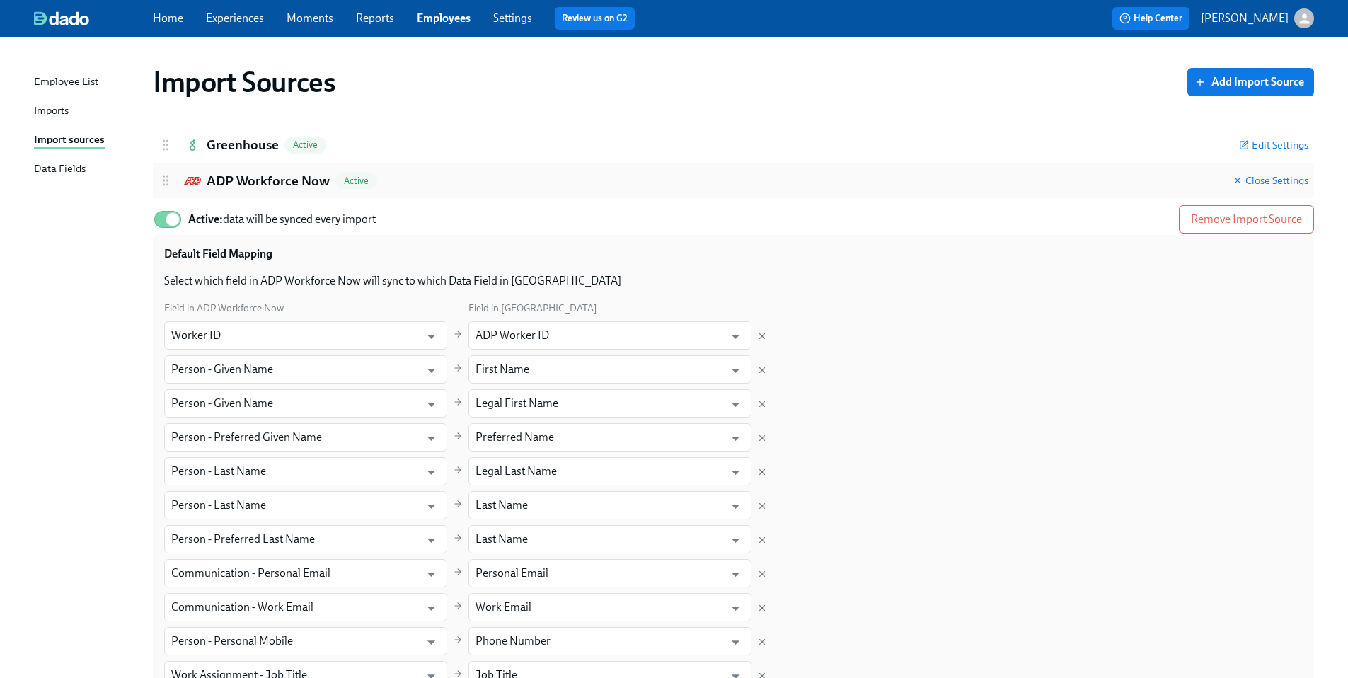
click at [1283, 182] on span "Close Settings" at bounding box center [1270, 180] width 76 height 14
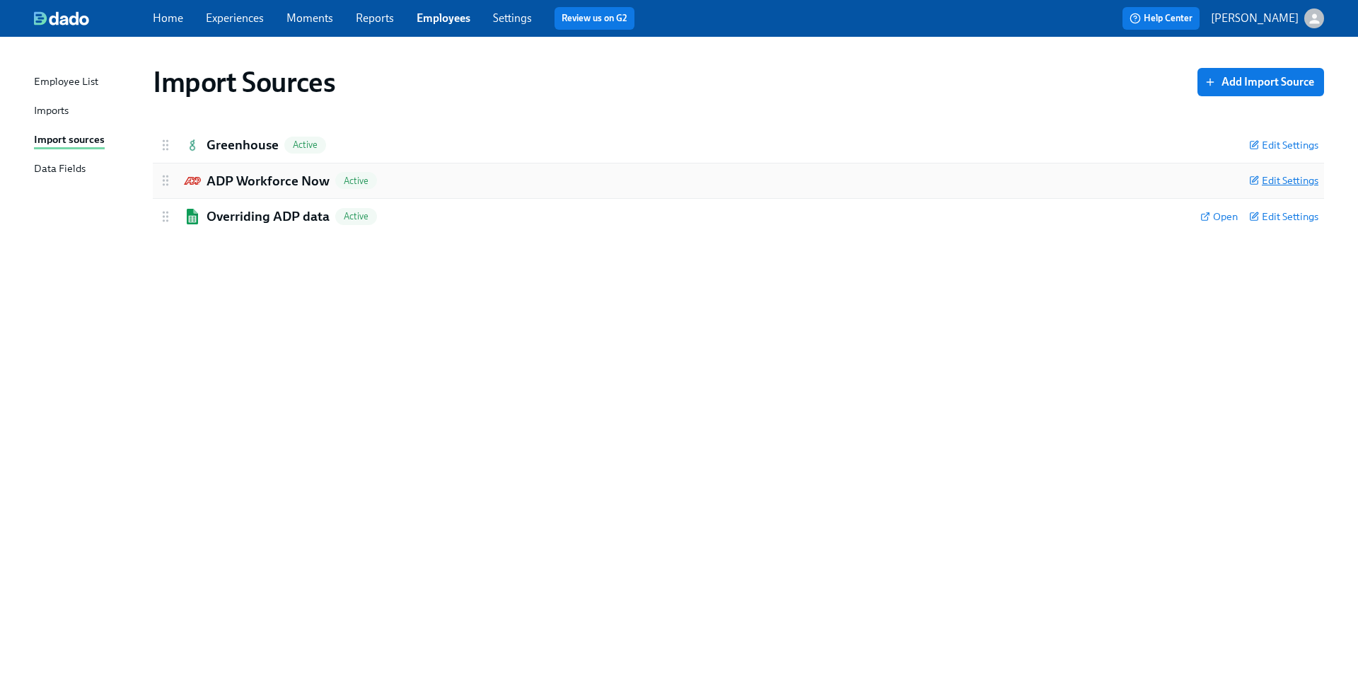
click at [1299, 175] on span "Edit Settings" at bounding box center [1283, 180] width 69 height 14
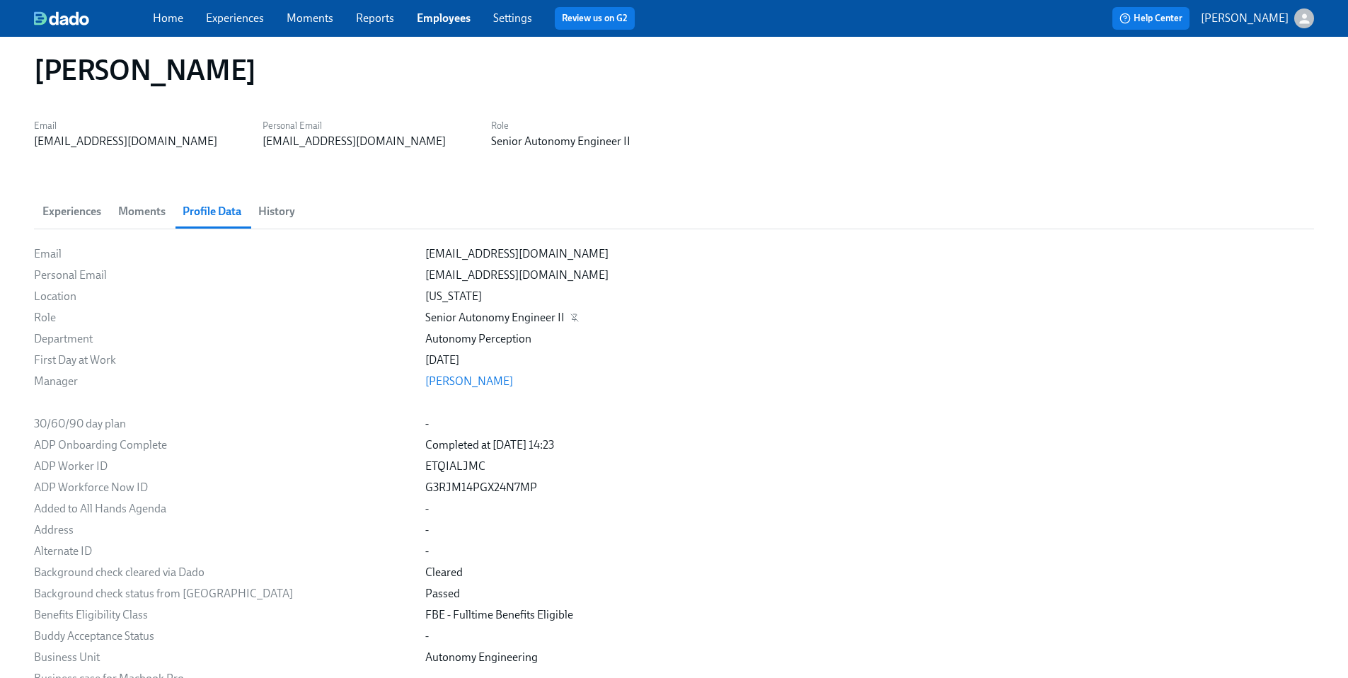
scroll to position [42, 0]
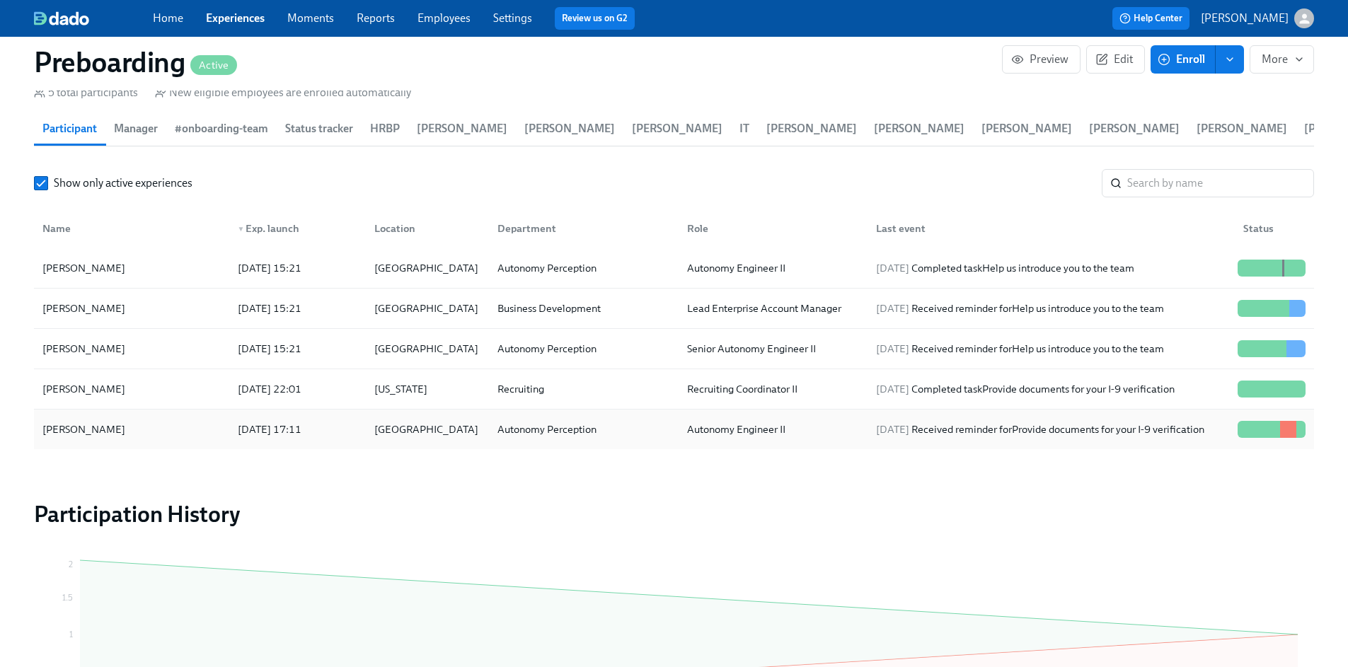
scroll to position [1405, 0]
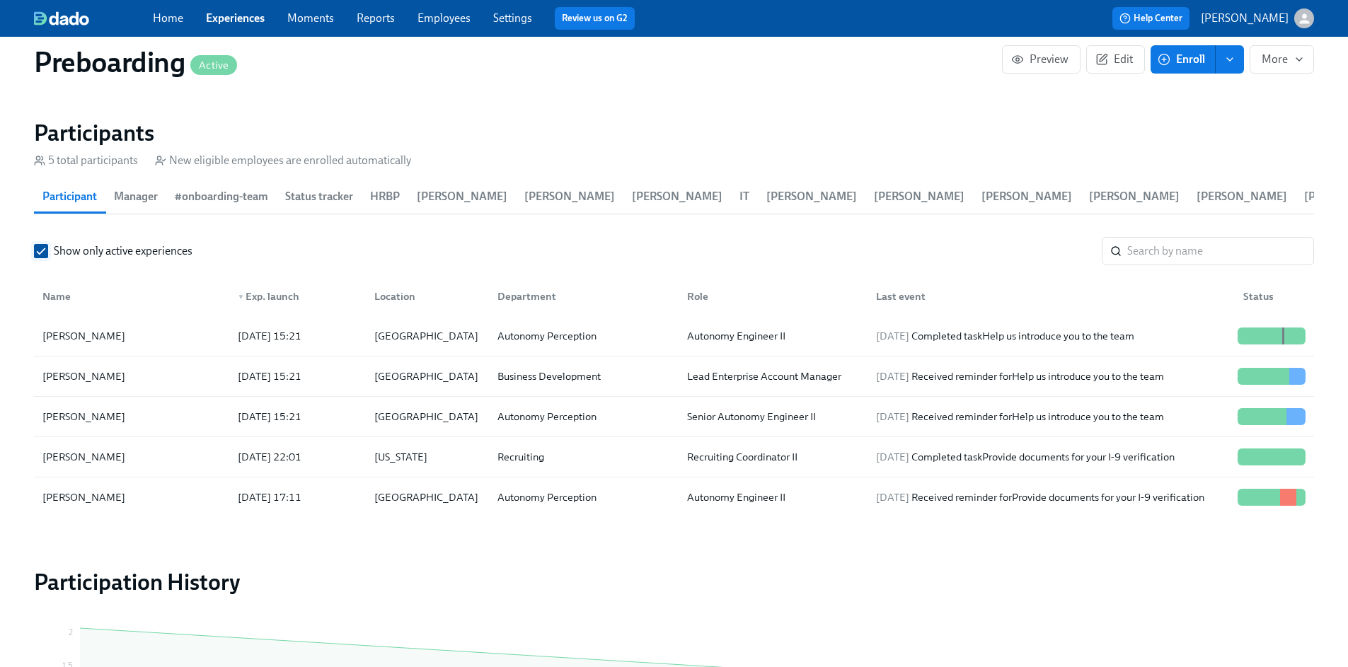
click at [35, 245] on input "Show only active experiences" at bounding box center [41, 251] width 13 height 13
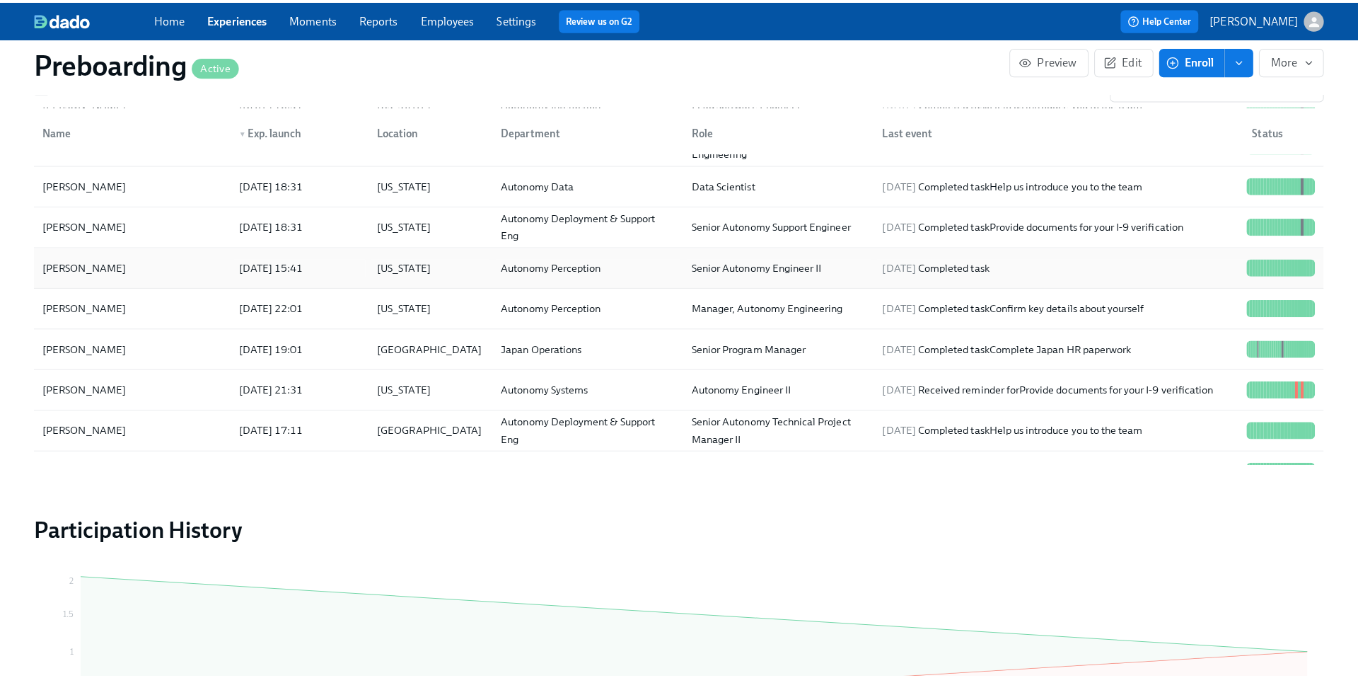
scroll to position [349, 0]
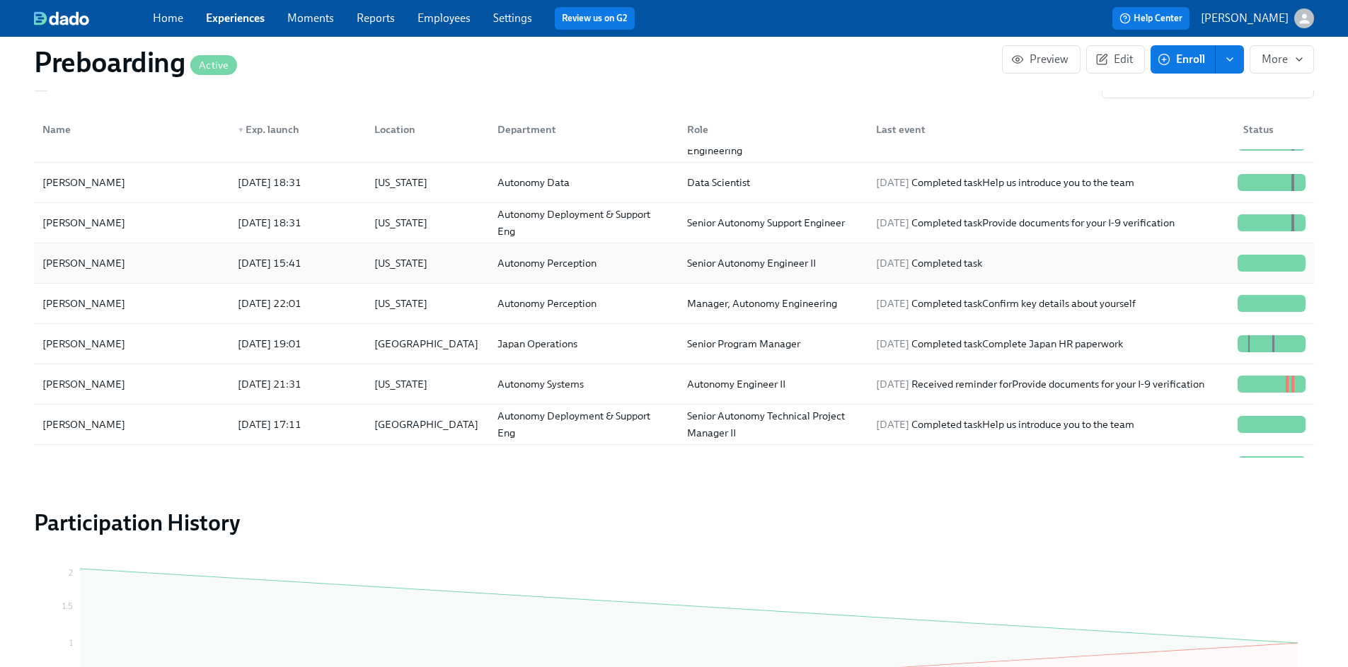
click at [69, 255] on div "[PERSON_NAME]" at bounding box center [84, 263] width 94 height 17
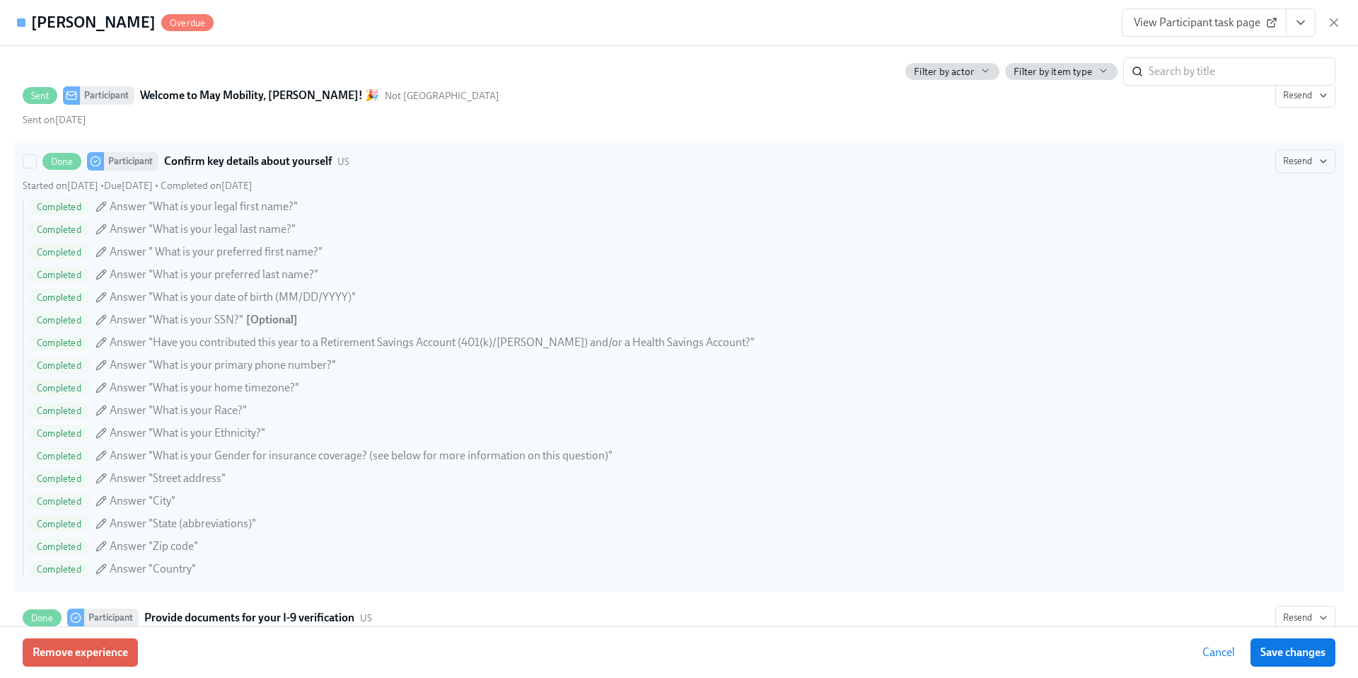
scroll to position [560, 0]
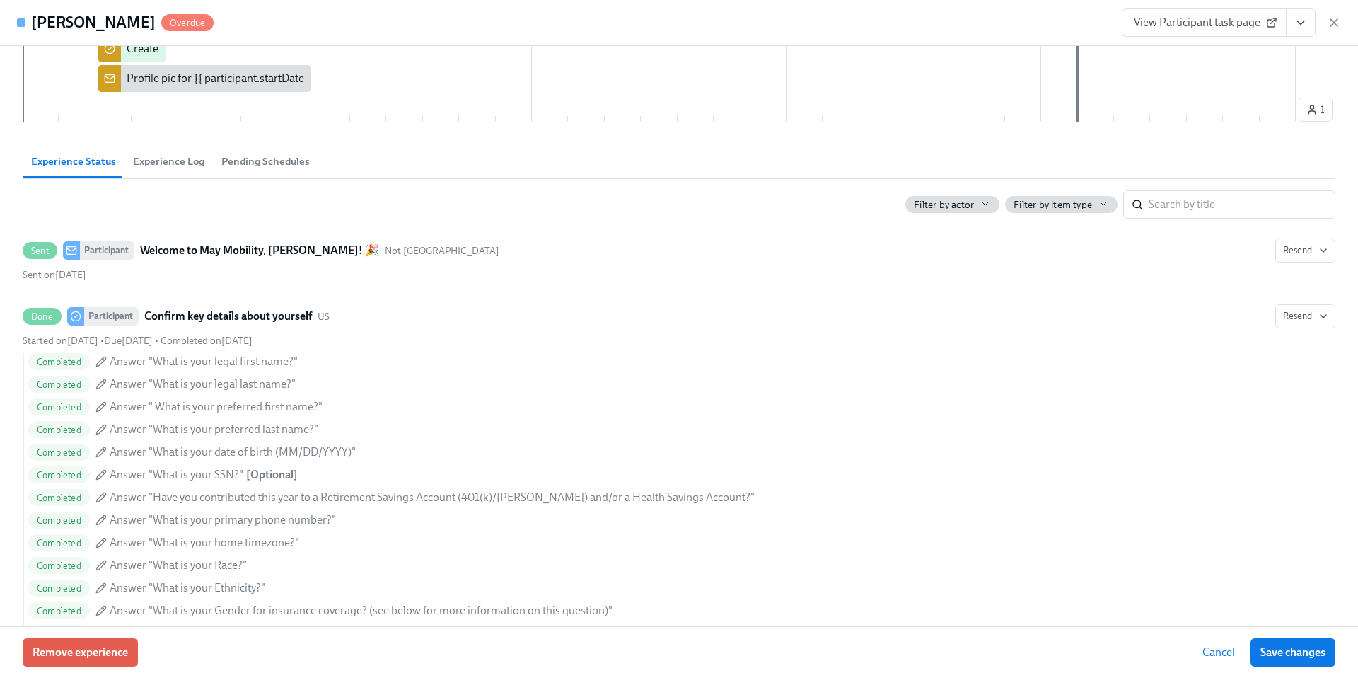
click at [183, 164] on span "Experience Log" at bounding box center [168, 162] width 71 height 16
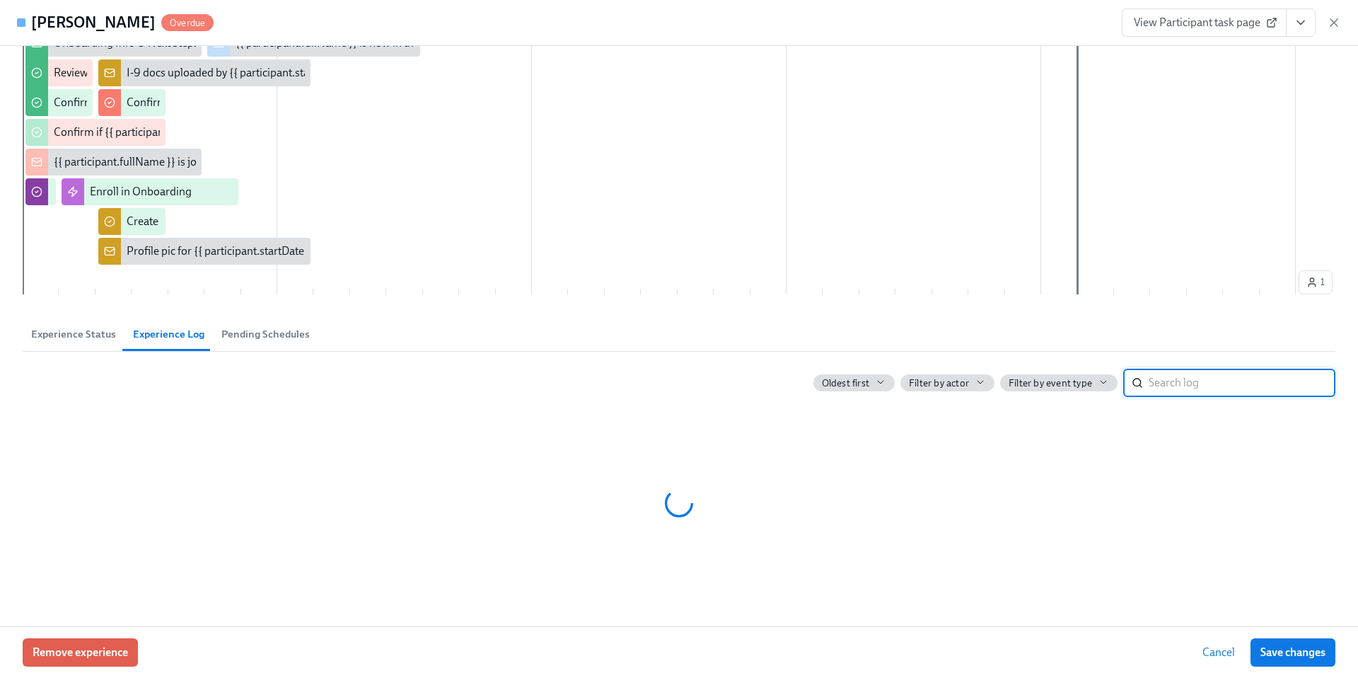
scroll to position [387, 0]
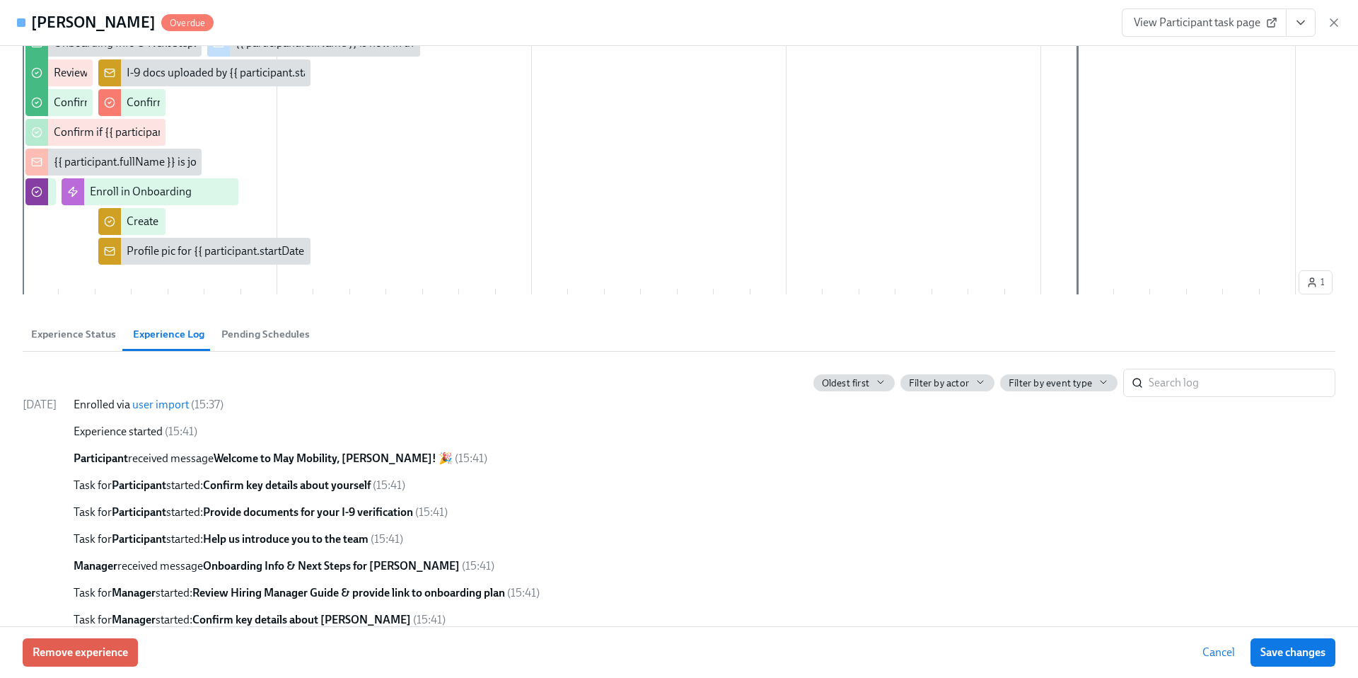
click at [189, 404] on link "user import" at bounding box center [160, 404] width 57 height 13
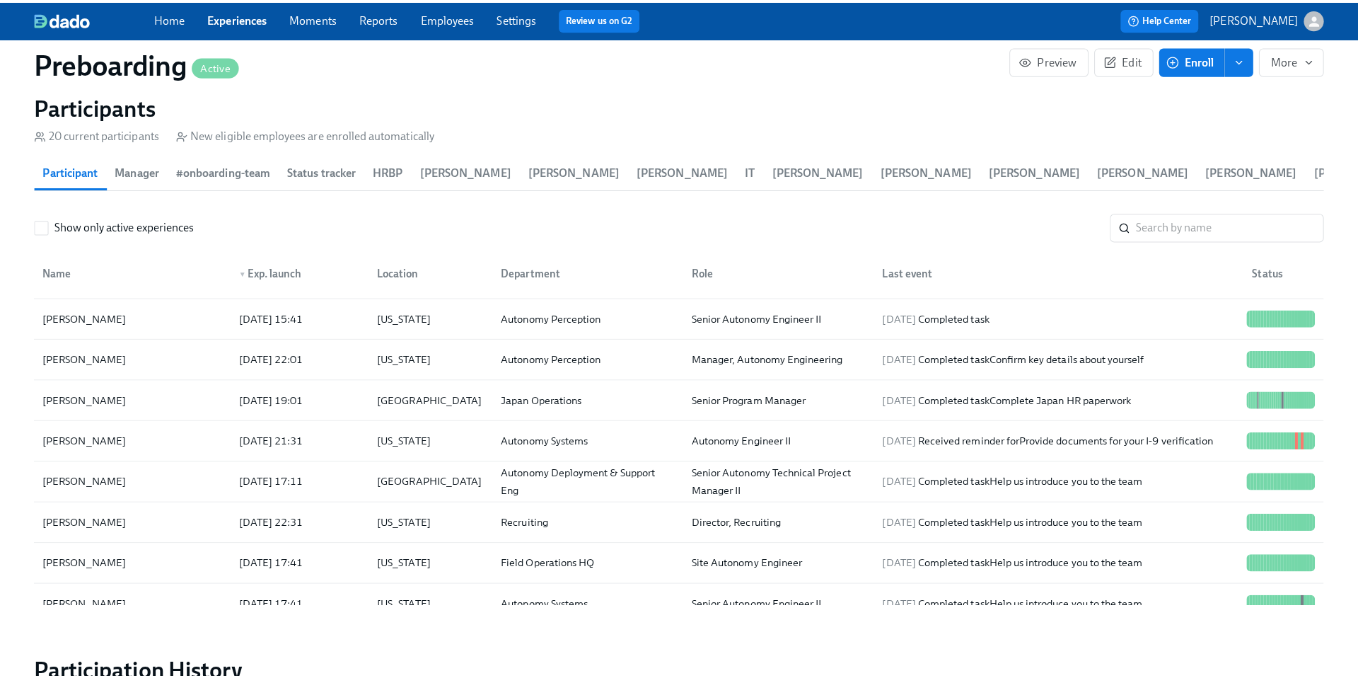
scroll to position [439, 0]
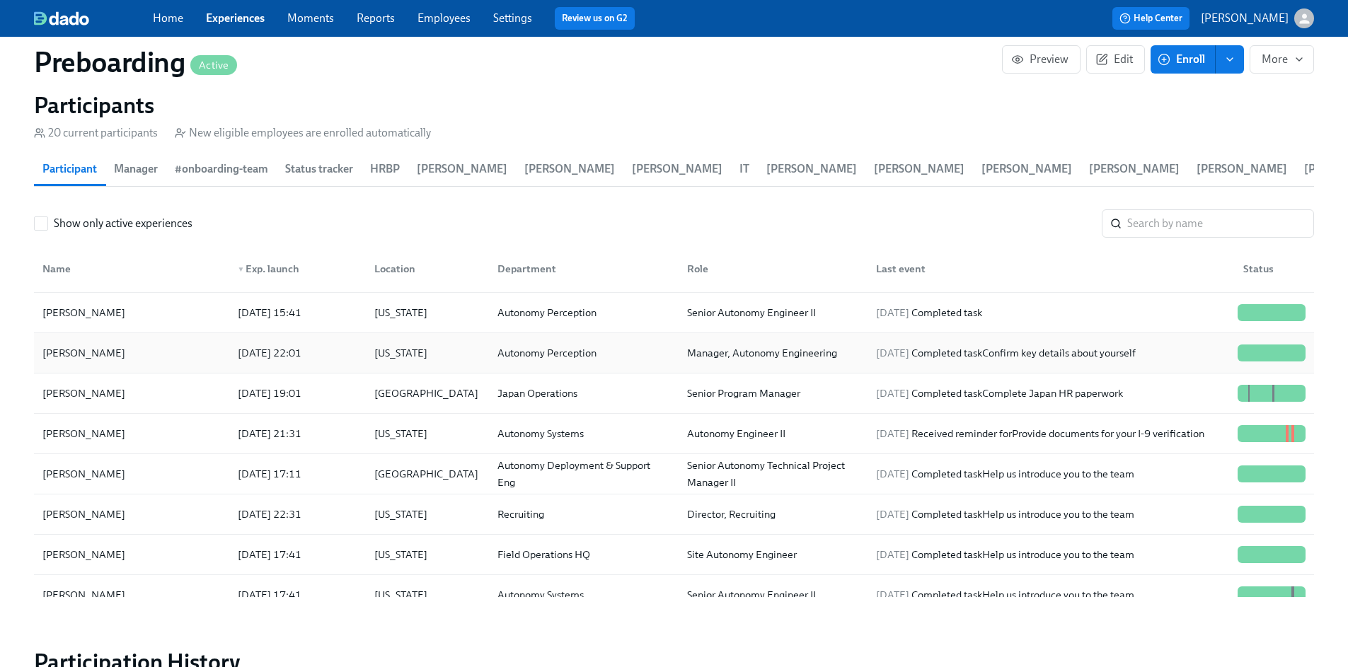
click at [127, 339] on div "Rajani Acharya" at bounding box center [132, 353] width 190 height 28
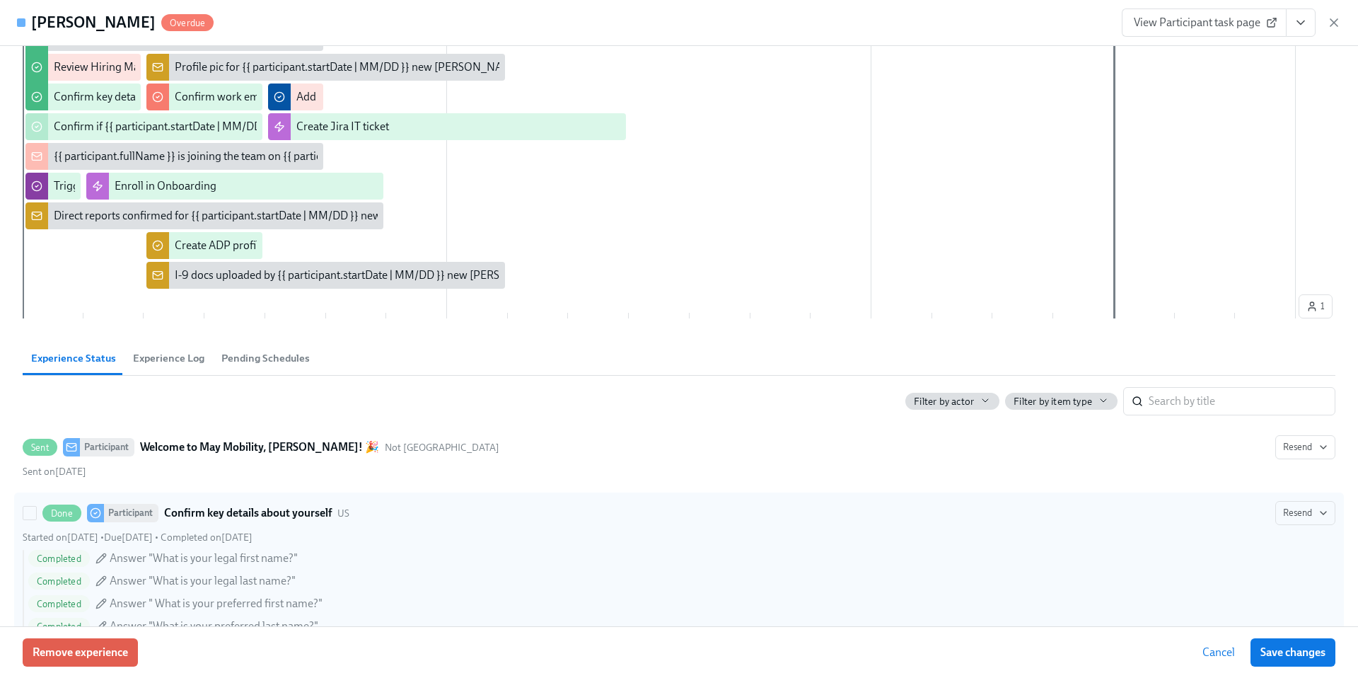
scroll to position [386, 0]
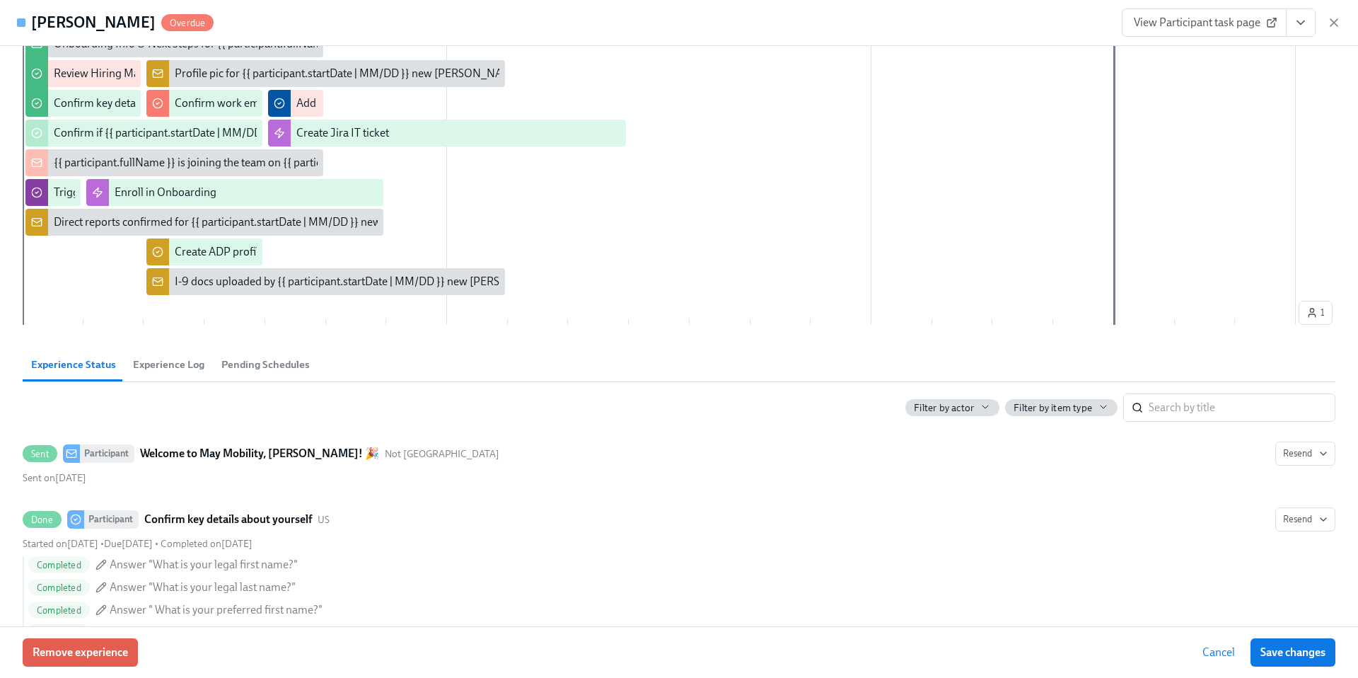
click at [152, 367] on span "Experience Log" at bounding box center [168, 365] width 71 height 16
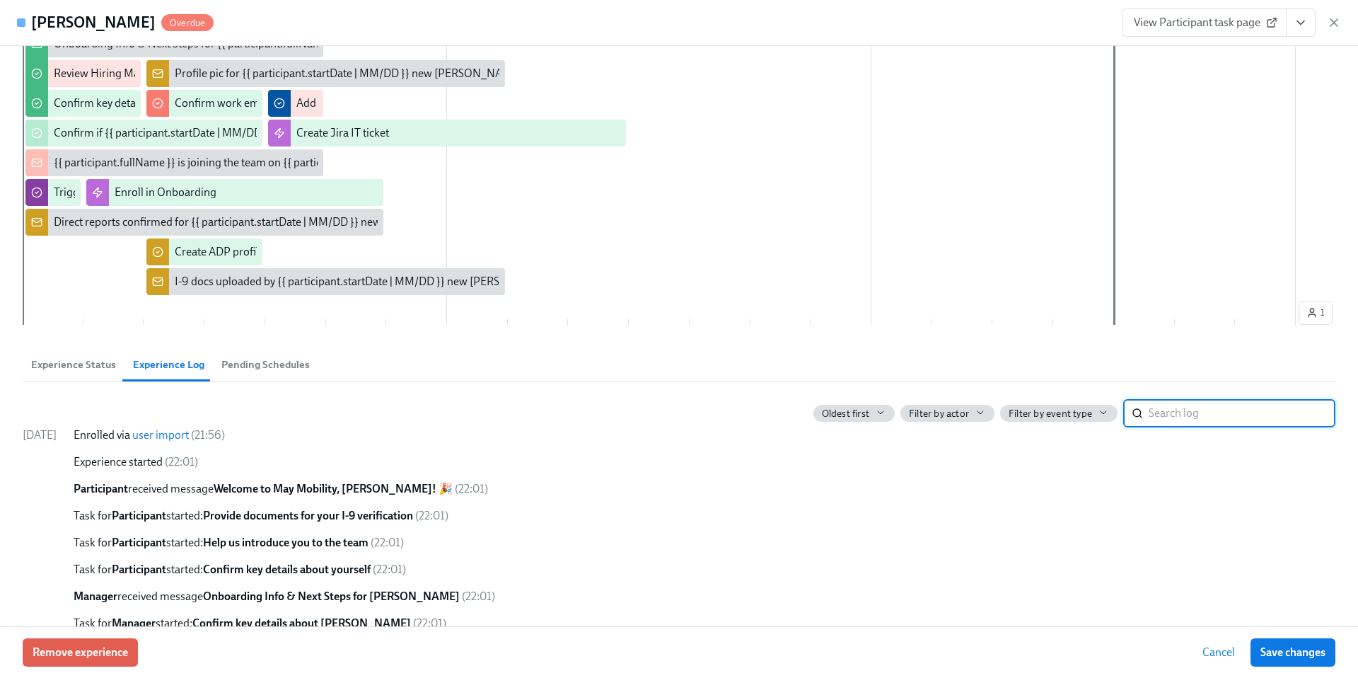
click at [189, 438] on link "user import" at bounding box center [160, 434] width 57 height 13
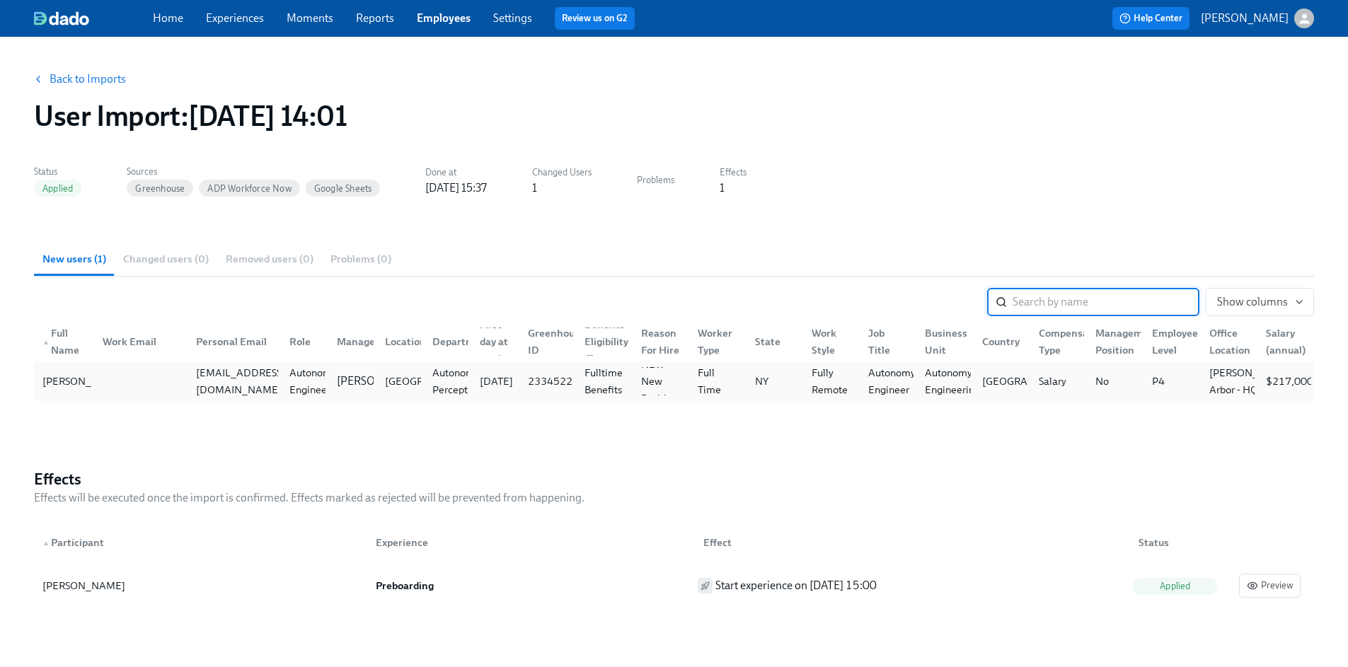
scroll to position [0, 11]
click at [1247, 295] on span "Show columns" at bounding box center [1259, 302] width 85 height 14
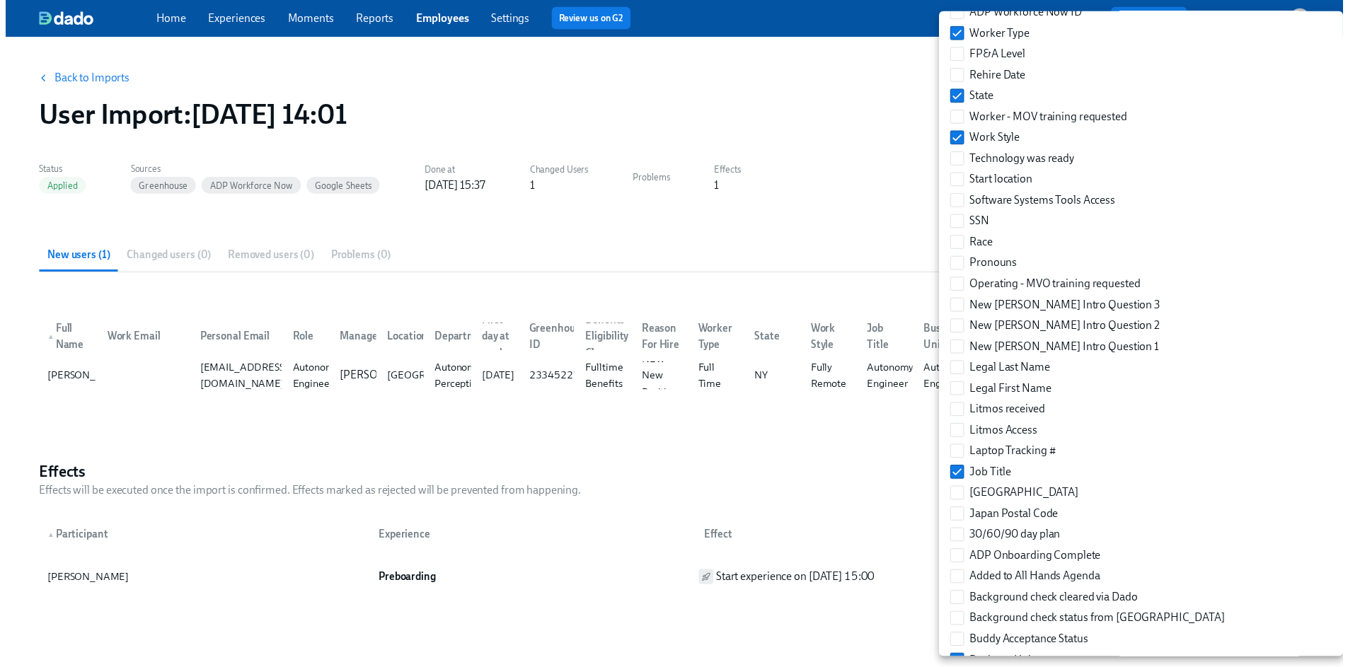
scroll to position [443, 0]
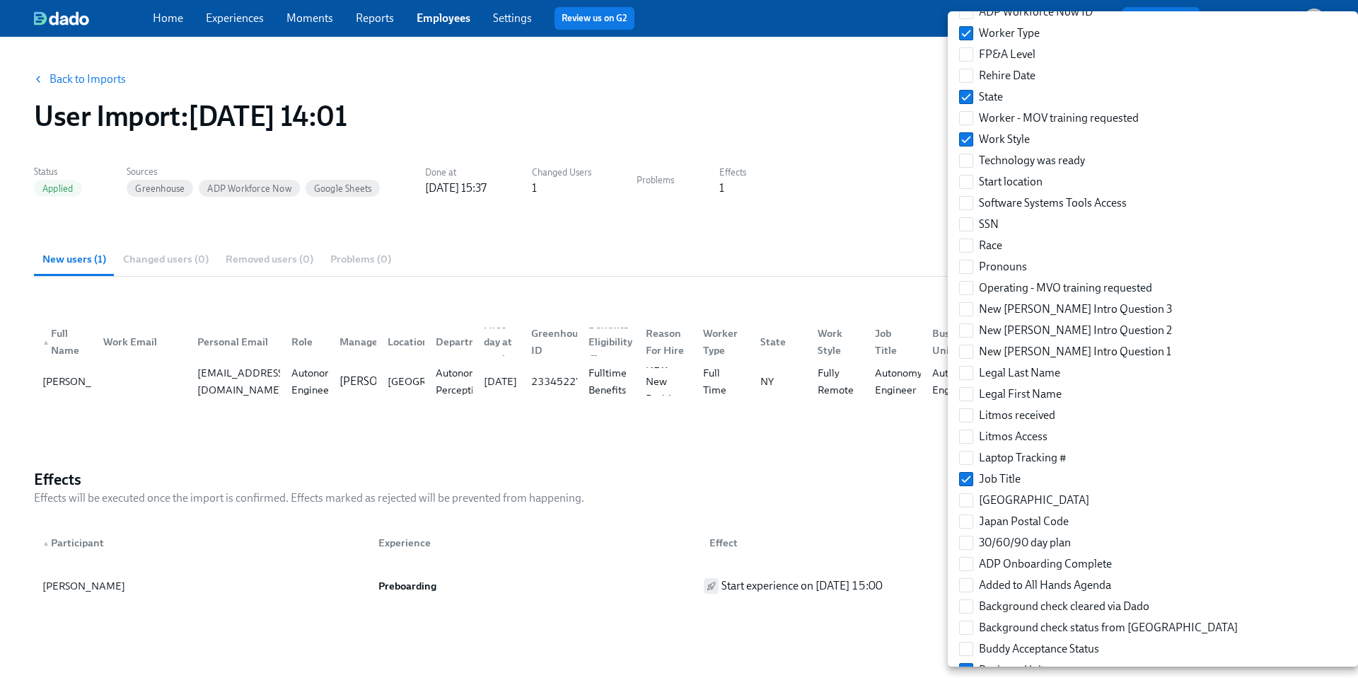
click at [673, 225] on div at bounding box center [679, 339] width 1358 height 678
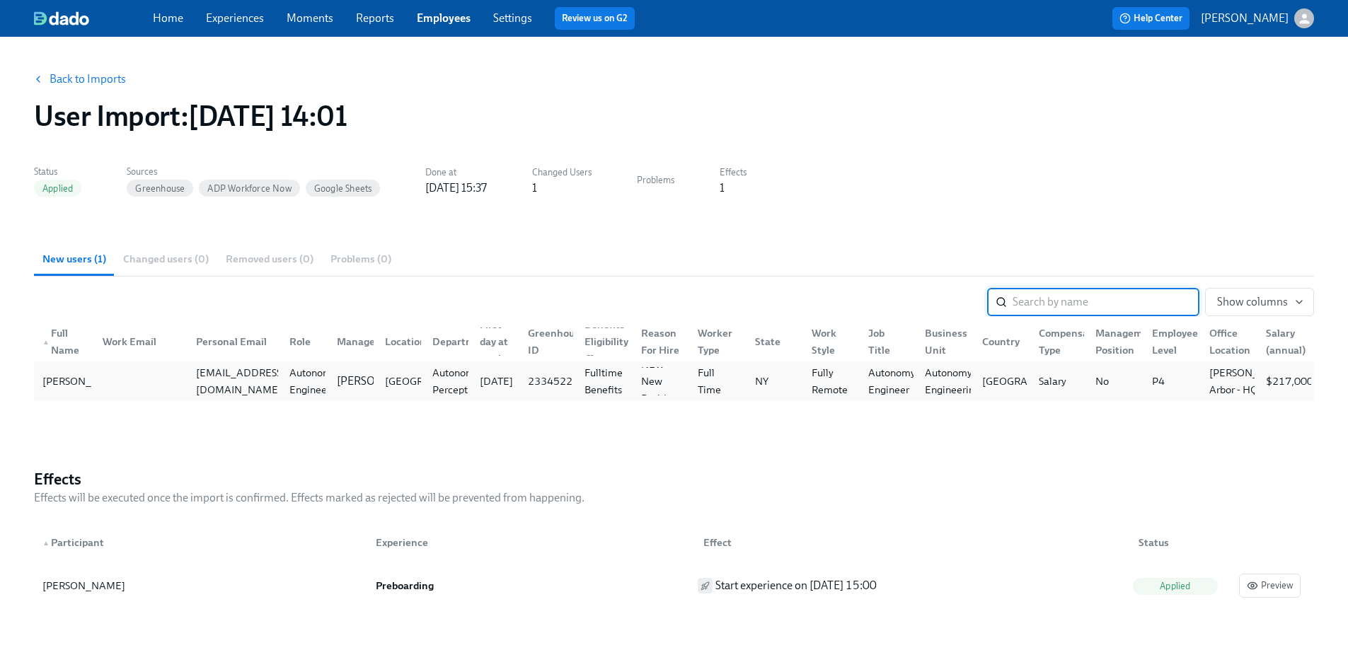
scroll to position [0, 11]
click at [1242, 301] on span "Show columns" at bounding box center [1259, 302] width 85 height 14
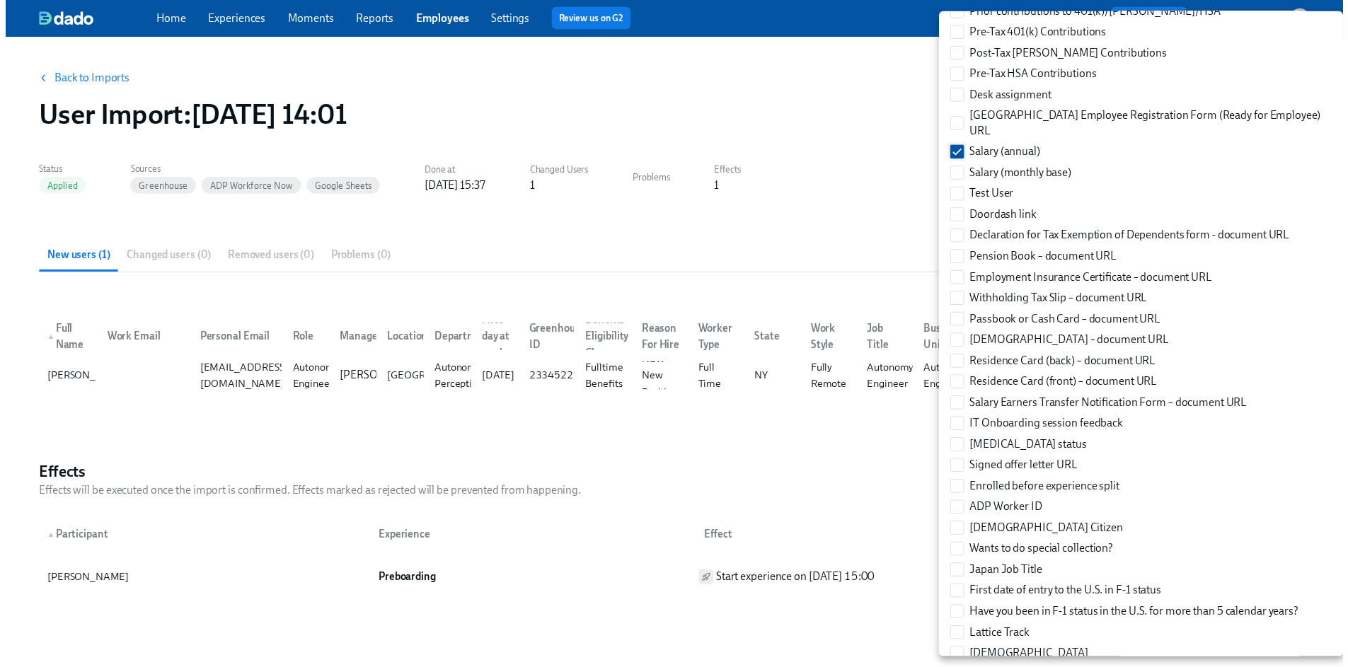
scroll to position [1781, 0]
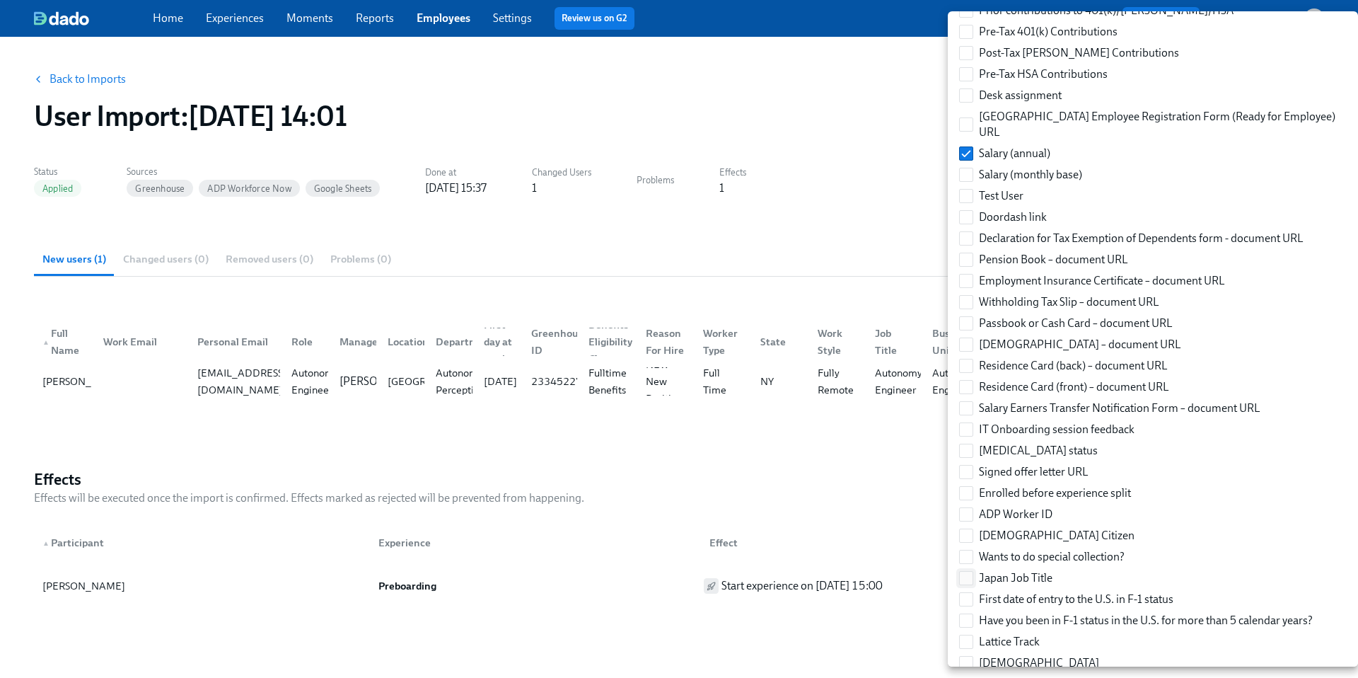
click at [969, 572] on input "Japan Job Title" at bounding box center [966, 578] width 13 height 13
checkbox input "true"
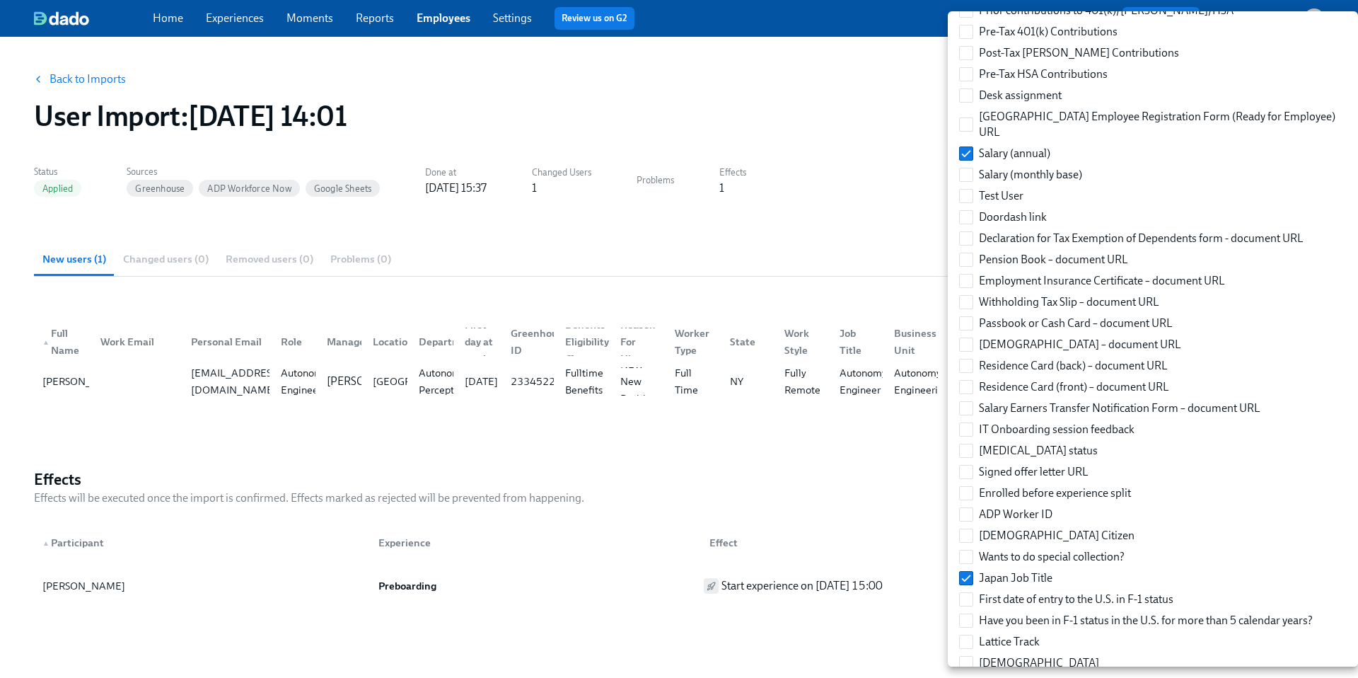
click at [664, 220] on div at bounding box center [679, 339] width 1358 height 678
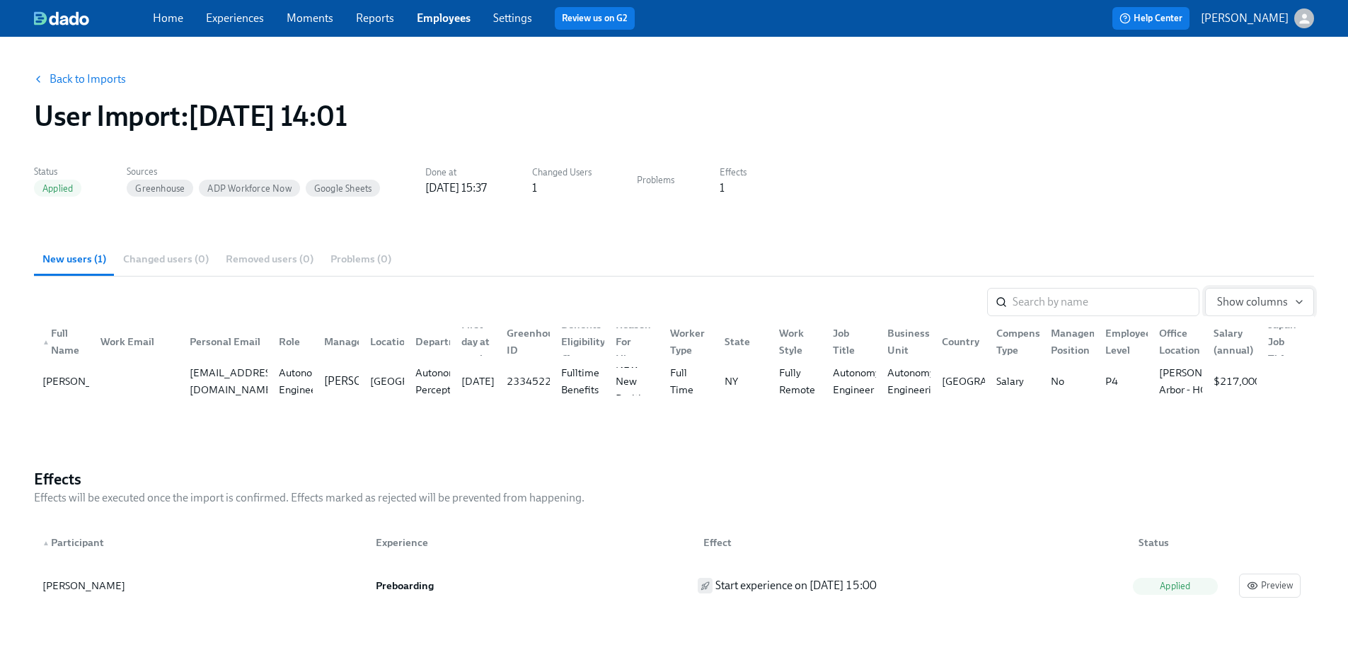
click at [1255, 301] on span "Show columns" at bounding box center [1259, 302] width 85 height 14
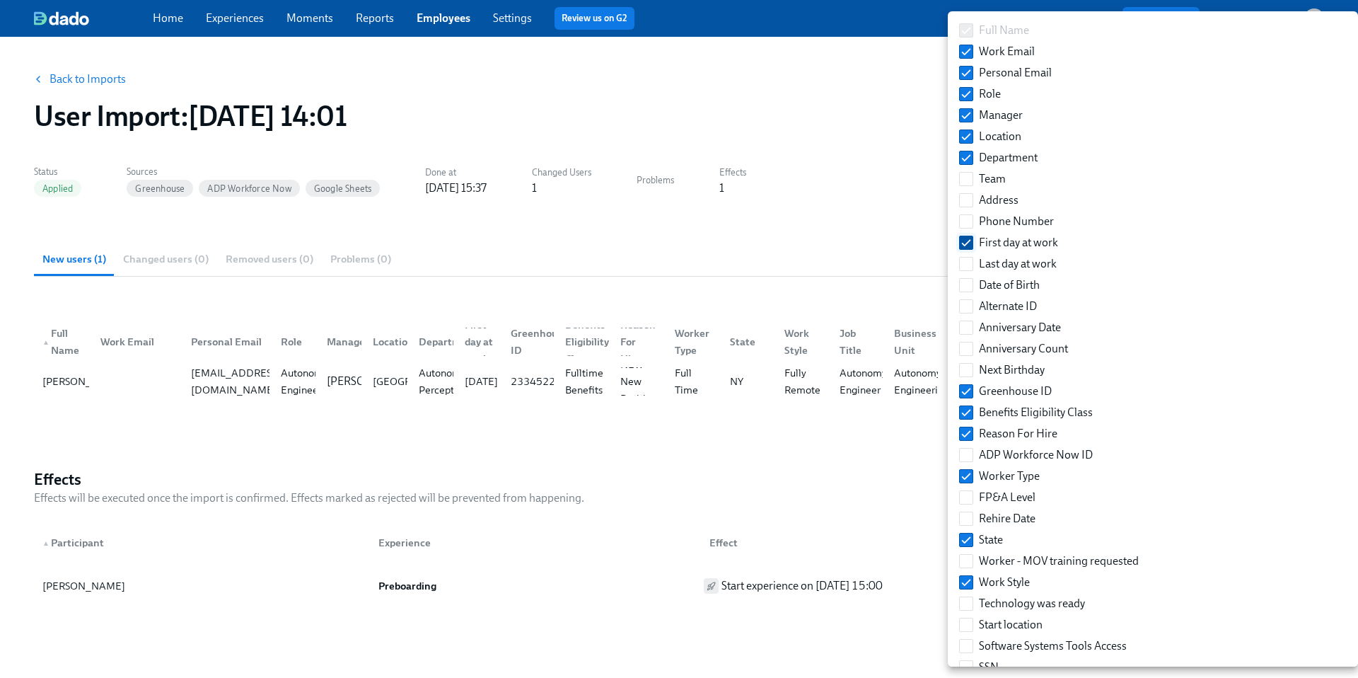
click at [966, 249] on span at bounding box center [966, 243] width 14 height 14
click at [966, 249] on input "First day at work" at bounding box center [966, 242] width 13 height 13
checkbox input "false"
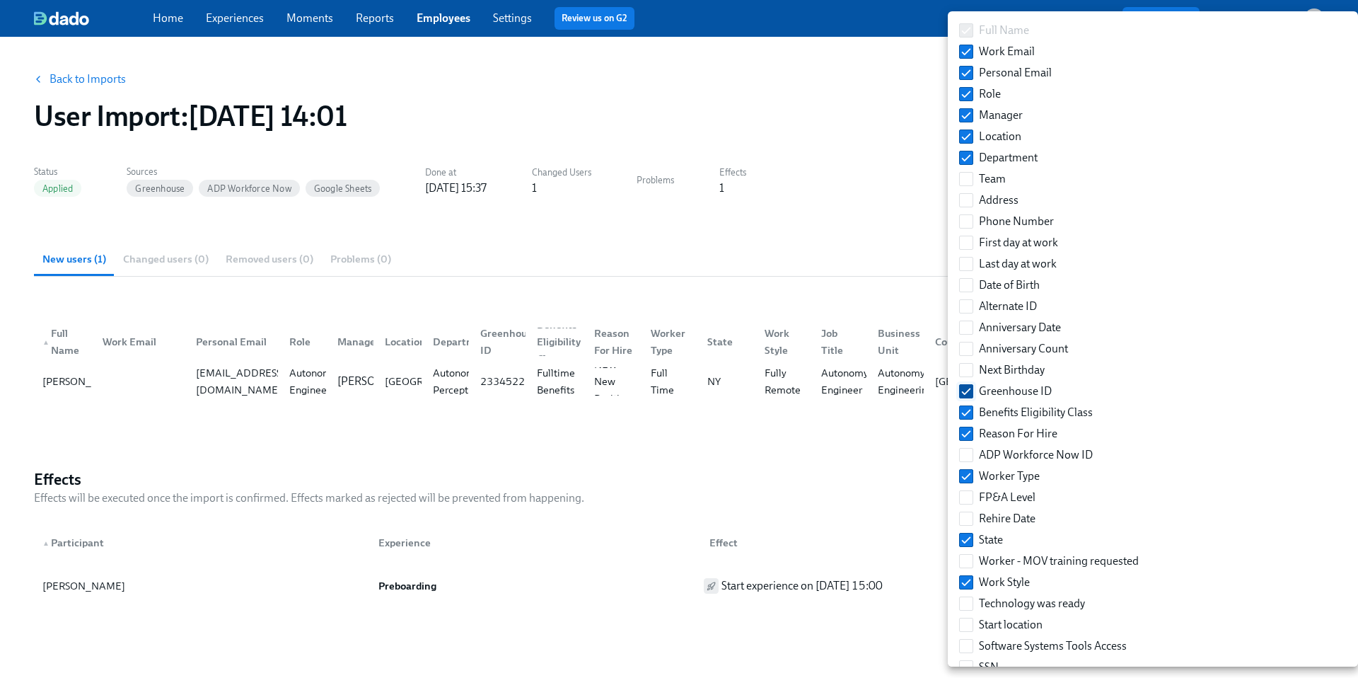
click at [965, 390] on input "Greenhouse ID" at bounding box center [966, 391] width 13 height 13
checkbox input "false"
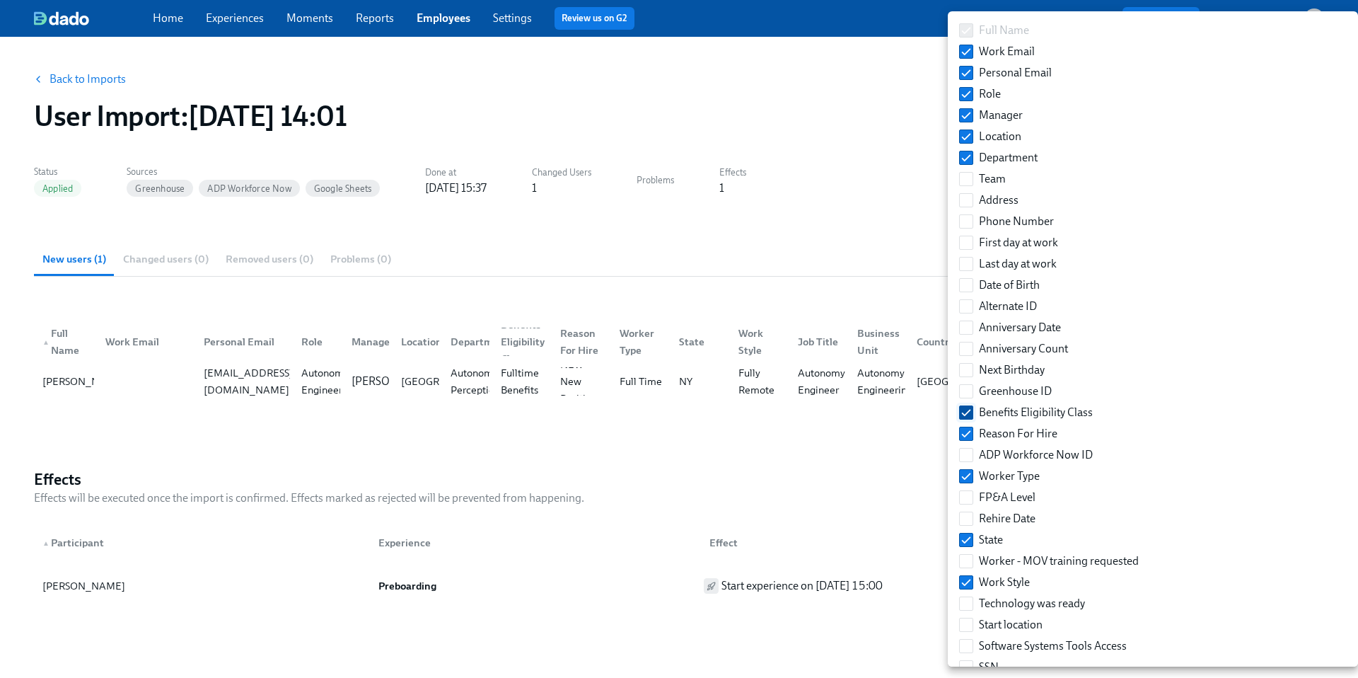
click at [965, 410] on input "Benefits Eligibility Class" at bounding box center [966, 412] width 13 height 13
checkbox input "false"
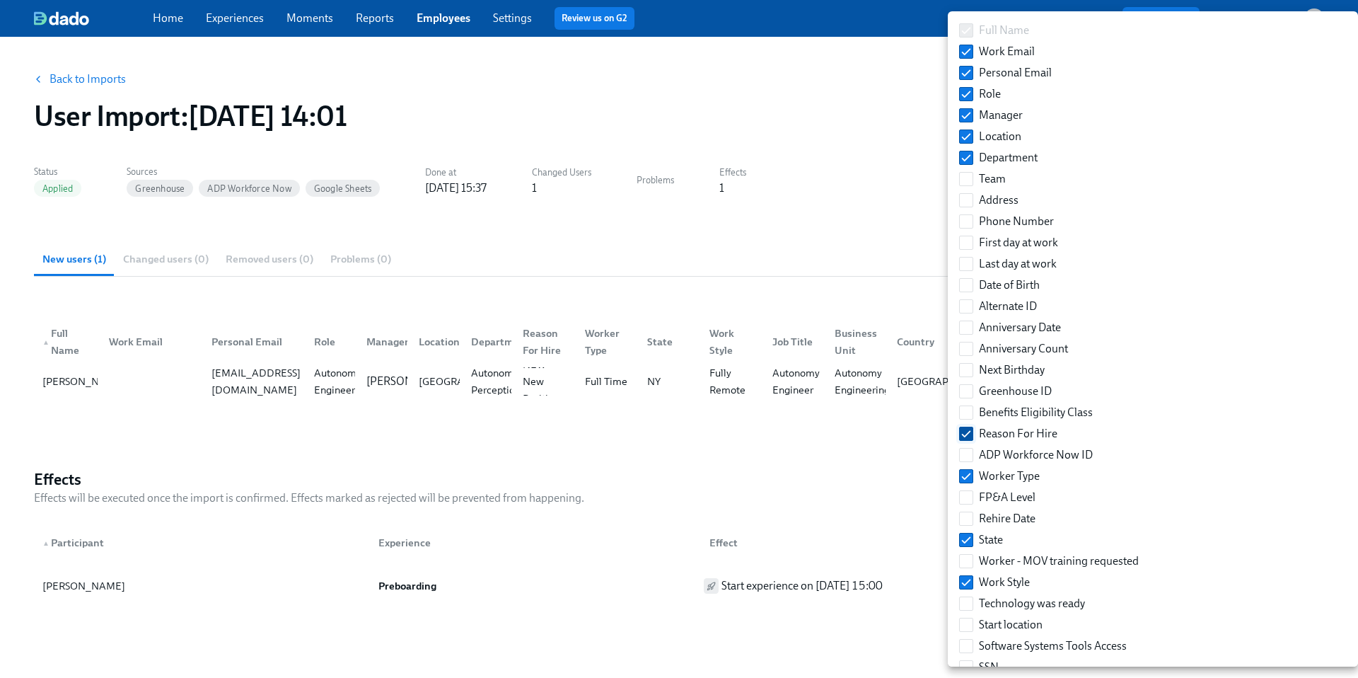
click at [964, 434] on input "Reason For Hire" at bounding box center [966, 433] width 13 height 13
checkbox input "false"
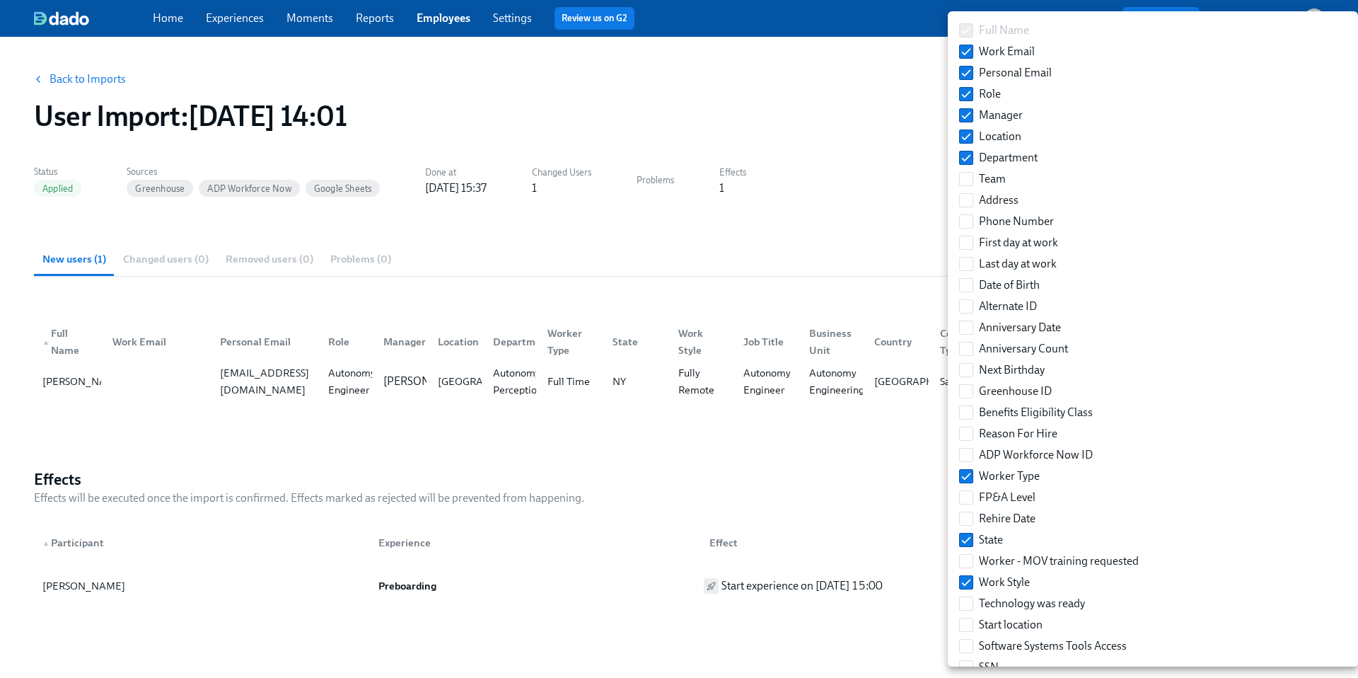
click at [855, 450] on div at bounding box center [679, 339] width 1358 height 678
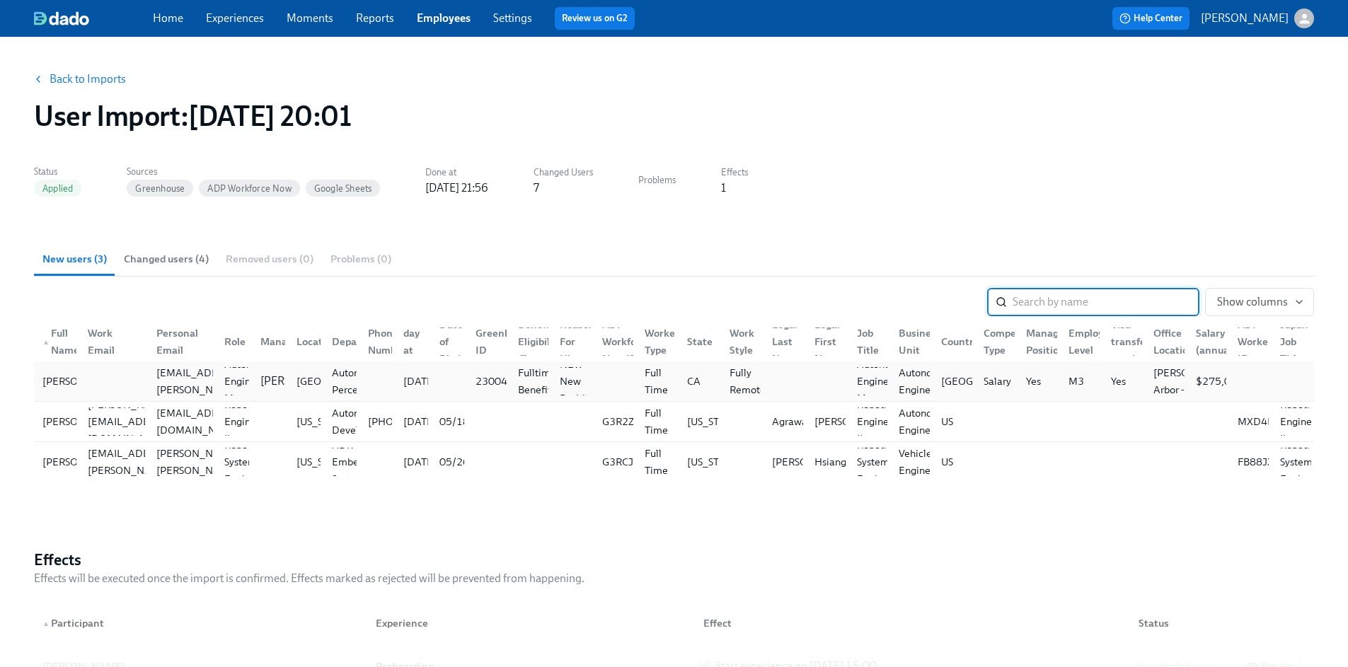
scroll to position [0, 11]
click at [1249, 300] on span "Show columns" at bounding box center [1259, 302] width 85 height 14
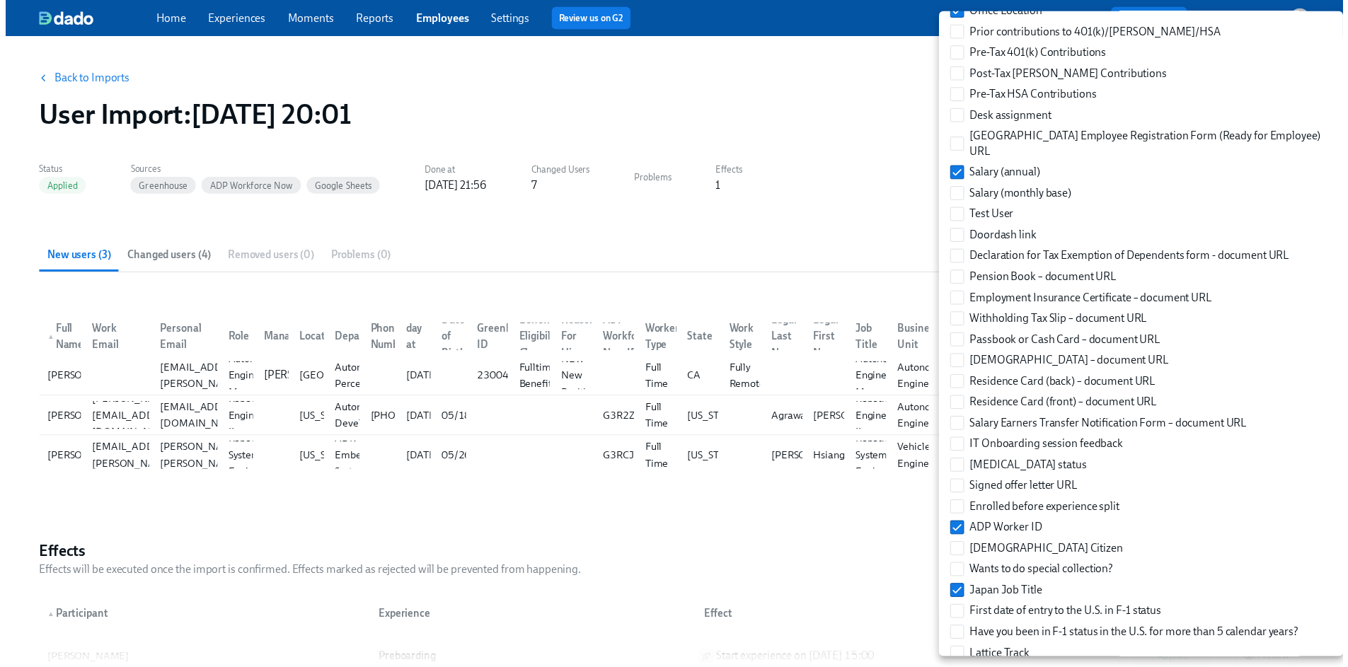
scroll to position [1781, 0]
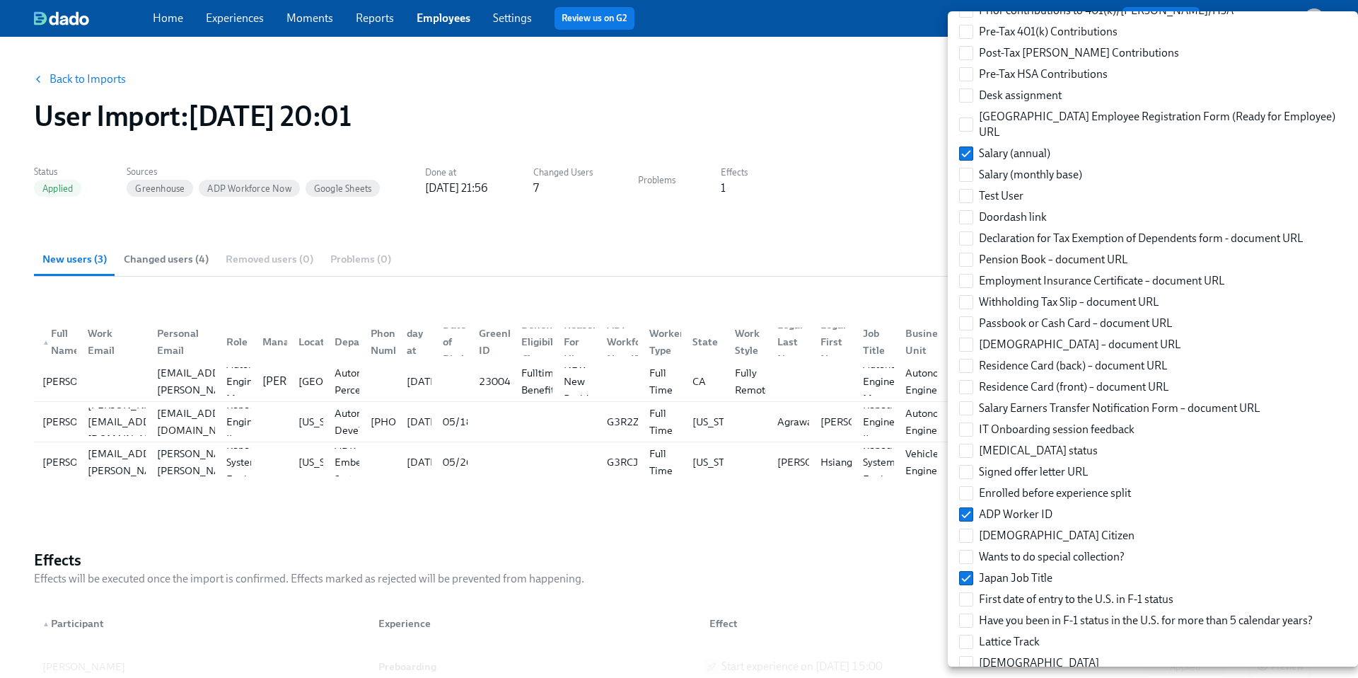
click at [927, 163] on div at bounding box center [679, 339] width 1358 height 678
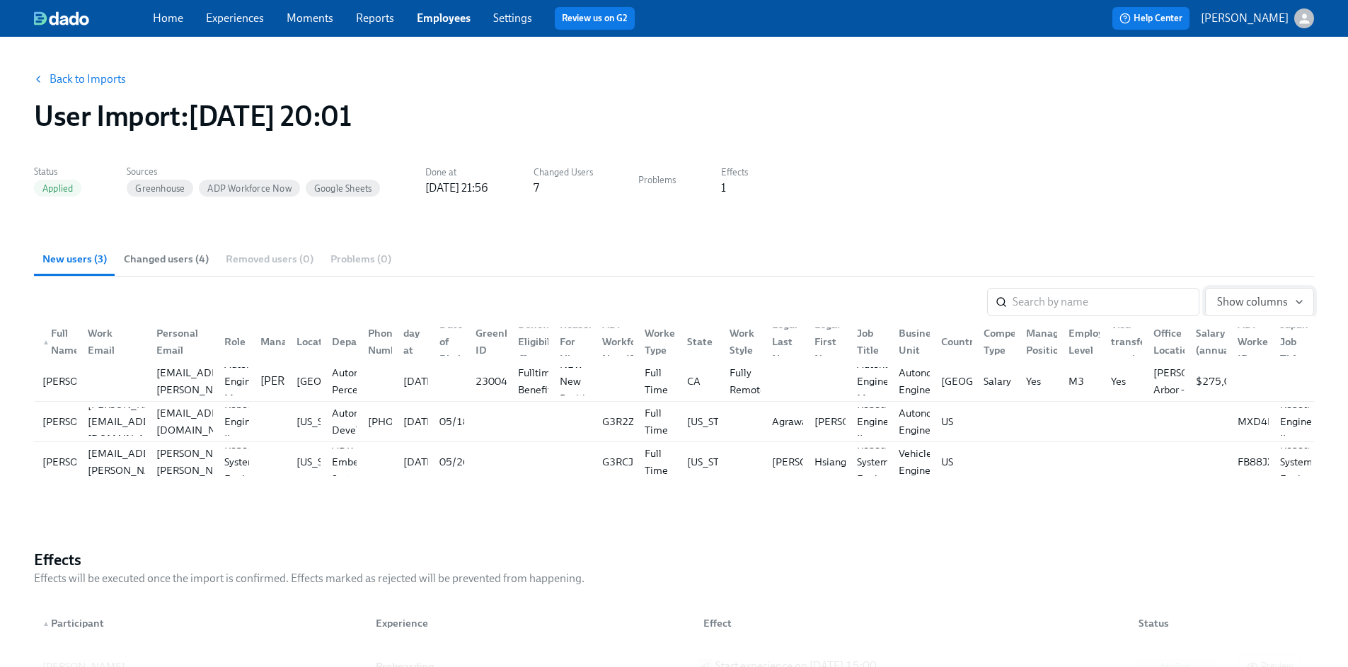
click at [1258, 295] on span "Show columns" at bounding box center [1259, 302] width 85 height 14
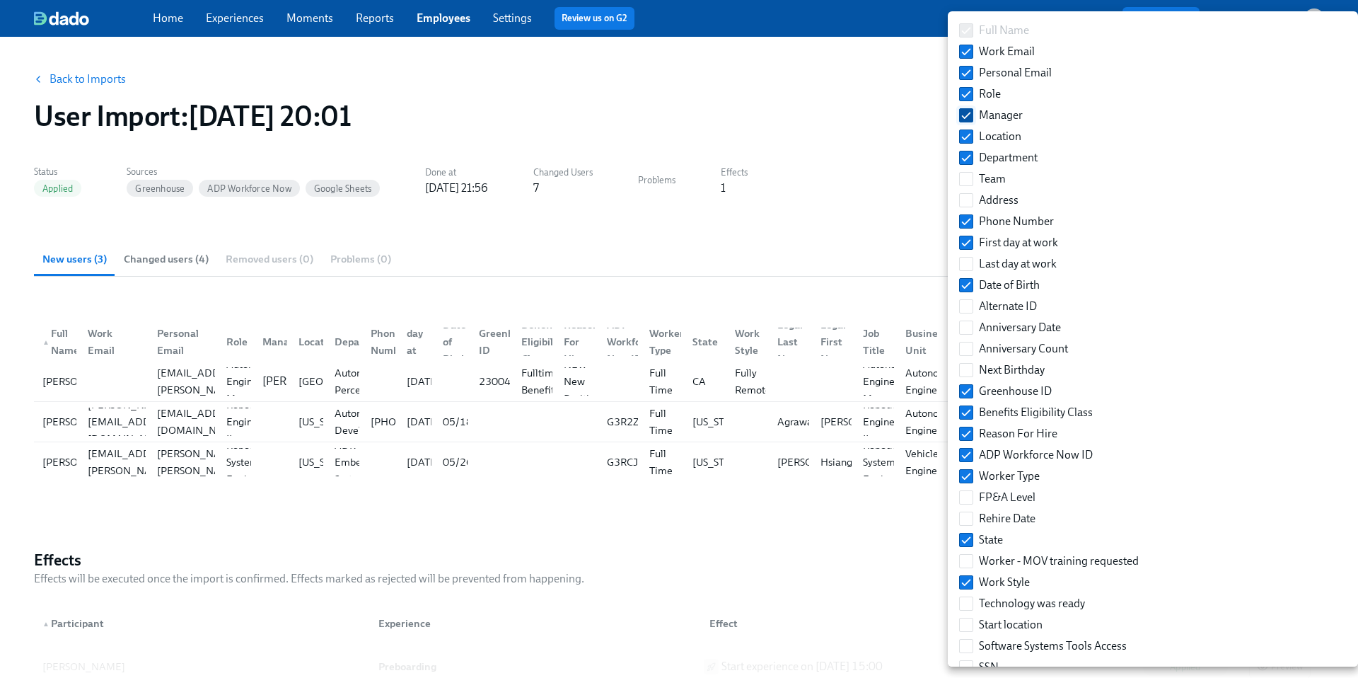
click at [965, 120] on input "Manager" at bounding box center [966, 115] width 13 height 13
checkbox input "false"
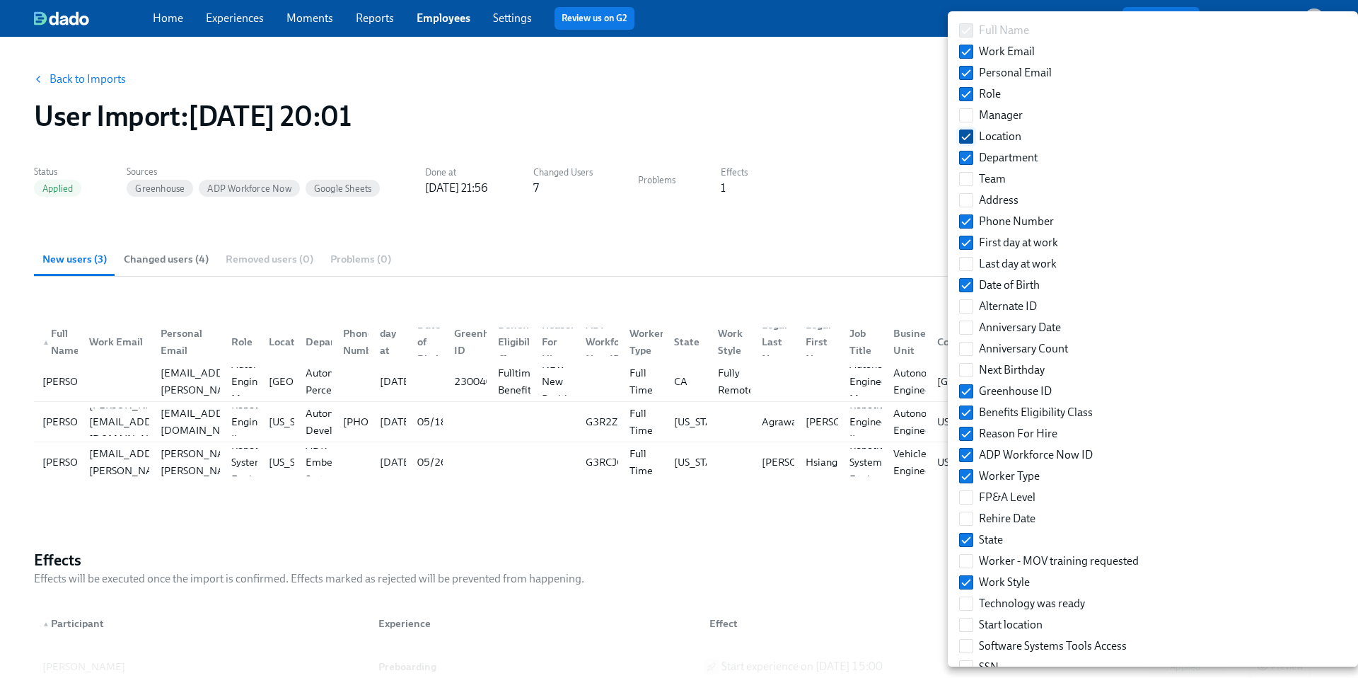
click at [966, 138] on input "Location" at bounding box center [966, 136] width 13 height 13
checkbox input "false"
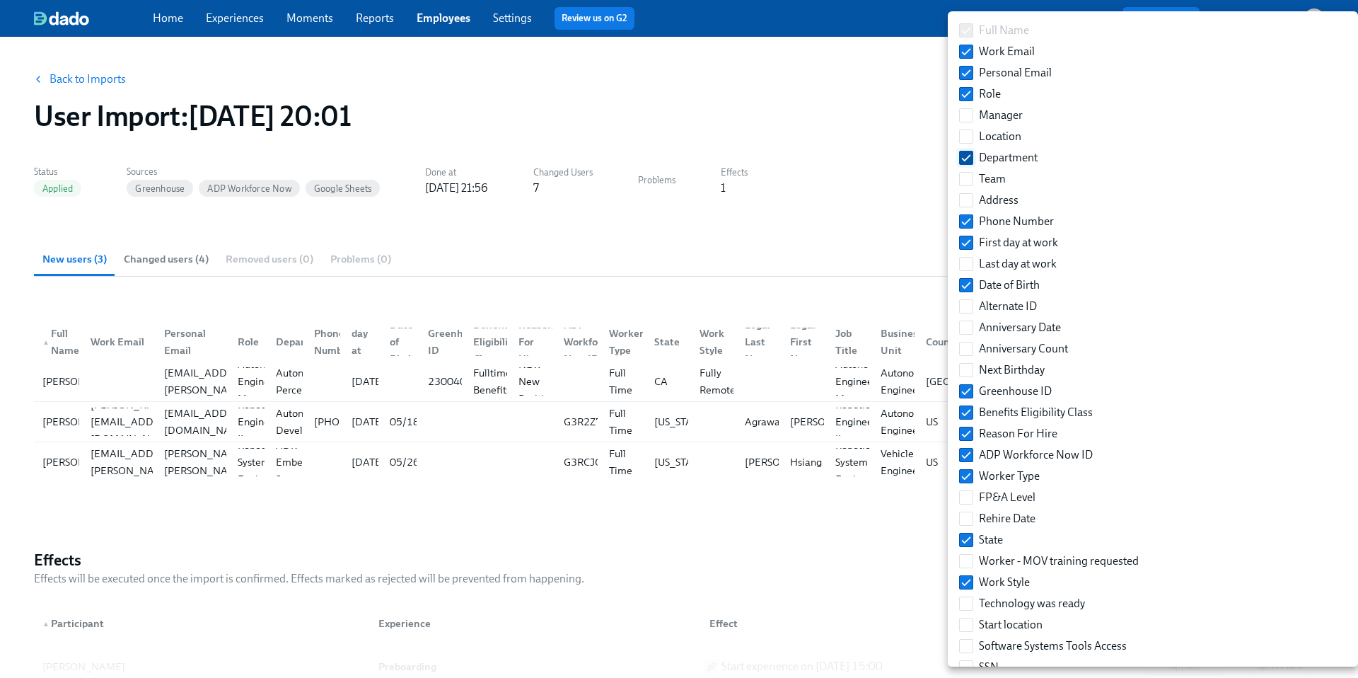
click at [966, 154] on input "Department" at bounding box center [966, 157] width 13 height 13
checkbox input "false"
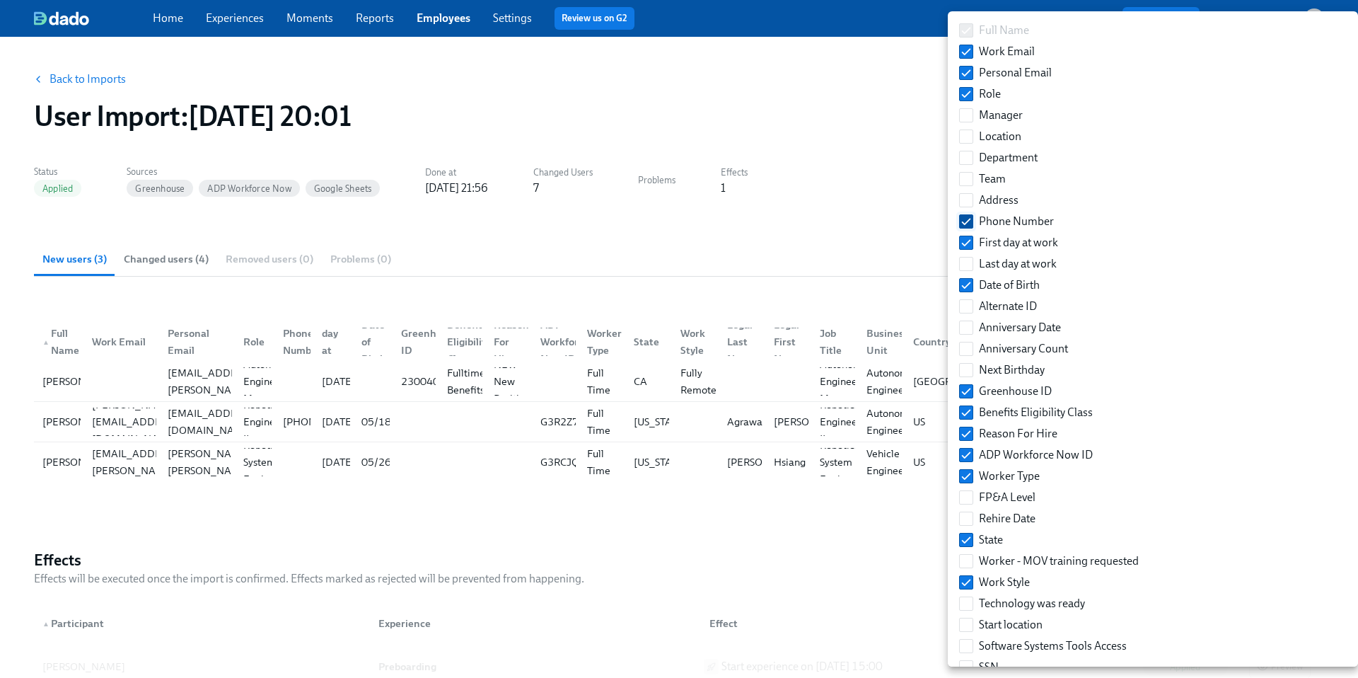
click at [963, 220] on input "Phone Number" at bounding box center [966, 221] width 13 height 13
checkbox input "false"
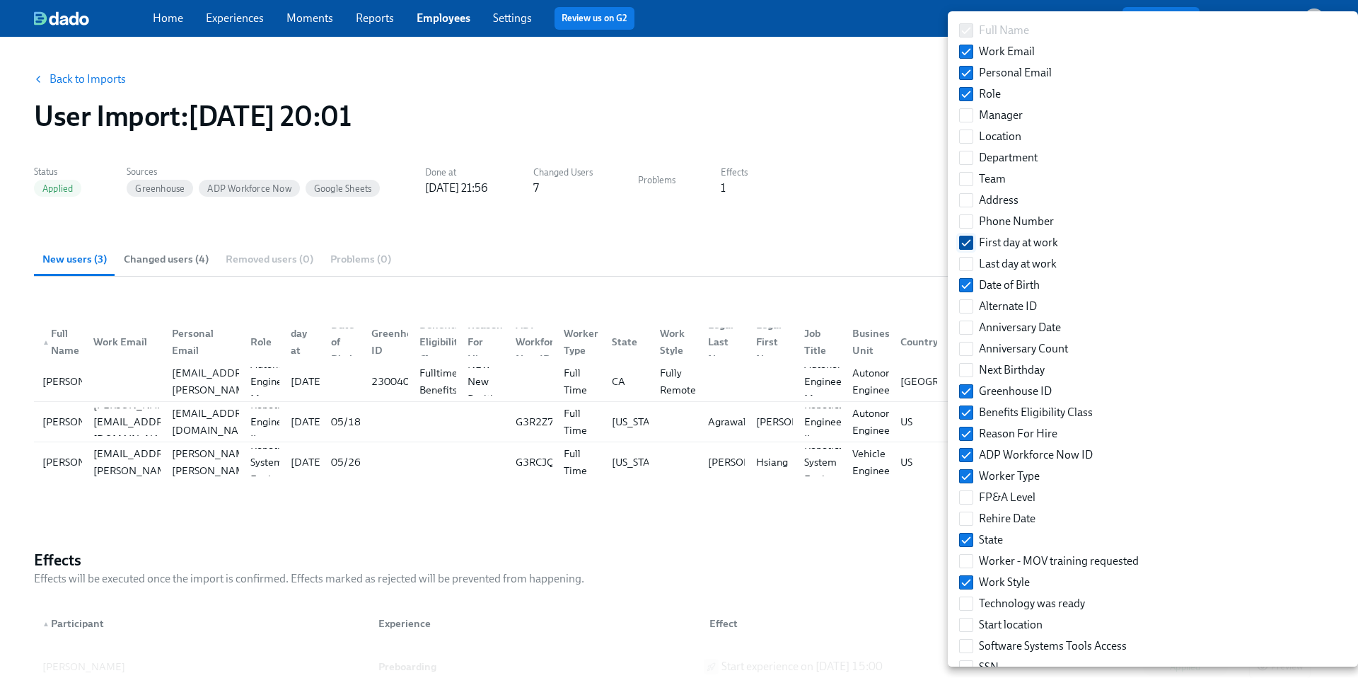
click at [964, 234] on label "First day at work" at bounding box center [1009, 242] width 110 height 21
click at [964, 236] on input "First day at work" at bounding box center [966, 242] width 13 height 13
checkbox input "false"
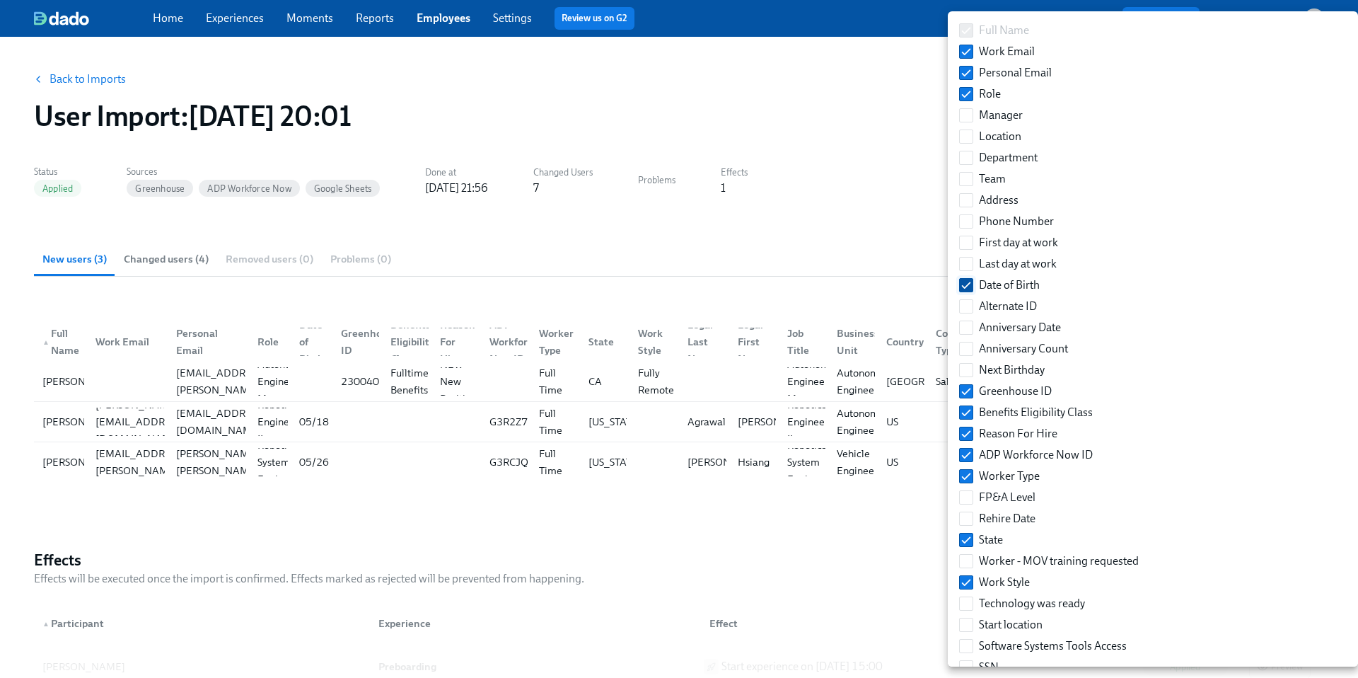
click at [966, 286] on input "Date of Birth" at bounding box center [966, 285] width 13 height 13
checkbox input "false"
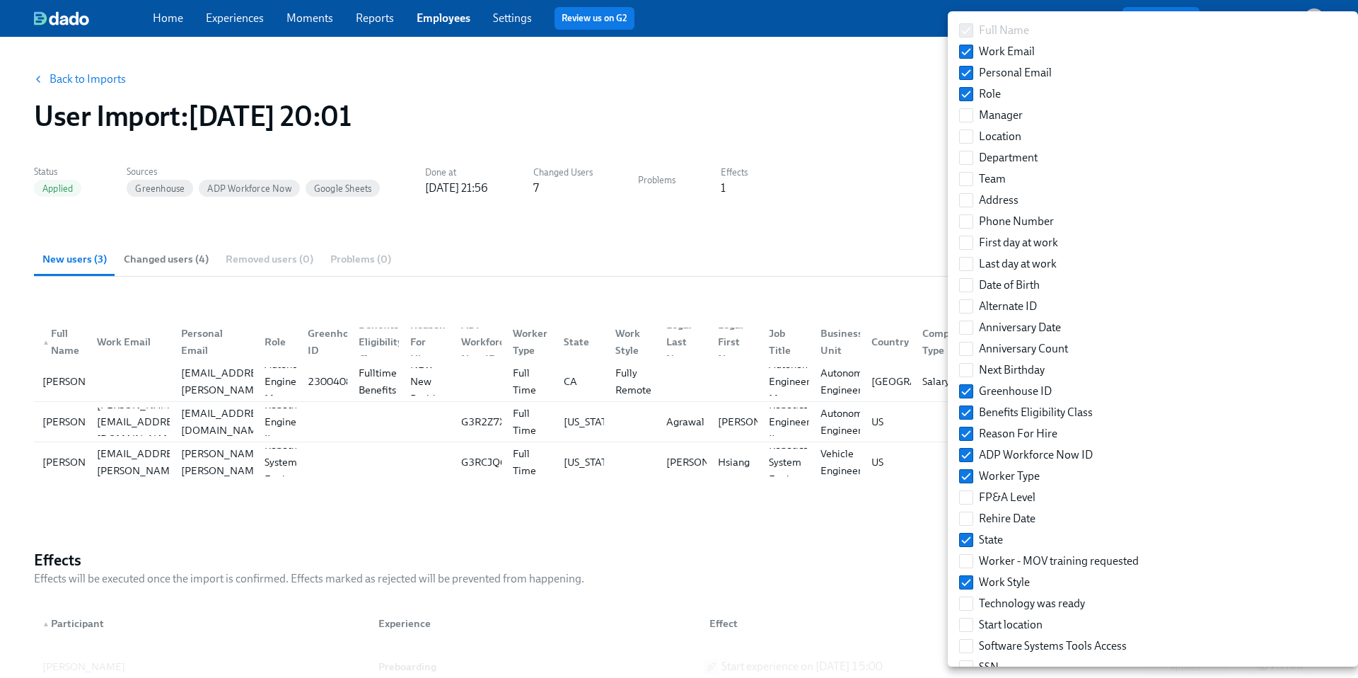
click at [868, 241] on div at bounding box center [679, 339] width 1358 height 678
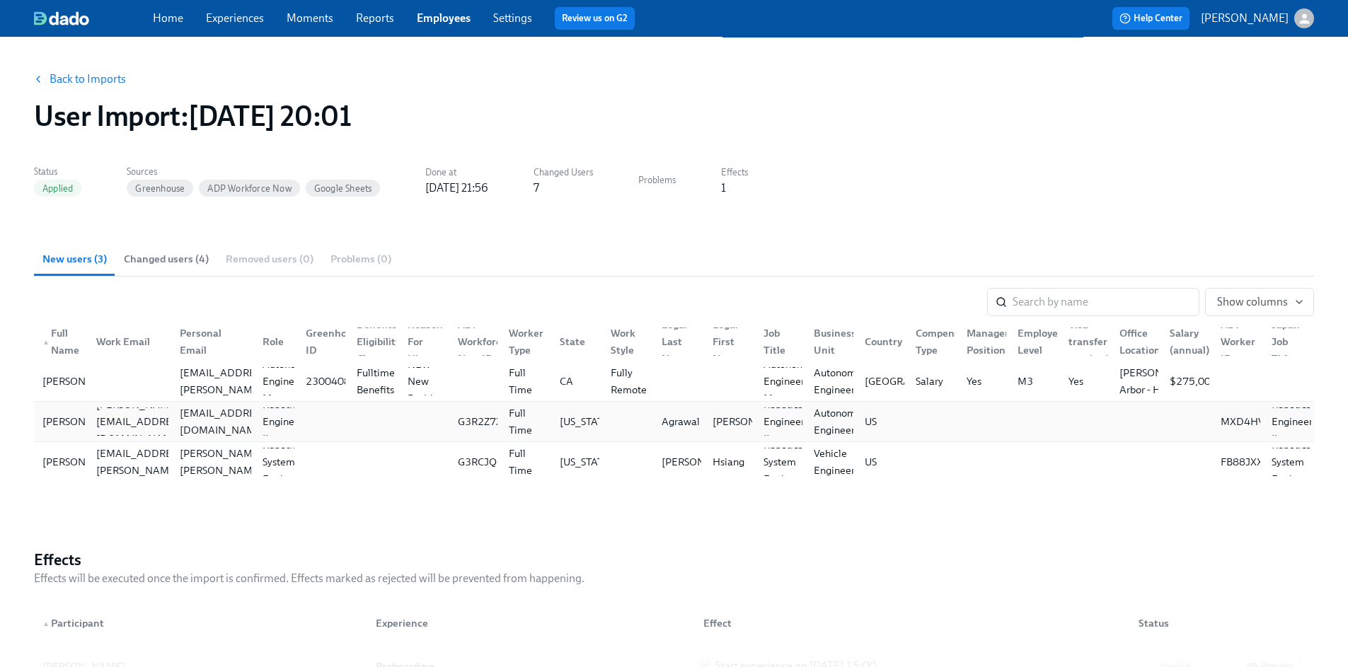
scroll to position [0, 11]
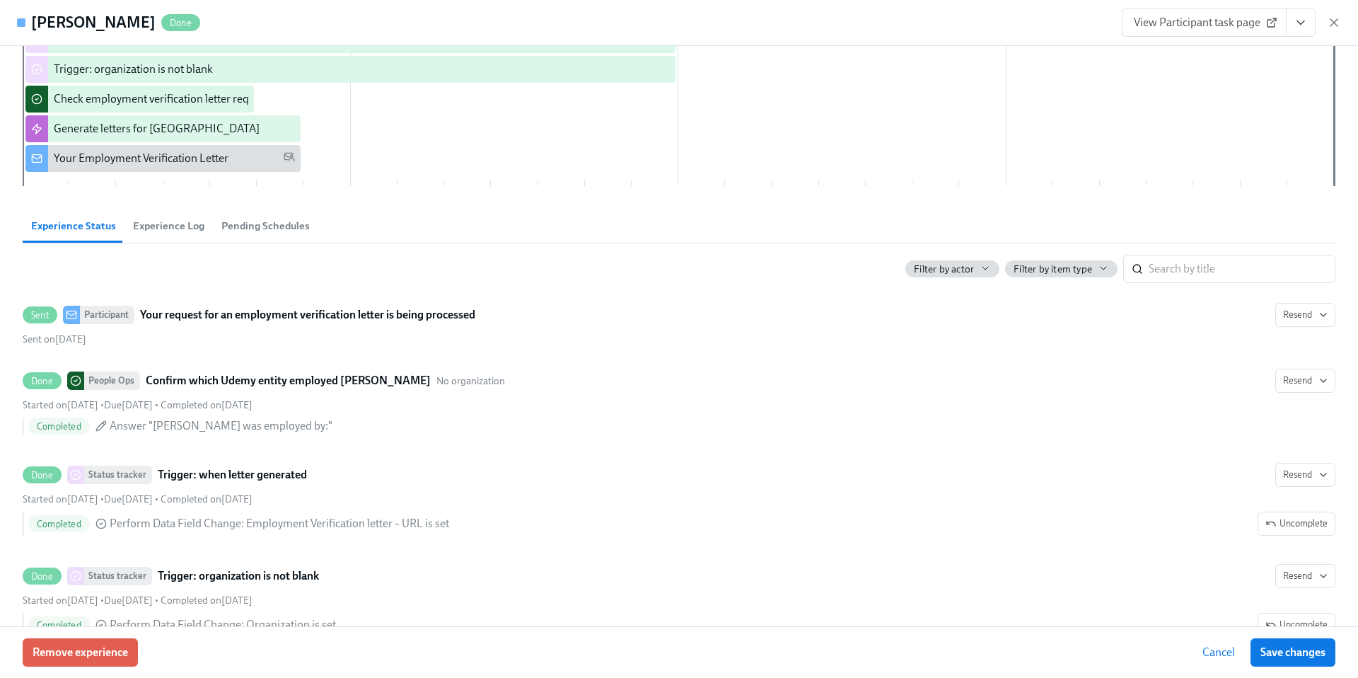
scroll to position [371, 0]
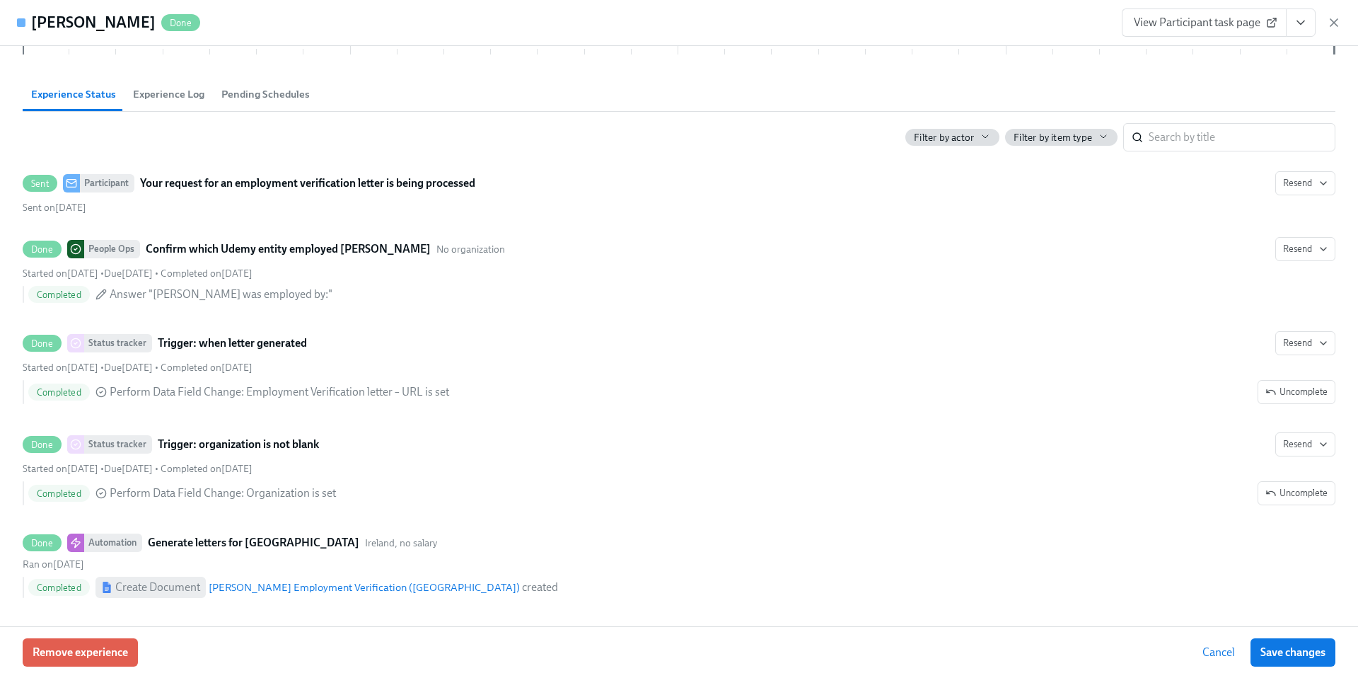
click at [183, 98] on span "Experience Log" at bounding box center [168, 94] width 71 height 16
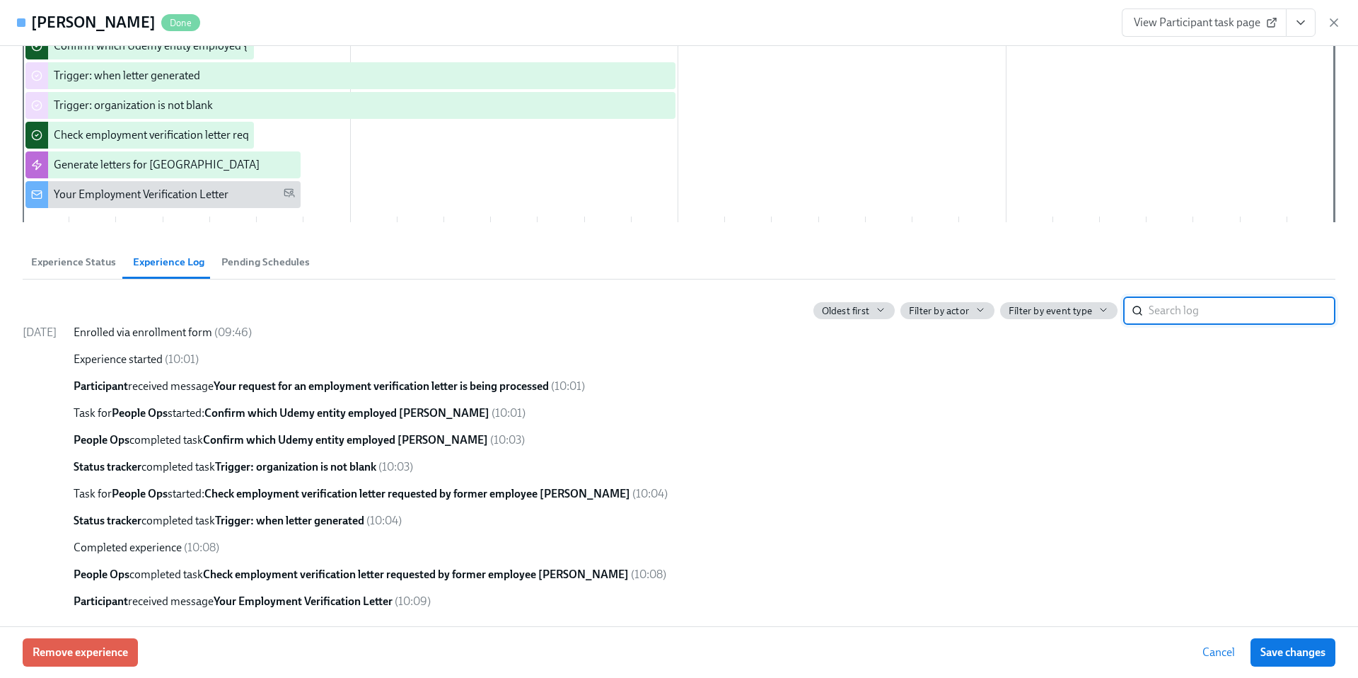
scroll to position [0, 0]
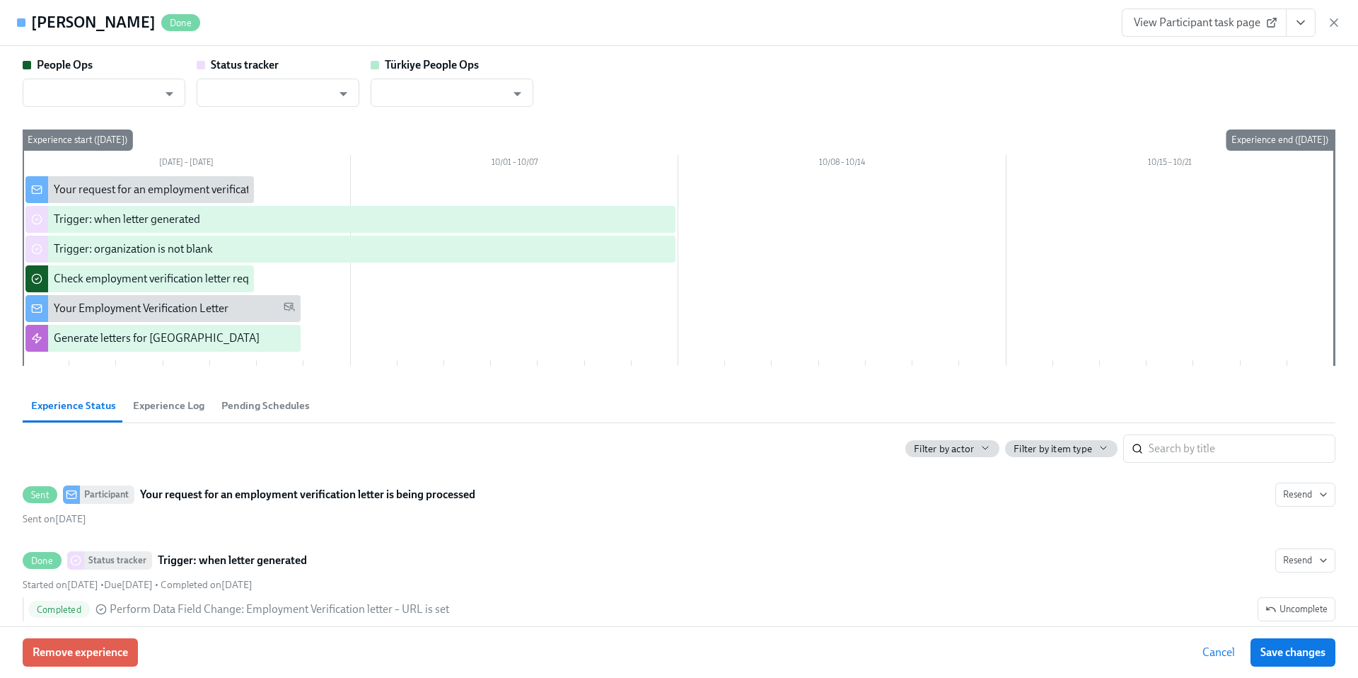
scroll to position [0, 274]
type input "[EMAIL_ADDRESS][DOMAIN_NAME]"
type input "Dado Customer Support"
type input "[EMAIL_ADDRESS][DOMAIN_NAME]"
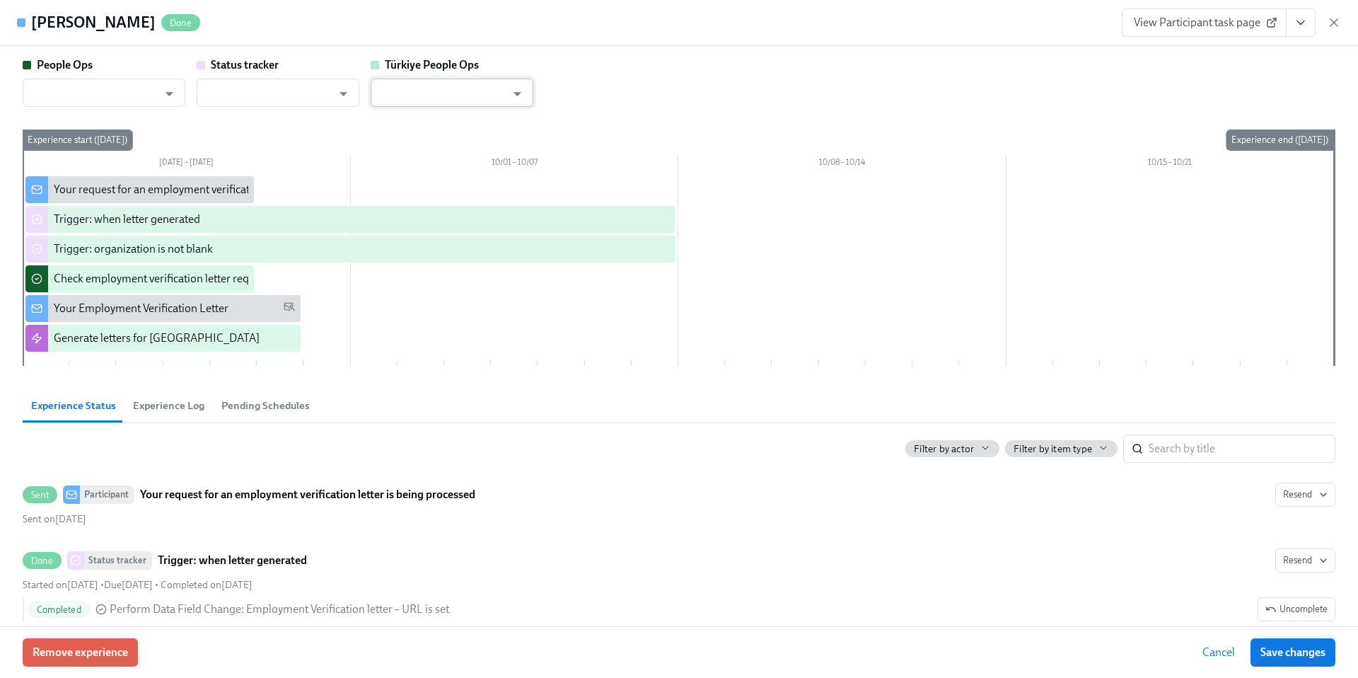
type input "Dado Customer Support"
type input "[EMAIL_ADDRESS][DOMAIN_NAME]"
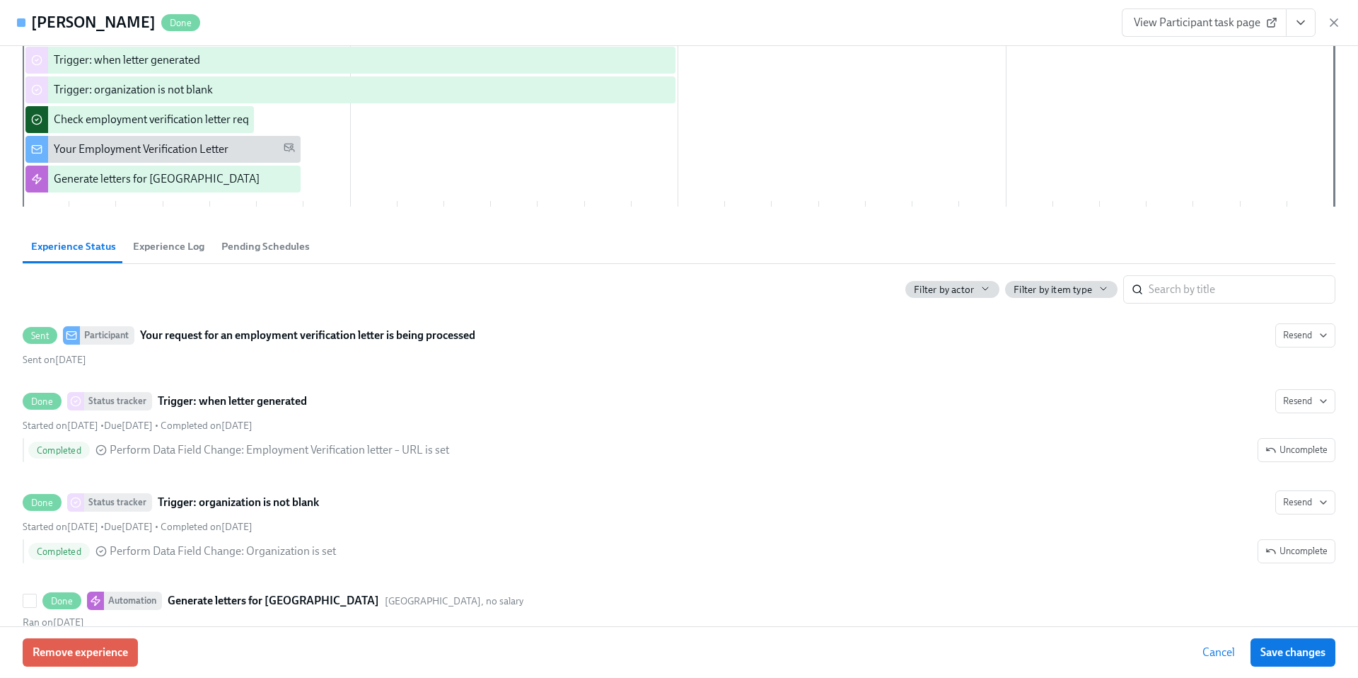
scroll to position [158, 0]
click at [158, 257] on button "Experience Log" at bounding box center [169, 248] width 88 height 34
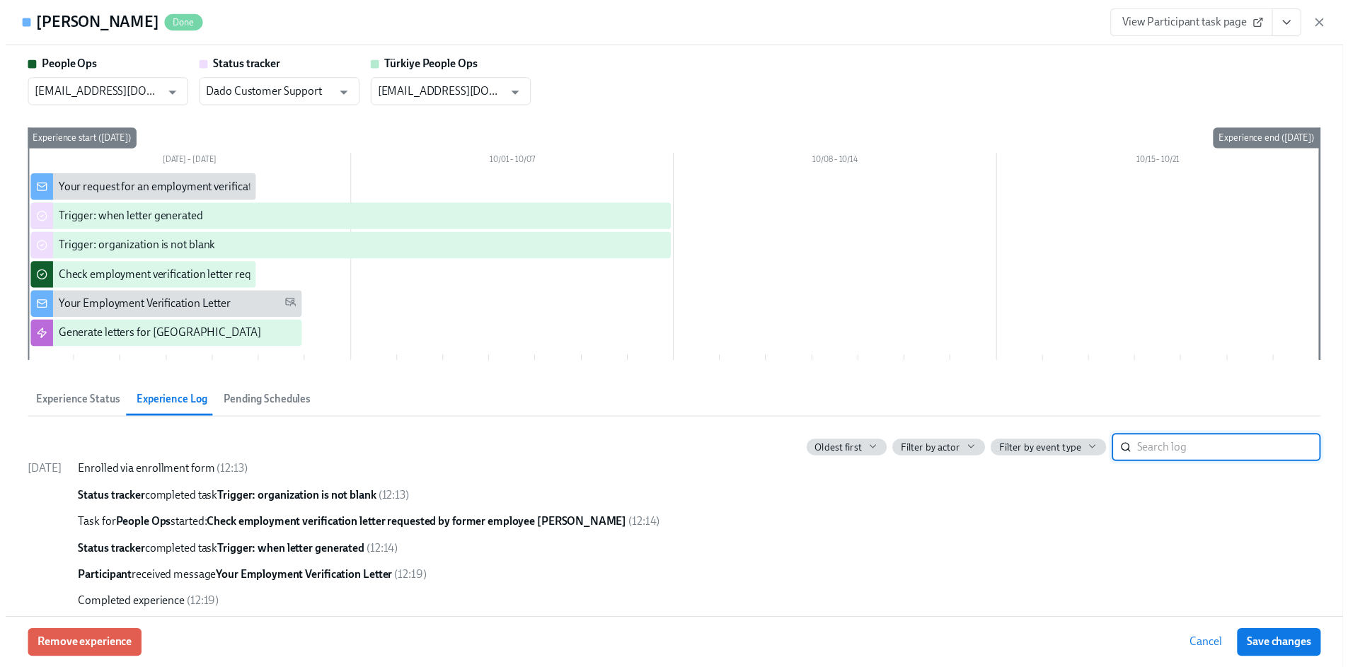
scroll to position [0, 274]
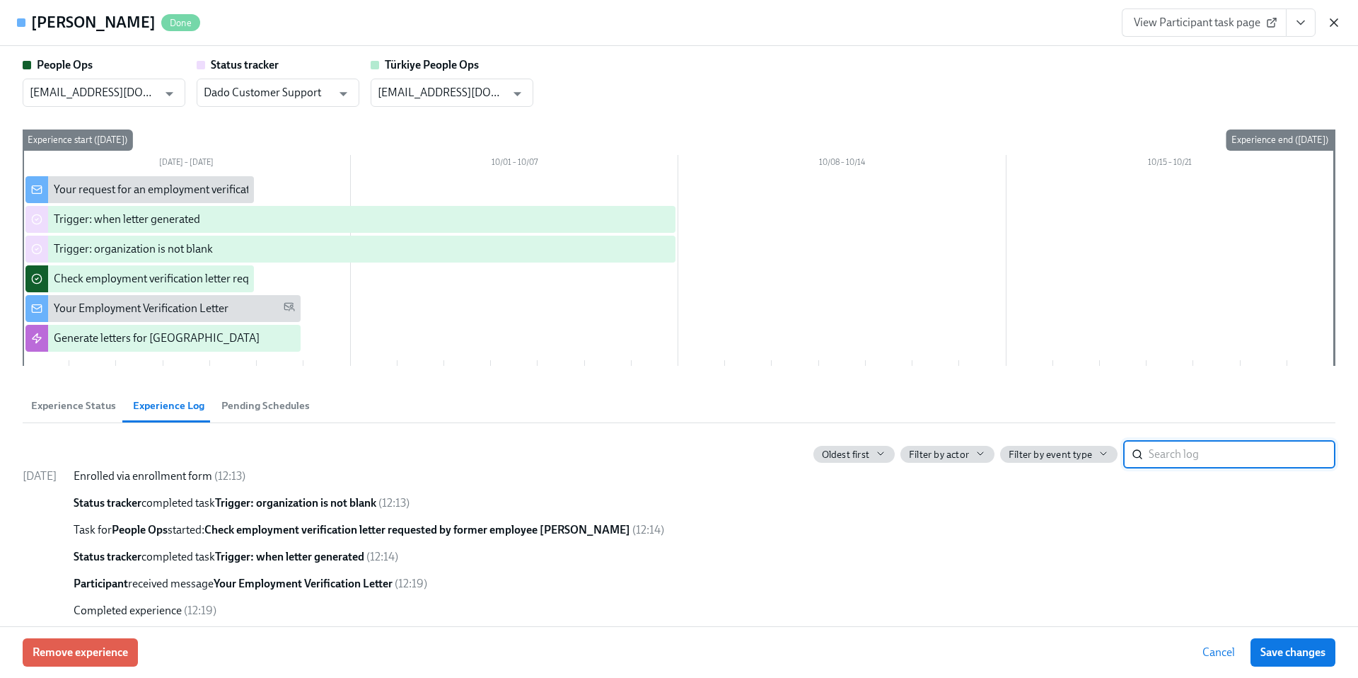
click at [1337, 21] on icon "button" at bounding box center [1334, 23] width 14 height 14
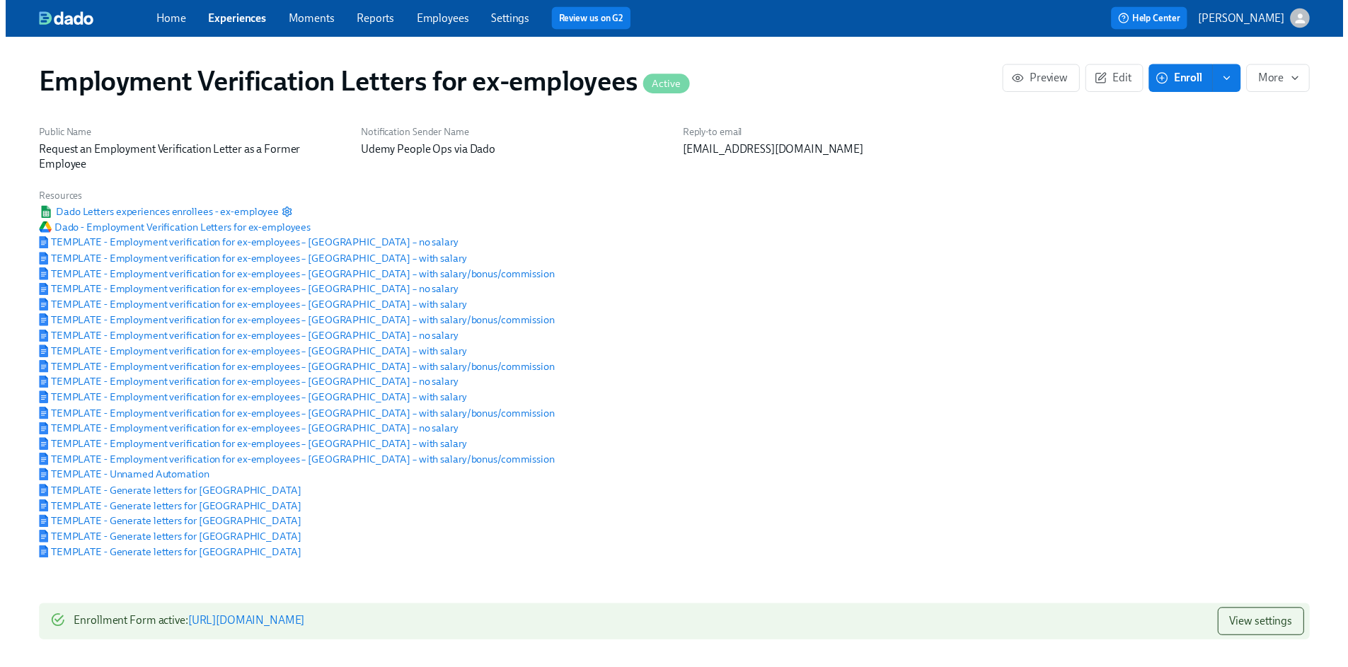
scroll to position [0, 263]
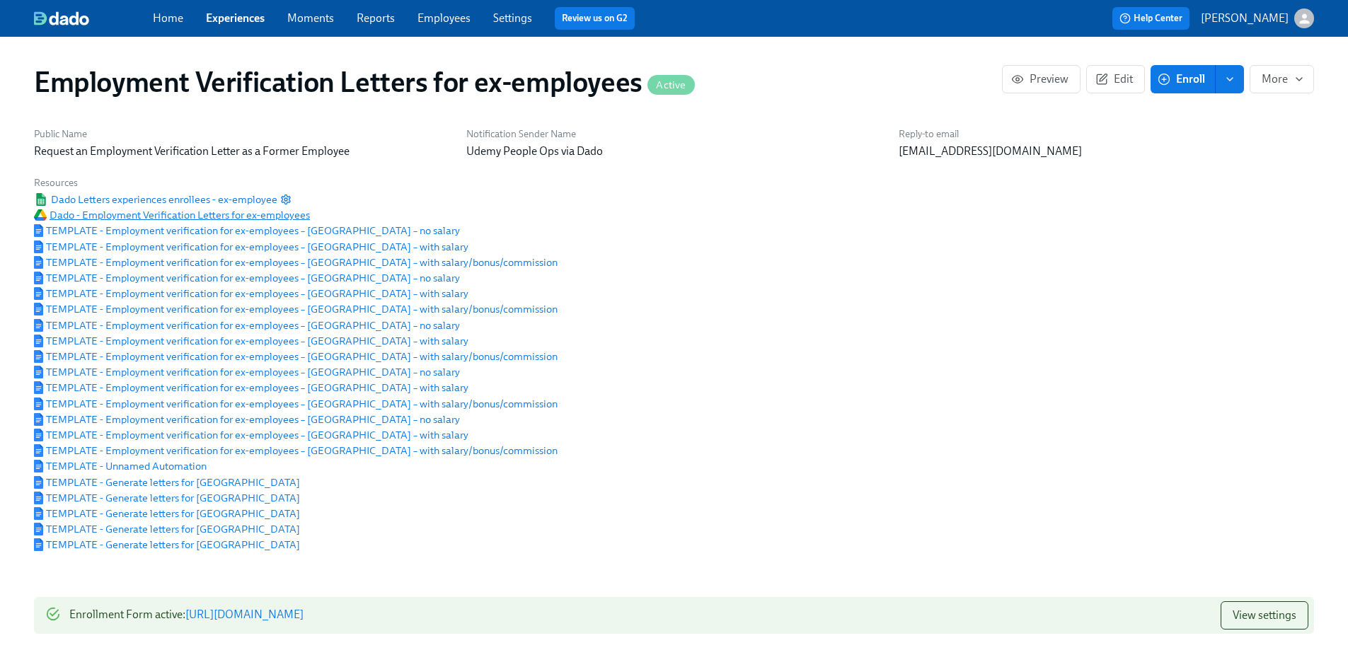
click at [248, 222] on span "Dado - Employment Verification Letters for ex-employees" at bounding box center [172, 215] width 276 height 14
click at [212, 207] on span "Dado Letters experiences enrollees - ex-employee" at bounding box center [155, 199] width 243 height 14
click at [282, 204] on icon "button" at bounding box center [286, 199] width 8 height 9
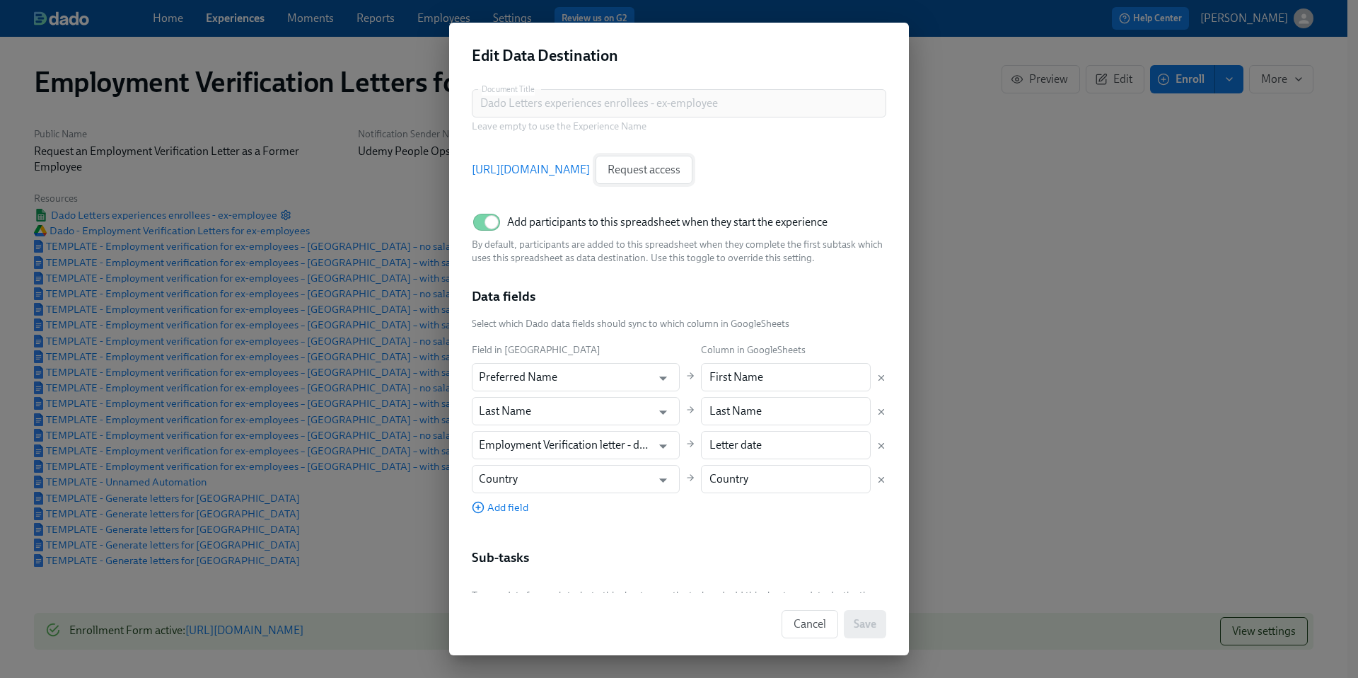
click at [681, 164] on span "Request access" at bounding box center [644, 170] width 73 height 14
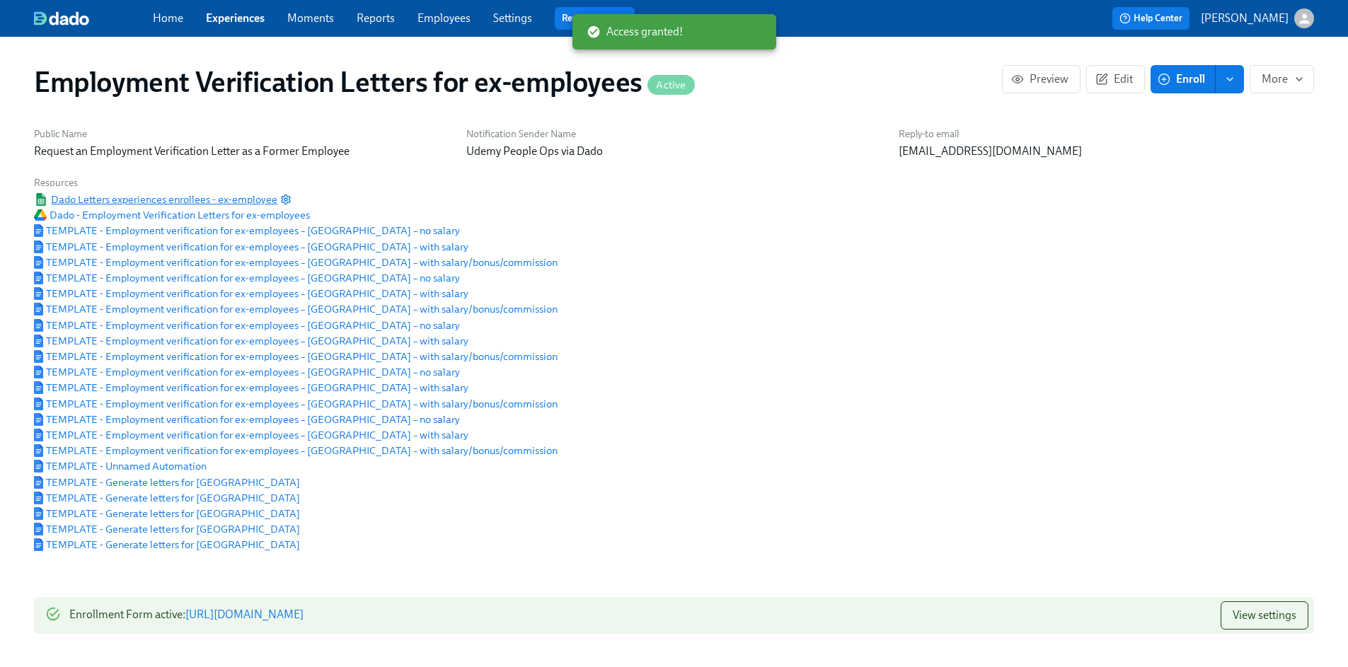
click at [207, 207] on span "Dado Letters experiences enrollees - ex-employee" at bounding box center [155, 199] width 243 height 14
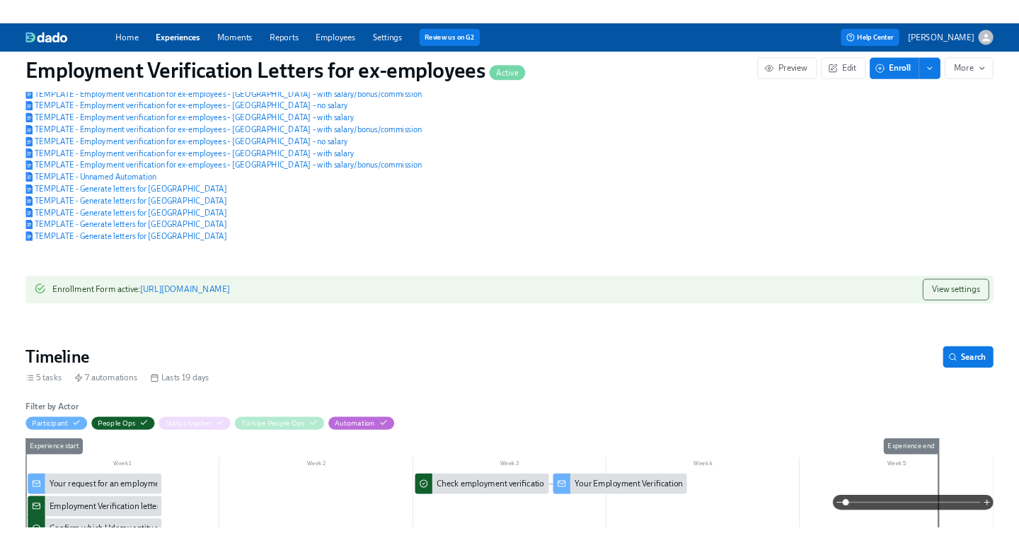
scroll to position [511, 0]
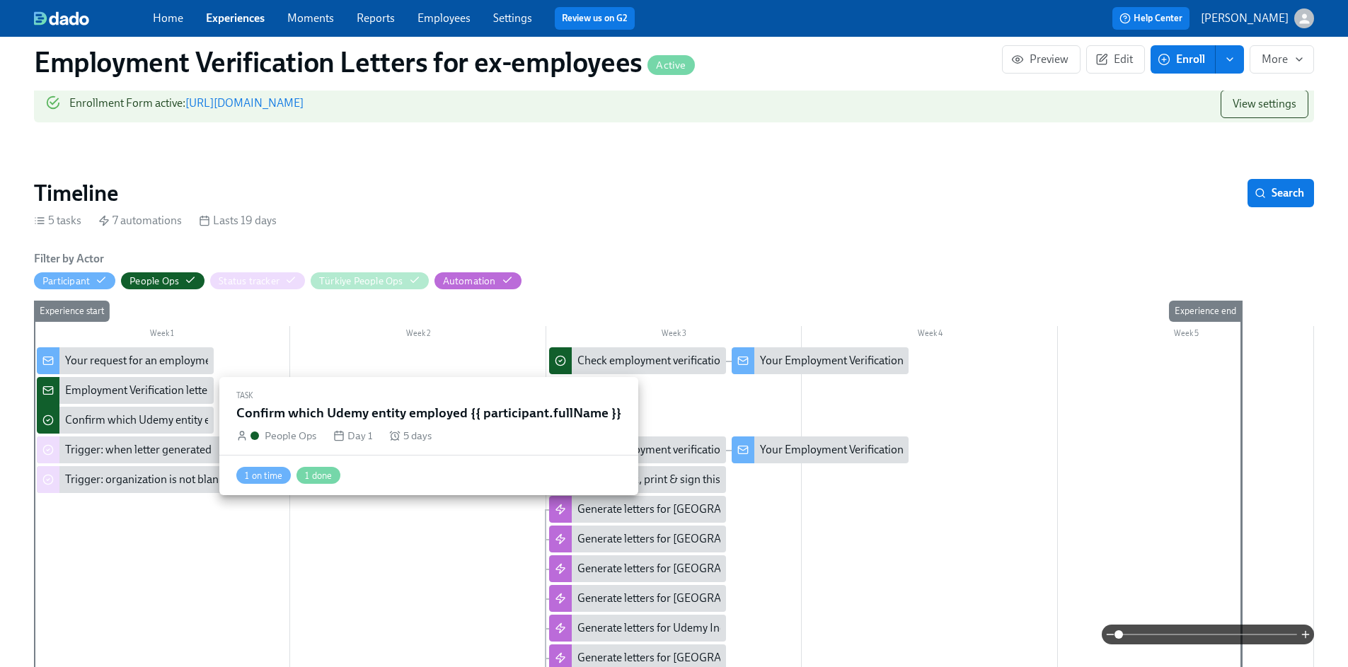
click at [91, 428] on div "Confirm which Udemy entity employed {{ participant.fullName }}" at bounding box center [220, 420] width 311 height 16
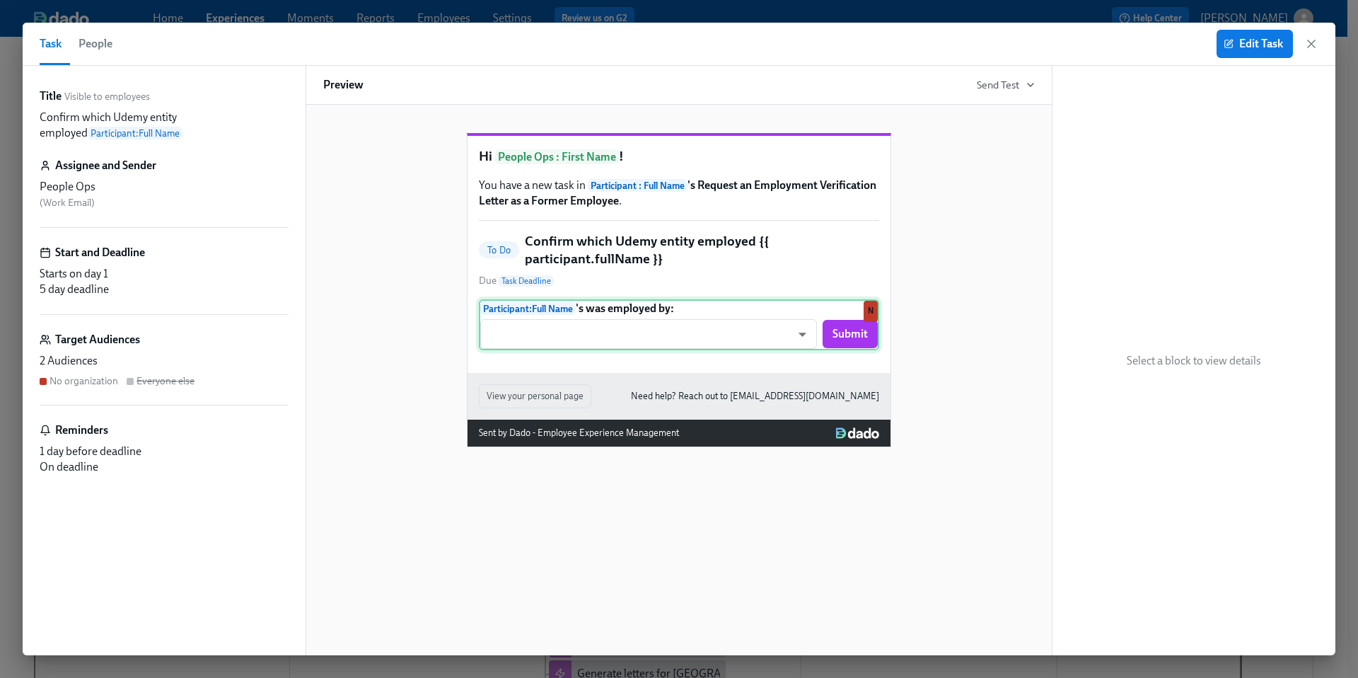
click at [543, 347] on div "Participant : Full Name 's was employed by: ​ ​ Submit N" at bounding box center [679, 324] width 400 height 51
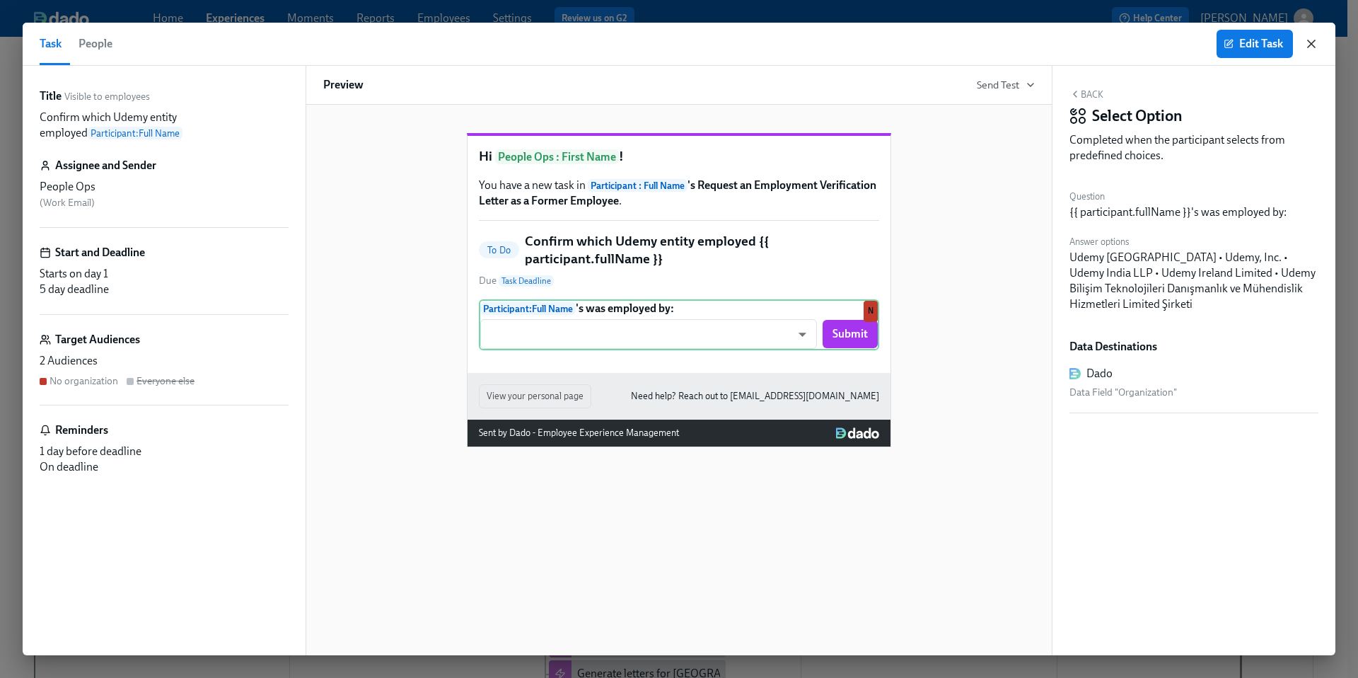
click at [1307, 48] on icon "button" at bounding box center [1312, 44] width 14 height 14
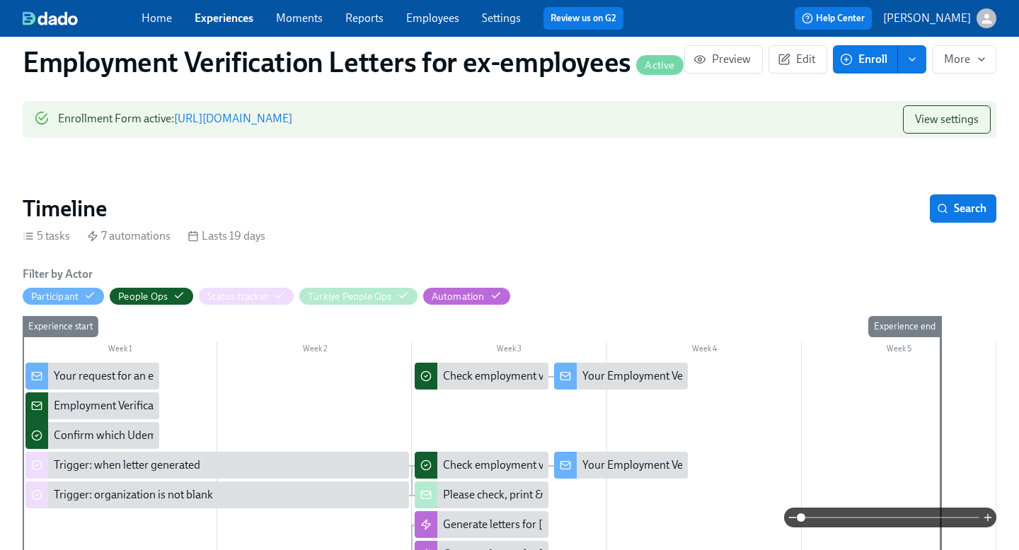
scroll to position [0, 263]
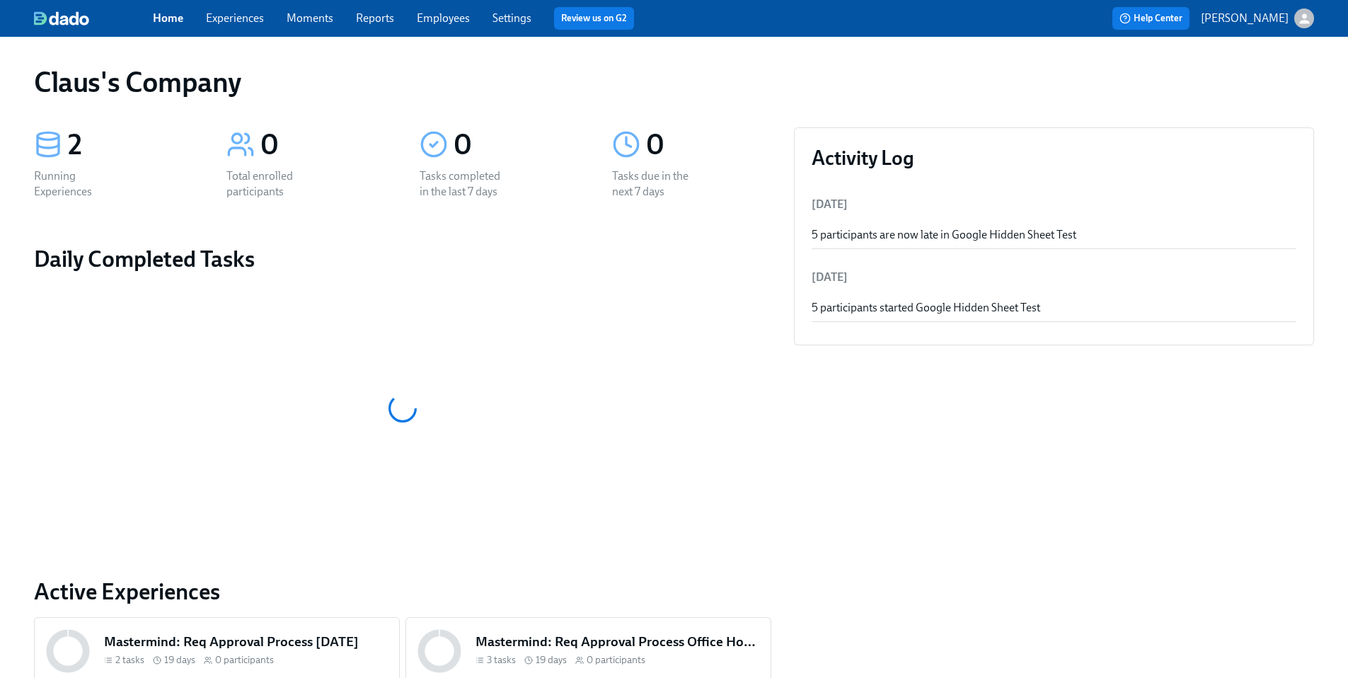
click at [229, 21] on link "Experiences" at bounding box center [235, 17] width 58 height 13
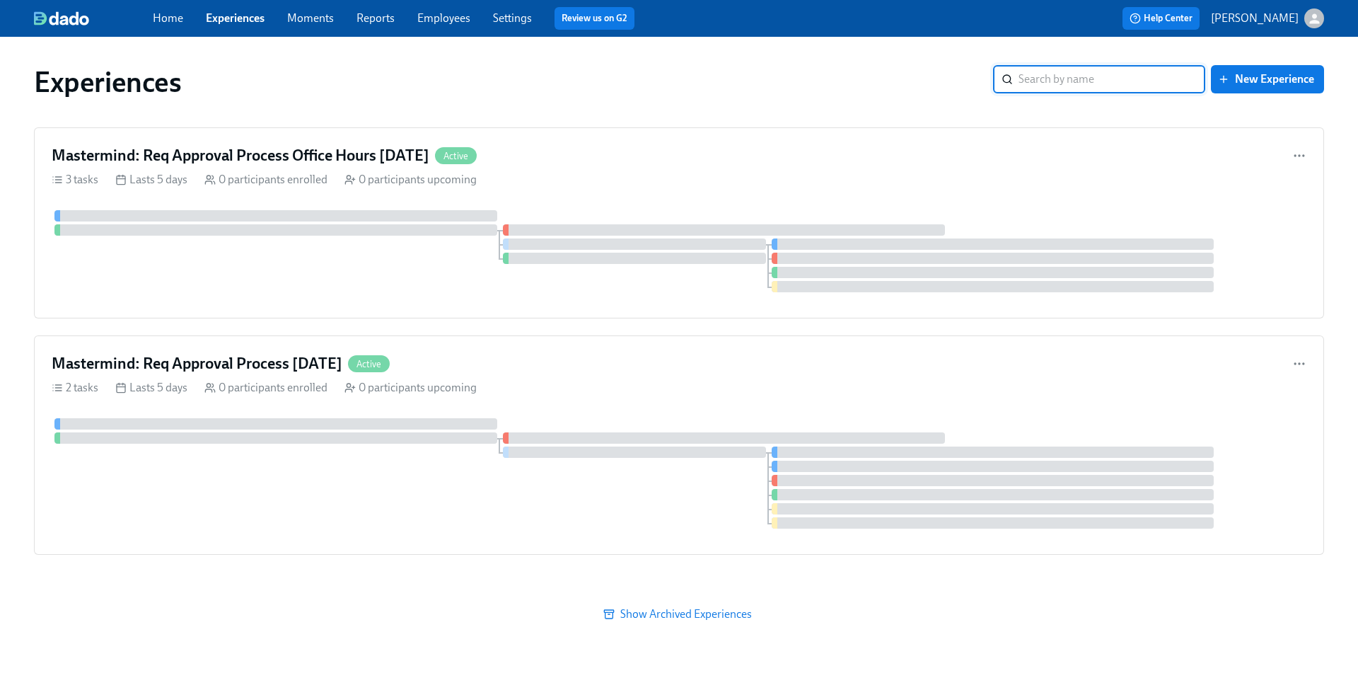
click at [1305, 23] on div "button" at bounding box center [1315, 18] width 20 height 20
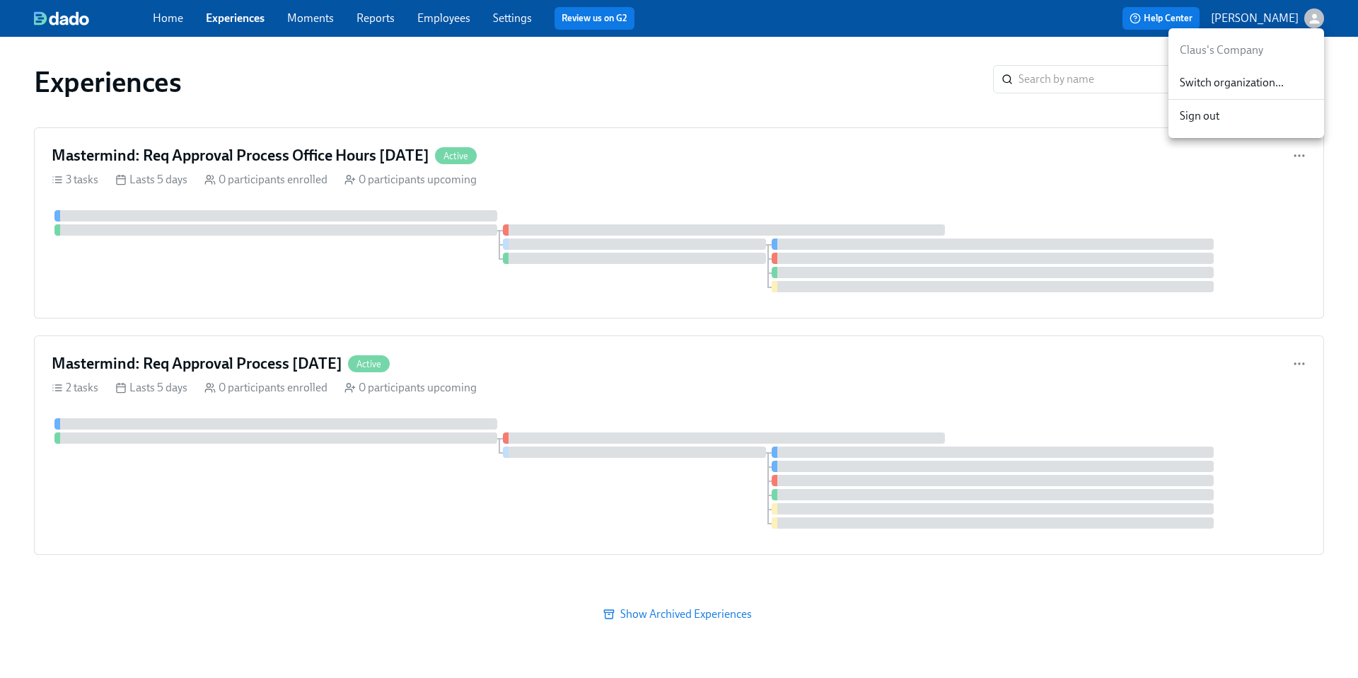
click at [1271, 79] on span "Switch organization..." at bounding box center [1246, 83] width 133 height 16
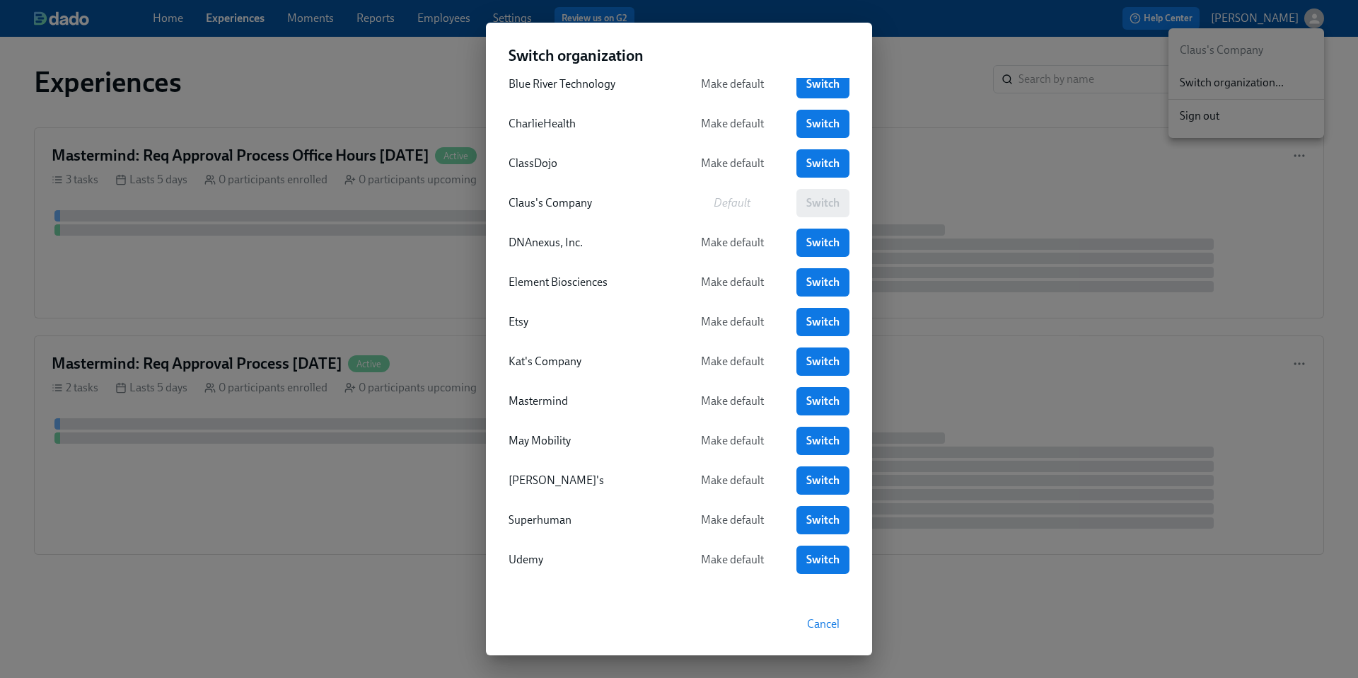
scroll to position [68, 0]
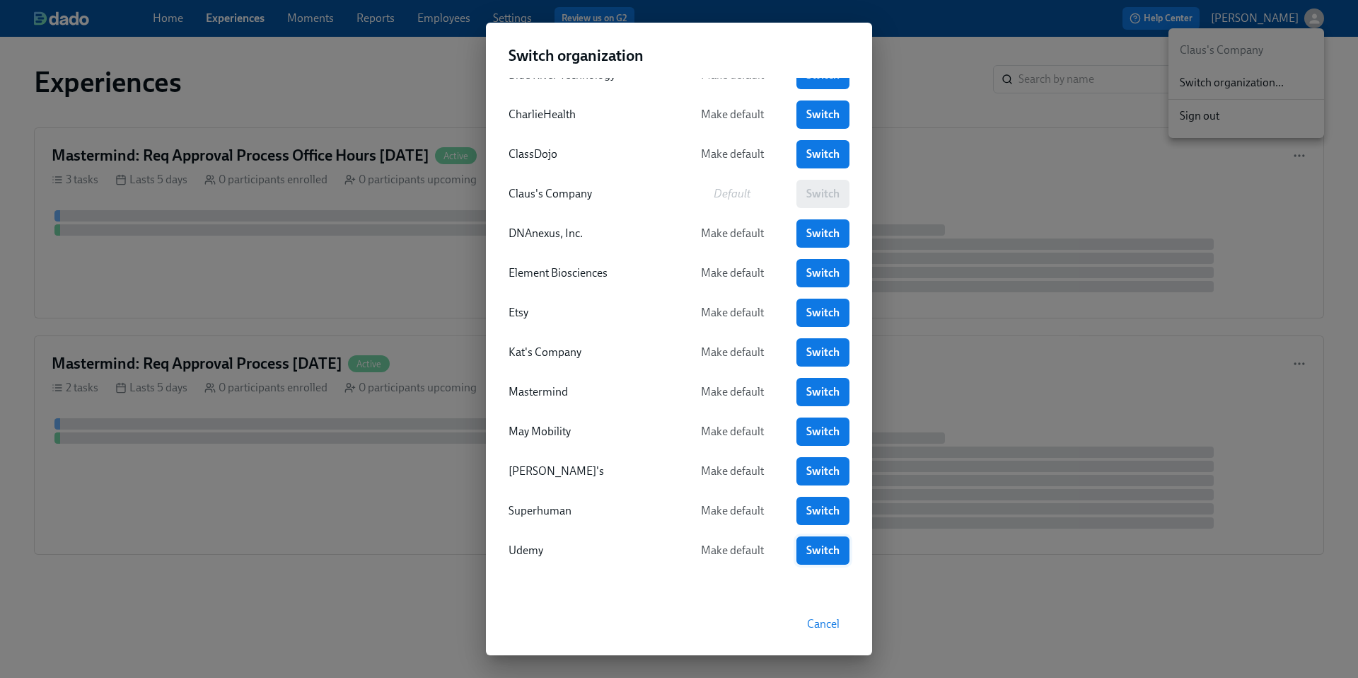
click at [811, 548] on span "Switch" at bounding box center [823, 550] width 33 height 14
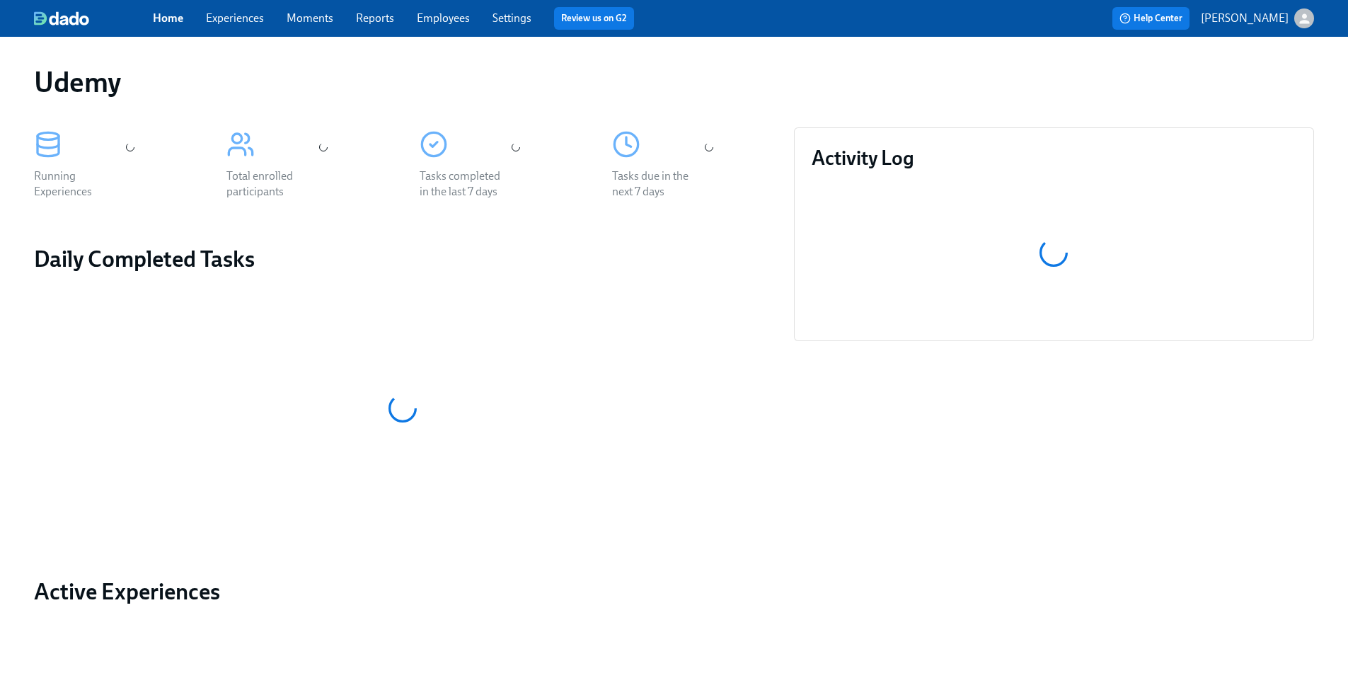
click at [214, 19] on link "Experiences" at bounding box center [235, 17] width 58 height 13
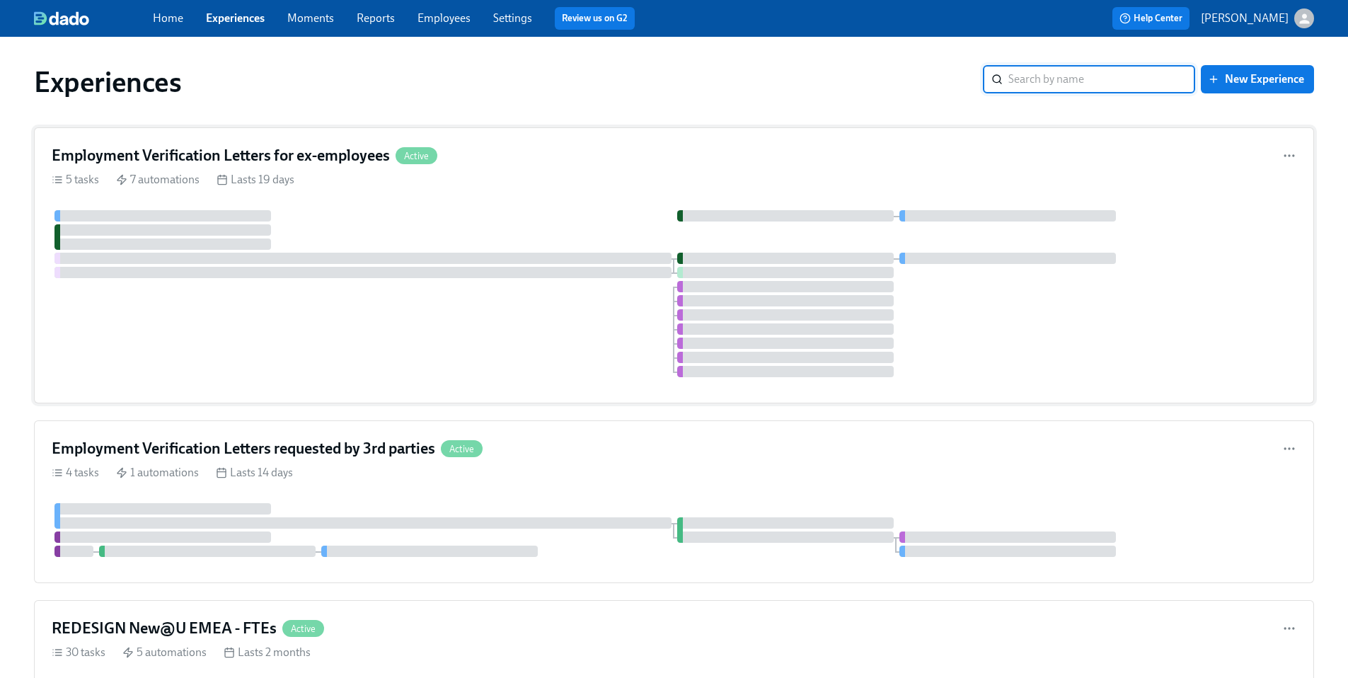
click at [467, 194] on div "Employment Verification Letters for ex-employees Active 5 tasks 7 automations L…" at bounding box center [674, 265] width 1280 height 276
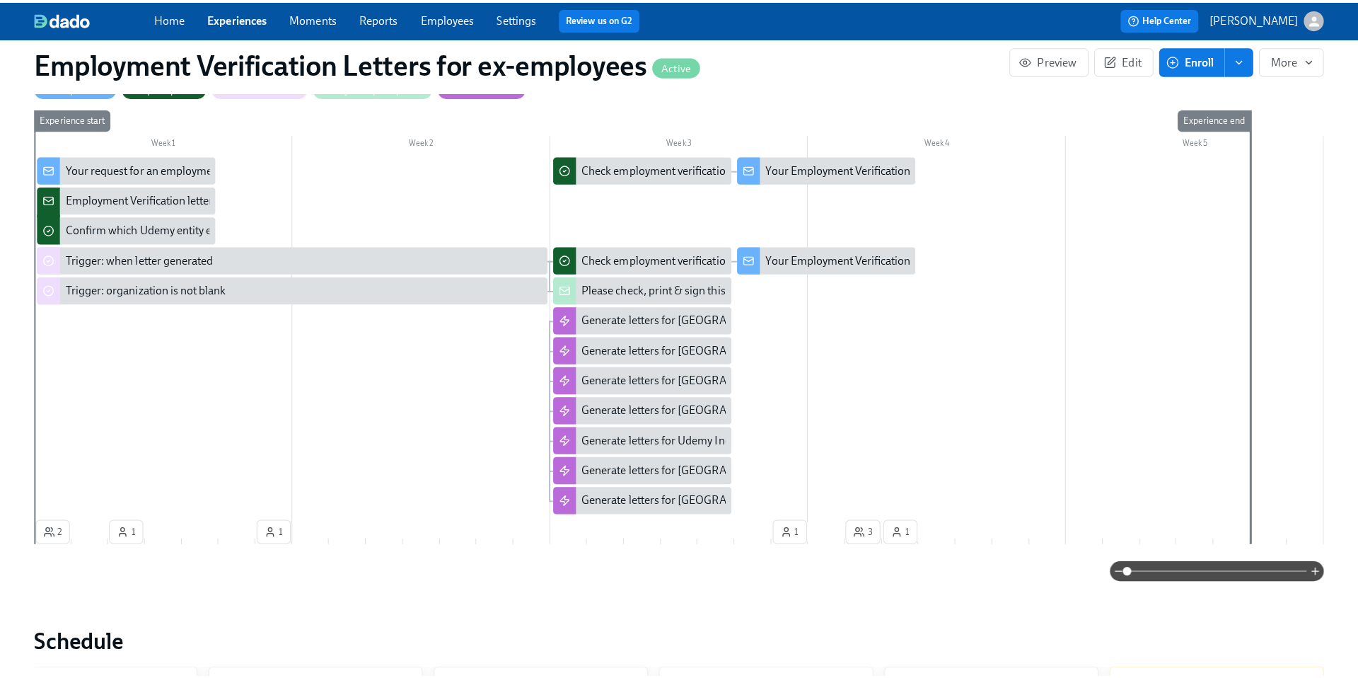
scroll to position [706, 0]
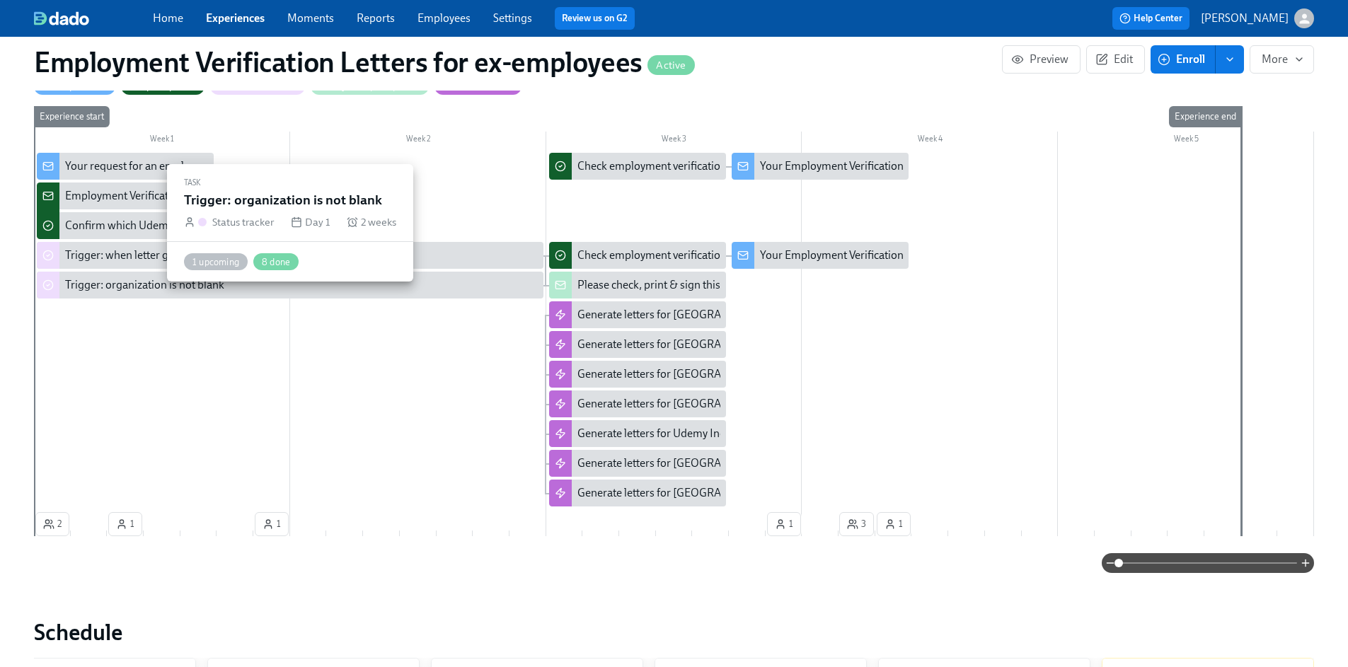
click at [175, 293] on div "Trigger: organization is not blank" at bounding box center [144, 285] width 159 height 16
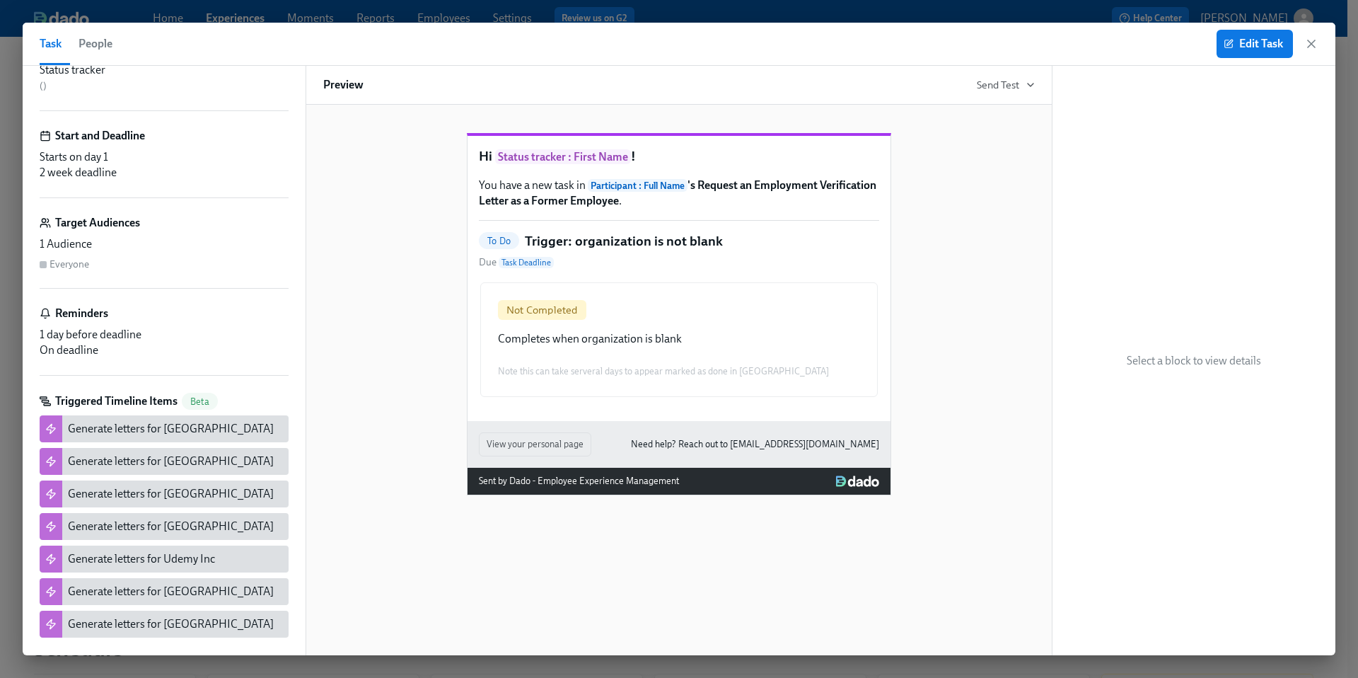
scroll to position [123, 0]
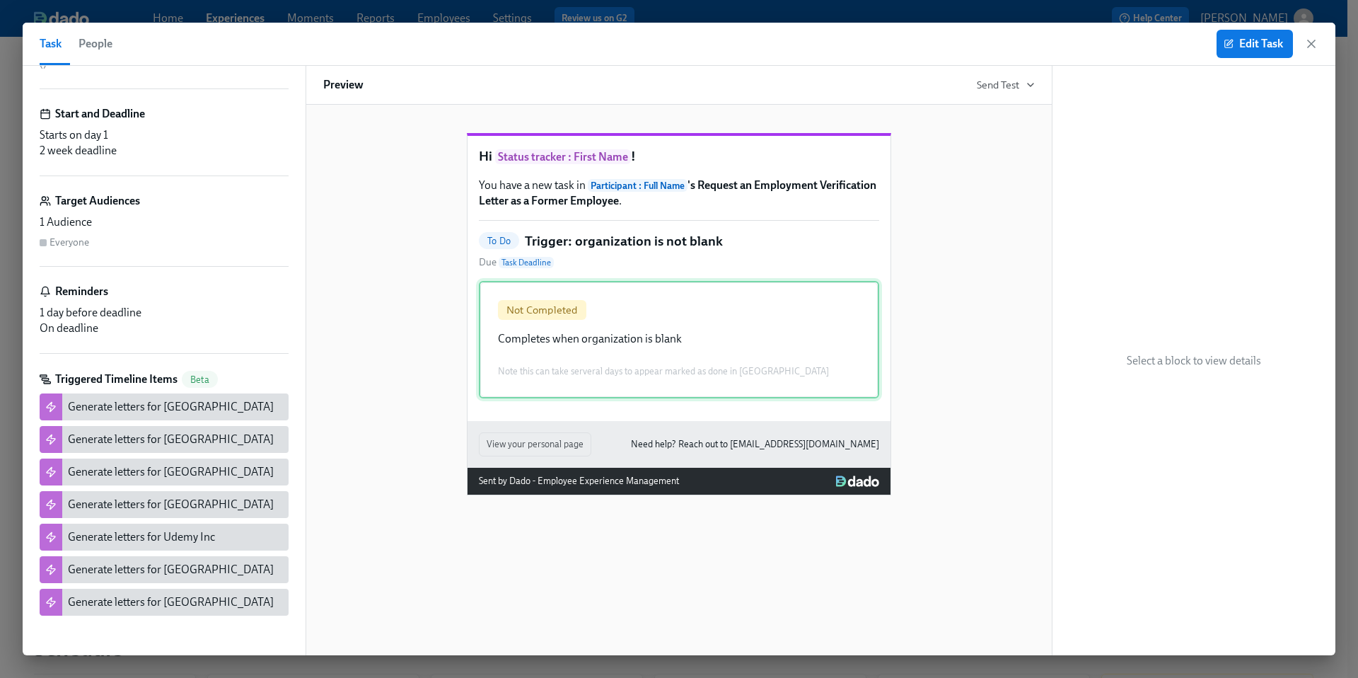
click at [675, 371] on div "Not Completed Completes when organization is blank Note this can take serveral …" at bounding box center [679, 339] width 400 height 117
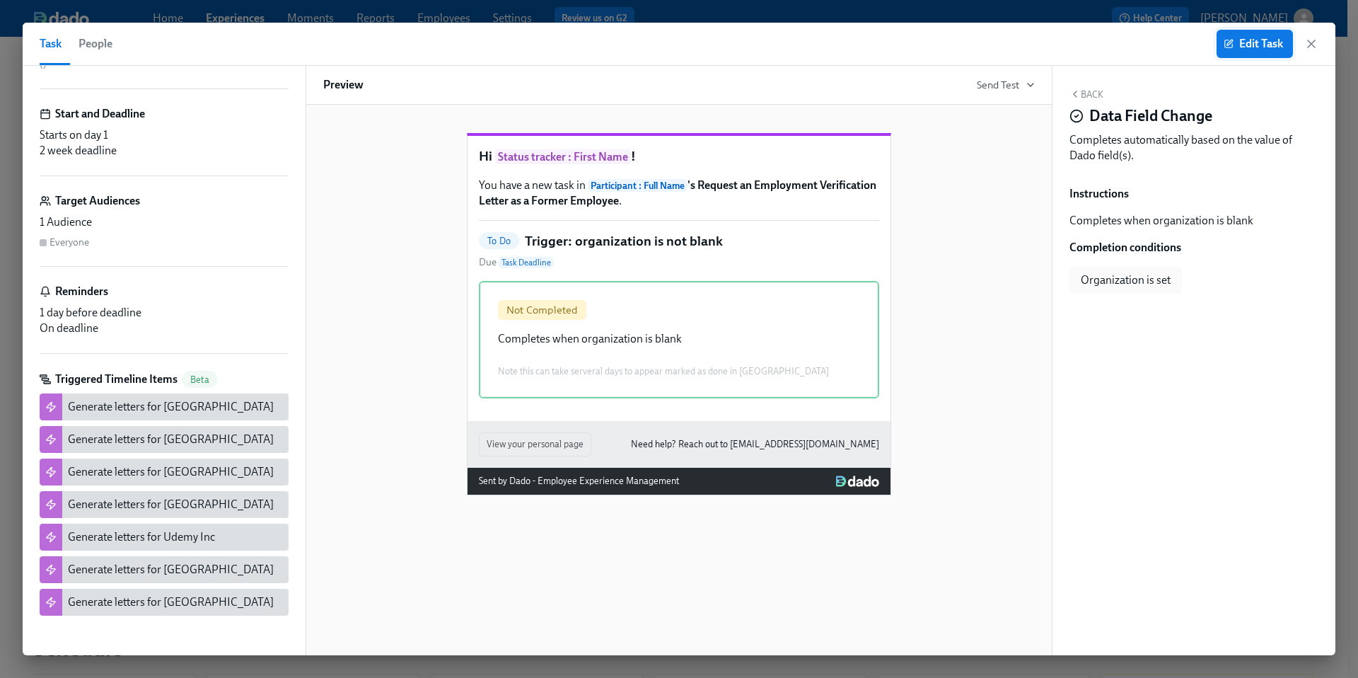
click at [1246, 45] on span "Edit Task" at bounding box center [1255, 44] width 57 height 14
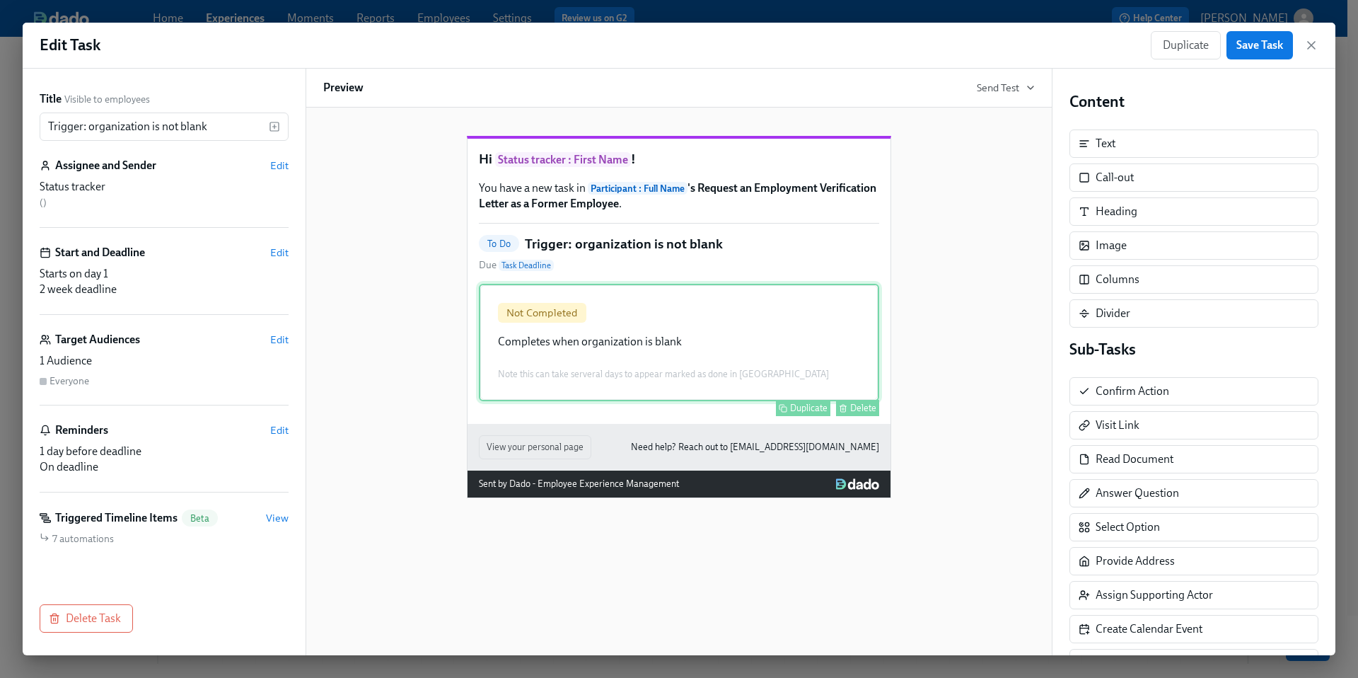
click at [796, 351] on div "Not Completed Completes when organization is blank Note this can take serveral …" at bounding box center [679, 342] width 400 height 117
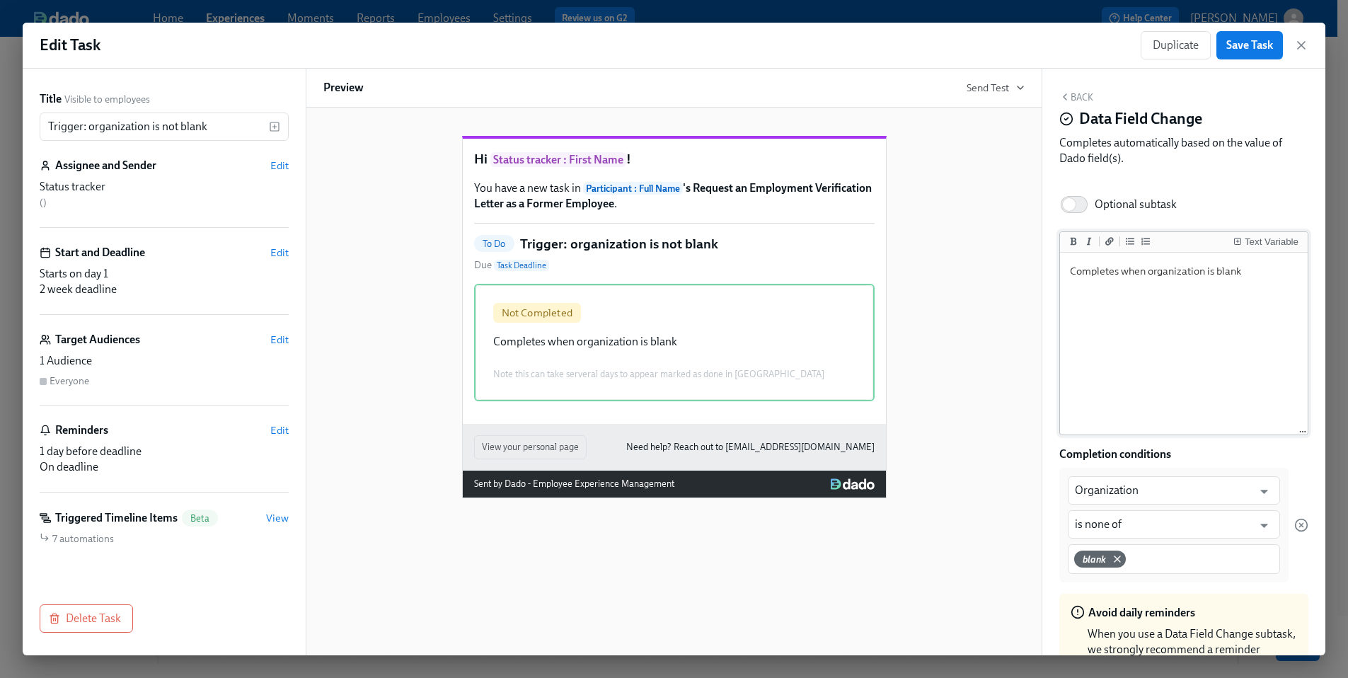
scroll to position [94, 0]
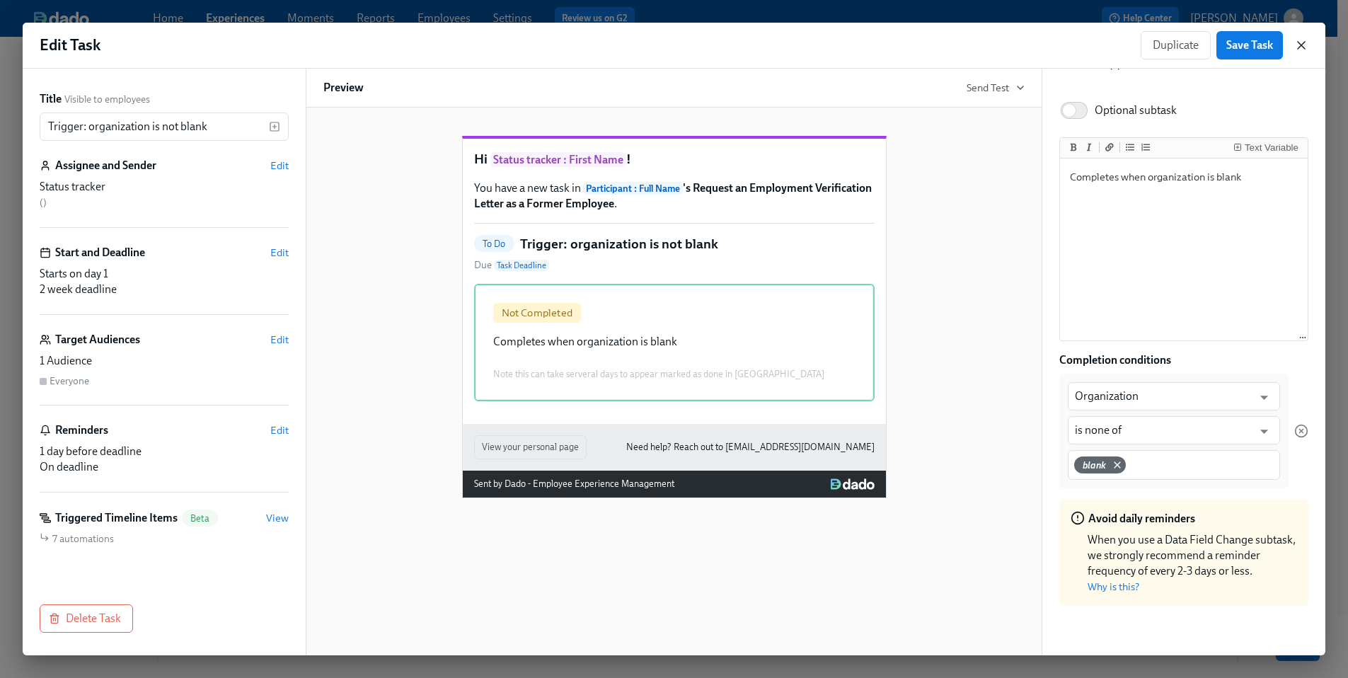
click at [1302, 46] on icon "button" at bounding box center [1300, 45] width 7 height 7
